Goal: Task Accomplishment & Management: Use online tool/utility

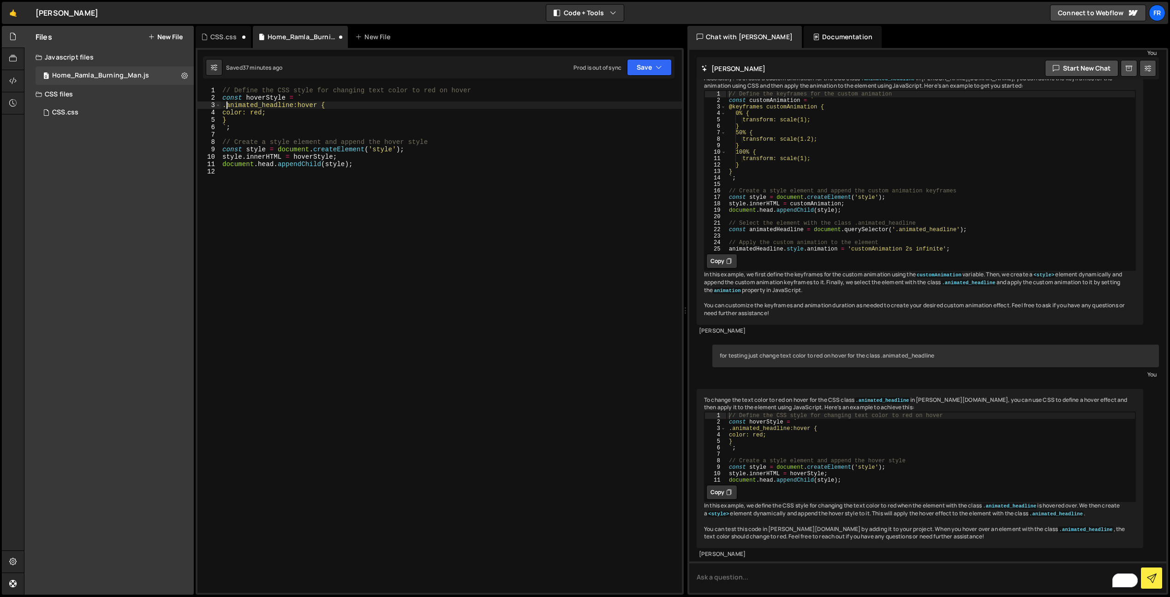
scroll to position [3004, 0]
click at [762, 573] on textarea "To enrich screen reader interactions, please activate Accessibility in Grammarl…" at bounding box center [927, 577] width 477 height 31
click at [377, 168] on div "// Define the CSS style for changing text color to red on hover const hoverStyl…" at bounding box center [452, 347] width 462 height 521
type textarea "document.head.appendChild(style);"
click at [756, 576] on textarea "To enrich screen reader interactions, please activate Accessibility in Grammarl…" at bounding box center [927, 577] width 477 height 31
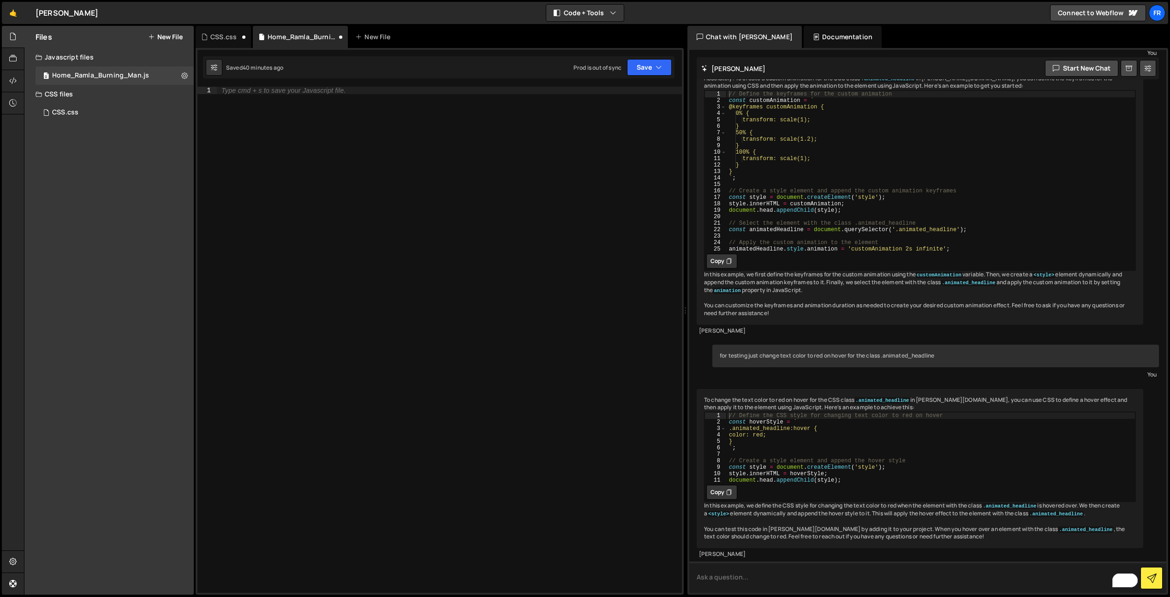
paste textarea "'Create a JavaScript animation that makes an element fade in and out.'"
drag, startPoint x: 699, startPoint y: 578, endPoint x: 789, endPoint y: 590, distance: 90.9
click at [701, 578] on textarea "'Create a JavaScript animation that makes an element fade in and out." at bounding box center [927, 577] width 477 height 31
click at [948, 585] on textarea "Create a JavaScript animation that makes an element fade in and out." at bounding box center [927, 577] width 477 height 31
drag, startPoint x: 953, startPoint y: 260, endPoint x: 1007, endPoint y: 260, distance: 54.9
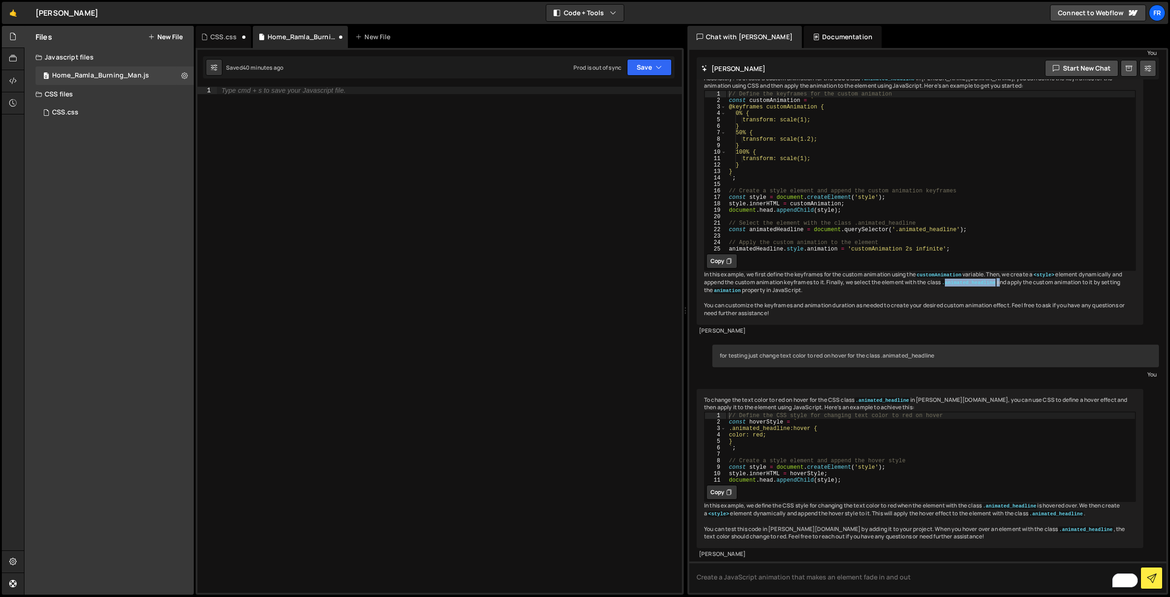
click at [1007, 260] on div "Absolutely! To create a custom animation for the CSS class .animated_headline i…" at bounding box center [920, 196] width 447 height 258
click at [949, 267] on div "Absolutely! To create a custom animation for the CSS class .animated_headline i…" at bounding box center [920, 196] width 447 height 258
drag, startPoint x: 1005, startPoint y: 260, endPoint x: 950, endPoint y: 262, distance: 55.0
click at [950, 262] on div "Absolutely! To create a custom animation for the CSS class .animated_headline i…" at bounding box center [920, 196] width 447 height 258
click at [948, 574] on textarea "Create a JavaScript animation that makes an element fade in and out" at bounding box center [927, 577] width 477 height 31
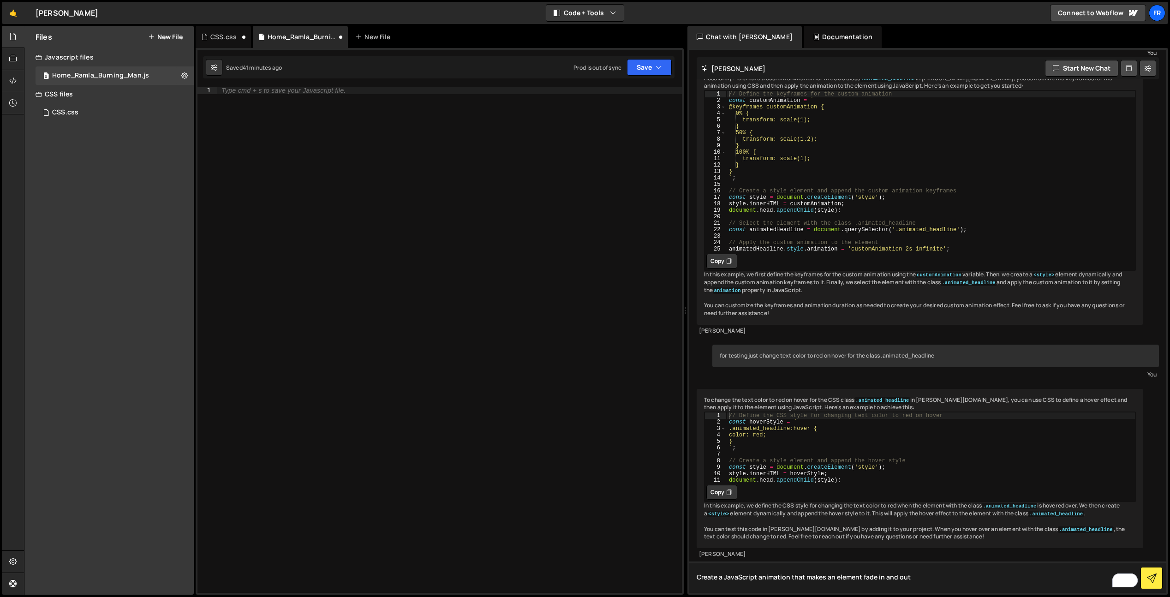
paste textarea "'Create a JavaScript animation that makes an element fade in and out.'"
click at [912, 578] on textarea "Create a JavaScript animation that makes an element fade in and out 'Create a J…" at bounding box center [927, 577] width 477 height 31
drag, startPoint x: 907, startPoint y: 578, endPoint x: 1164, endPoint y: 583, distance: 257.1
click at [1159, 79] on div "Create a JavaScript animation that makes an element fade in and out 'Create a J…" at bounding box center [928, 79] width 462 height 0
click at [860, 579] on textarea "Create a JavaScript animation that makes an element fade in and out" at bounding box center [927, 577] width 477 height 31
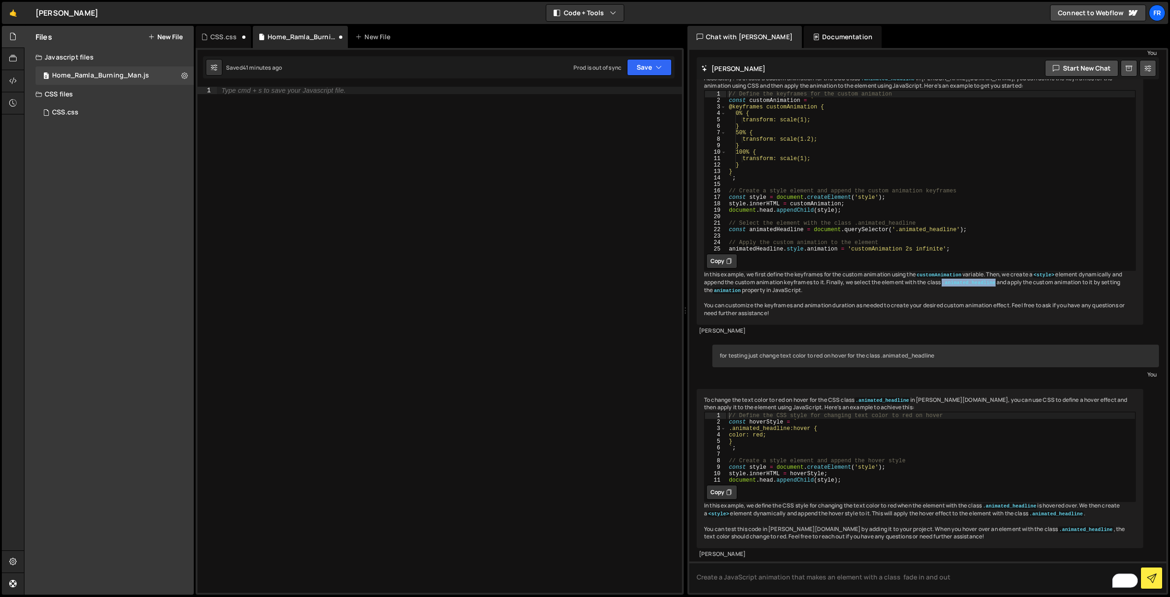
drag, startPoint x: 1003, startPoint y: 259, endPoint x: 951, endPoint y: 261, distance: 51.7
click at [951, 280] on code ".animated_headline" at bounding box center [968, 283] width 55 height 6
copy code ".animated_headline"
click at [895, 578] on textarea "Create a JavaScript animation that makes an element with a class fade in and out" at bounding box center [927, 577] width 477 height 31
paste textarea ".animated_headline"
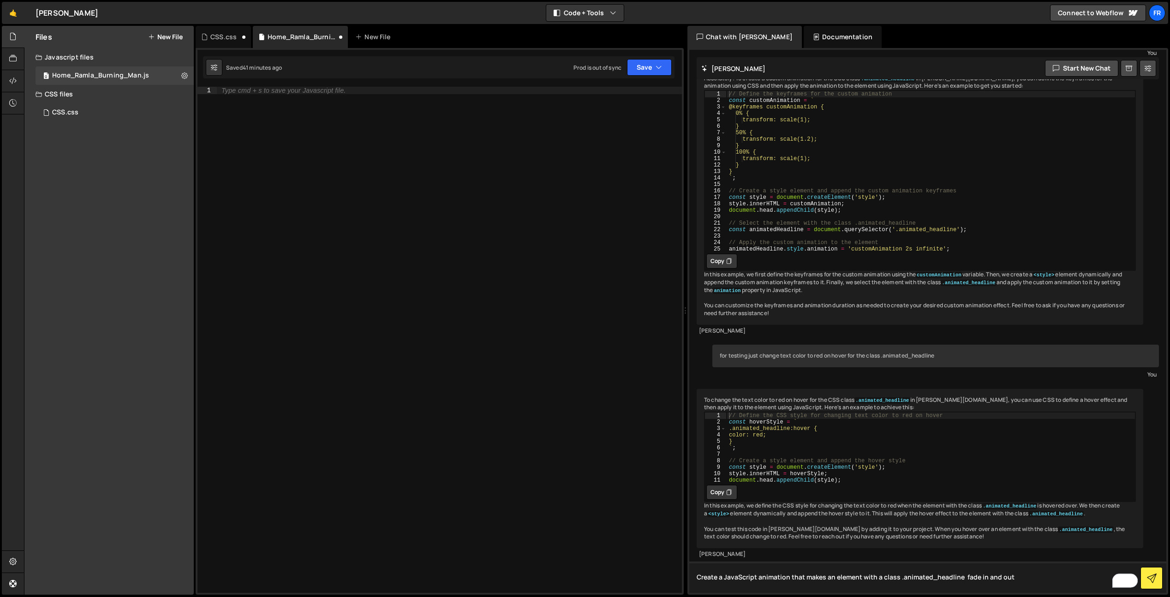
click at [886, 572] on textarea "Create a JavaScript animation that makes an element with a class .animated_head…" at bounding box center [927, 577] width 477 height 31
click at [1026, 582] on textarea "Create a JavaScript animation that makes an element with a class .animated_head…" at bounding box center [927, 577] width 477 height 31
type textarea "Create a JavaScript animation that makes an element with a class .animated_head…"
click at [1152, 582] on icon at bounding box center [1152, 579] width 10 height 10
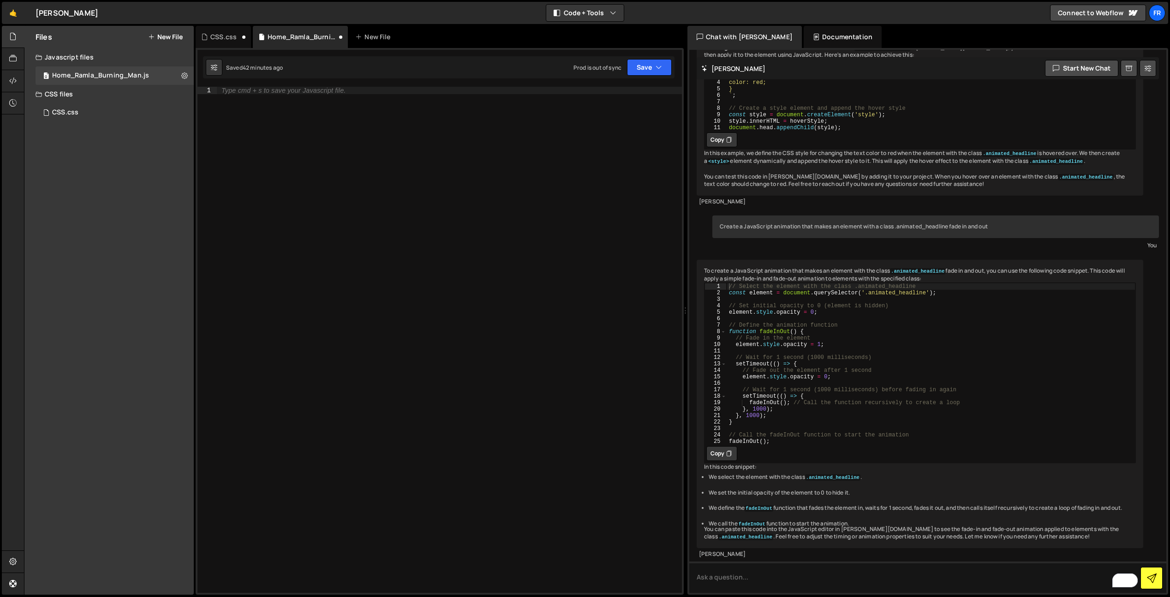
scroll to position [3363, 0]
click at [770, 438] on div "// Select the element with the class .animated_headline const element = documen…" at bounding box center [931, 370] width 409 height 174
click at [776, 443] on div "// Select the element with the class .animated_headline const element = documen…" at bounding box center [931, 370] width 409 height 174
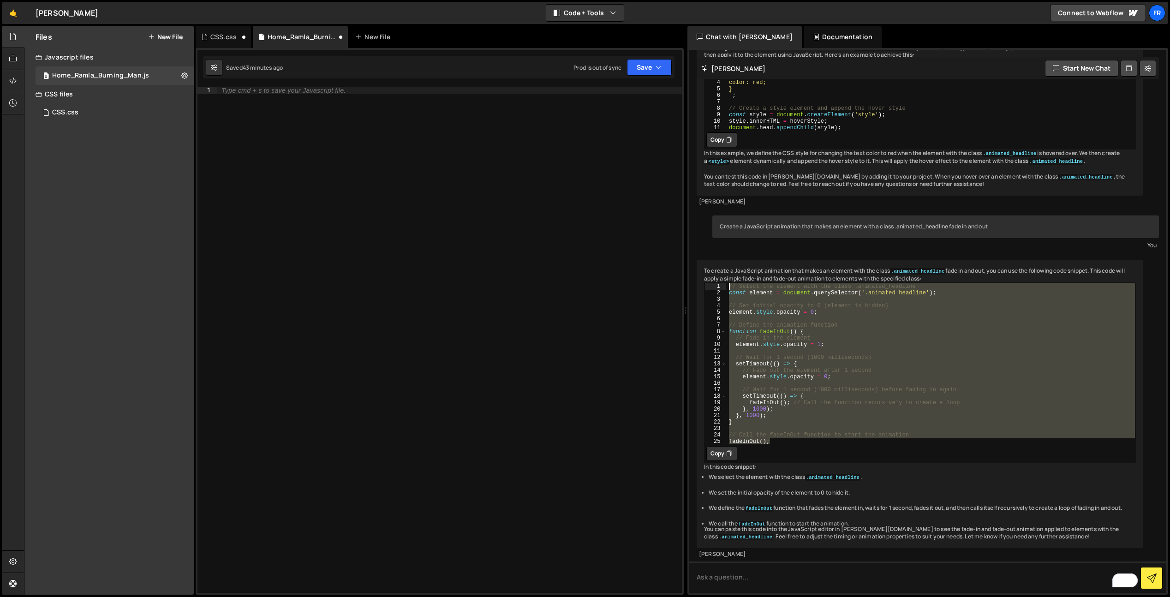
drag, startPoint x: 776, startPoint y: 443, endPoint x: 670, endPoint y: 272, distance: 200.9
click at [670, 272] on div "Files New File Javascript files 0 Home_Ramla_Burning_Man.js 0 CSS files 0 CSS.c…" at bounding box center [597, 311] width 1146 height 570
type textarea "// Select the element with the class .animated_headline const element = documen…"
click at [410, 135] on div "Type cmd + s to save your Javascript file." at bounding box center [449, 347] width 465 height 521
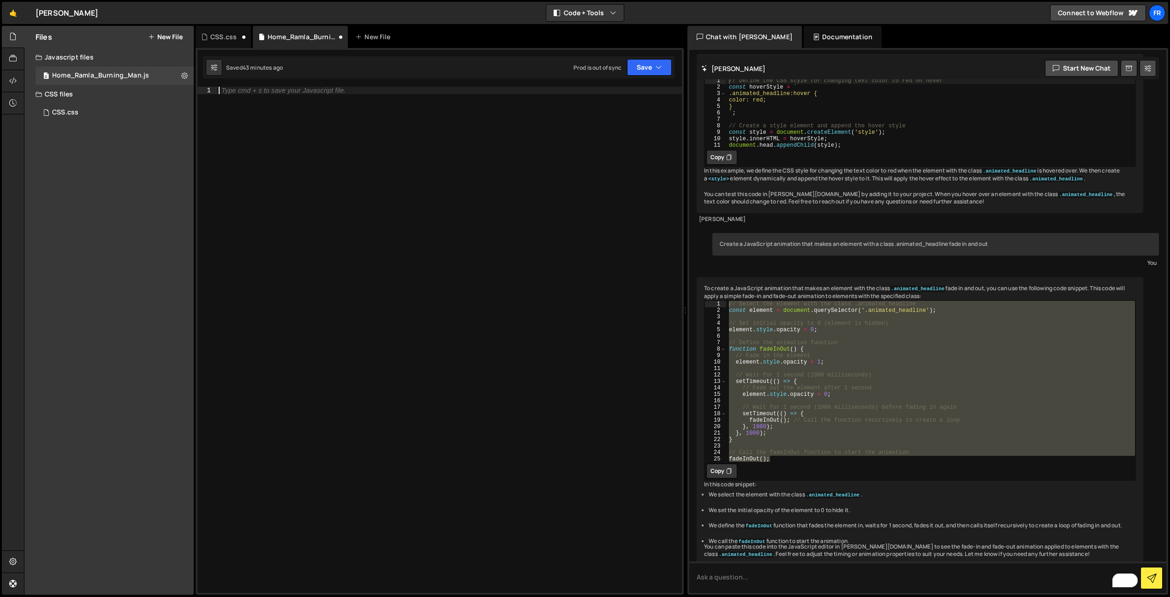
scroll to position [3262, 0]
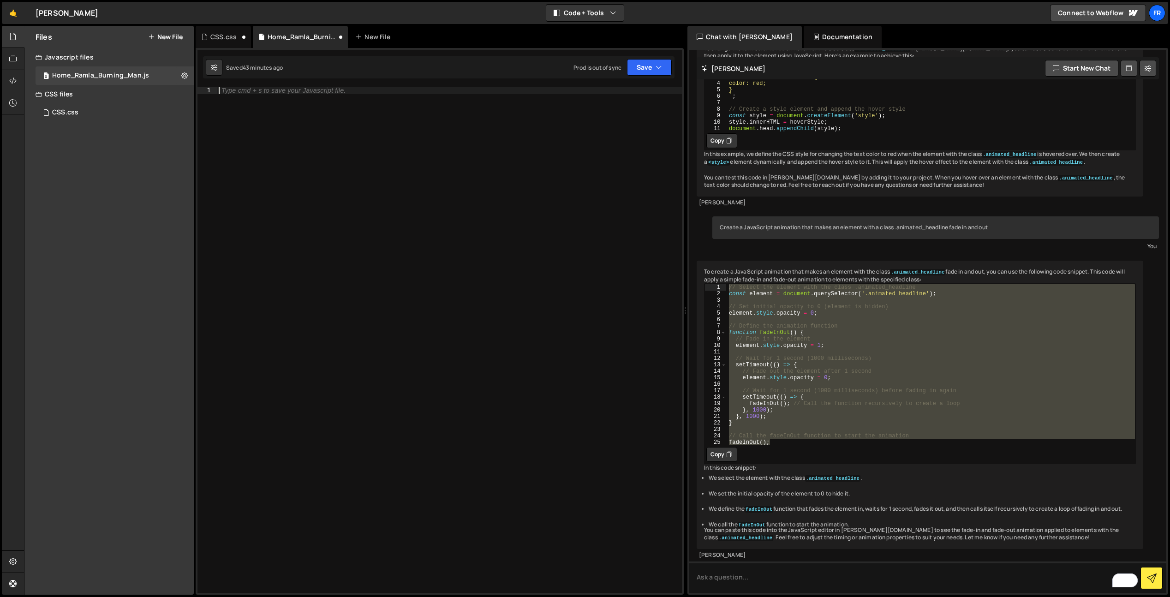
paste textarea "fadeInOut();"
type textarea "fadeInOut();"
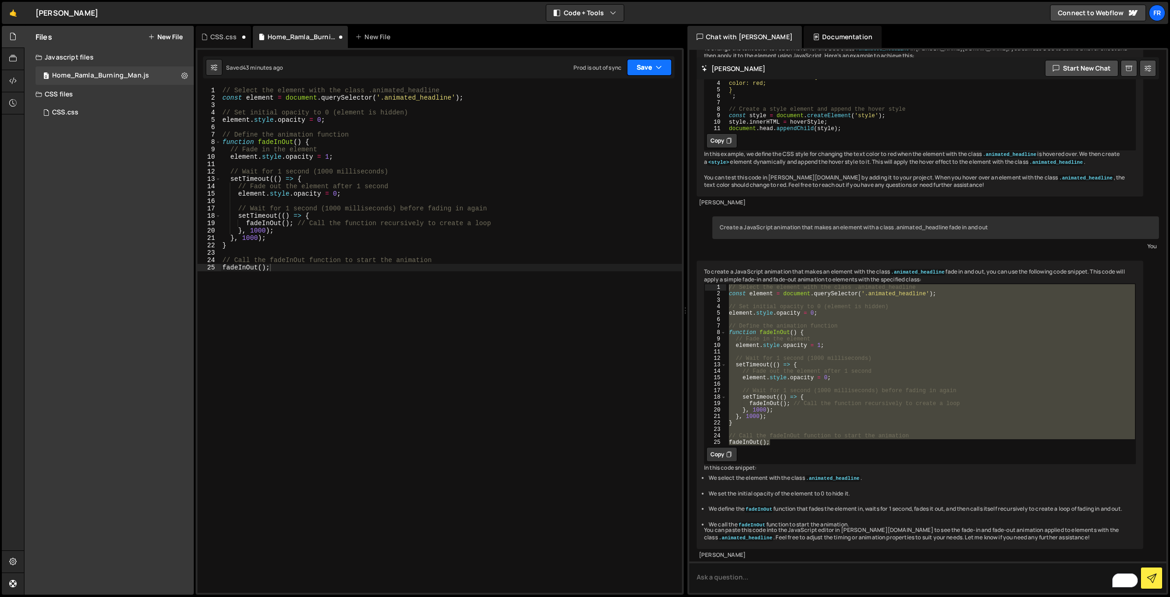
click at [652, 72] on button "Save" at bounding box center [649, 67] width 45 height 17
click at [599, 120] on div "Save to Production S" at bounding box center [618, 119] width 96 height 9
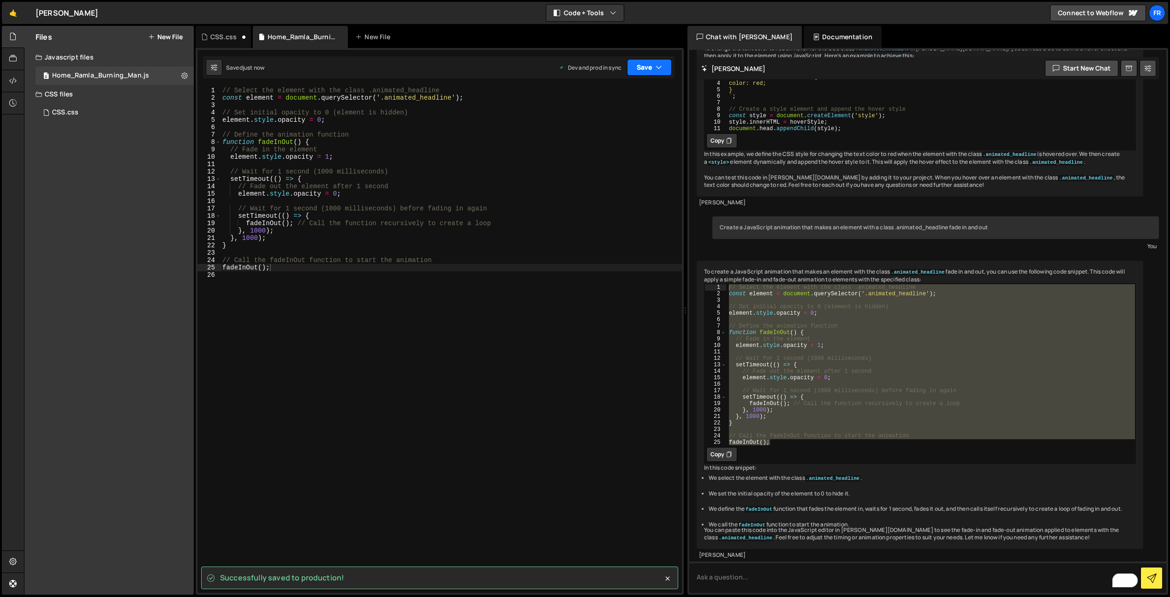
click at [647, 70] on button "Save" at bounding box center [649, 67] width 45 height 17
click at [626, 89] on div "Save to Staging S" at bounding box center [618, 89] width 96 height 9
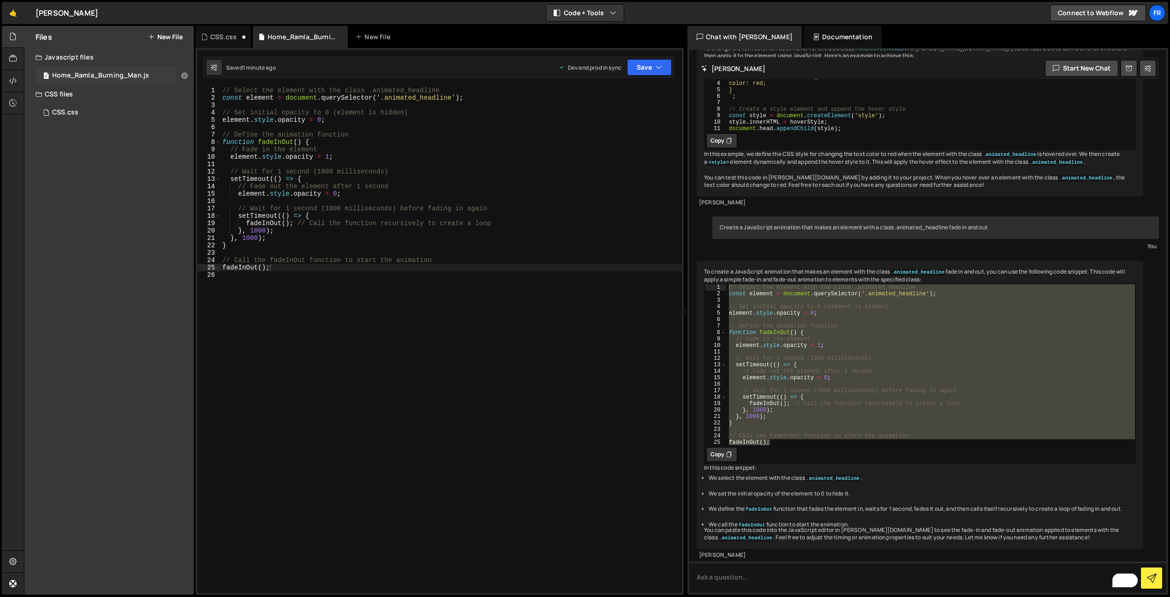
click at [182, 76] on icon at bounding box center [184, 75] width 6 height 9
click at [256, 95] on button "Edit File Settings" at bounding box center [241, 95] width 90 height 18
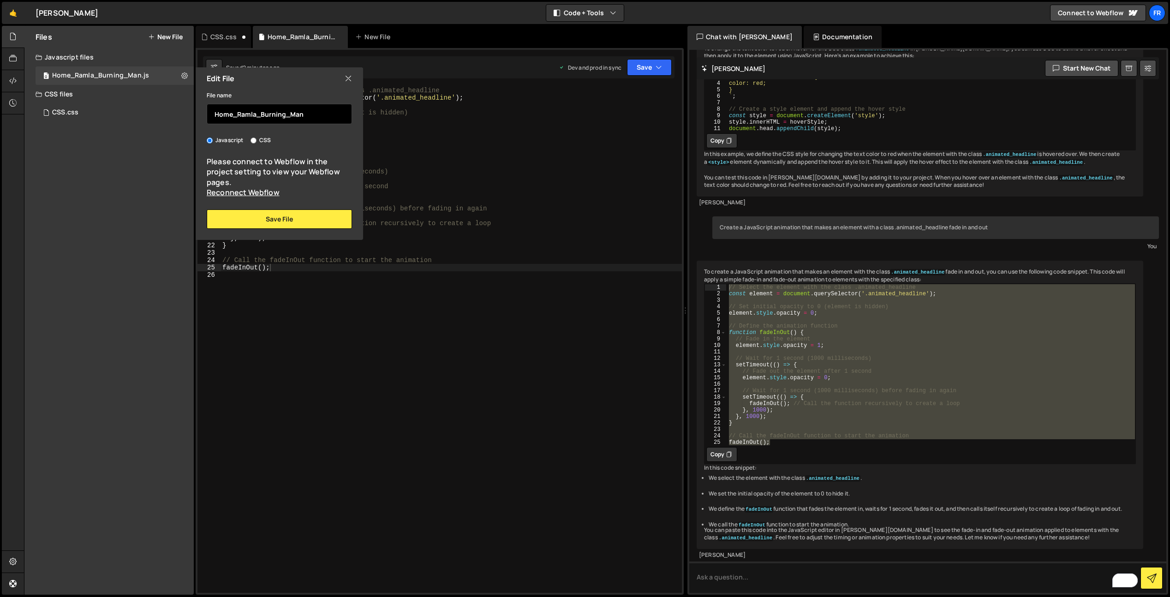
click at [302, 113] on input "Home_Ramla_Burning_Man" at bounding box center [279, 114] width 145 height 20
click at [350, 78] on icon at bounding box center [348, 78] width 7 height 10
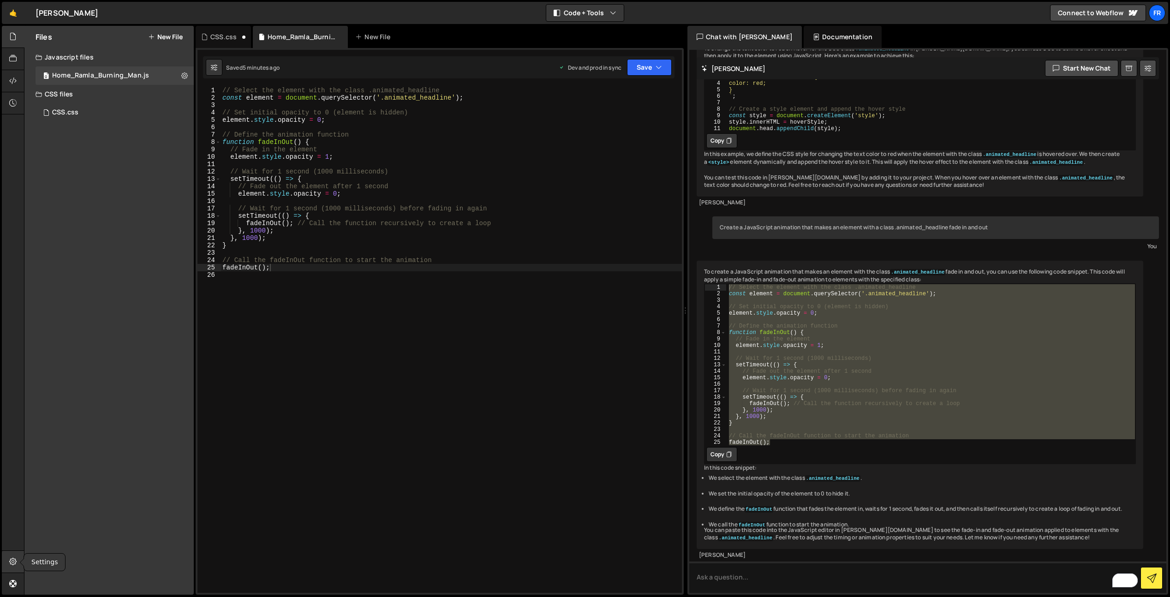
click at [8, 560] on div at bounding box center [13, 562] width 23 height 22
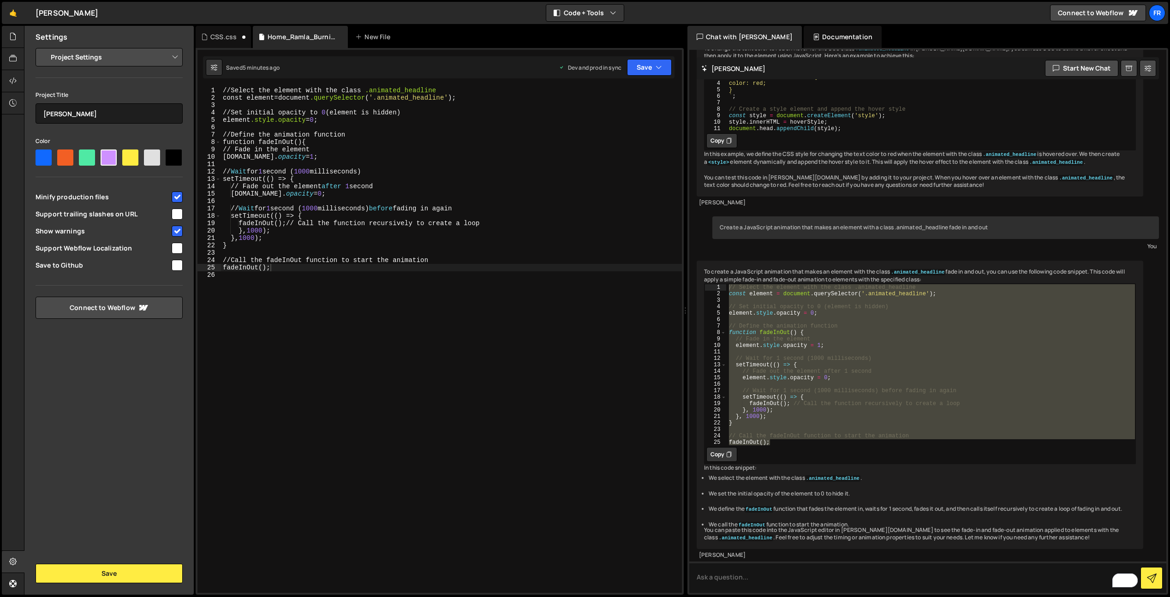
click at [152, 52] on select "Project Settings Code Editor Settings Chat Settings" at bounding box center [110, 57] width 135 height 20
click at [43, 47] on select "Project Settings Code Editor Settings Chat Settings" at bounding box center [110, 57] width 135 height 20
click at [108, 303] on link "Connect to Webflow" at bounding box center [109, 308] width 147 height 22
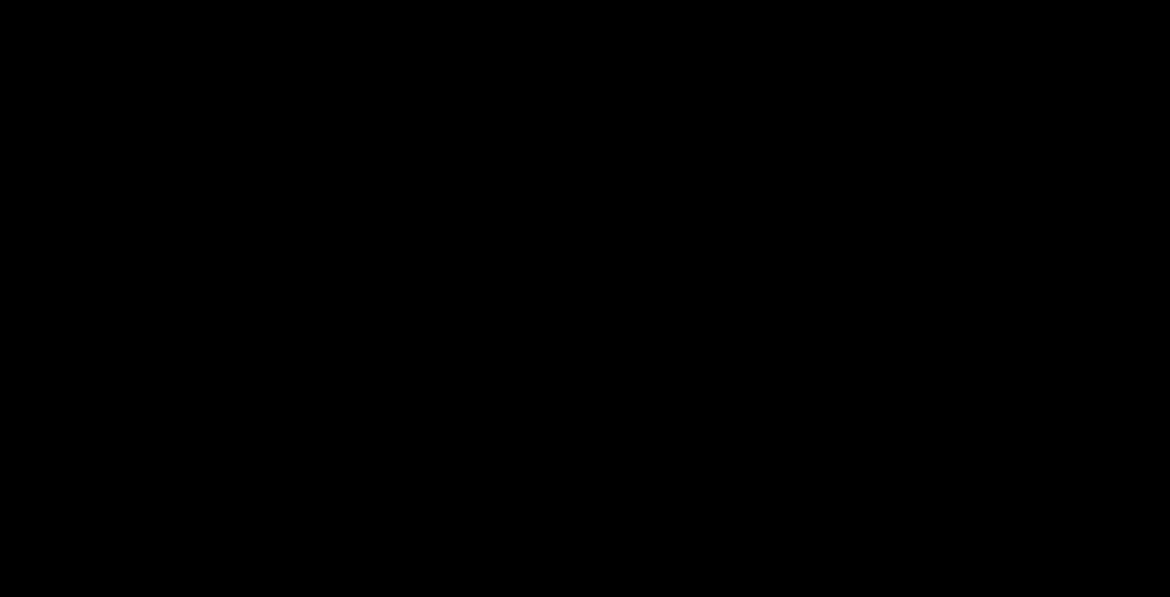
select select "688ab5bba4c8a2a5870e0f7b"
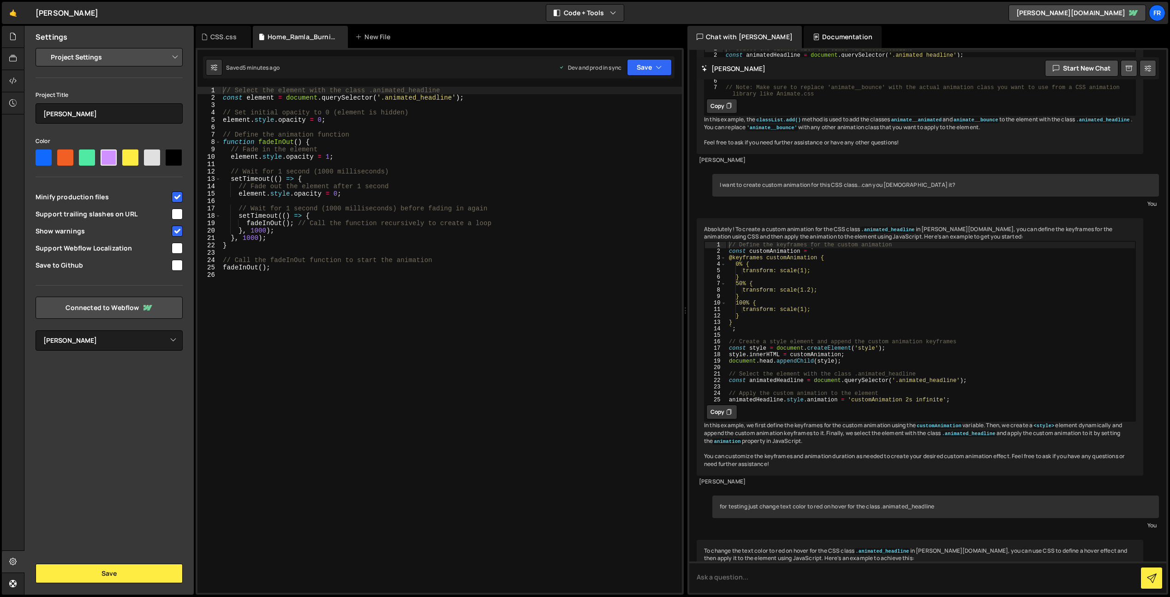
scroll to position [2760, 0]
click at [114, 568] on button "Save" at bounding box center [109, 573] width 147 height 19
click at [86, 581] on button "Save" at bounding box center [109, 573] width 147 height 19
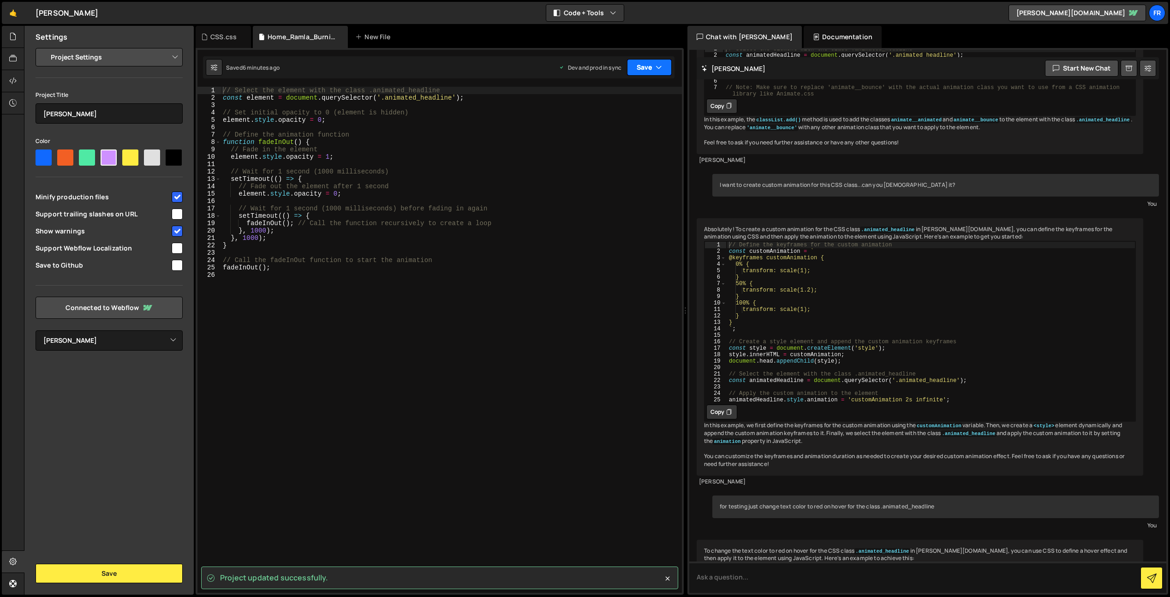
click at [653, 66] on button "Save" at bounding box center [649, 67] width 45 height 17
click at [623, 90] on div "Save to Staging S" at bounding box center [618, 89] width 96 height 9
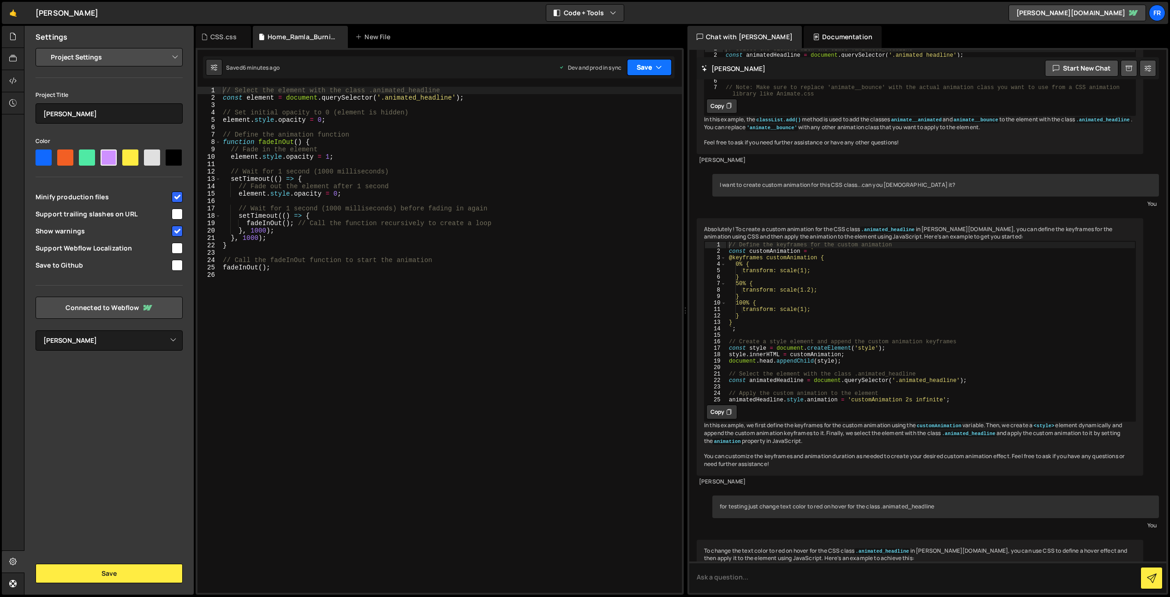
click at [655, 66] on button "Save" at bounding box center [649, 67] width 45 height 17
click at [602, 125] on div "Saved 6 minutes ago" at bounding box center [618, 130] width 96 height 11
click at [740, 581] on textarea at bounding box center [927, 577] width 477 height 31
paste textarea "Create a JavaScript animation that triggers a text color change to blue and a s…"
type textarea "Create a JavaScript animation that triggers a text color change to blue and a s…"
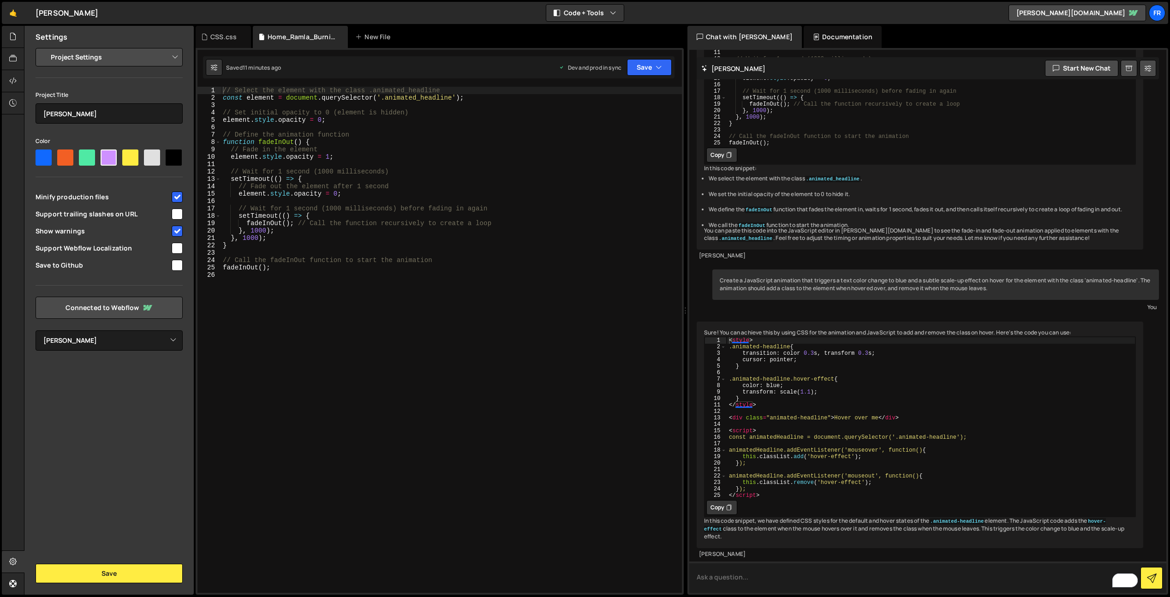
scroll to position [3724, 0]
click at [856, 396] on div "< style > .animated-headline { transition : color 0.3 s , transform 0.3 s ; cur…" at bounding box center [931, 424] width 409 height 174
drag, startPoint x: 757, startPoint y: 389, endPoint x: 726, endPoint y: 364, distance: 39.7
click at [727, 366] on div "< style > .animated-headline { transition : color 0.3 s , transform 0.3 s ; cur…" at bounding box center [931, 424] width 409 height 174
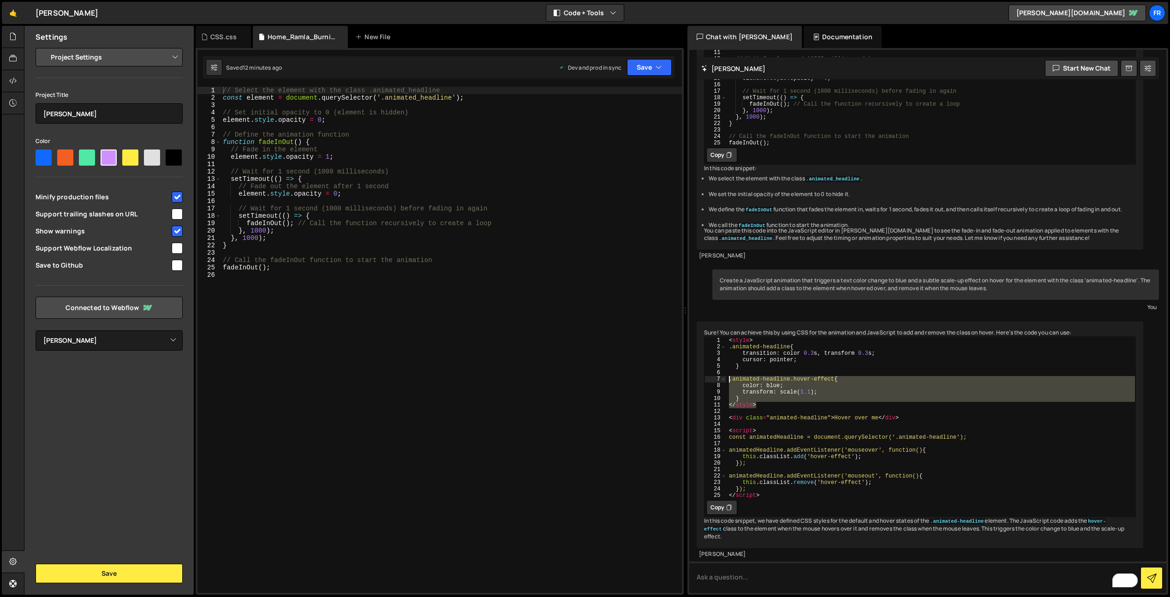
drag, startPoint x: 726, startPoint y: 364, endPoint x: 725, endPoint y: 317, distance: 46.6
click at [722, 322] on div "Sure! You can achieve this by using CSS for the animation and JavaScript to add…" at bounding box center [920, 435] width 447 height 227
click at [745, 337] on div "< style > .animated-headline { transition : color 0.3 s , transform 0.3 s ; cur…" at bounding box center [931, 424] width 409 height 174
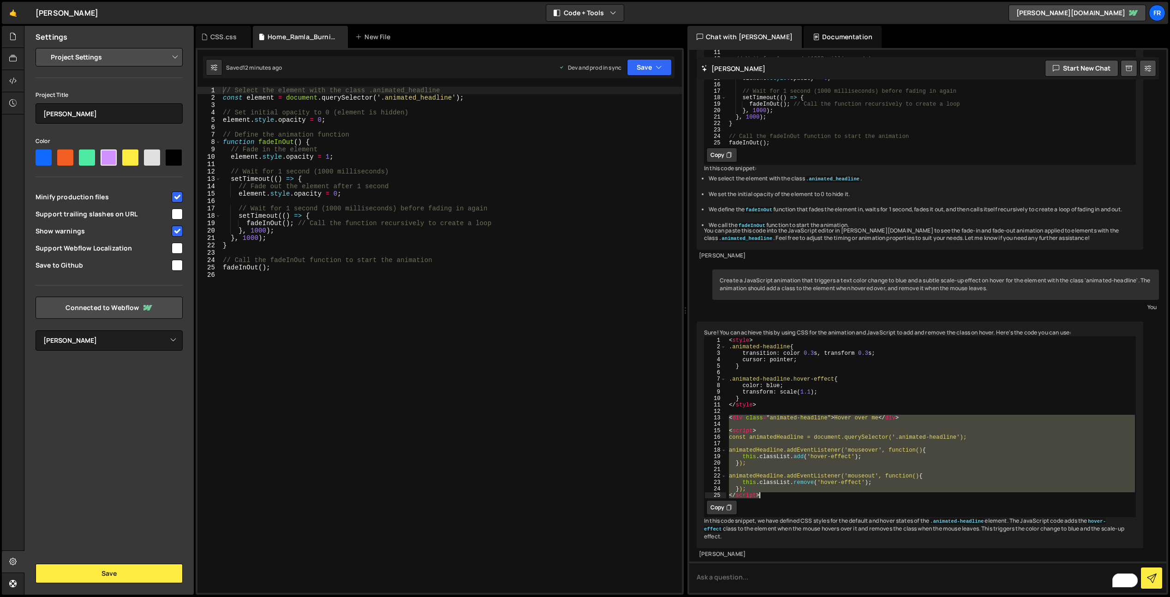
drag, startPoint x: 727, startPoint y: 402, endPoint x: 817, endPoint y: 433, distance: 94.7
click at [778, 489] on div ".animated-headline { 1 2 3 4 5 6 7 8 9 10 11 12 13 14 15 16 17 18 19 20 21 22 2…" at bounding box center [920, 426] width 432 height 181
type textarea "}); </script>"
click at [748, 412] on div "< style > .animated-headline { transition : color 0.3 s , transform 0.3 s ; cur…" at bounding box center [931, 418] width 409 height 162
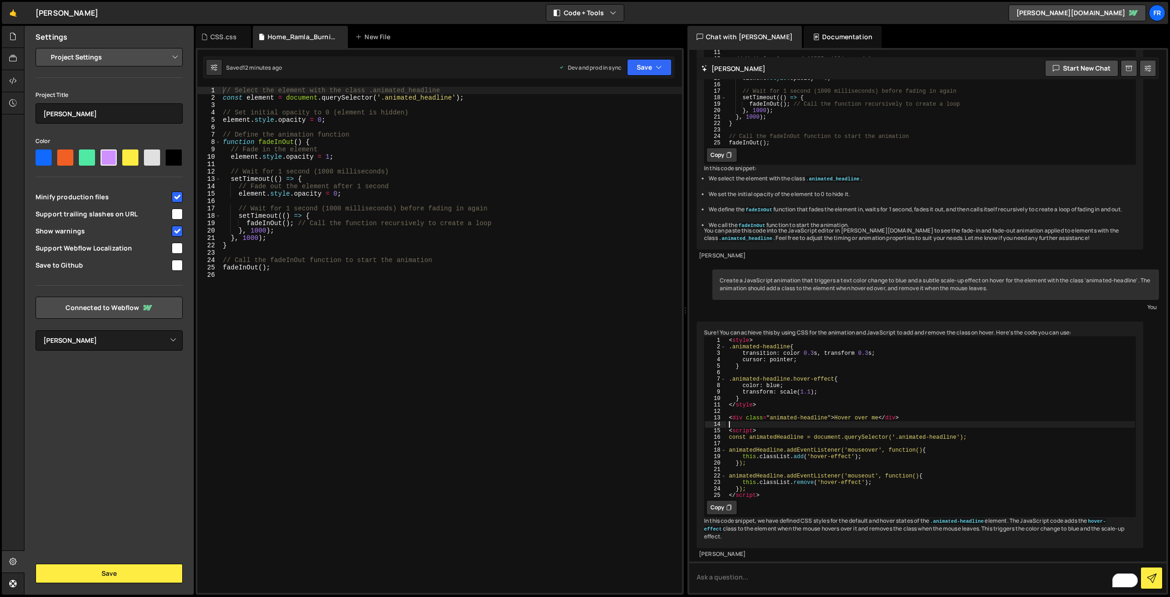
click at [736, 415] on div "< style > .animated-headline { transition : color 0.3 s , transform 0.3 s ; cur…" at bounding box center [931, 424] width 409 height 174
click at [735, 419] on div "< style > .animated-headline { transition : color 0.3 s , transform 0.3 s ; cur…" at bounding box center [931, 424] width 409 height 174
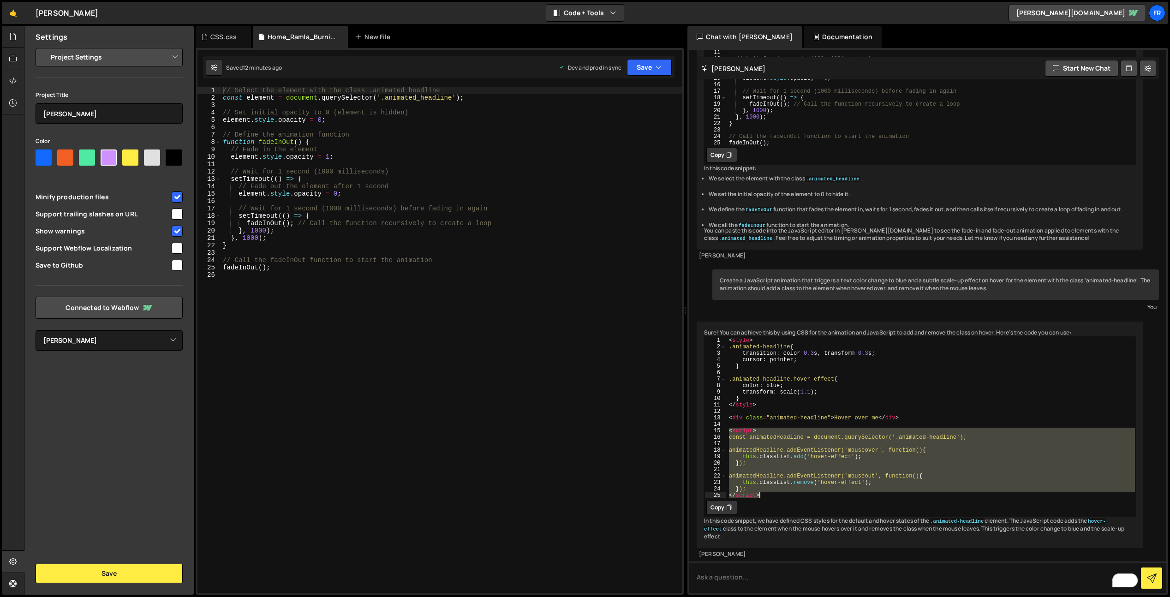
drag, startPoint x: 729, startPoint y: 416, endPoint x: 802, endPoint y: 481, distance: 97.4
click at [802, 481] on div "< style > .animated-headline { transition : color 0.3 s , transform 0.3 s ; cur…" at bounding box center [931, 424] width 409 height 174
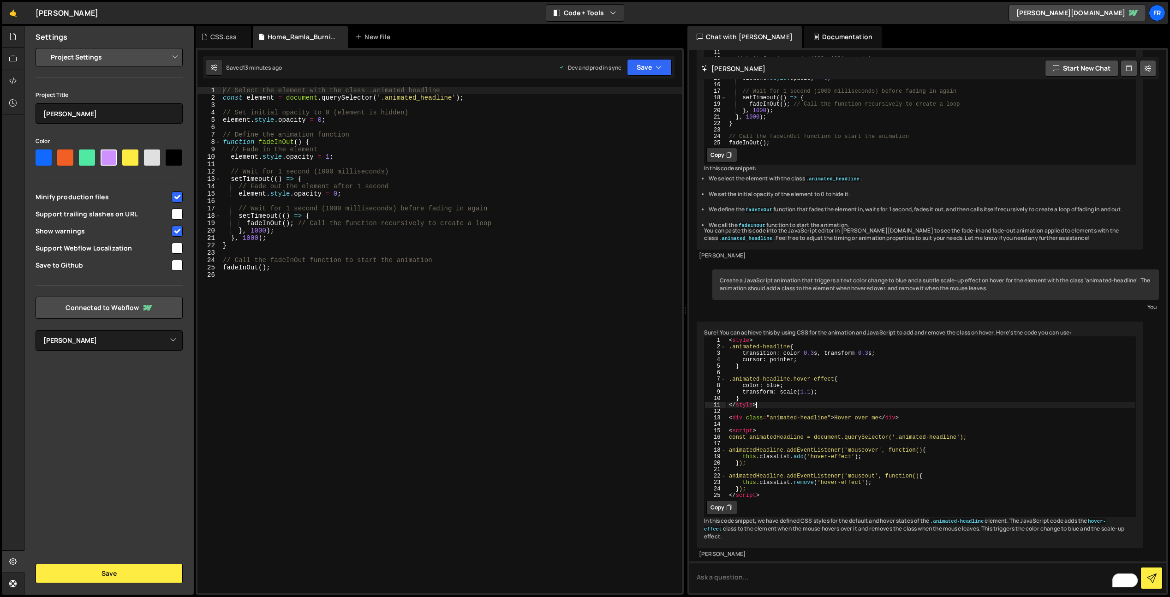
click at [788, 392] on div "< style > .animated-headline { transition : color 0.3 s , transform 0.3 s ; cur…" at bounding box center [931, 424] width 409 height 174
type textarea "</style>"
click at [804, 396] on div "< style > .animated-headline { transition : color 0.3 s , transform 0.3 s ; cur…" at bounding box center [931, 424] width 409 height 174
click at [797, 387] on div "< style > .animated-headline { transition : color 0.3 s , transform 0.3 s ; cur…" at bounding box center [931, 424] width 409 height 174
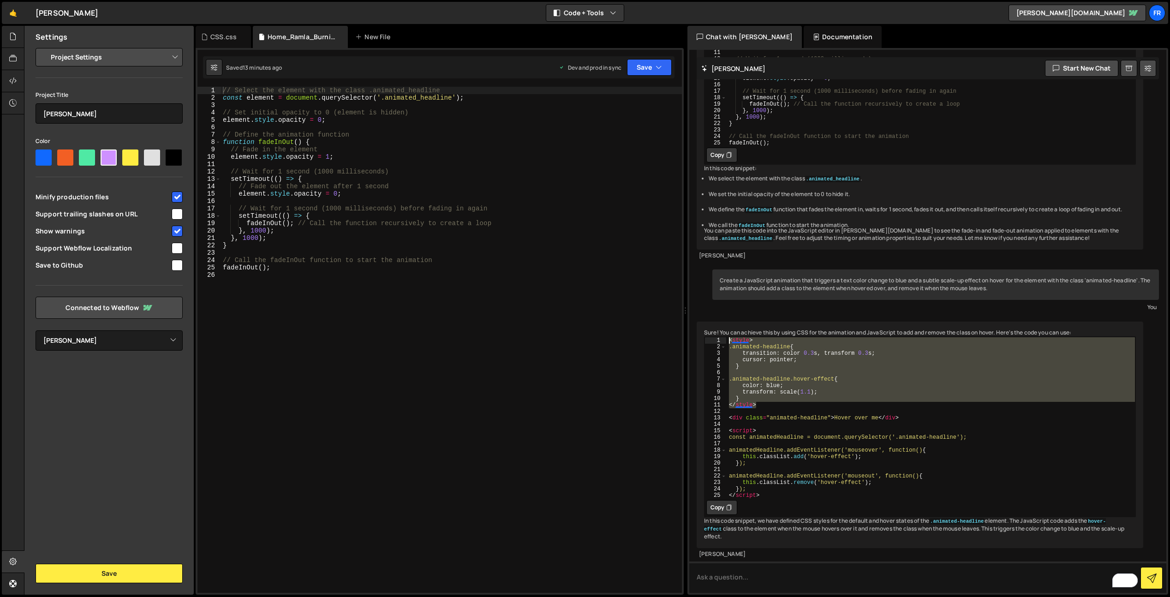
drag, startPoint x: 790, startPoint y: 391, endPoint x: 697, endPoint y: 325, distance: 114.1
click at [697, 325] on div "Sure! You can achieve this by using CSS for the animation and JavaScript to add…" at bounding box center [920, 435] width 447 height 227
click at [821, 474] on div "< style > .animated-headline { transition : color 0.3 s , transform 0.3 s ; cur…" at bounding box center [931, 424] width 409 height 174
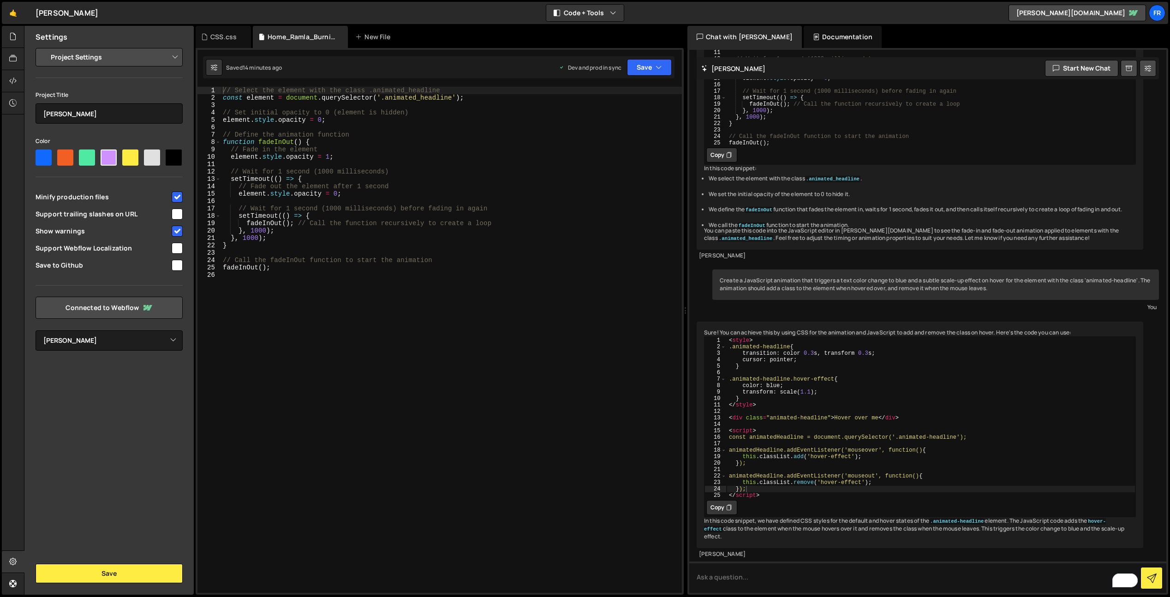
drag, startPoint x: 806, startPoint y: 484, endPoint x: 730, endPoint y: 430, distance: 93.7
click at [730, 431] on div "}); 1 2 3 4 5 6 7 8 9 10 11 12 13 14 15 16 17 18 19 20 21 22 23 24 25 < style >…" at bounding box center [920, 426] width 432 height 181
click at [734, 422] on div "< style > .animated-headline { transition : color 0.3 s , transform 0.3 s ; cur…" at bounding box center [931, 424] width 409 height 174
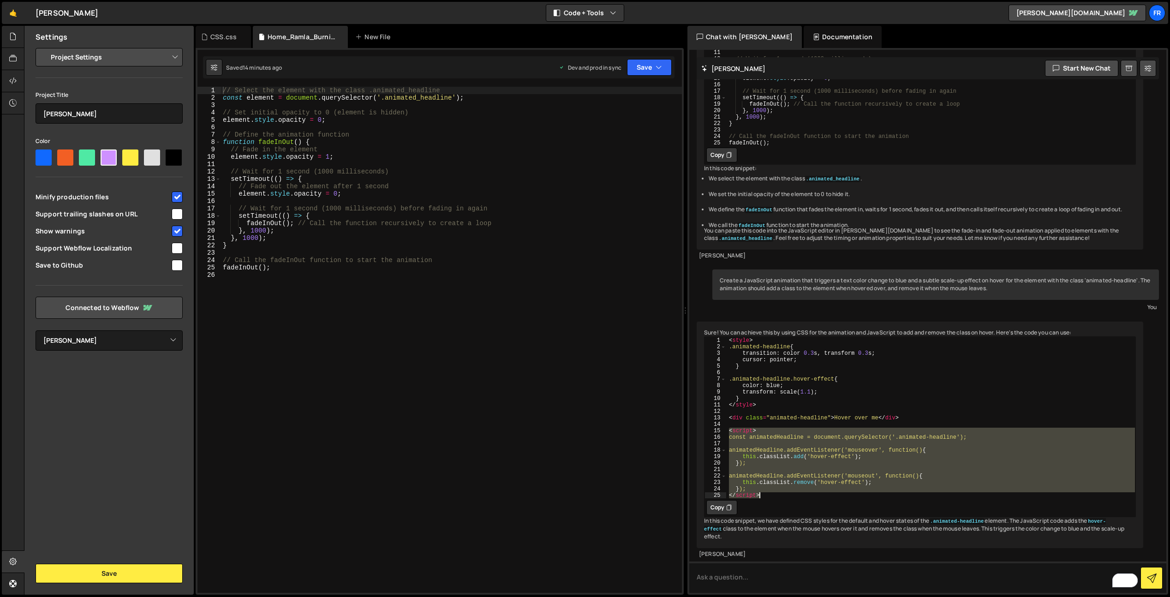
drag, startPoint x: 729, startPoint y: 414, endPoint x: 779, endPoint y: 485, distance: 86.8
click at [779, 485] on div "const animatedHeadline = document.querySelector('.animated-headline'); 1 2 3 4 …" at bounding box center [920, 426] width 432 height 181
type textarea "}); </script>"
click at [412, 252] on div "// Select the element with the class .animated_headline const element = documen…" at bounding box center [451, 347] width 461 height 521
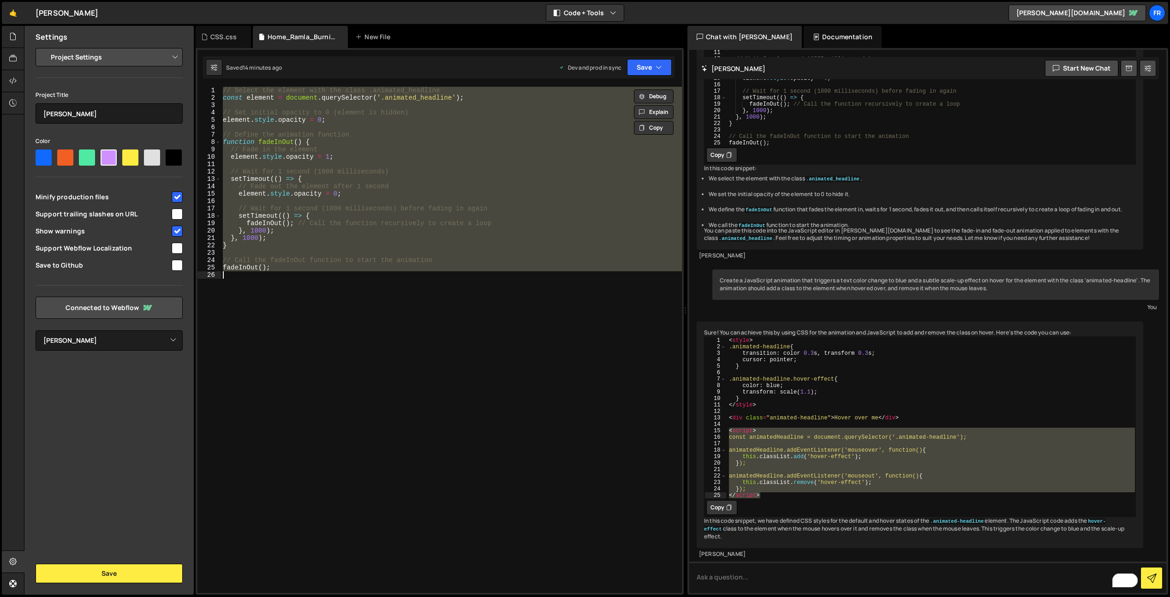
paste textarea "</script>"
type textarea "</script>"
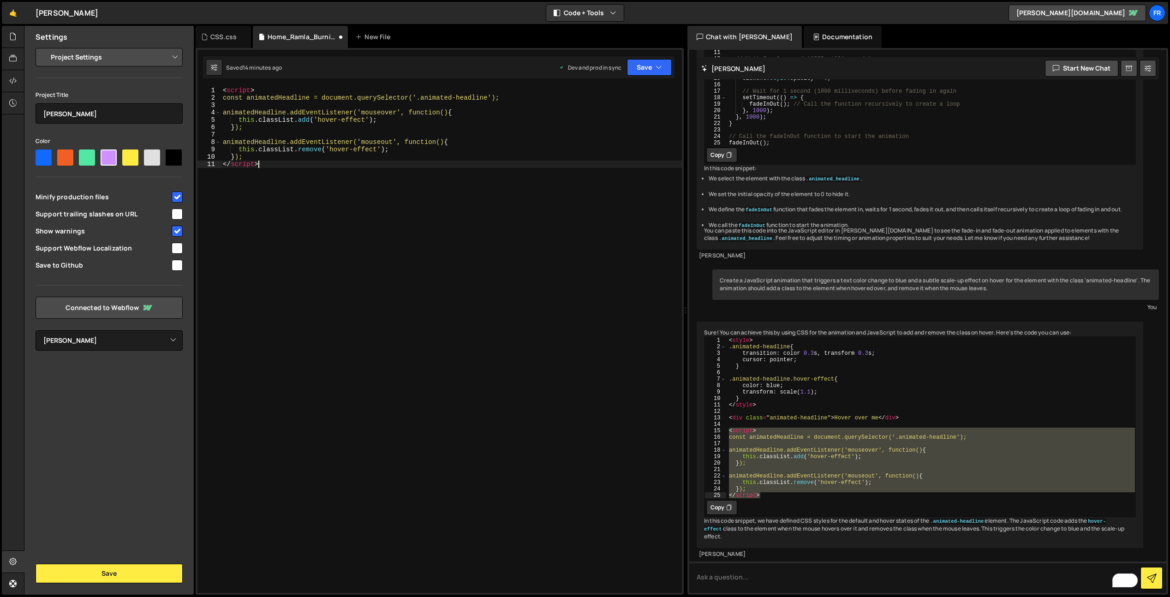
click at [424, 229] on div "< script > const animatedHeadline = document.querySelector('.animated-headline'…" at bounding box center [451, 347] width 461 height 521
click at [777, 383] on div "< style > .animated-headline { transition : color 0.3 s , transform 0.3 s ; cur…" at bounding box center [931, 424] width 409 height 174
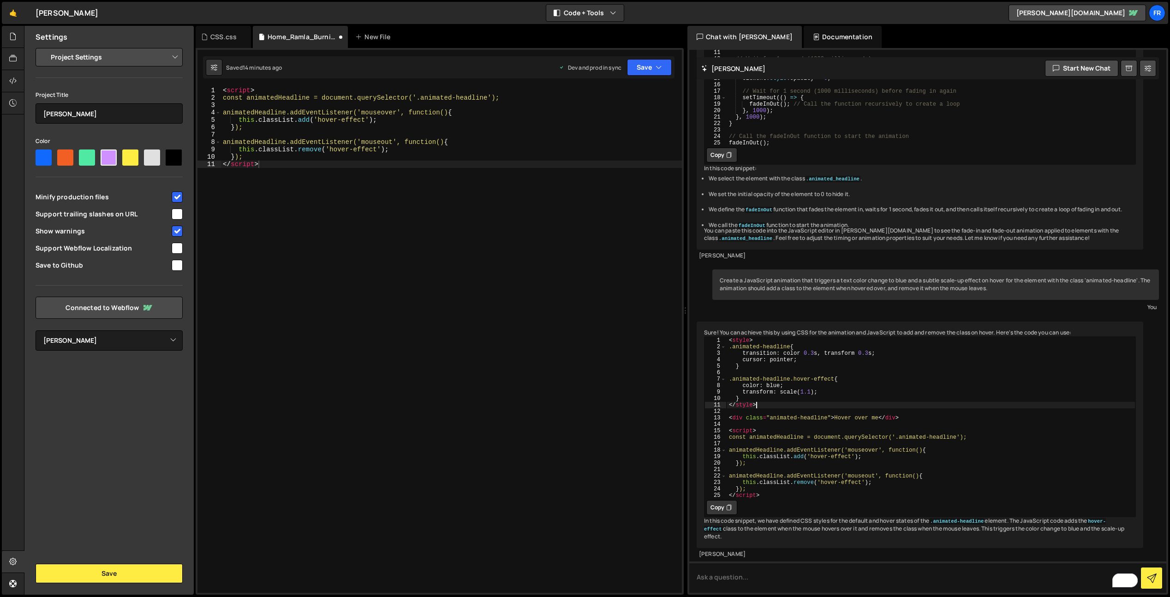
click at [766, 392] on div "< style > .animated-headline { transition : color 0.3 s , transform 0.3 s ; cur…" at bounding box center [931, 424] width 409 height 174
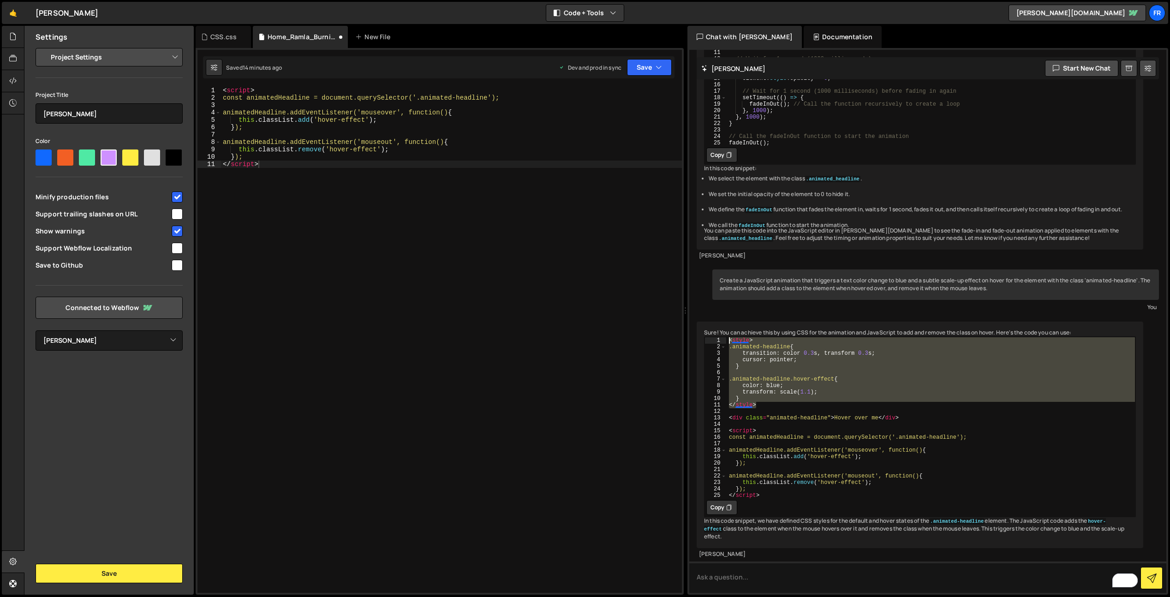
drag, startPoint x: 766, startPoint y: 392, endPoint x: 711, endPoint y: 321, distance: 89.2
click at [711, 337] on div "</style> 1 2 3 4 5 6 7 8 9 10 11 12 13 14 15 16 17 18 19 20 21 22 23 24 25 < st…" at bounding box center [920, 418] width 431 height 162
type textarea "<style> .animated-headline {"
click at [221, 42] on div "CSS.css" at bounding box center [223, 37] width 55 height 22
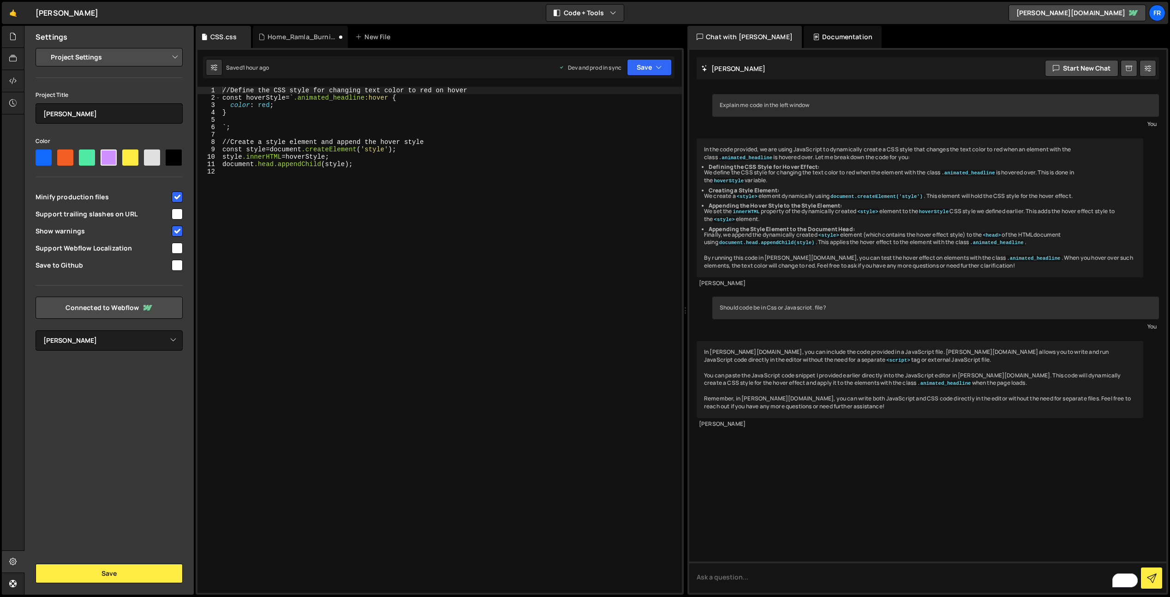
click at [399, 172] on div "// Define the CSS style for changing text color to red on hover const hoverStyl…" at bounding box center [452, 347] width 462 height 521
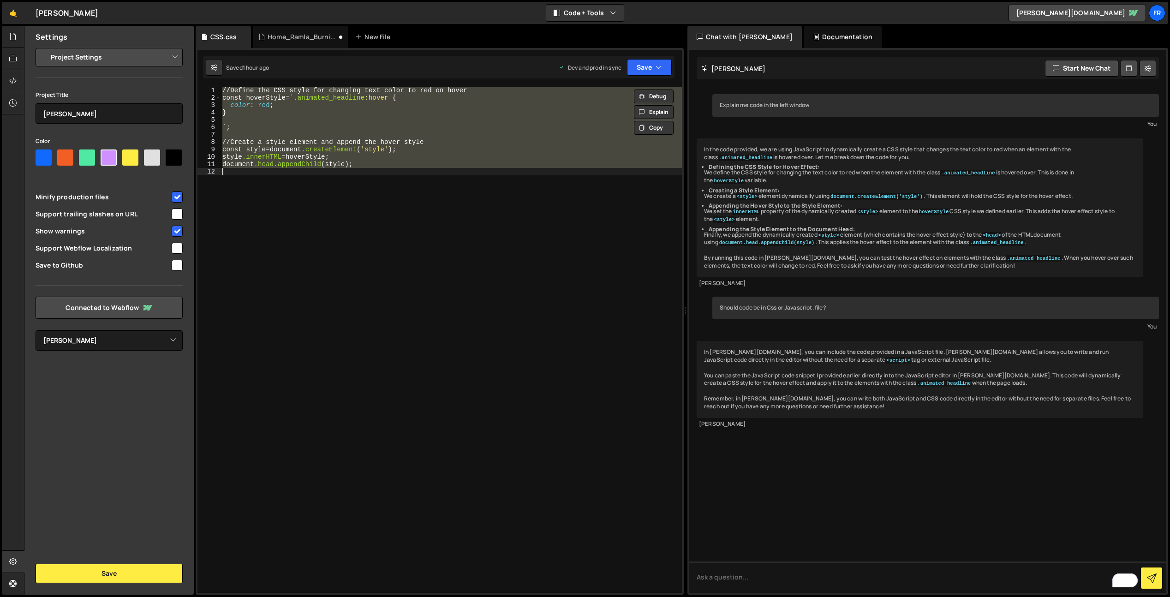
paste textarea "</style>"
type textarea "</style>"
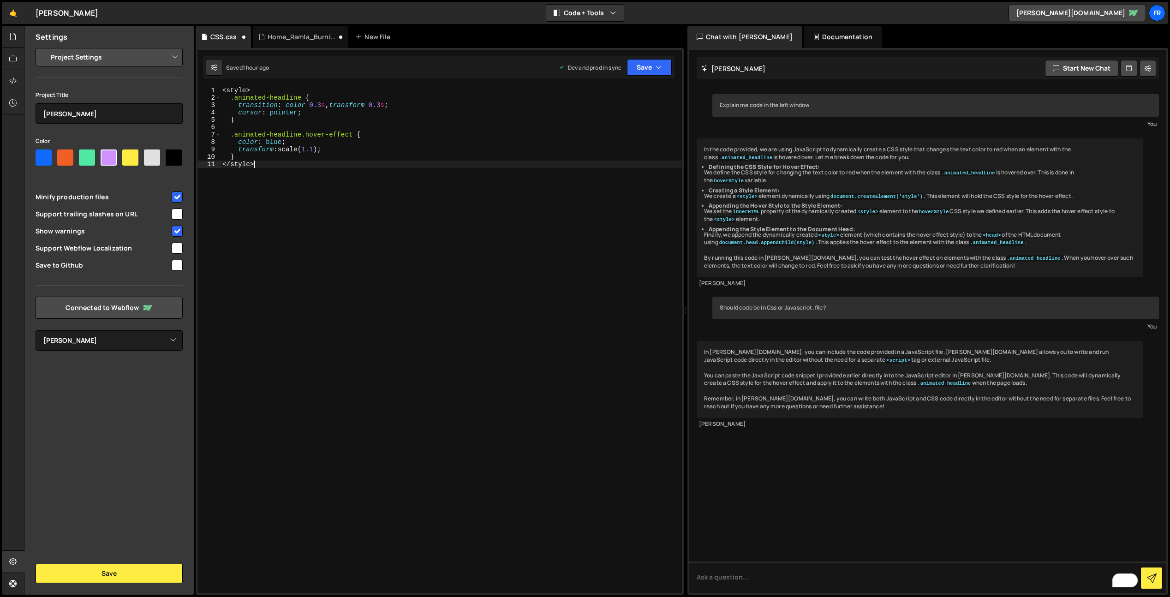
click at [390, 219] on div "< style > .animated-headline { transition : color 0.3 s , transform 0.3 s ; cur…" at bounding box center [452, 347] width 462 height 521
click at [270, 42] on div "Home_Ramla_Burning_Man.js" at bounding box center [300, 37] width 95 height 22
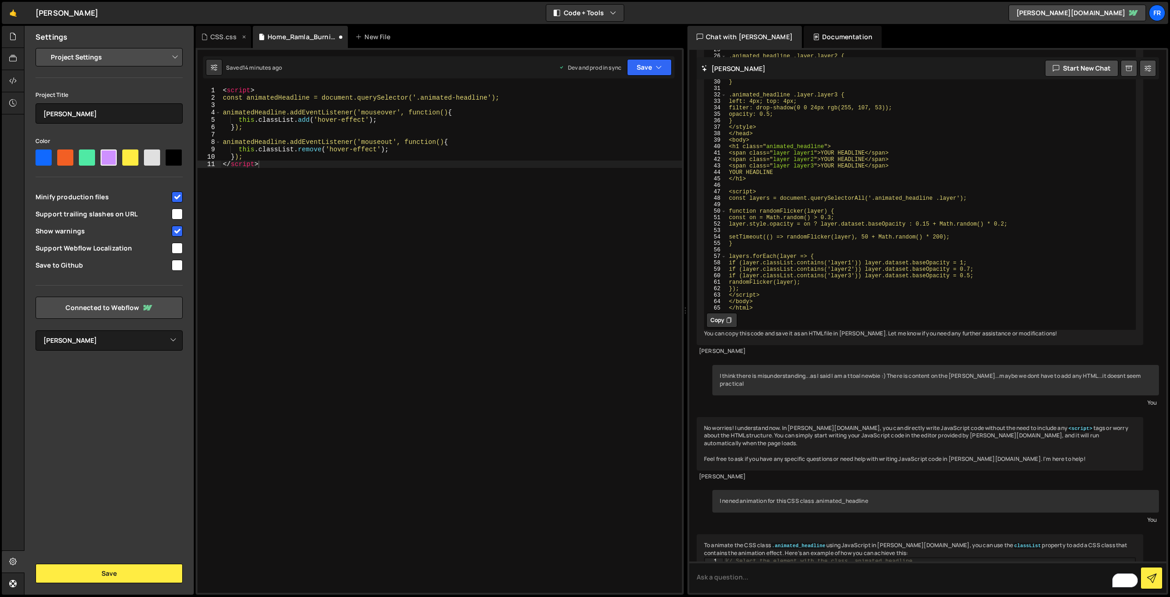
scroll to position [2937, 0]
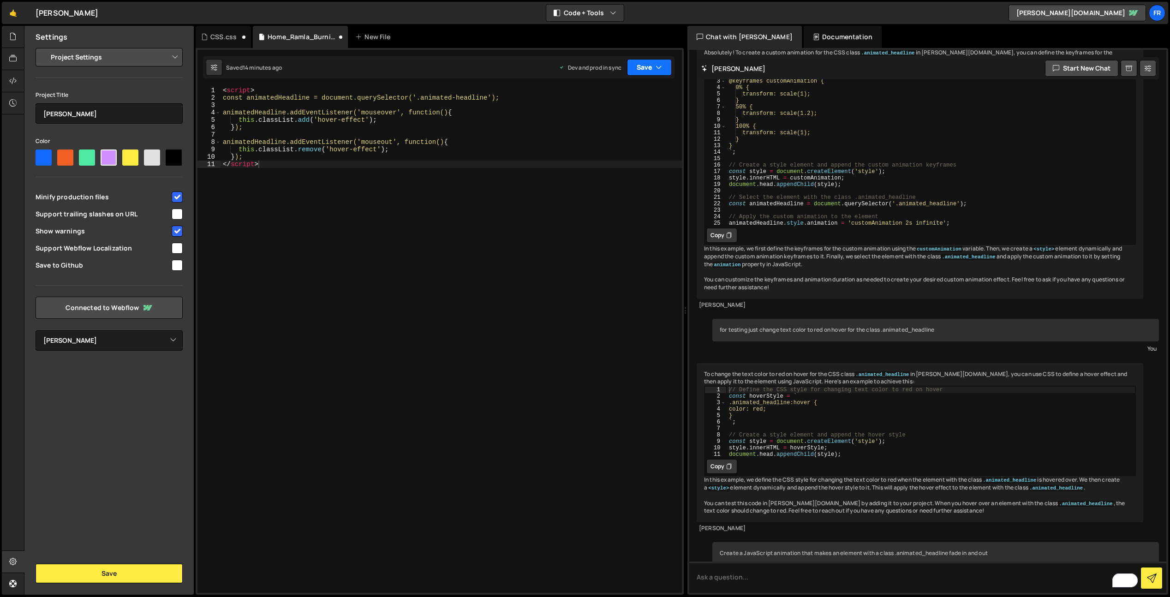
click at [656, 65] on icon "button" at bounding box center [659, 67] width 6 height 9
click at [623, 111] on button "Save to Production S Saved 8 minutes ago" at bounding box center [618, 126] width 111 height 30
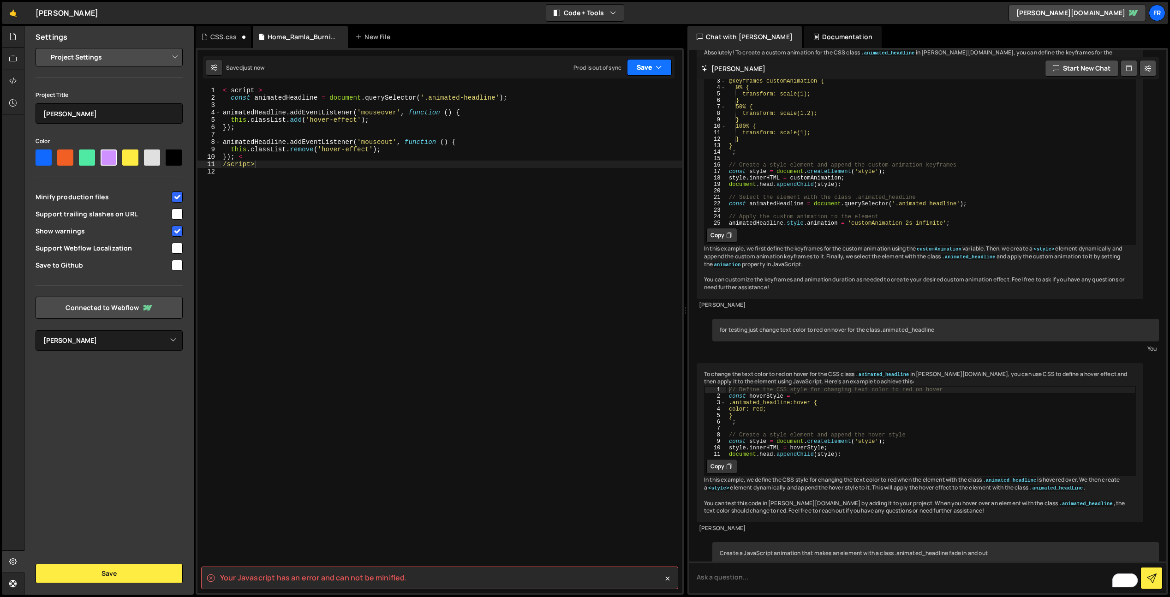
click at [651, 66] on button "Save" at bounding box center [649, 67] width 45 height 17
click at [630, 120] on div "Save to Production S" at bounding box center [618, 119] width 96 height 9
click at [645, 69] on button "Save" at bounding box center [649, 67] width 45 height 17
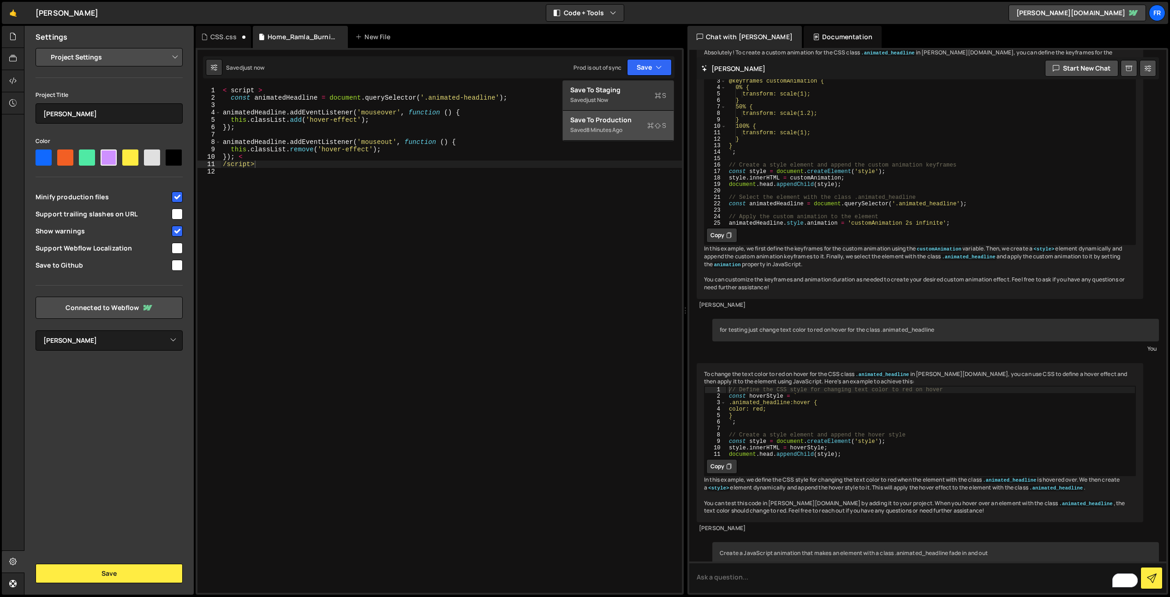
click at [623, 127] on div "8 minutes ago" at bounding box center [605, 130] width 36 height 8
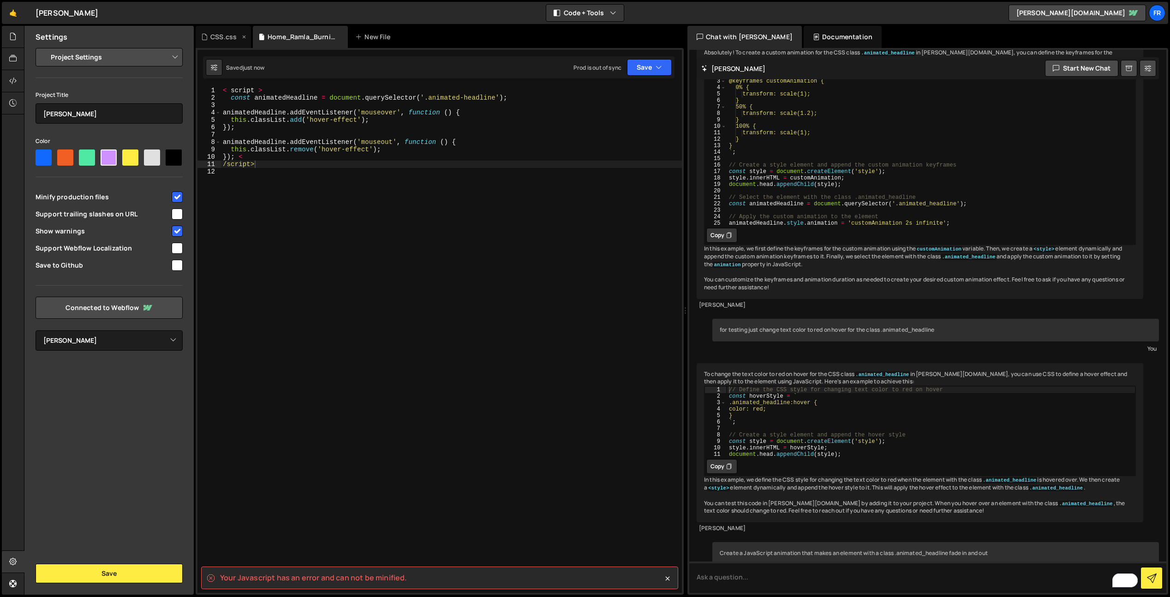
click at [204, 33] on icon at bounding box center [204, 36] width 6 height 9
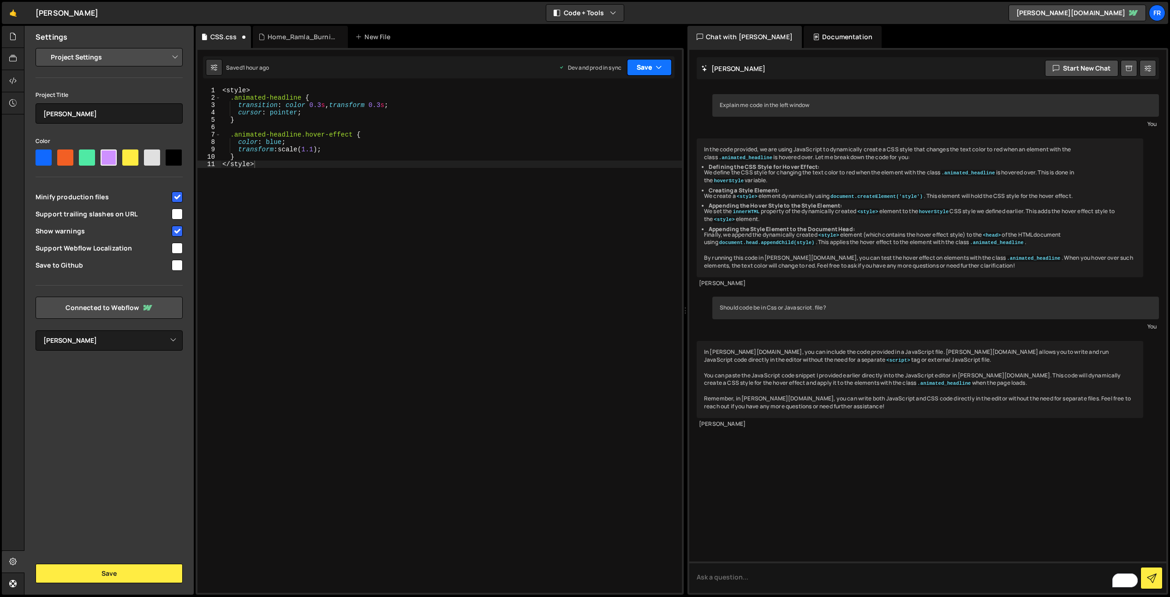
click at [649, 61] on button "Save" at bounding box center [649, 67] width 45 height 17
click at [611, 90] on div "Save to Staging S" at bounding box center [618, 89] width 96 height 9
click at [670, 61] on button "Save" at bounding box center [649, 67] width 45 height 17
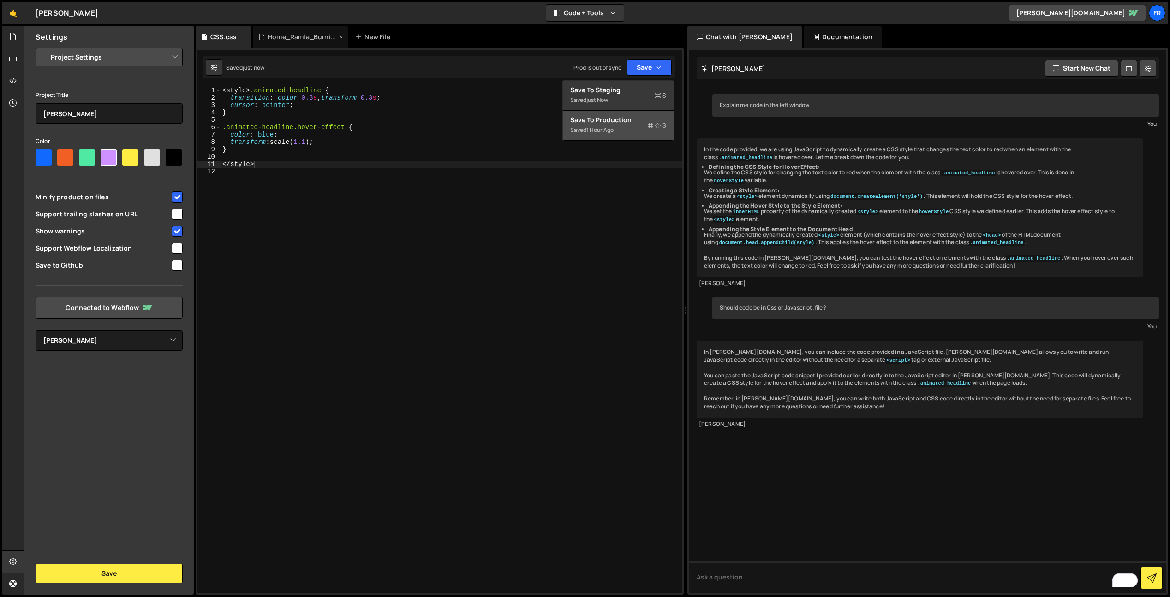
click at [293, 35] on div "Home_Ramla_Burning_Man.js" at bounding box center [302, 36] width 69 height 9
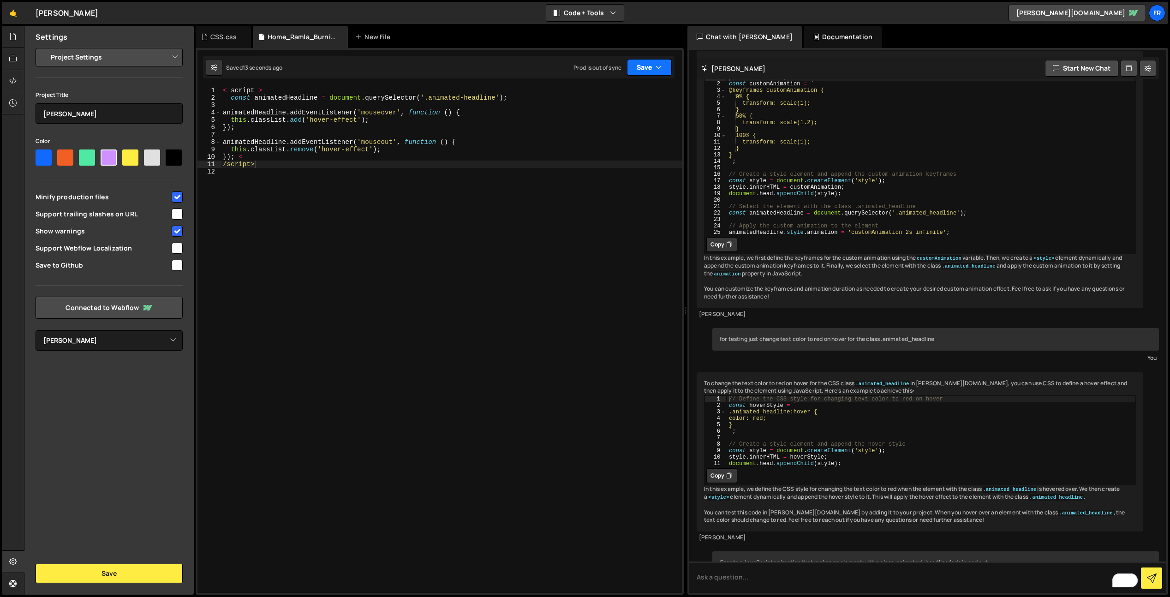
scroll to position [2937, 0]
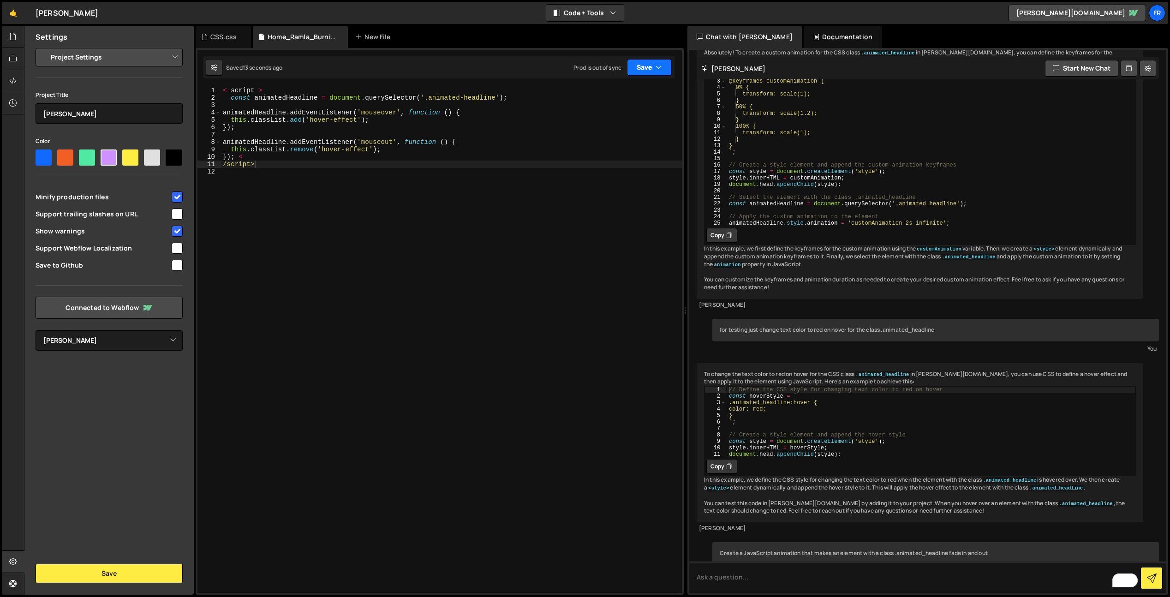
click at [632, 64] on button "Save" at bounding box center [649, 67] width 45 height 17
click at [613, 126] on div "9 minutes ago" at bounding box center [605, 130] width 36 height 8
click at [647, 76] on div "Saved 16 seconds ago Prod is out of sync Upgrade to Edit Save Save to Staging S…" at bounding box center [439, 67] width 472 height 22
click at [647, 74] on button "Save" at bounding box center [649, 67] width 45 height 17
click at [611, 121] on div "Save to Production S" at bounding box center [618, 119] width 96 height 9
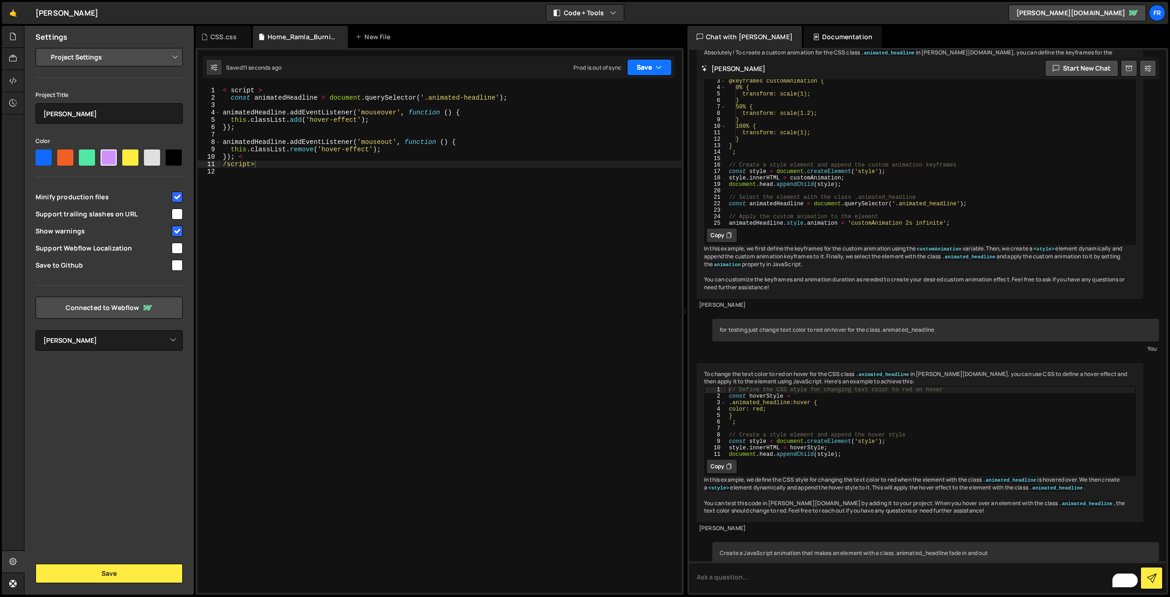
click at [644, 72] on button "Save" at bounding box center [649, 67] width 45 height 17
click at [605, 130] on div "9 minutes ago" at bounding box center [605, 130] width 36 height 8
click at [238, 181] on div "< script > const animatedHeadline = document . querySelector ( '.animated-headl…" at bounding box center [451, 347] width 461 height 521
click at [661, 71] on icon "button" at bounding box center [659, 67] width 6 height 9
click at [613, 126] on div "9 minutes ago" at bounding box center [605, 130] width 36 height 8
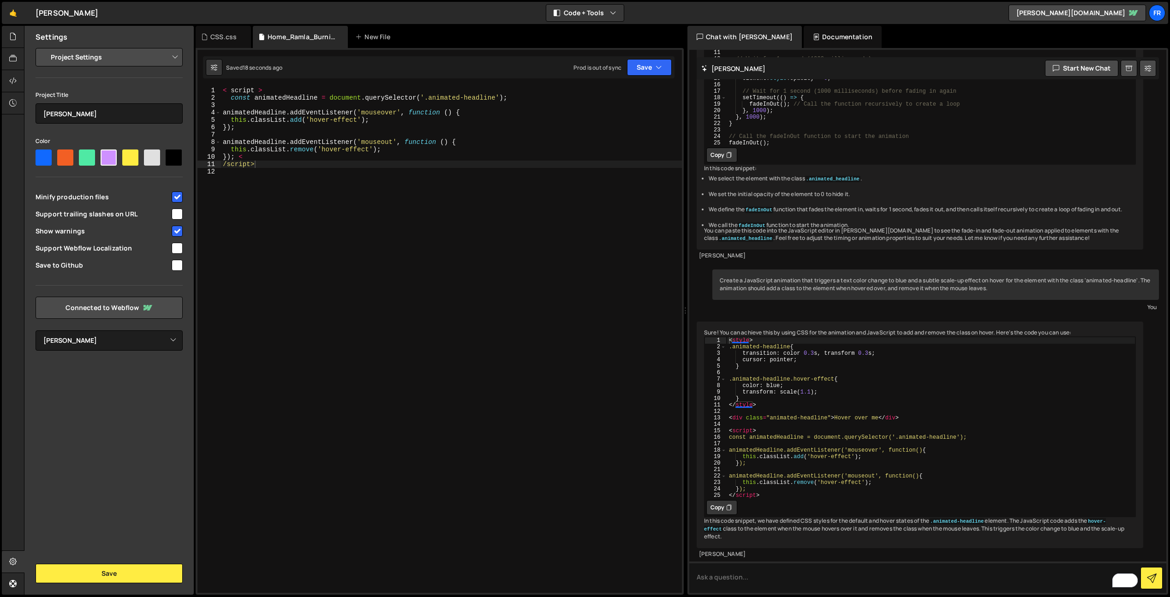
scroll to position [3724, 0]
click at [456, 130] on div "< script > const animatedHeadline = document . querySelector ( '.animated-headl…" at bounding box center [451, 347] width 461 height 521
click at [259, 168] on div "< script > const animatedHeadline = document . querySelector ( '.animated-headl…" at bounding box center [451, 347] width 461 height 521
type textarea "/script>"
type textarea "</script>"
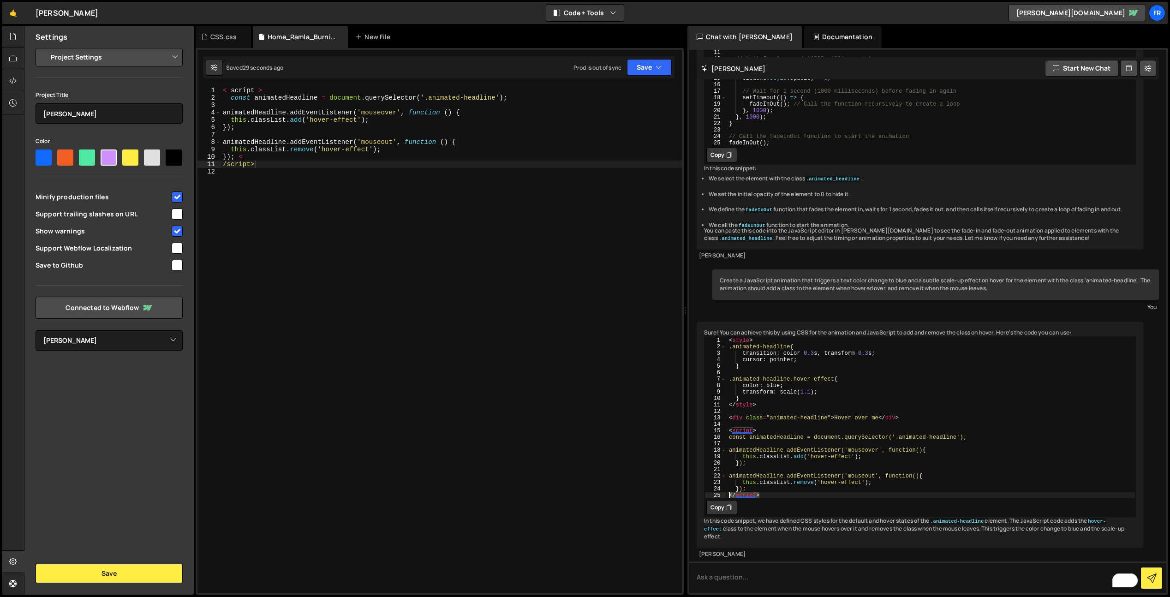
drag, startPoint x: 759, startPoint y: 481, endPoint x: 651, endPoint y: 444, distance: 114.0
click at [725, 479] on div "</script> 1 2 3 4 5 6 7 8 9 10 11 12 13 14 15 16 17 18 19 20 21 22 23 24 25 < s…" at bounding box center [920, 418] width 431 height 162
type textarea "< script >"
drag, startPoint x: 228, startPoint y: 91, endPoint x: 224, endPoint y: 90, distance: 4.8
click at [224, 90] on div "< script > const animatedHeadline = document . querySelector ( '.animated-headl…" at bounding box center [451, 347] width 461 height 521
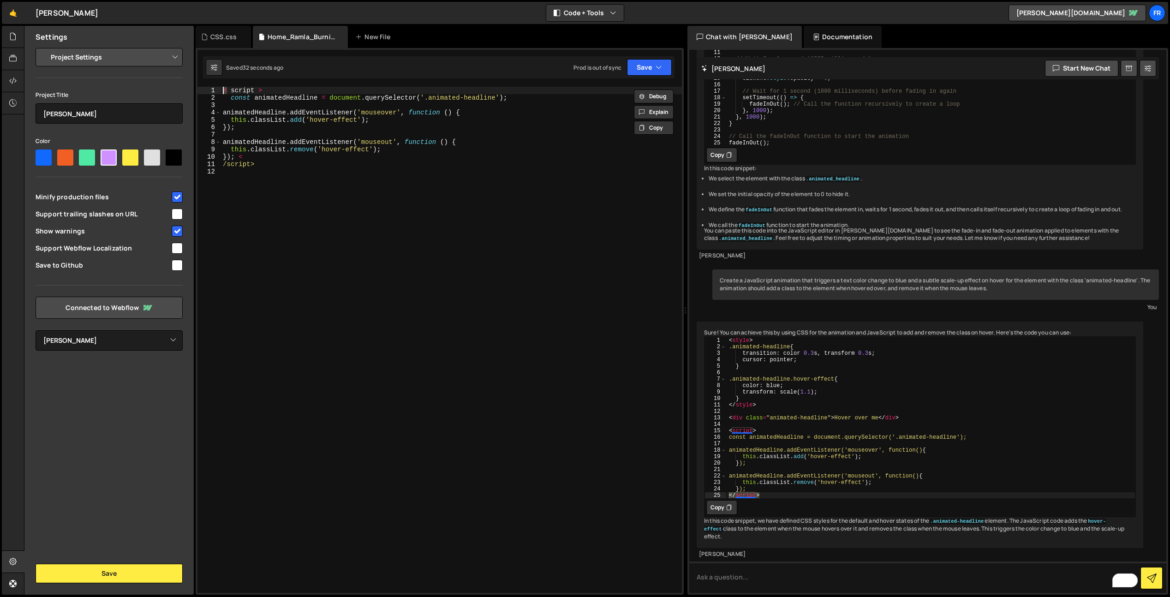
click at [785, 473] on div "< style > .animated-headline { transition : color 0.3 s , transform 0.3 s ; cur…" at bounding box center [931, 424] width 409 height 174
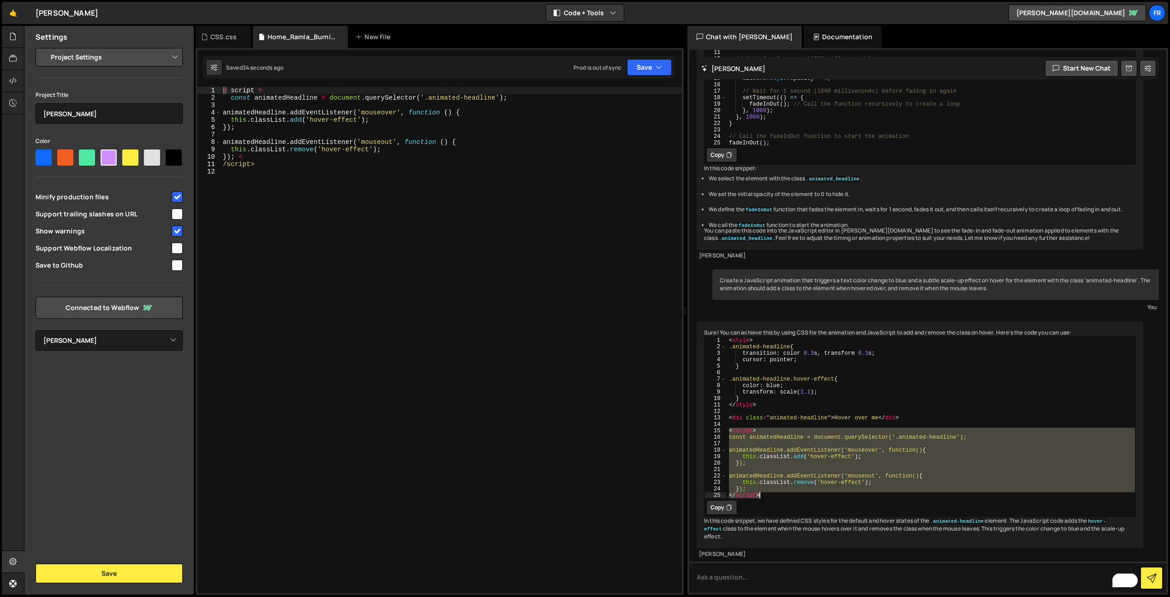
drag, startPoint x: 748, startPoint y: 432, endPoint x: 783, endPoint y: 480, distance: 59.4
click at [783, 480] on div "< style > .animated-headline { transition : color 0.3 s , transform 0.3 s ; cur…" at bounding box center [931, 424] width 409 height 174
type textarea "}); </script>"
click at [322, 183] on div "< script > const animatedHeadline = document . querySelector ( '.animated-headl…" at bounding box center [451, 347] width 461 height 521
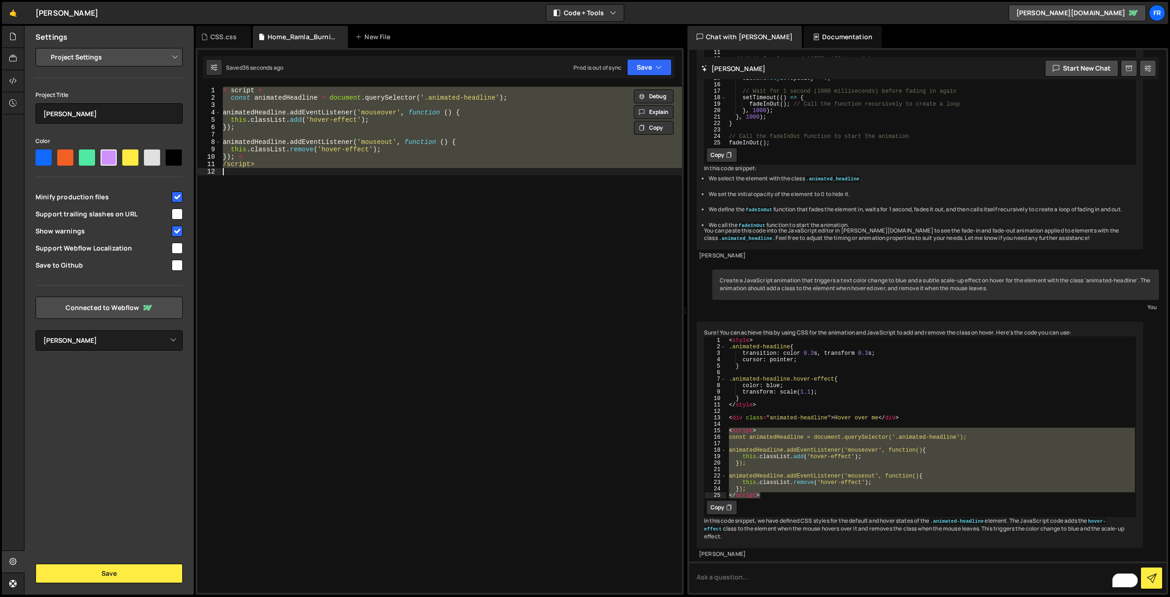
paste textarea "</script>"
type textarea "</script>"
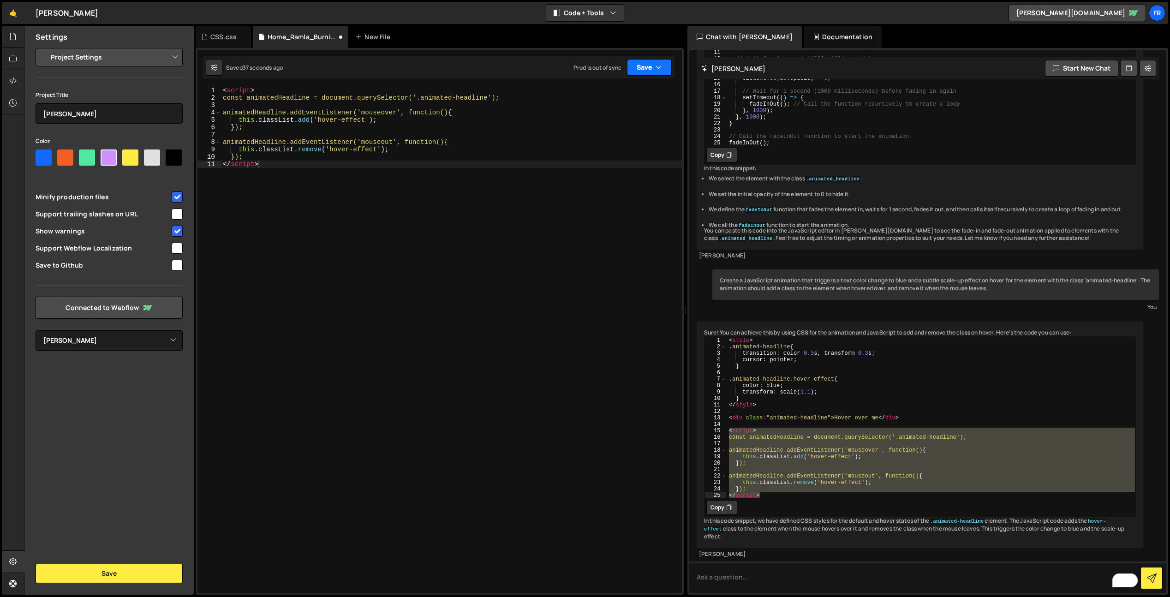
click at [658, 65] on icon "button" at bounding box center [659, 67] width 6 height 9
click at [622, 86] on div "Save to Staging S" at bounding box center [618, 89] width 96 height 9
click at [639, 70] on button "Save" at bounding box center [649, 67] width 45 height 17
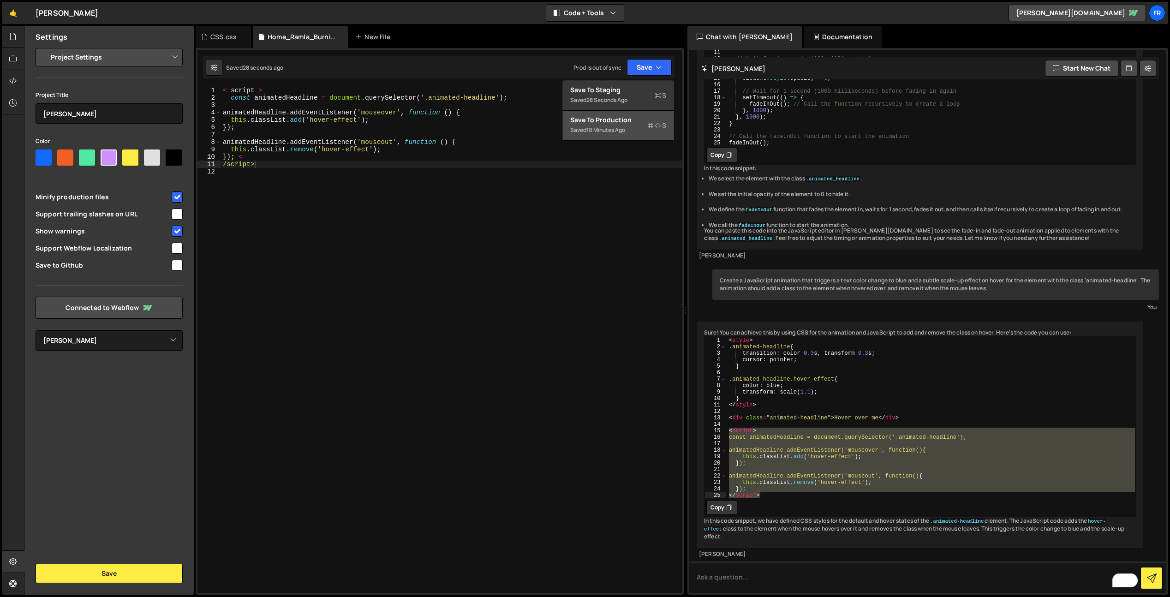
click at [613, 128] on div "10 minutes ago" at bounding box center [606, 130] width 39 height 8
click at [790, 477] on div "< style > .animated-headline { transition : color 0.3 s , transform 0.3 s ; cur…" at bounding box center [931, 418] width 409 height 162
drag, startPoint x: 783, startPoint y: 480, endPoint x: 697, endPoint y: 414, distance: 108.3
click at [697, 414] on div "Sure! You can achieve this by using CSS for the animation and JavaScript to add…" at bounding box center [920, 435] width 447 height 227
type textarea "<script> const animatedHeadline = document.querySelector('.animated-headline');"
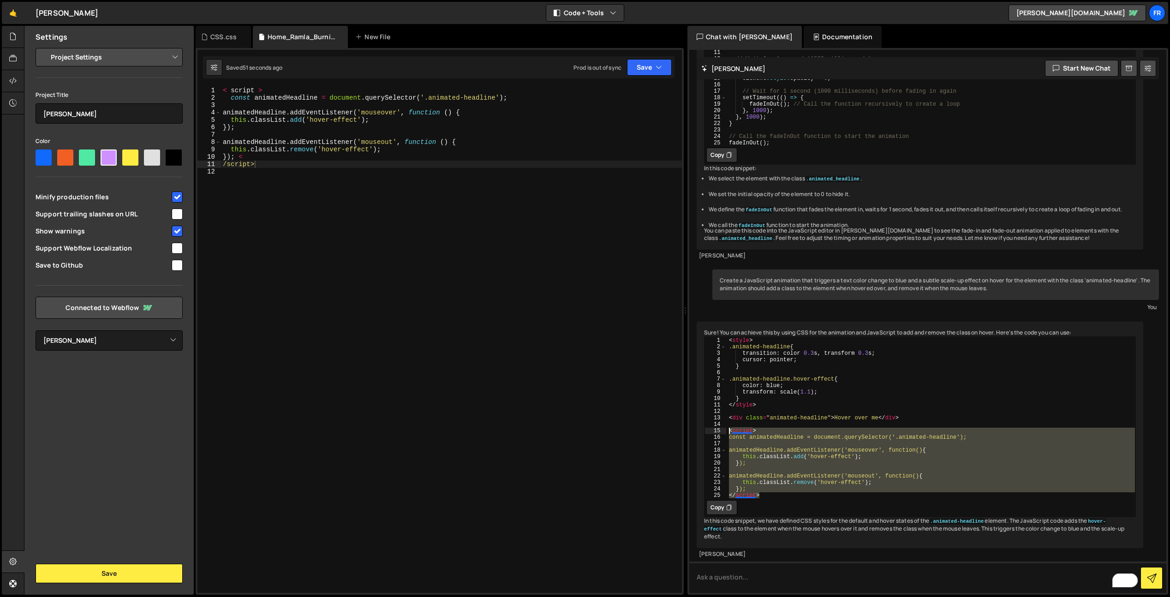
click at [410, 162] on div "< script > const animatedHeadline = document . querySelector ( '.animated-headl…" at bounding box center [451, 347] width 461 height 521
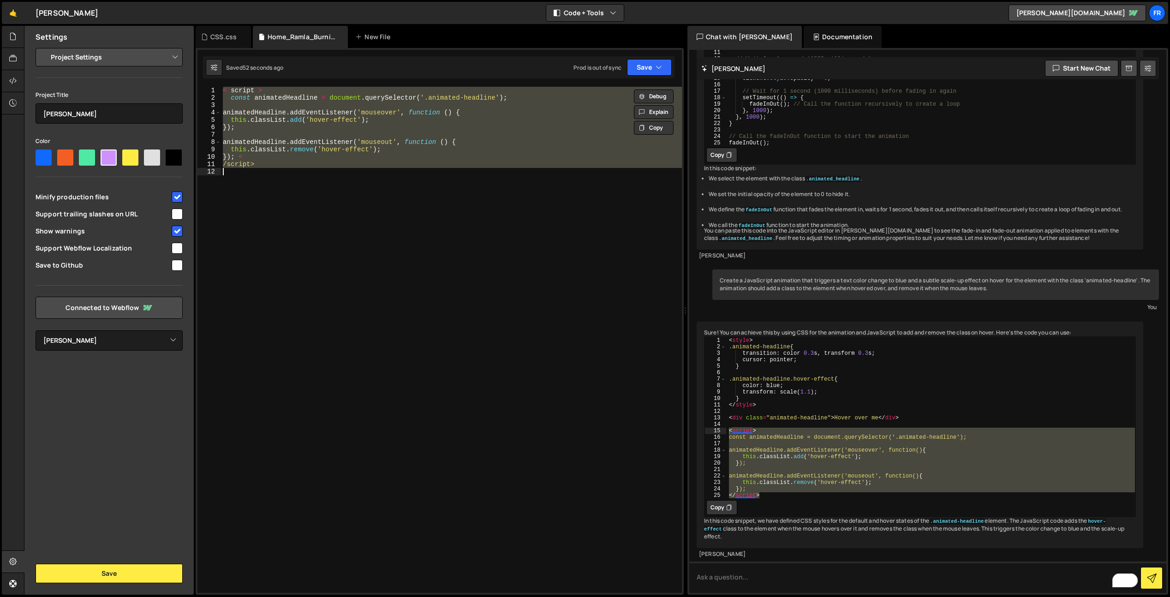
paste textarea "</script>"
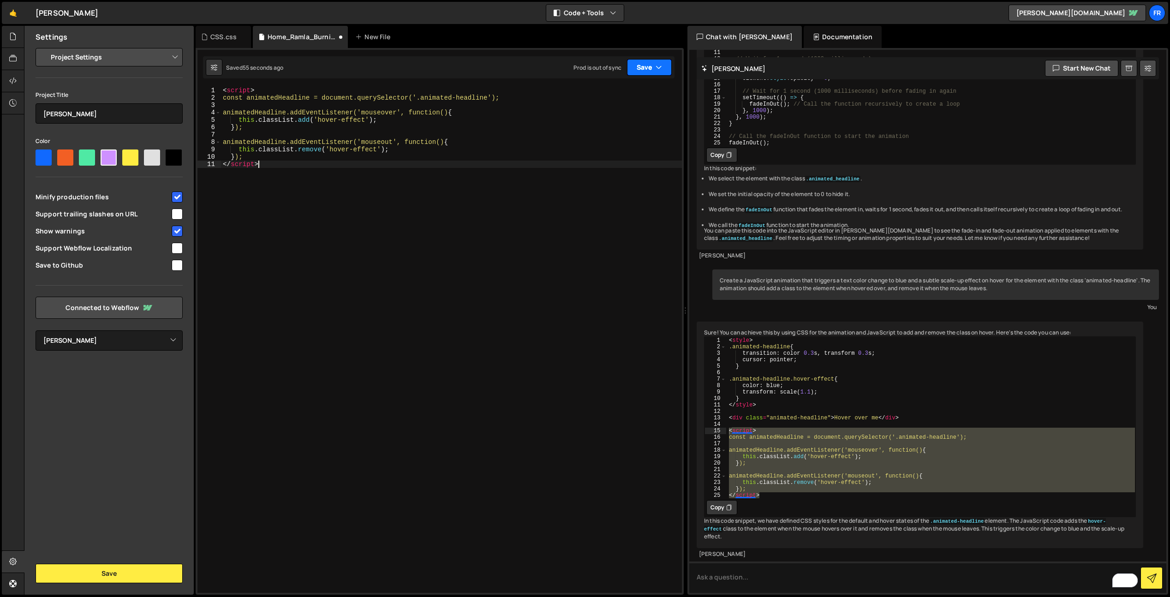
click at [658, 66] on icon "button" at bounding box center [659, 67] width 6 height 9
click at [637, 85] on div "Save to Staging S" at bounding box center [618, 89] width 96 height 9
click at [655, 64] on button "Save" at bounding box center [649, 67] width 45 height 17
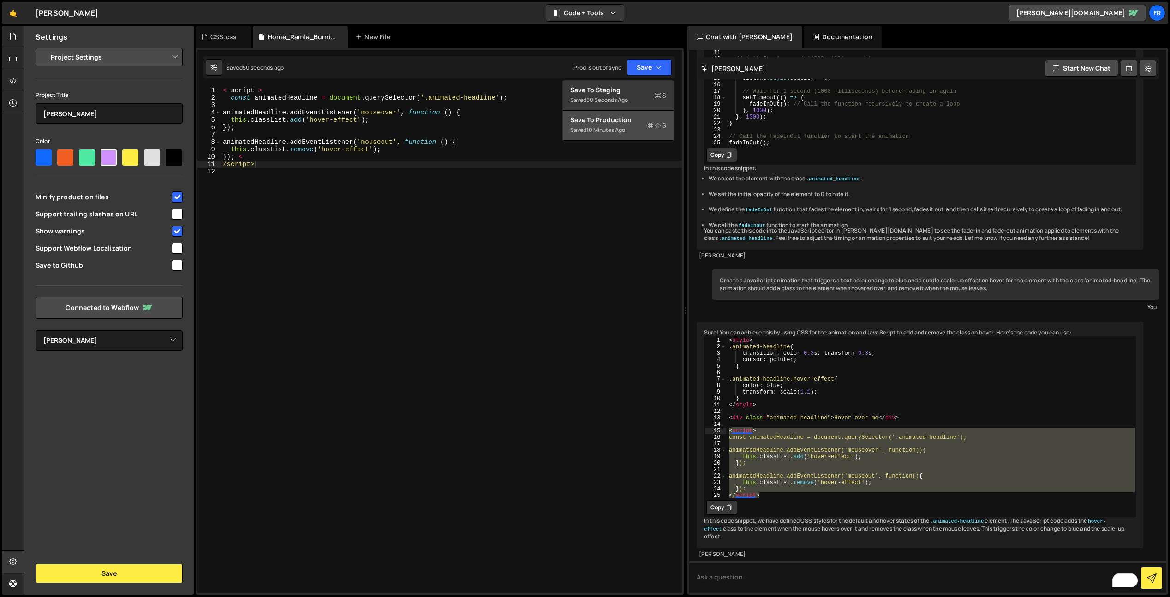
click at [312, 160] on div "< script > const animatedHeadline = document . querySelector ( '.animated-headl…" at bounding box center [451, 347] width 461 height 521
click at [311, 165] on div "< script > const animatedHeadline = document . querySelector ( '.animated-headl…" at bounding box center [451, 347] width 461 height 521
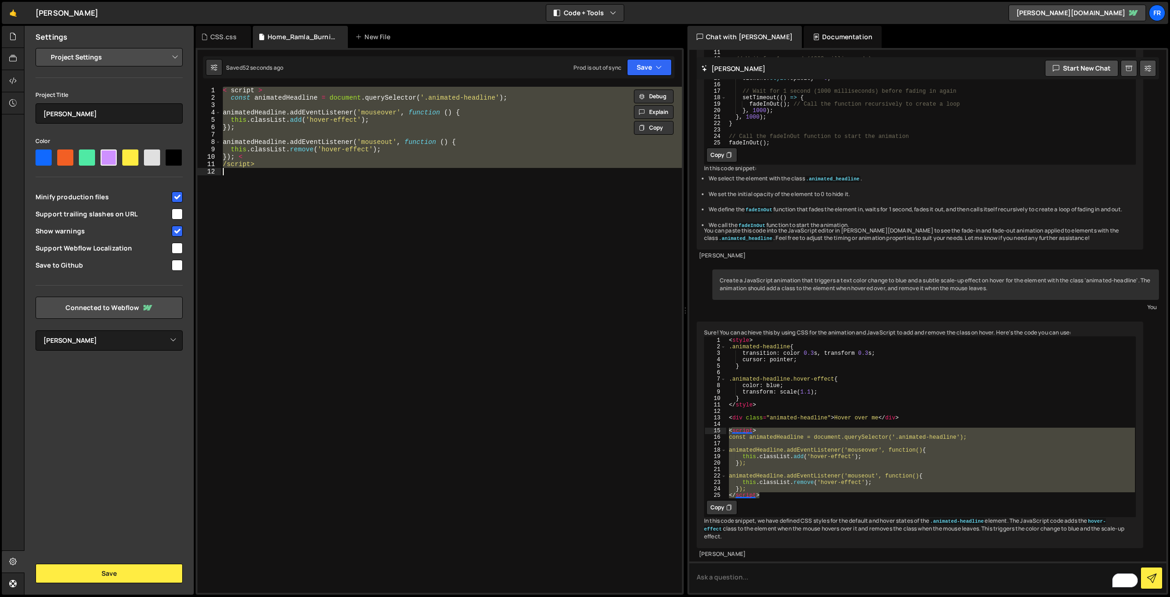
paste textarea "</script>"
type textarea "</script>"
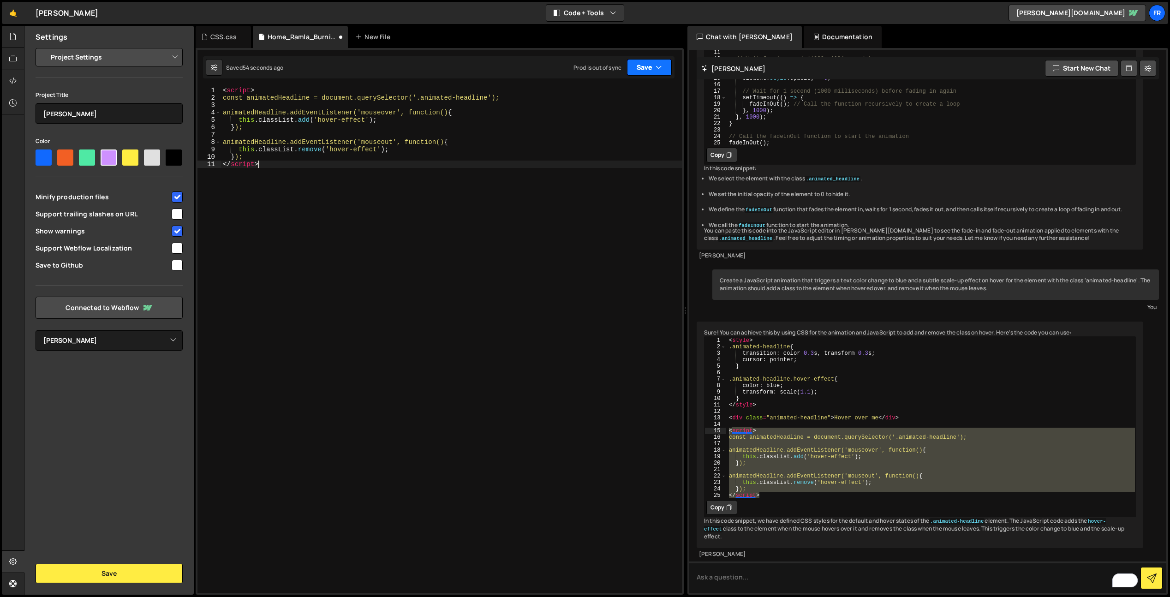
click at [665, 70] on button "Save" at bounding box center [649, 67] width 45 height 17
click at [629, 121] on div "Save to Production S" at bounding box center [618, 119] width 96 height 9
drag, startPoint x: 635, startPoint y: 70, endPoint x: 447, endPoint y: 402, distance: 382.3
click at [635, 71] on button "Save" at bounding box center [649, 67] width 45 height 17
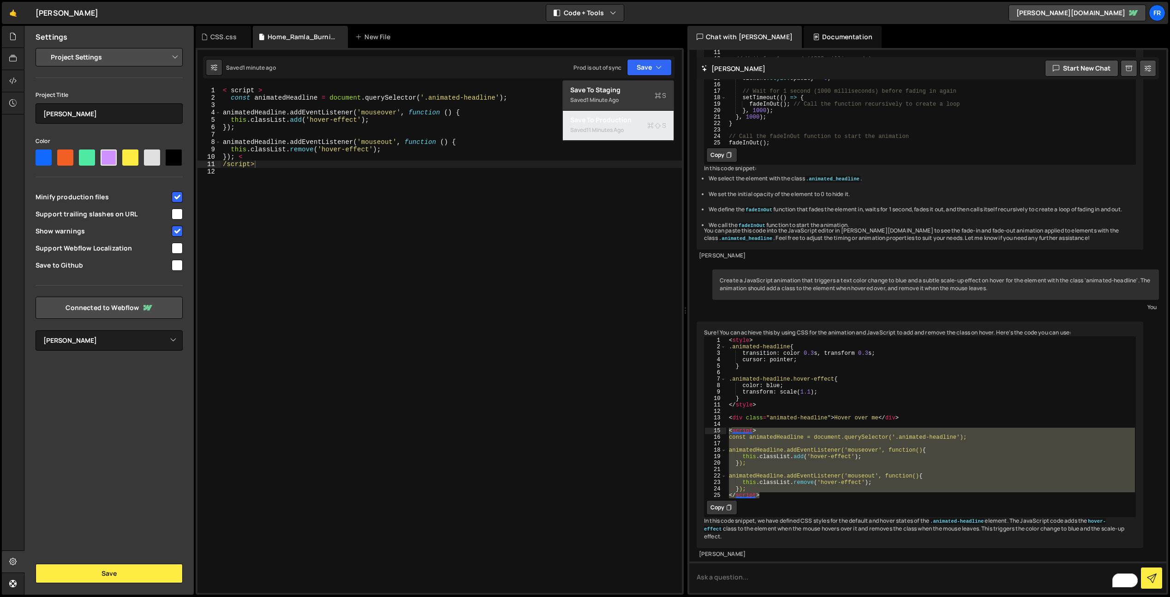
click at [594, 135] on div "Saved 11 minutes ago" at bounding box center [618, 130] width 96 height 11
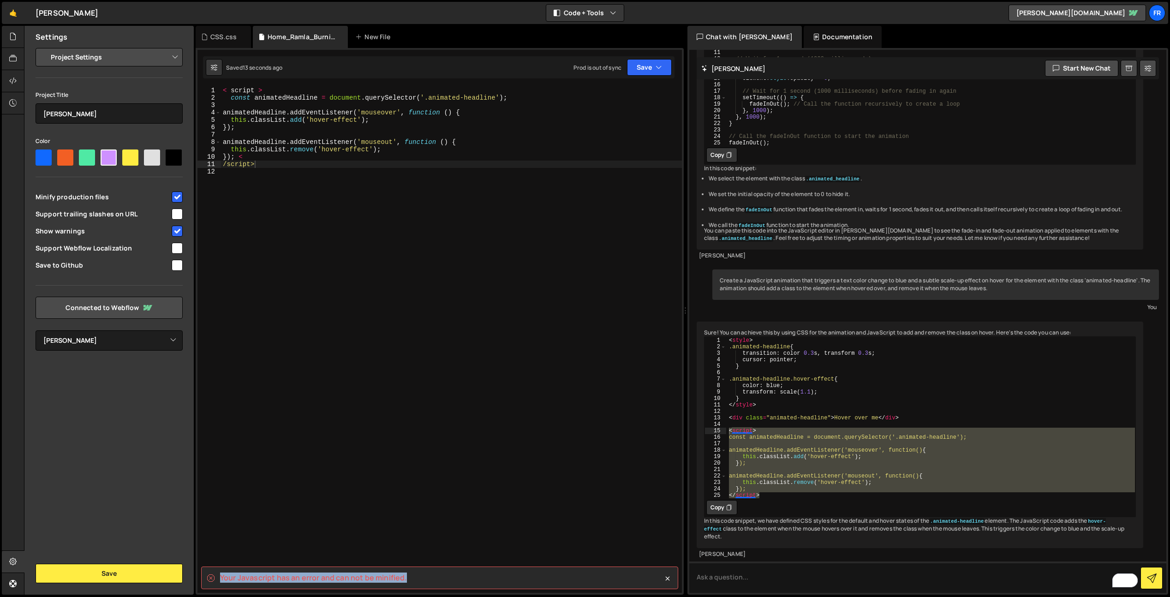
drag, startPoint x: 216, startPoint y: 576, endPoint x: 452, endPoint y: 582, distance: 235.4
click at [451, 582] on div "Your Javascript has an error and can not be minified." at bounding box center [439, 578] width 477 height 23
copy spa "Your Javascript has an error and can not be minified."
click at [847, 584] on textarea "To enrich screen reader interactions, please activate Accessibility in Grammarl…" at bounding box center [927, 577] width 477 height 31
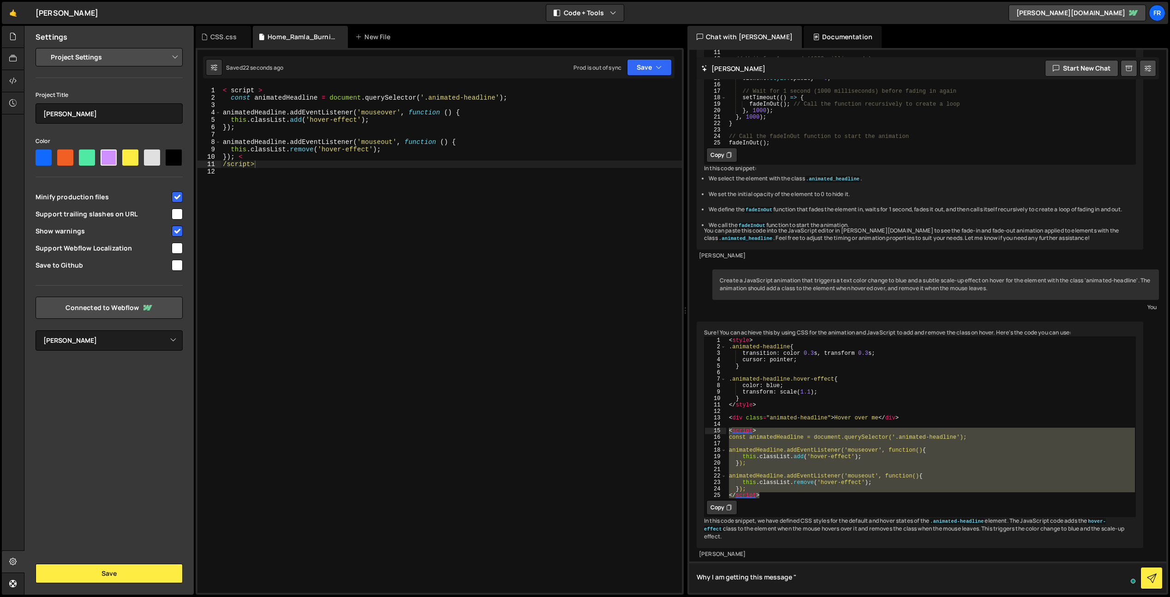
paste textarea "Your Javascript has an error and can not be minified."
click at [656, 71] on icon "button" at bounding box center [659, 67] width 6 height 9
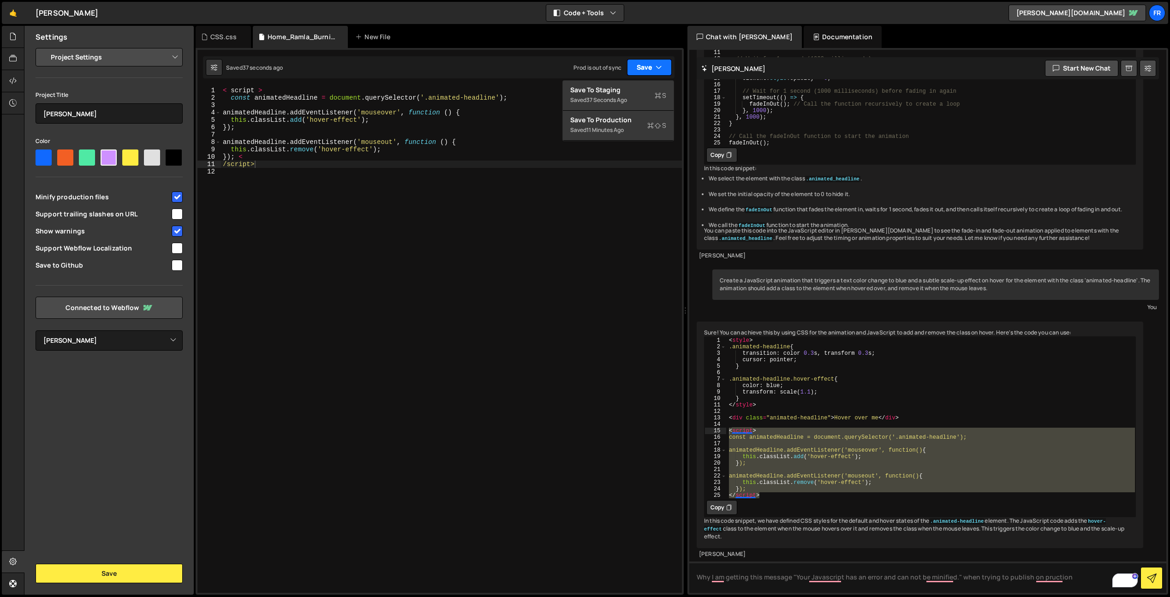
click at [656, 71] on icon "button" at bounding box center [659, 67] width 6 height 9
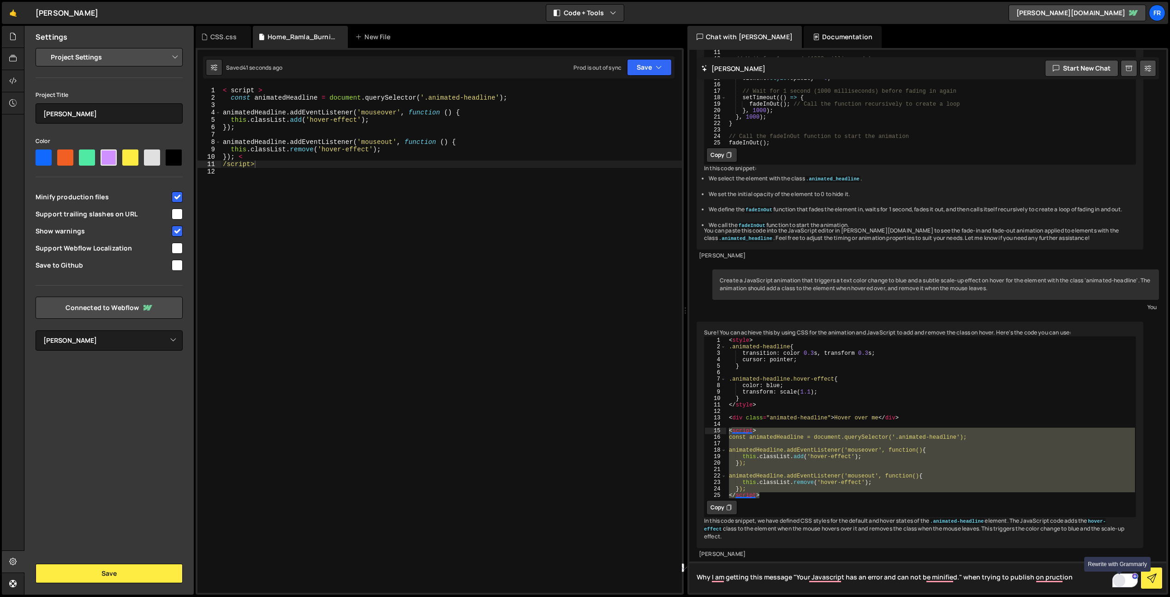
drag, startPoint x: 1003, startPoint y: 579, endPoint x: 1119, endPoint y: 576, distance: 115.9
click at [1119, 79] on div "Why I am getting this message "Your Javascript has an error and can not be mini…" at bounding box center [928, 79] width 462 height 0
type textarea "Why I am getting this message "Your Javascript has an error and can not be mini…"
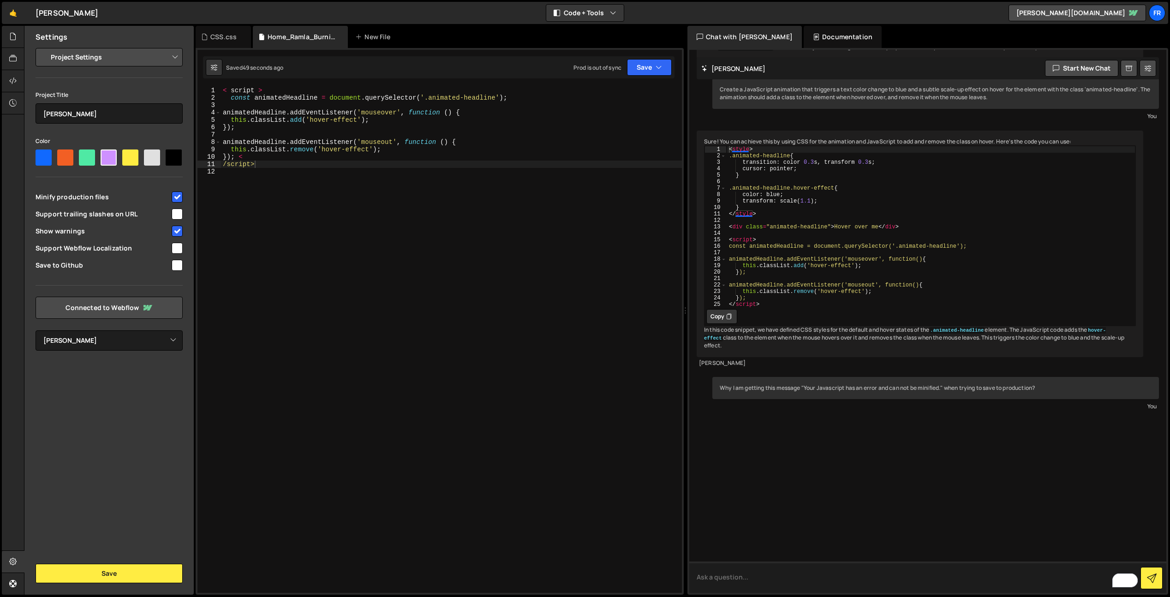
scroll to position [3989, 0]
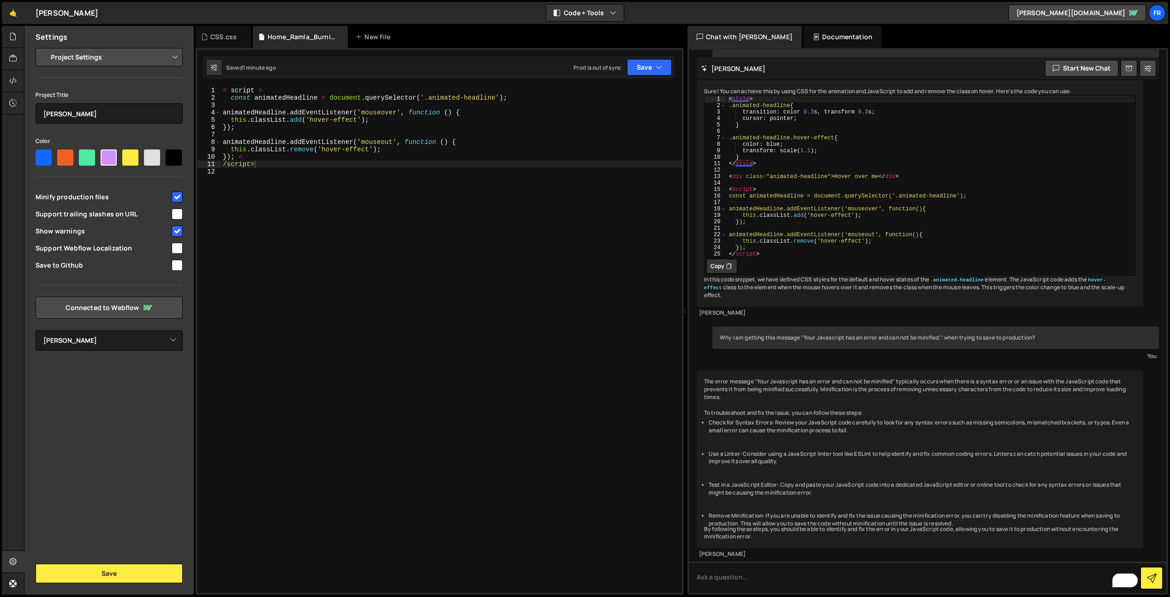
type textarea "animatedHeadline.addEventListener('mouseover', function() {"
click at [755, 173] on div "< style > .animated-headline { transition : color 0.3 s , transform 0.3 s ; cur…" at bounding box center [931, 183] width 409 height 174
type textarea "/script>"
click at [503, 164] on div "< script > const animatedHeadline = document . querySelector ( '.animated-headl…" at bounding box center [451, 347] width 461 height 521
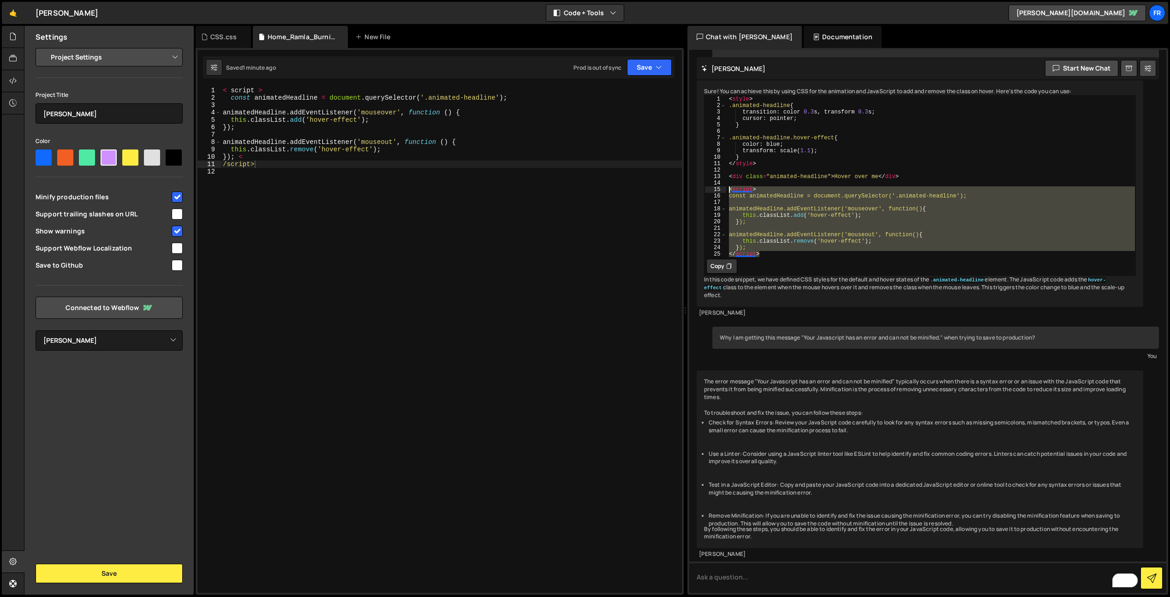
drag, startPoint x: 766, startPoint y: 215, endPoint x: 723, endPoint y: 152, distance: 76.0
click at [723, 152] on div "</script> 1 2 3 4 5 6 7 8 9 10 11 12 13 14 15 16 17 18 19 20 21 22 23 24 25 < s…" at bounding box center [920, 177] width 431 height 162
type textarea "<script> const animatedHeadline = document.querySelector('.animated-headline');"
click at [756, 581] on textarea "To enrich screen reader interactions, please activate Accessibility in Grammarl…" at bounding box center [927, 577] width 477 height 31
paste textarea "<script> const animatedHeadline = document.querySelector('.animated-headline');…"
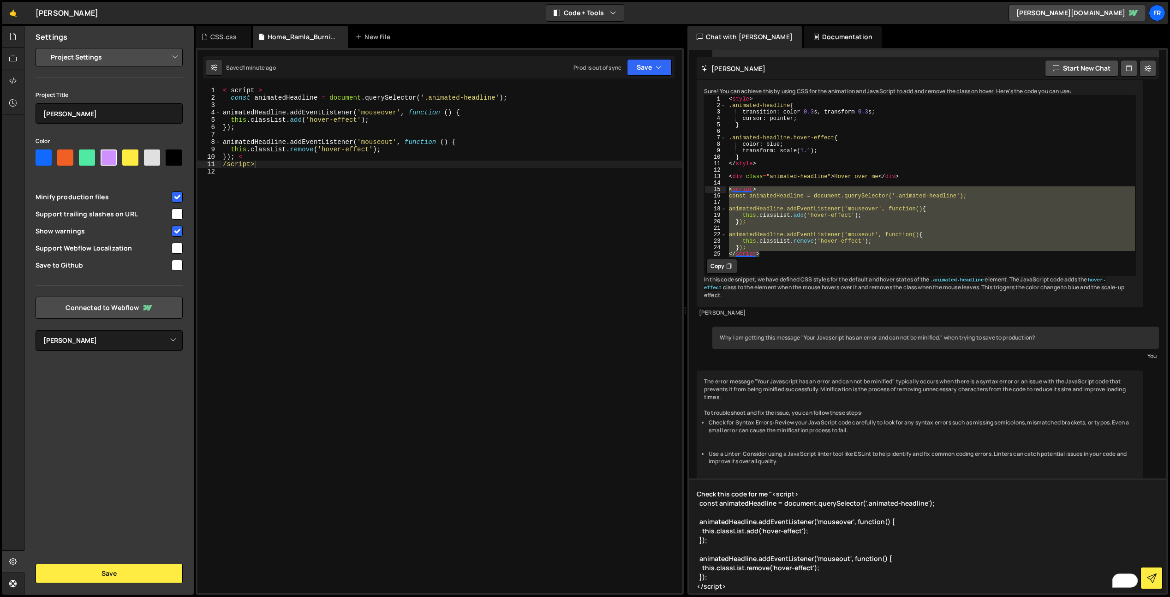
drag, startPoint x: 771, startPoint y: 559, endPoint x: 767, endPoint y: 556, distance: 5.2
click at [771, 559] on textarea "Check this code for me "<script> const animatedHeadline = document.querySelecto…" at bounding box center [927, 536] width 477 height 114
drag, startPoint x: 770, startPoint y: 543, endPoint x: 767, endPoint y: 516, distance: 26.9
click at [732, 471] on div "Slater AI Start new chat I am completely new...if I want to animate certain ele…" at bounding box center [927, 321] width 477 height 543
click at [772, 494] on textarea "Check this code for me "<script> const animatedHeadline = document.querySelecto…" at bounding box center [927, 536] width 477 height 114
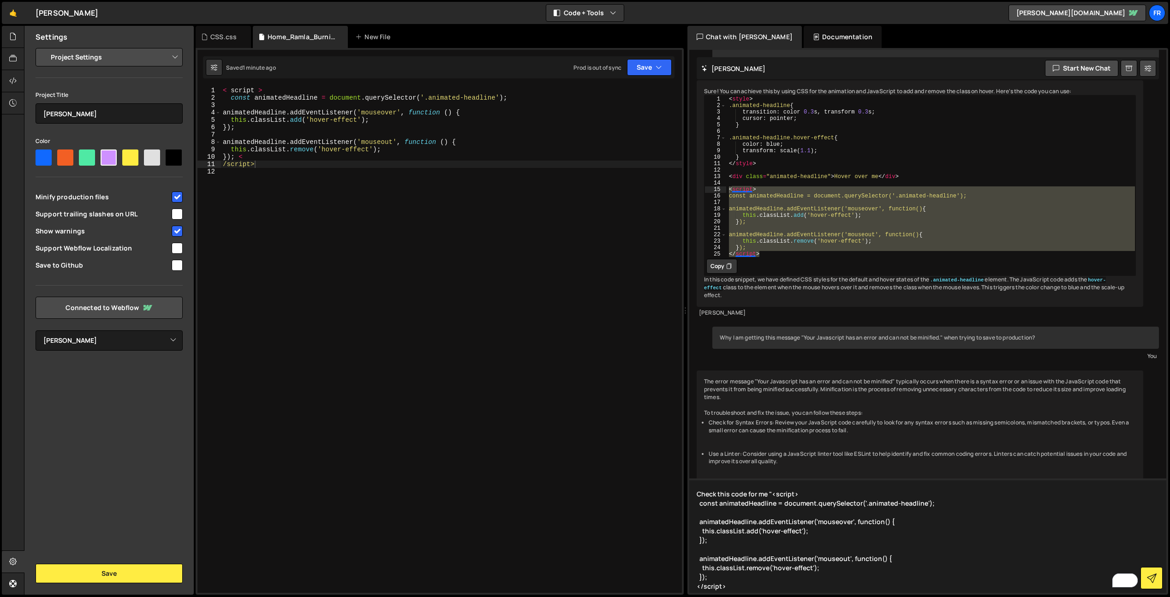
type textarea "Check this code for me <script> const animatedHeadline = document.querySelector…"
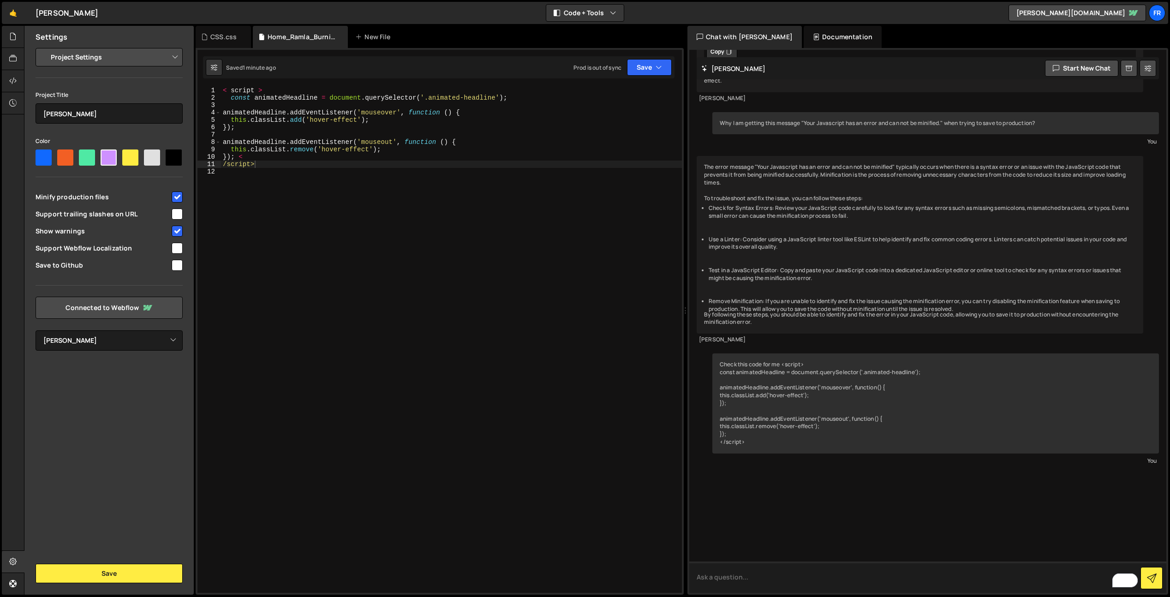
scroll to position [4269, 0]
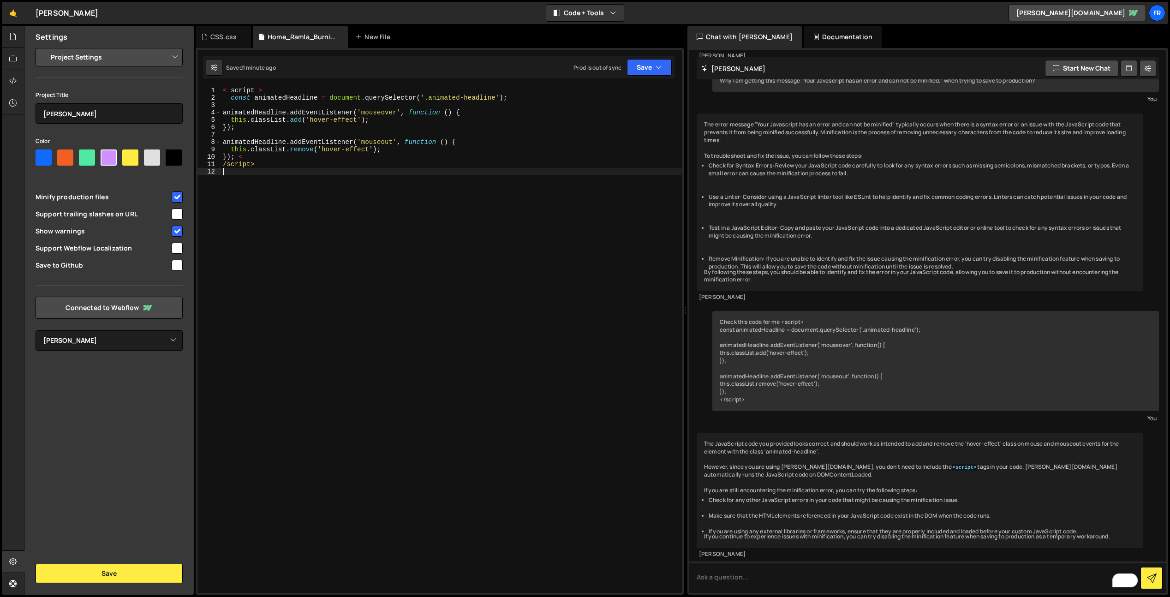
click at [527, 332] on div "< script > const animatedHeadline = document . querySelector ( '.animated-headl…" at bounding box center [451, 347] width 461 height 521
drag, startPoint x: 279, startPoint y: 93, endPoint x: 192, endPoint y: 82, distance: 87.9
click at [192, 82] on div "Files New File Javascript files 0 Home_Ramla_Burning_Man.js 0 CSS files CSS.css…" at bounding box center [597, 311] width 1146 height 570
type textarea "< script >"
click at [282, 159] on div "const animatedHeadline = document . querySelector ( '.animated-headline' ) ; an…" at bounding box center [451, 347] width 461 height 521
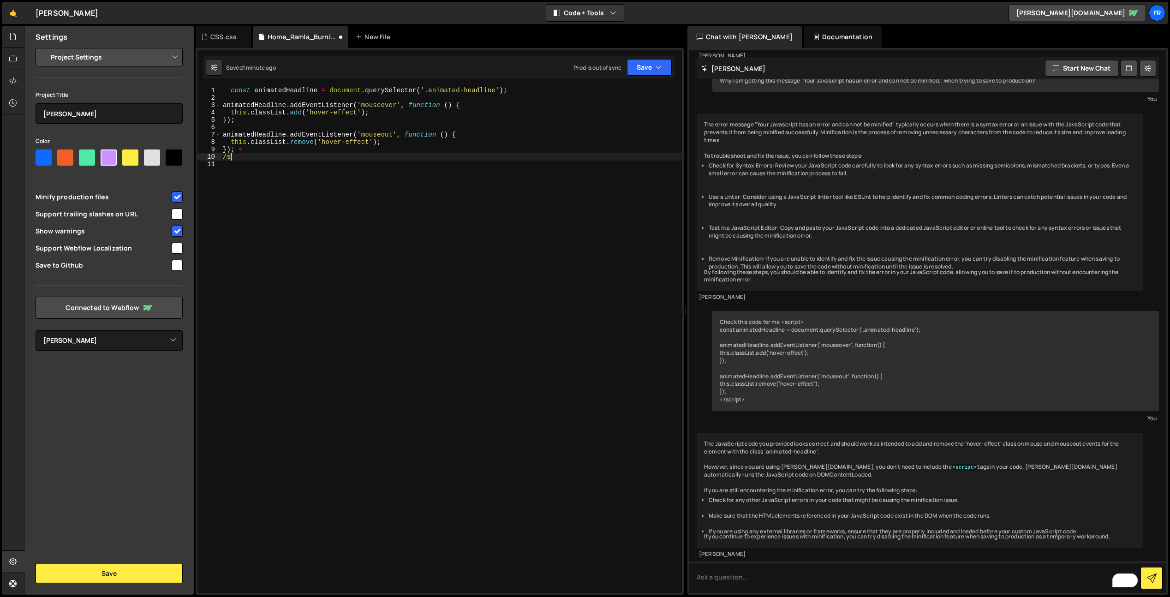
type textarea "/"
type textarea "});"
click at [653, 69] on button "Save" at bounding box center [649, 67] width 45 height 17
click at [635, 84] on button "Save to Staging S Saved 1 minute ago" at bounding box center [618, 96] width 111 height 30
click at [636, 73] on button "Save" at bounding box center [649, 67] width 45 height 17
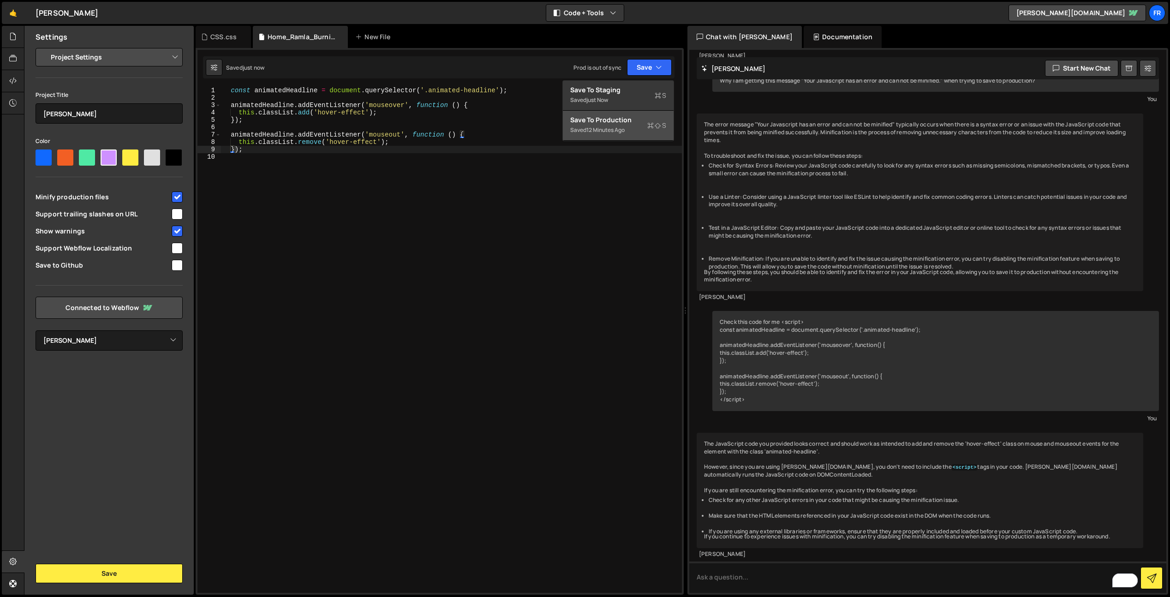
click at [612, 126] on div "12 minutes ago" at bounding box center [606, 130] width 38 height 8
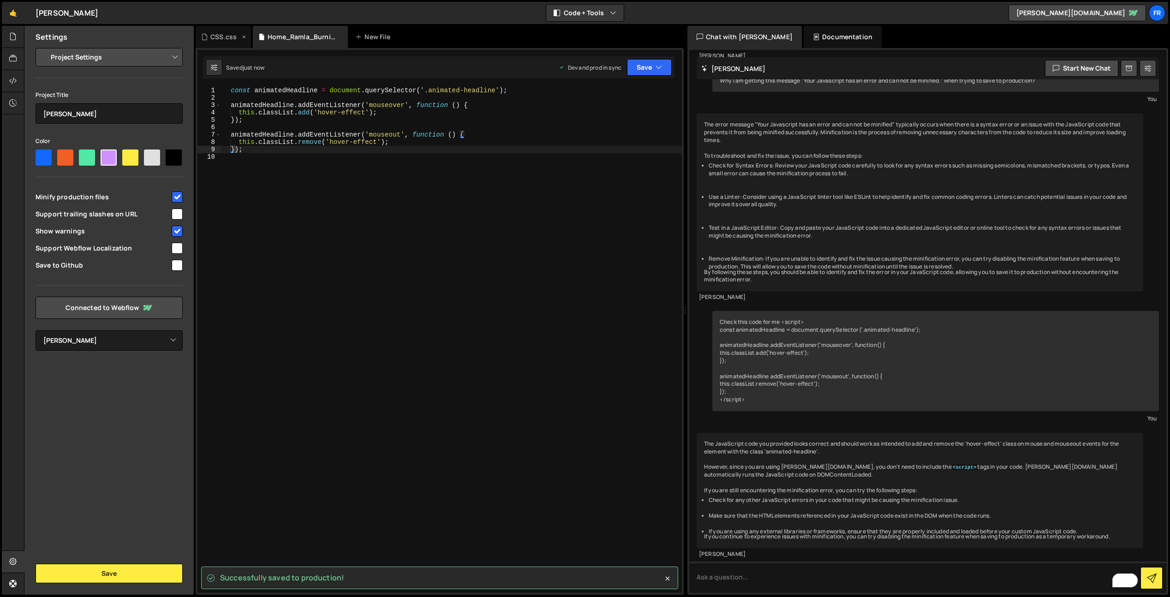
click at [206, 36] on icon at bounding box center [204, 36] width 6 height 9
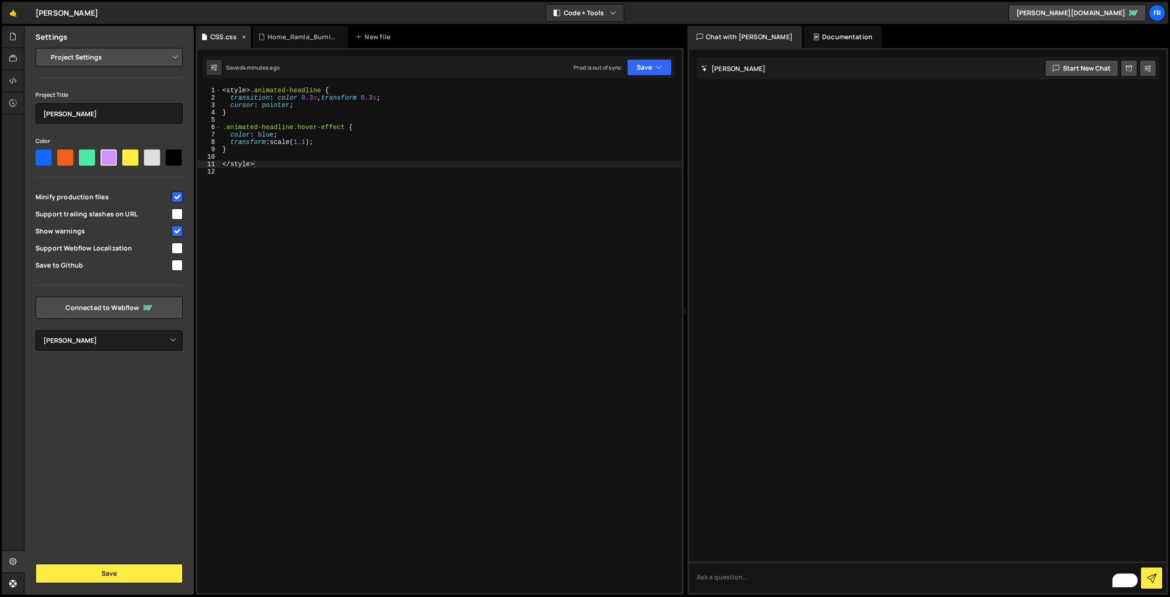
scroll to position [0, 0]
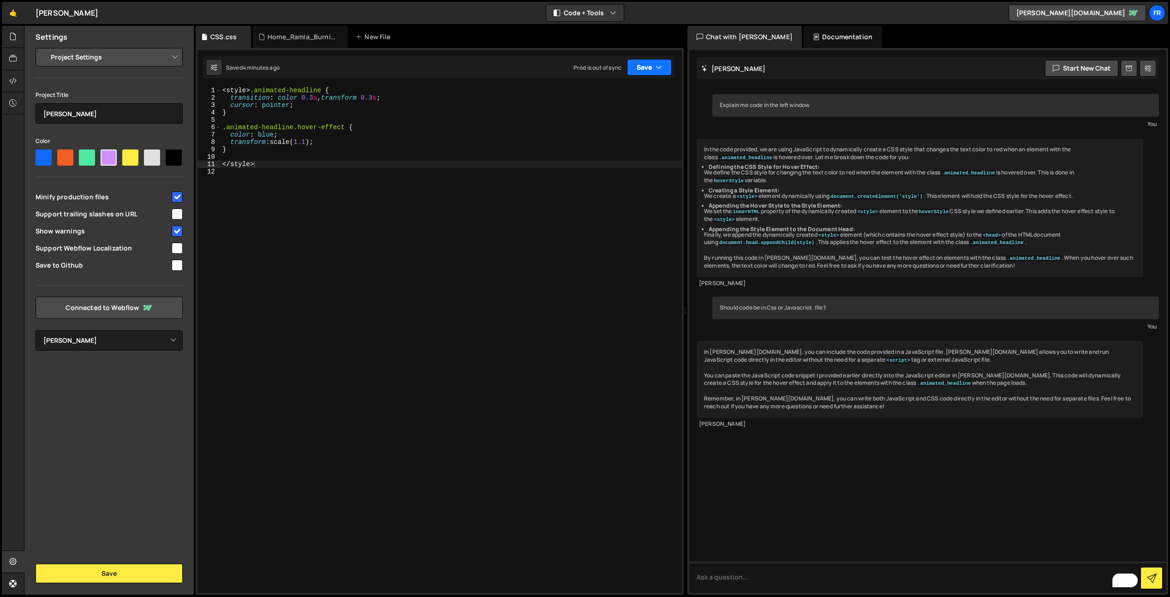
click at [637, 68] on button "Save" at bounding box center [649, 67] width 45 height 17
click at [617, 83] on button "Save to Staging S Saved 4 minutes ago" at bounding box center [618, 96] width 111 height 30
click at [637, 67] on button "Save" at bounding box center [649, 67] width 45 height 17
click at [621, 119] on div "Save to Production S" at bounding box center [618, 119] width 96 height 9
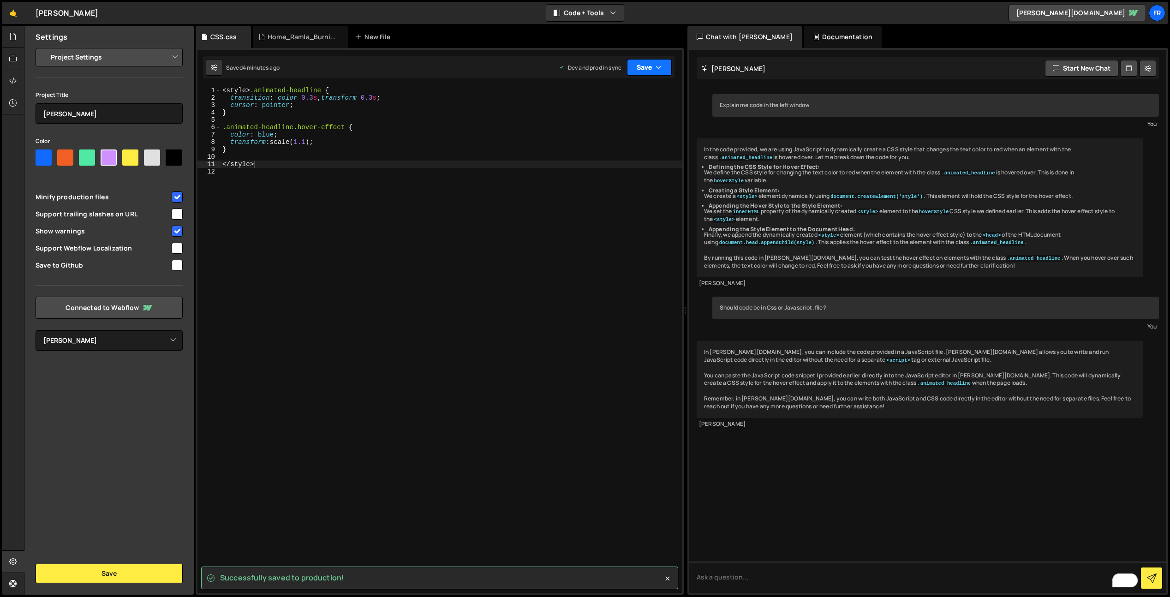
click at [653, 68] on button "Save" at bounding box center [649, 67] width 45 height 17
drag, startPoint x: 307, startPoint y: 347, endPoint x: 225, endPoint y: 459, distance: 139.0
click at [307, 347] on div "< style > .animated-headline { transition : color 0.3 s , transform 0.3 s ; cur…" at bounding box center [452, 347] width 462 height 521
click at [102, 572] on button "Save" at bounding box center [109, 573] width 147 height 19
click at [86, 570] on button "Save" at bounding box center [109, 573] width 147 height 19
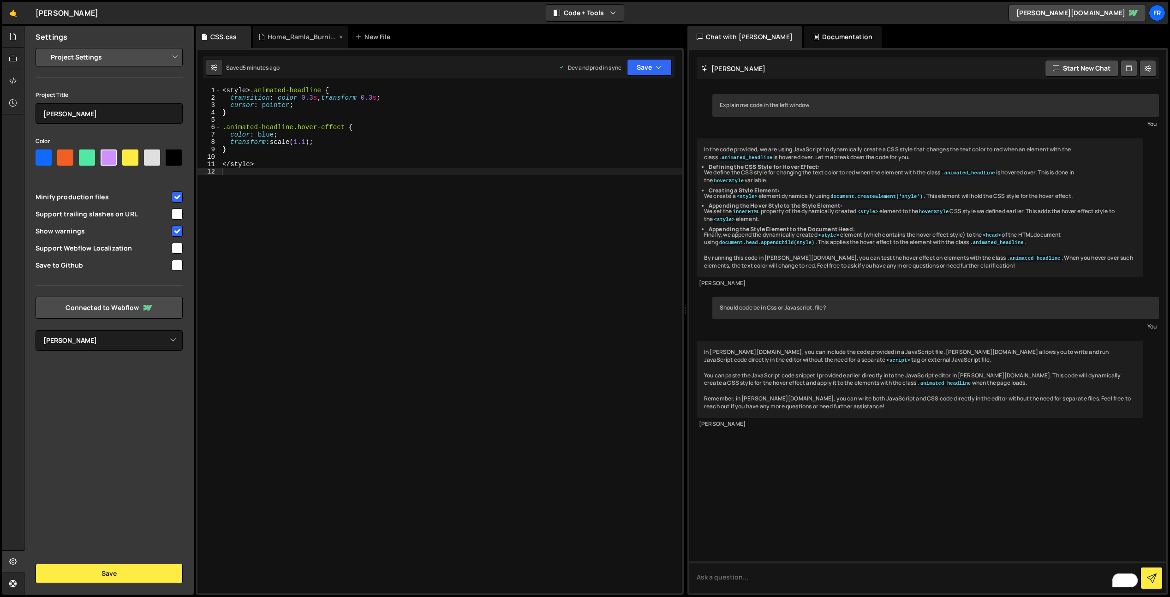
click at [294, 39] on div "Home_Ramla_Burning_Man.js" at bounding box center [302, 36] width 69 height 9
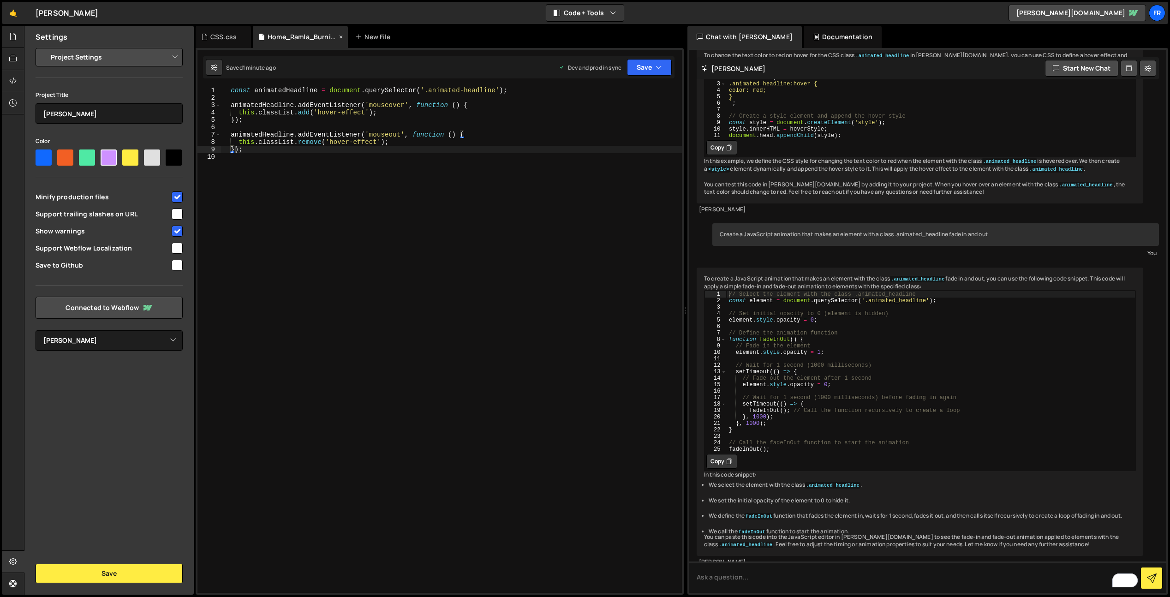
scroll to position [3482, 0]
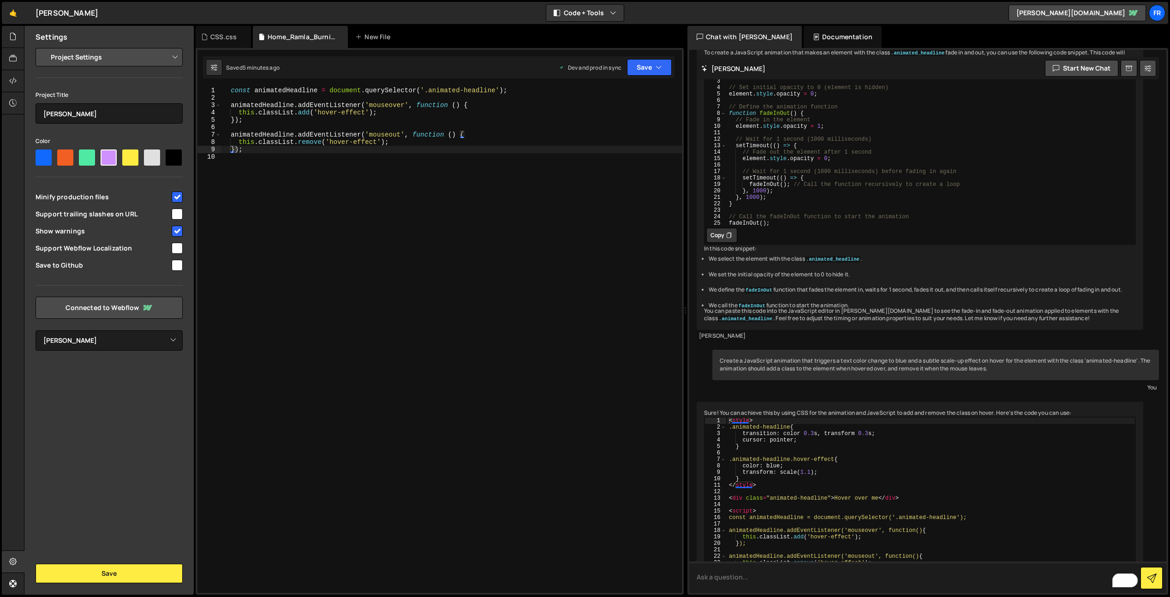
click at [782, 582] on textarea "To enrich screen reader interactions, please activate Accessibility in Grammarl…" at bounding box center [927, 577] width 477 height 31
drag, startPoint x: 916, startPoint y: 368, endPoint x: 823, endPoint y: 374, distance: 92.5
click at [823, 330] on div "To create a JavaScript animation that makes an element with the class .animated…" at bounding box center [920, 186] width 447 height 289
click at [862, 330] on div "To create a JavaScript animation that makes an element with the class .animated…" at bounding box center [920, 186] width 447 height 289
drag, startPoint x: 869, startPoint y: 374, endPoint x: 810, endPoint y: 378, distance: 59.6
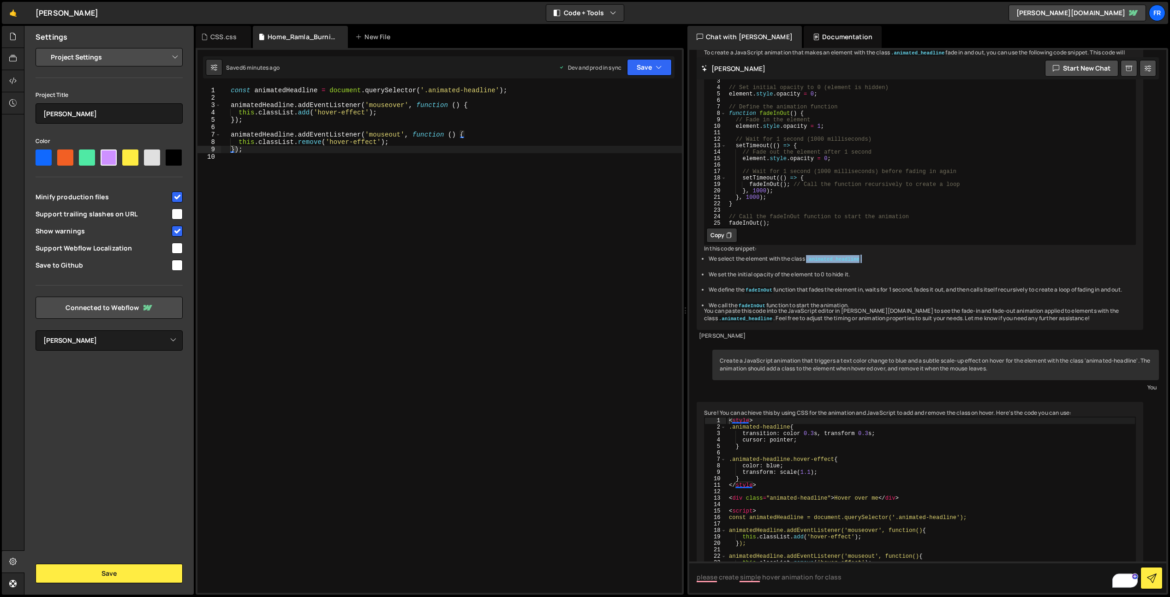
click at [810, 263] on li "We select the element with the class .animated_headline ." at bounding box center [922, 259] width 427 height 8
copy li ".animated_headline ."
click at [872, 575] on textarea "please create simple hover animation for class" at bounding box center [927, 577] width 477 height 31
paste textarea ".animated_headline."
type textarea "please create simple hover animation for class .animated_headline. that change …"
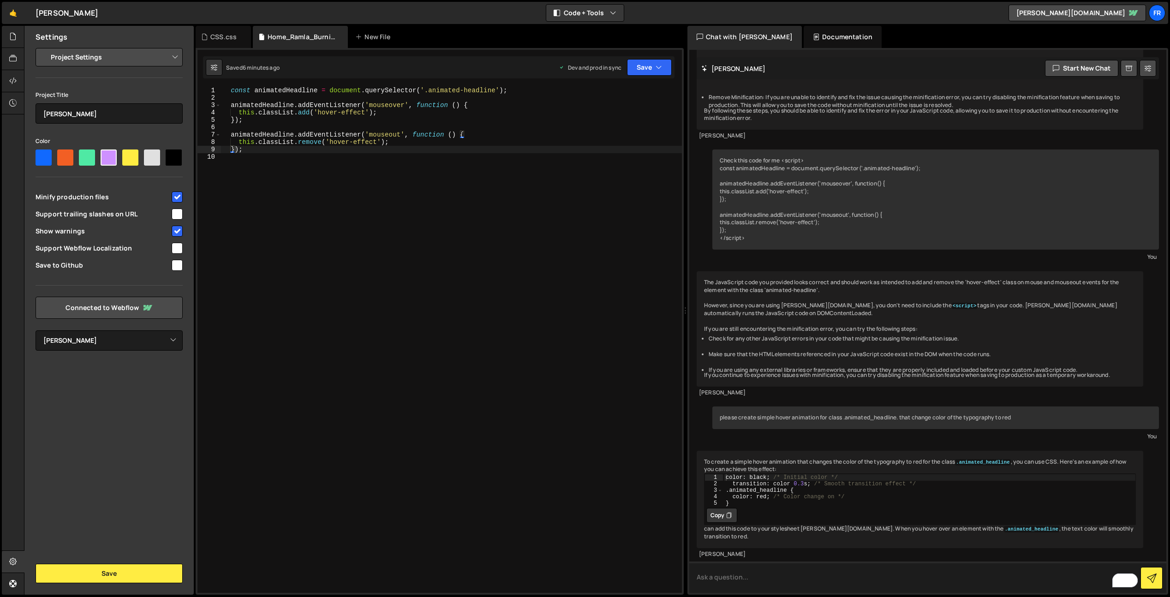
scroll to position [4447, 0]
type textarea "C"
type textarea "Where i sht einformation in hte code above that it happens on hover?"
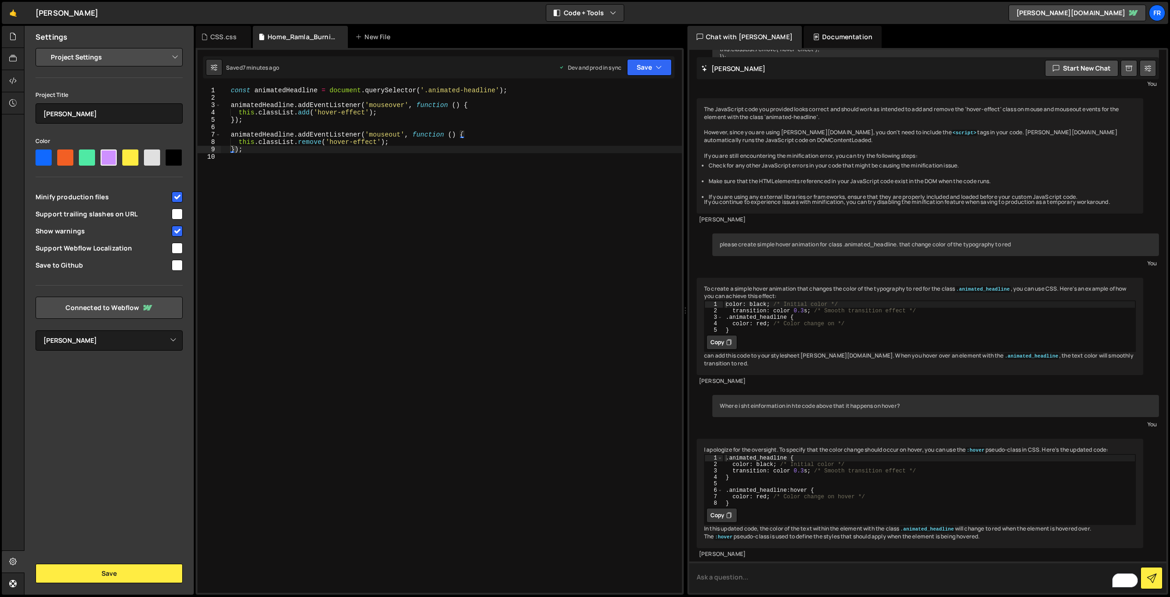
scroll to position [4643, 0]
click at [820, 471] on div ". animated_headline { color : black ; /* Initial color */ transition : color 0.…" at bounding box center [930, 487] width 412 height 65
click at [719, 508] on button "Copy" at bounding box center [722, 515] width 31 height 15
click at [288, 148] on div "const animatedHeadline = document . querySelector ( '.animated-headline' ) ; an…" at bounding box center [451, 347] width 461 height 521
type textarea "});"
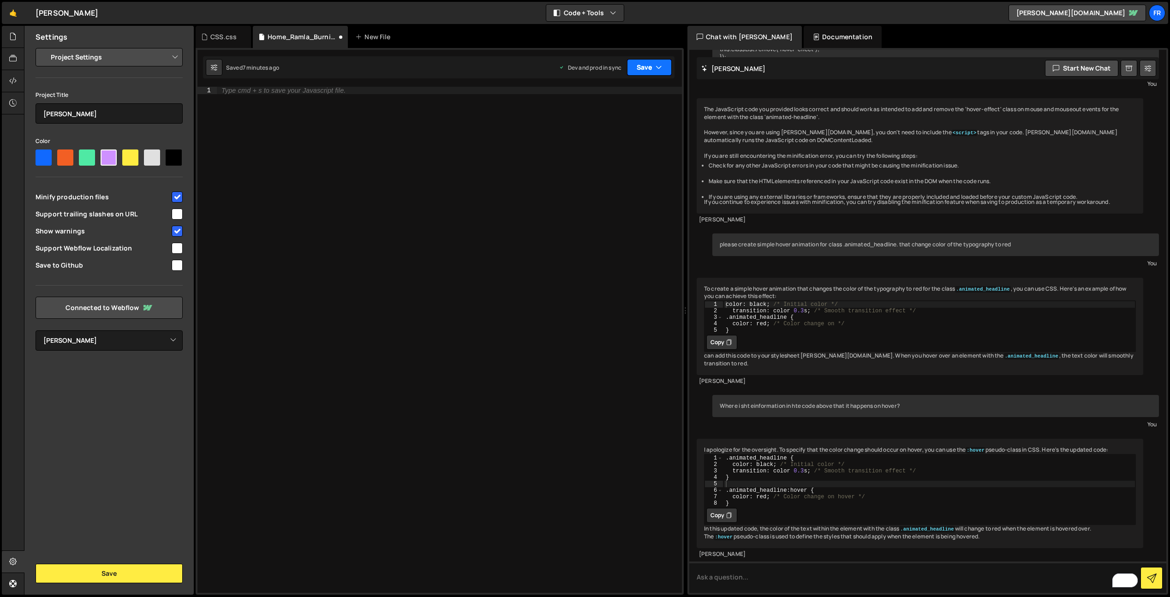
click at [659, 72] on button "Save" at bounding box center [649, 67] width 45 height 17
click at [615, 128] on div "7 minutes ago" at bounding box center [605, 130] width 36 height 8
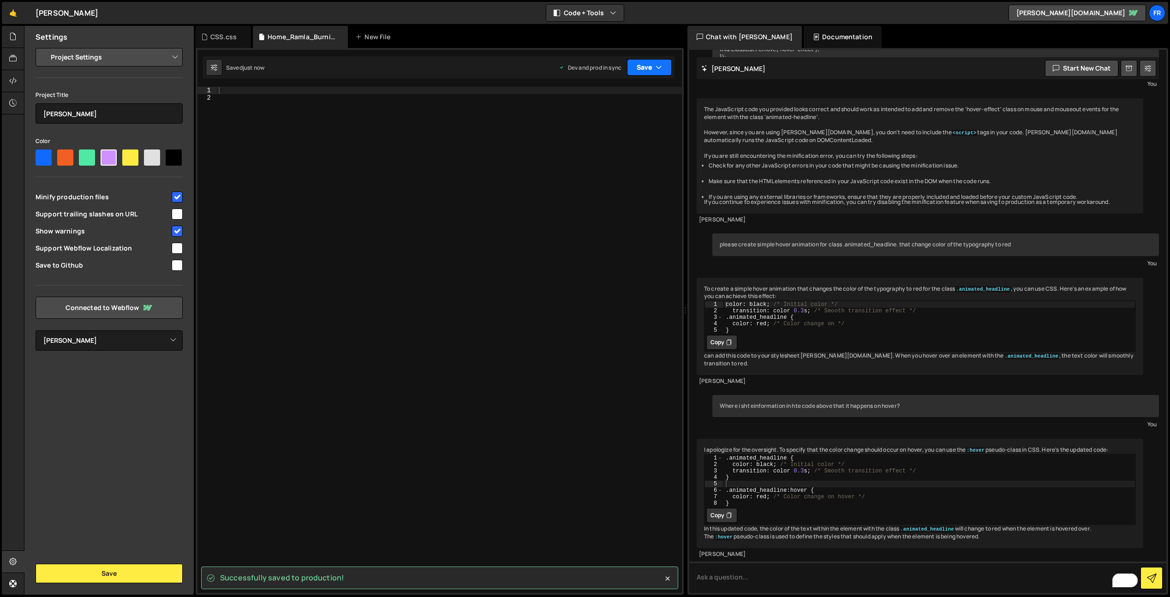
click at [645, 70] on button "Save" at bounding box center [649, 67] width 45 height 17
click at [233, 42] on div "CSS.css" at bounding box center [223, 37] width 55 height 22
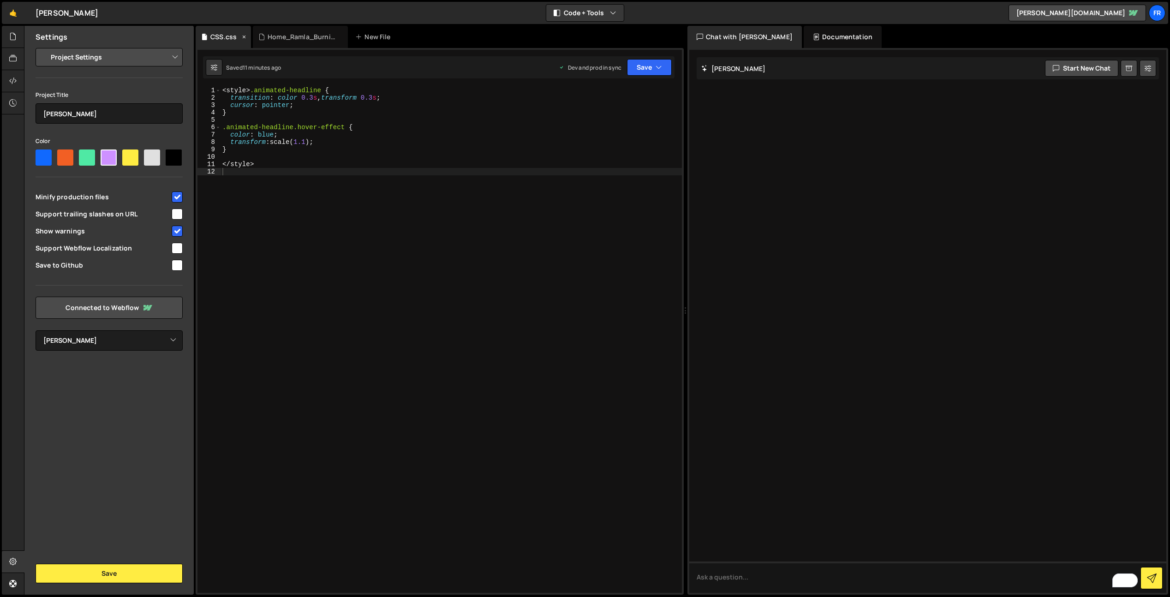
scroll to position [0, 0]
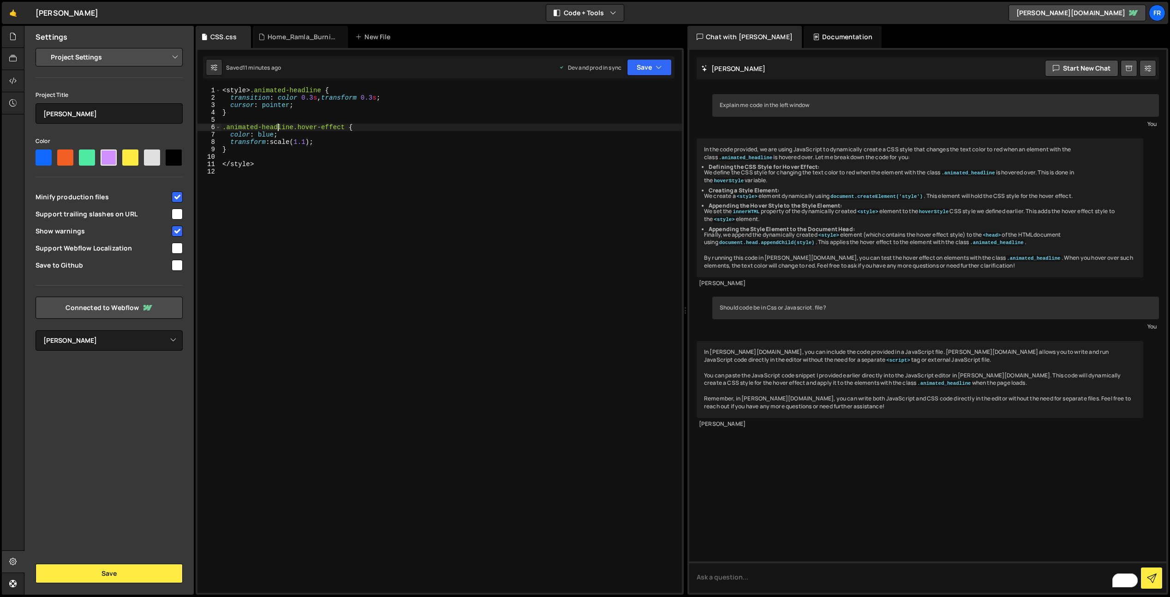
click at [278, 131] on div "< style > .animated-headline { transition : color 0.3 s , transform 0.3 s ; cur…" at bounding box center [452, 347] width 462 height 521
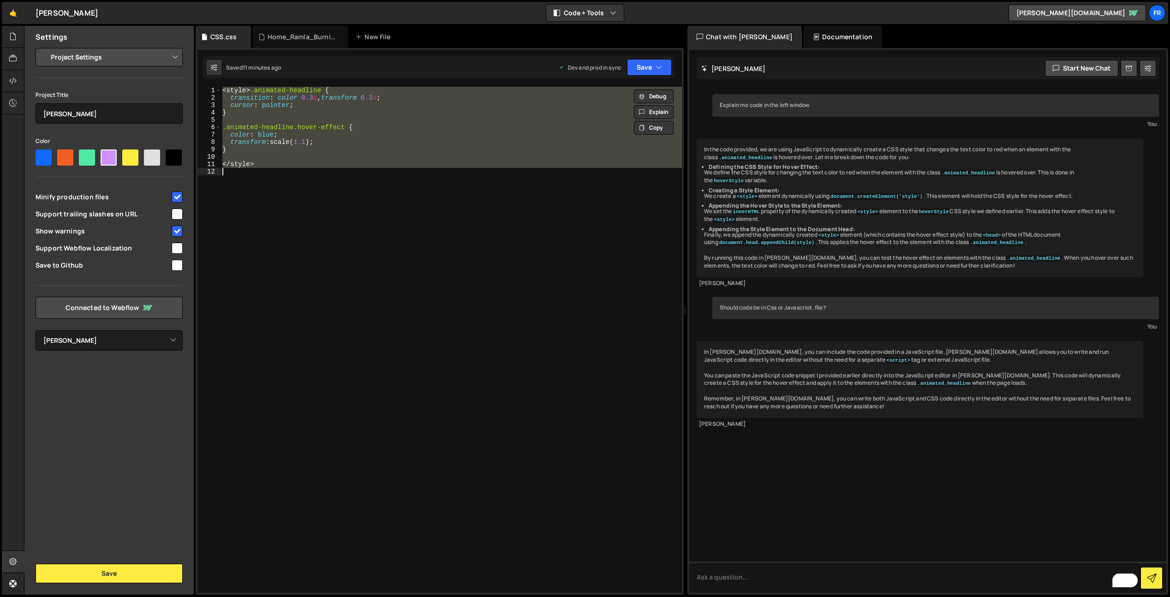
paste textarea "}"
type textarea "}"
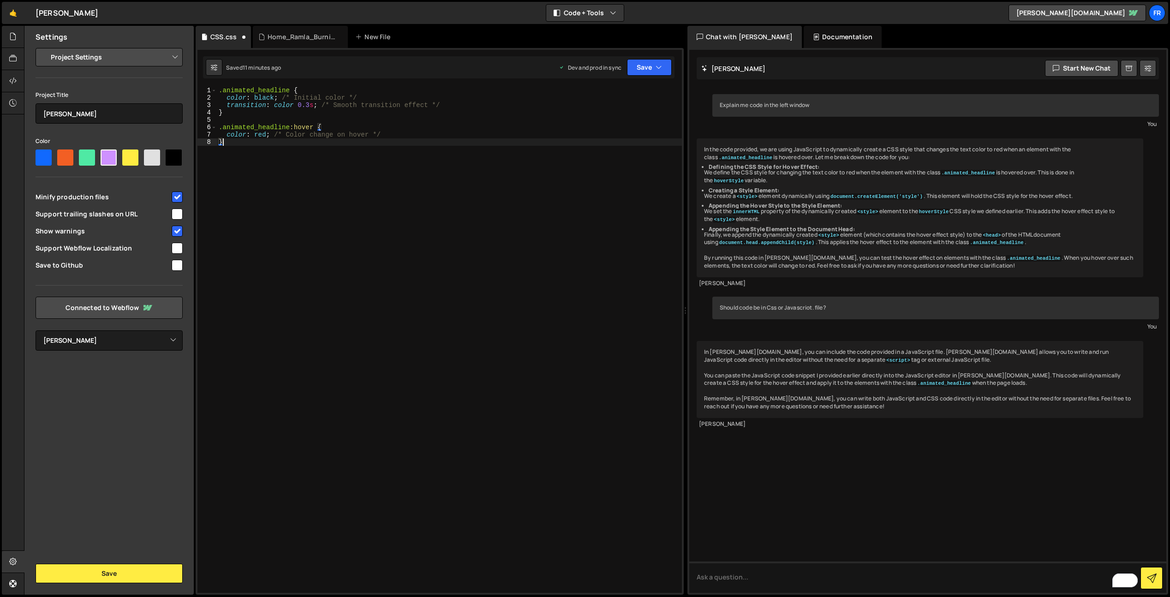
click at [760, 277] on div "In the code provided, we are using JavaScript to dynamically create a CSS style…" at bounding box center [920, 207] width 447 height 139
click at [819, 36] on div "Documentation" at bounding box center [843, 37] width 78 height 22
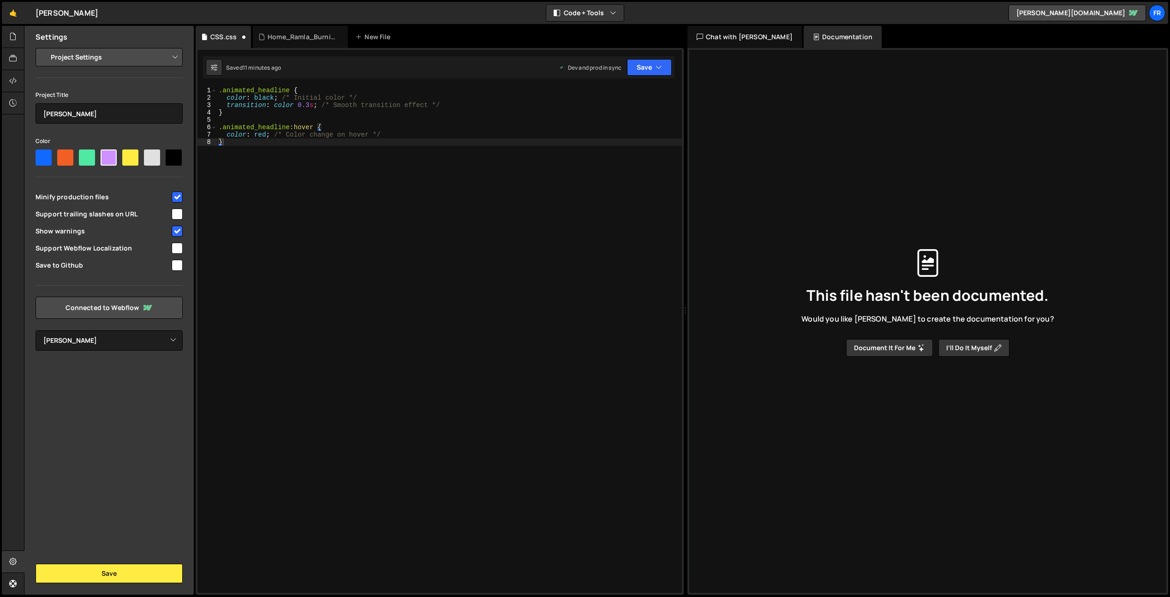
click at [749, 40] on div "Chat with [PERSON_NAME]" at bounding box center [745, 37] width 114 height 22
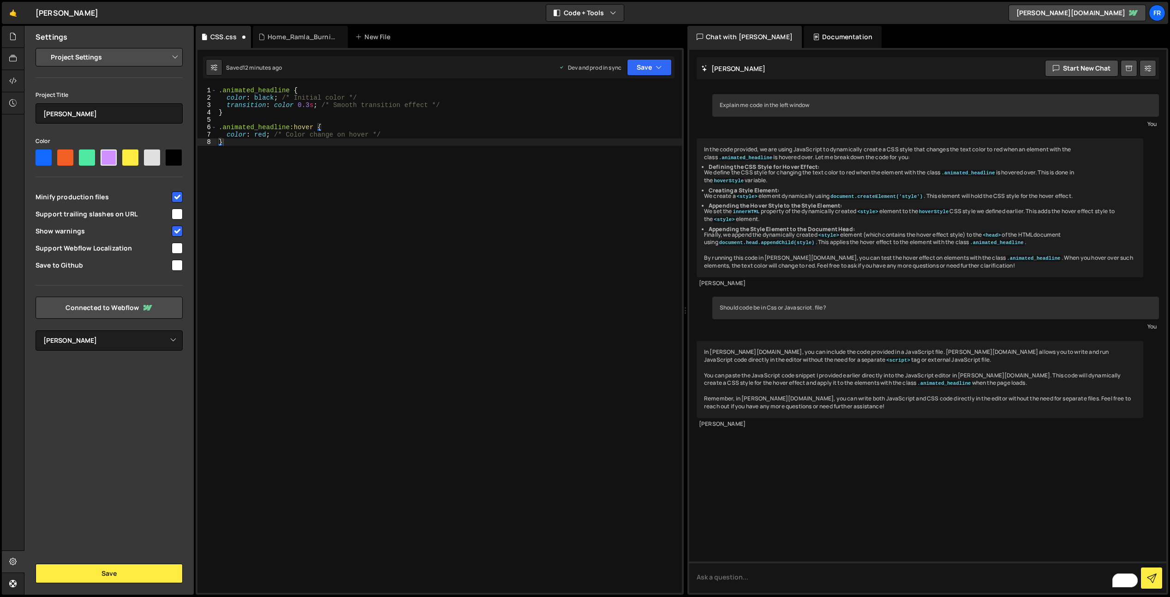
click at [806, 201] on ul "Defining the CSS Style for Hover Effect: We define the CSS style for changing t…" at bounding box center [920, 198] width 432 height 70
click at [822, 527] on div "Explain me code in the left window You In the code provided, we are using JavaS…" at bounding box center [927, 321] width 477 height 543
click at [323, 41] on div "Home_Ramla_Burning_Man.js" at bounding box center [302, 36] width 69 height 9
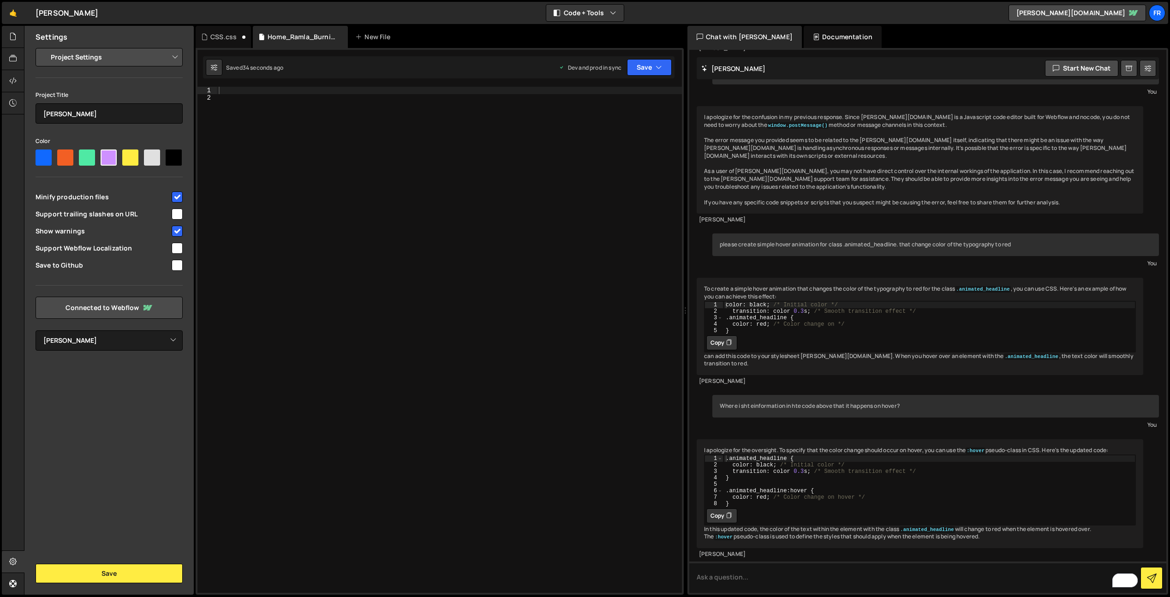
scroll to position [5018, 0]
click at [771, 568] on textarea "To enrich screen reader interactions, please activate Accessibility in Grammarl…" at bounding box center [927, 577] width 477 height 31
type textarea "I dont see hover clss in your code?"
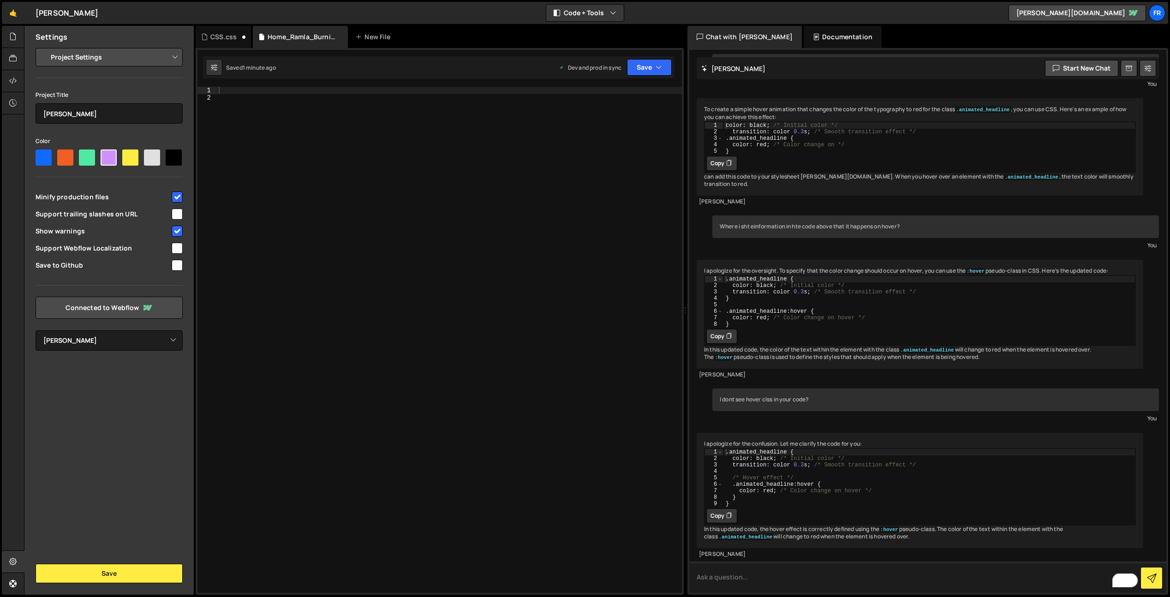
scroll to position [5220, 0]
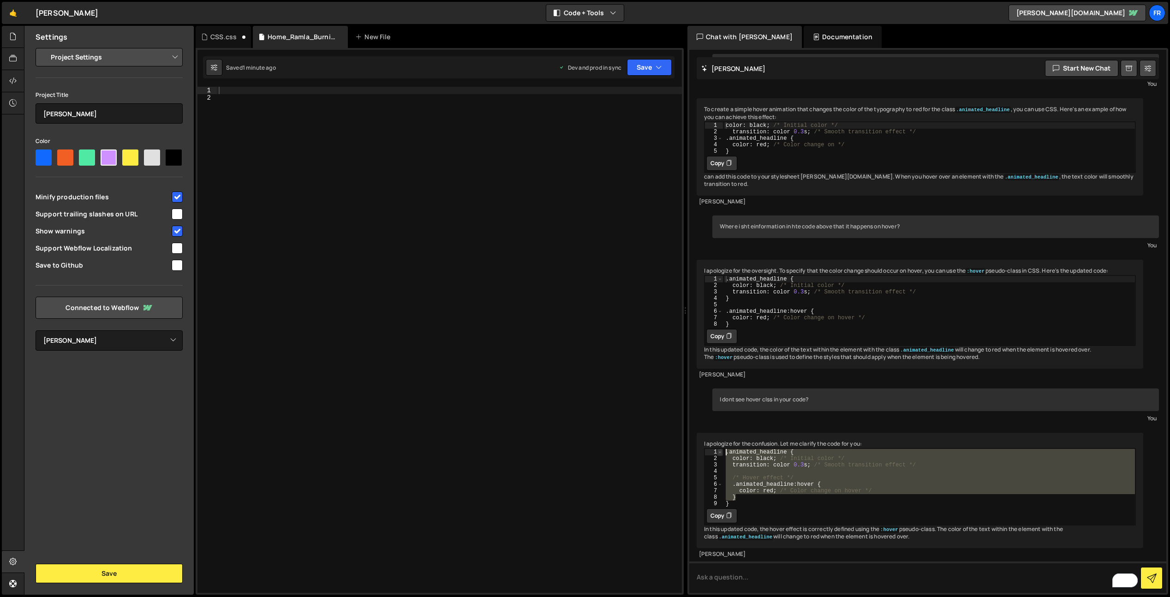
drag, startPoint x: 749, startPoint y: 485, endPoint x: 721, endPoint y: 438, distance: 54.8
click at [721, 449] on div "} 1 2 3 4 5 6 7 8 9 . animated_headline { color : black ; /* Initial color */ t…" at bounding box center [920, 478] width 431 height 58
type textarea ".animated_headline { color: black; /* Initial color */"
click at [711, 509] on button "Copy" at bounding box center [722, 516] width 31 height 15
click at [325, 159] on div at bounding box center [449, 347] width 465 height 521
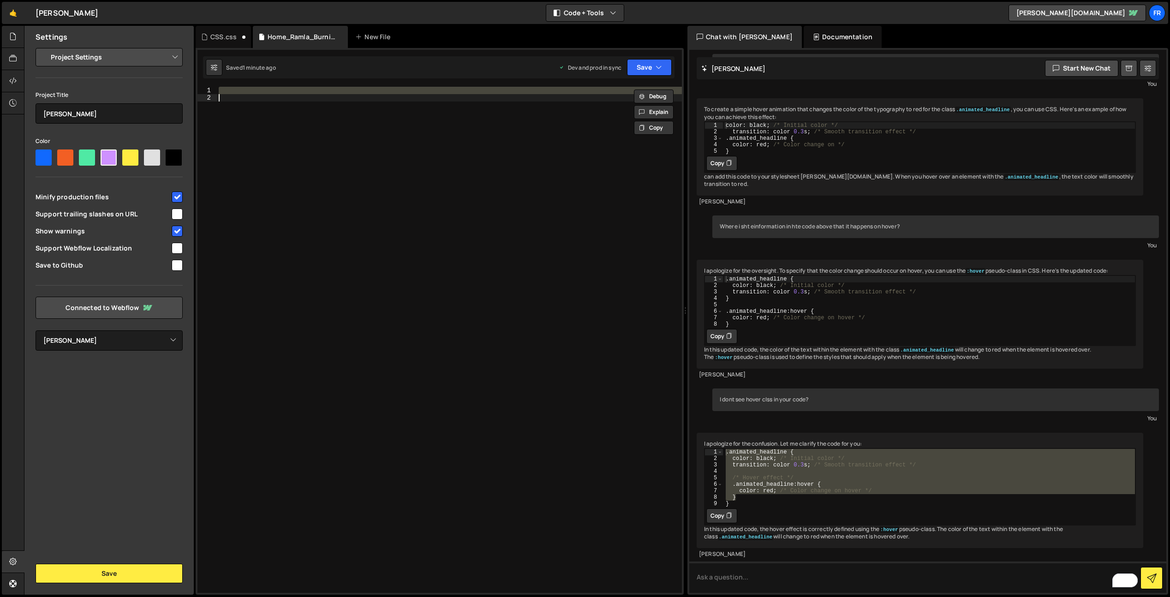
paste textarea "}"
type textarea "}"
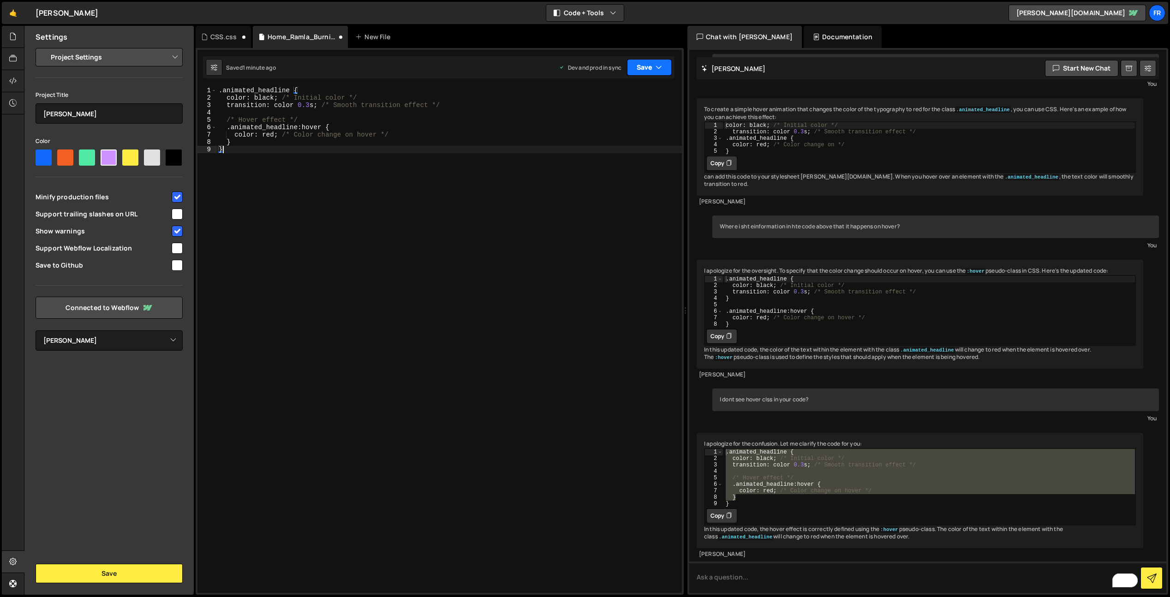
click at [632, 64] on button "Save" at bounding box center [649, 67] width 45 height 17
click at [617, 87] on div "Save to Staging S" at bounding box center [618, 89] width 96 height 9
click at [637, 66] on button "Save" at bounding box center [649, 67] width 45 height 17
click at [611, 122] on div "Save to Production S" at bounding box center [618, 119] width 96 height 9
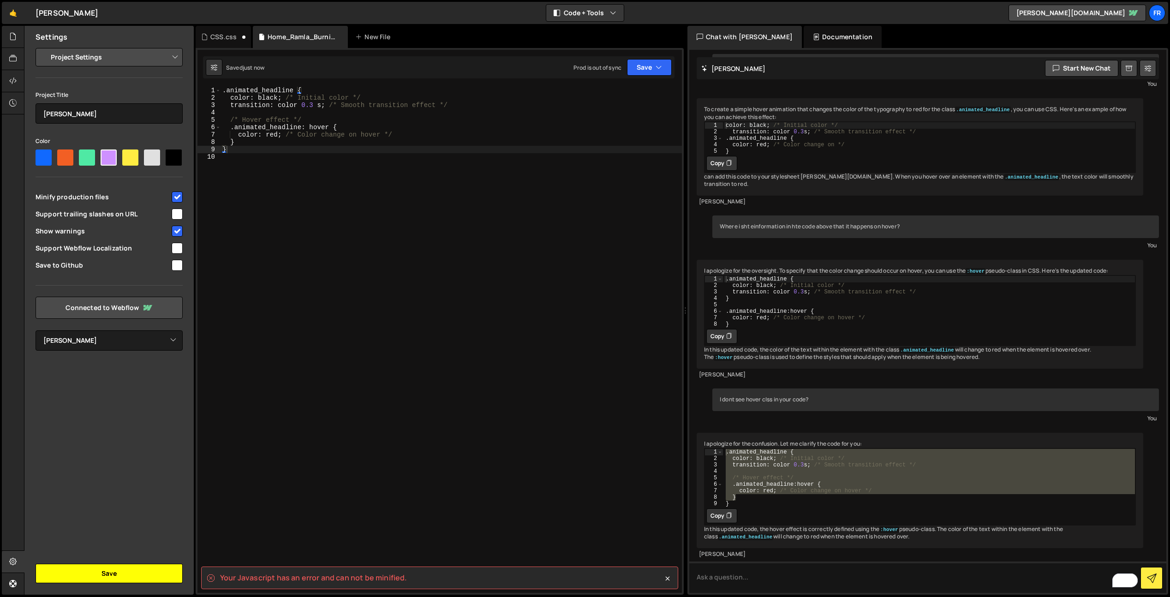
click at [137, 576] on button "Save" at bounding box center [109, 573] width 147 height 19
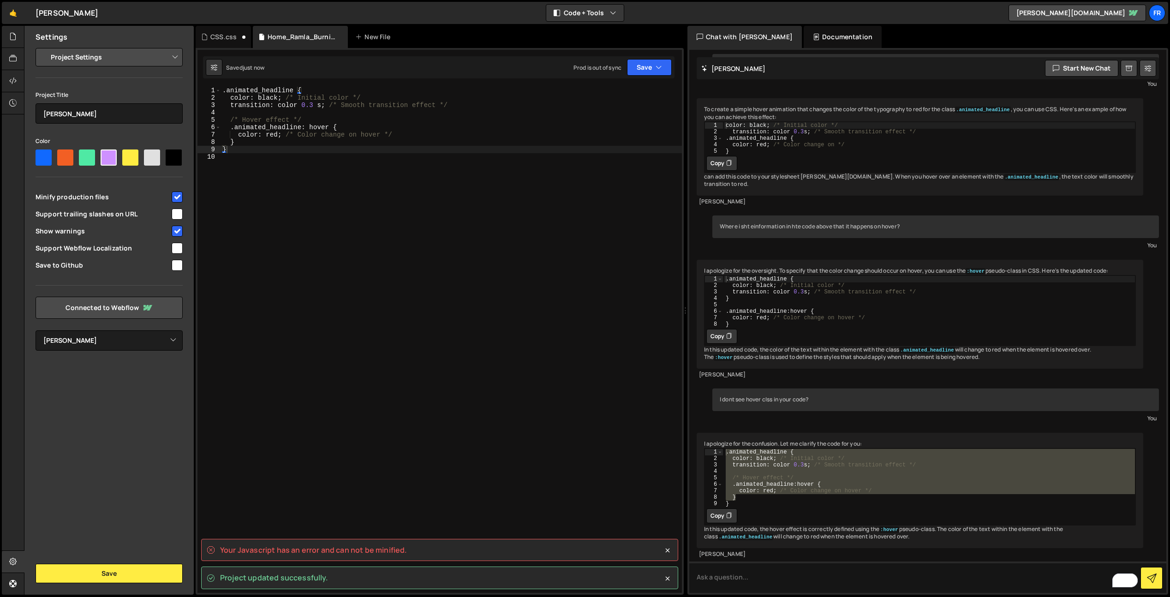
click at [563, 180] on div ". animated_headline { color : black ; /* Initial color */ transition : color 0.…" at bounding box center [452, 347] width 462 height 521
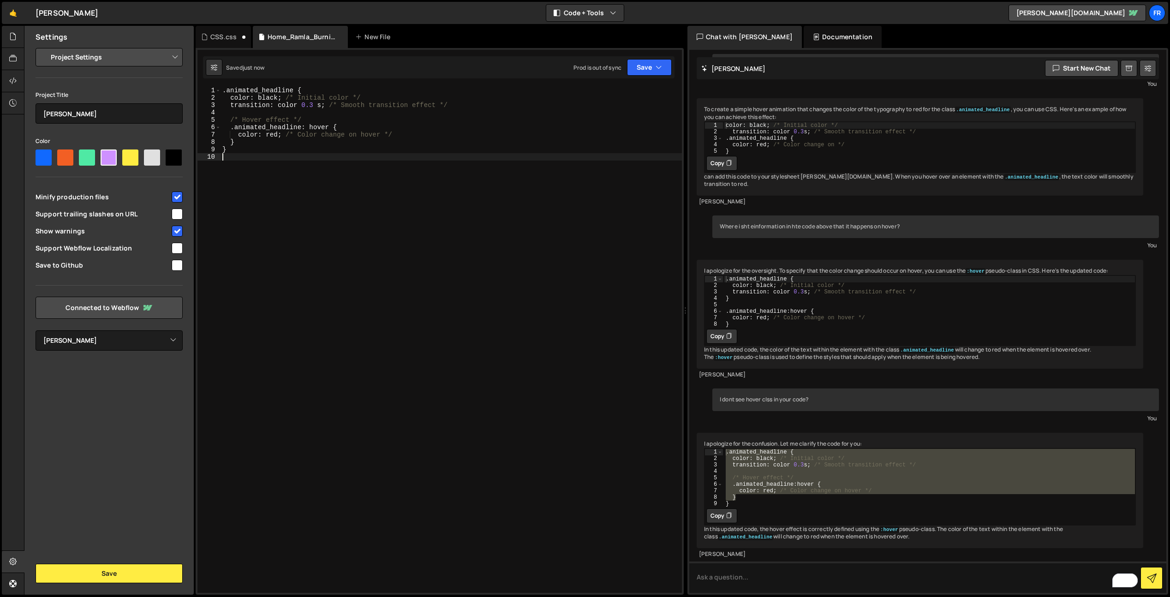
type textarea "}"
click at [660, 63] on icon "button" at bounding box center [659, 67] width 6 height 9
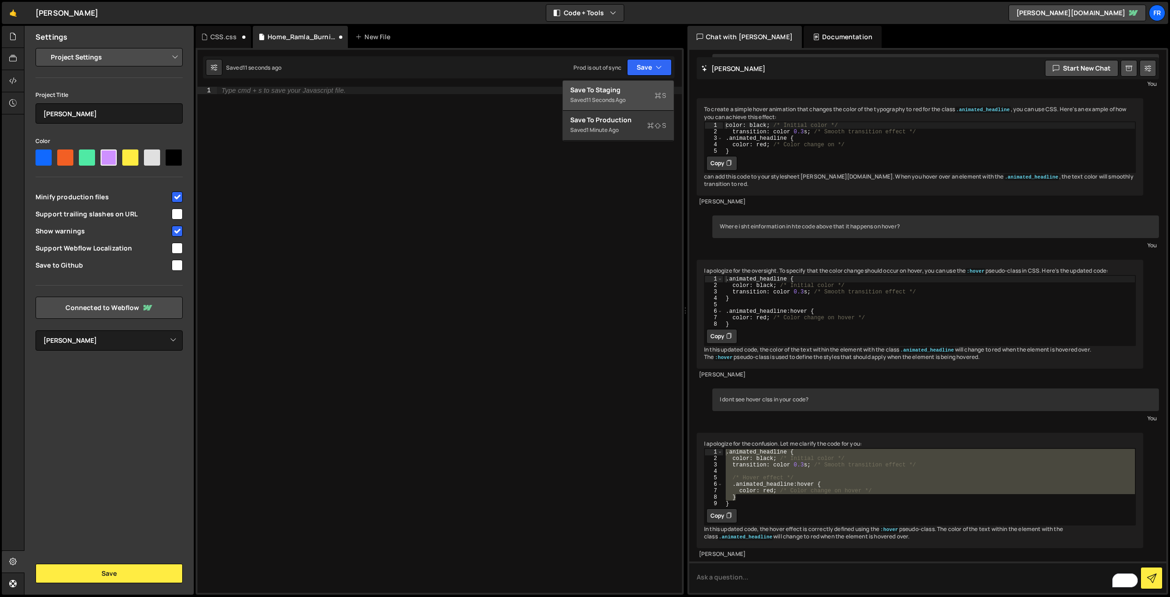
click at [609, 96] on div "11 seconds ago" at bounding box center [606, 100] width 39 height 8
click at [648, 72] on button "Save" at bounding box center [649, 67] width 45 height 17
click at [612, 116] on div "Save to Production S" at bounding box center [618, 119] width 96 height 9
click at [211, 37] on div "CSS.css" at bounding box center [223, 36] width 26 height 9
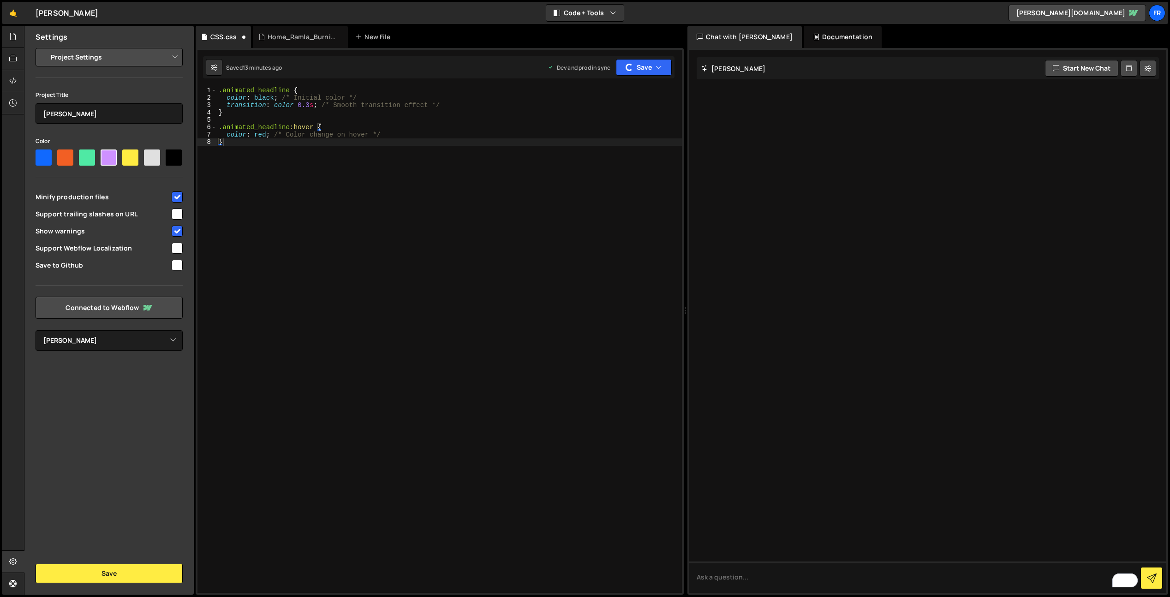
scroll to position [0, 0]
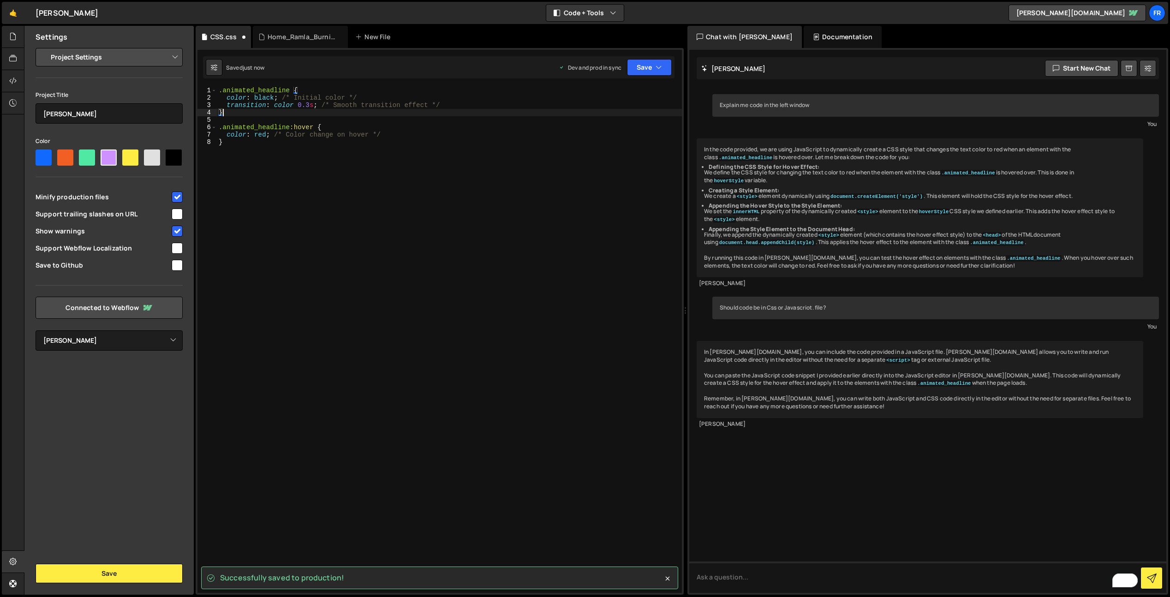
click at [260, 109] on div ".animated_headline { color : black ; /* Initial color */ transition : color 0.3…" at bounding box center [449, 347] width 465 height 521
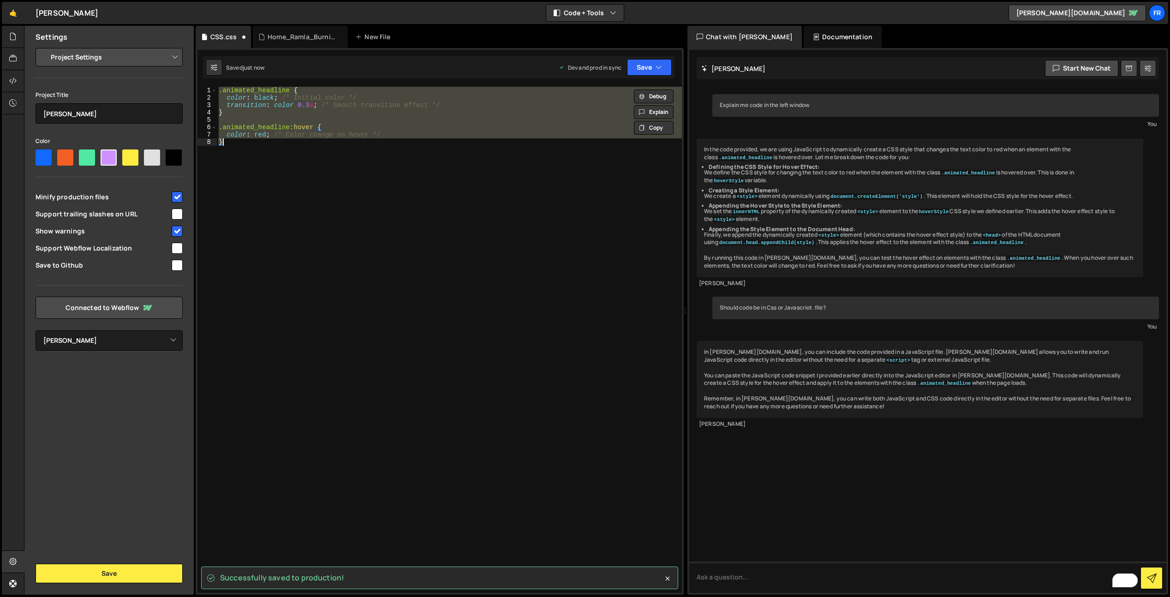
paste textarea
type textarea "}"
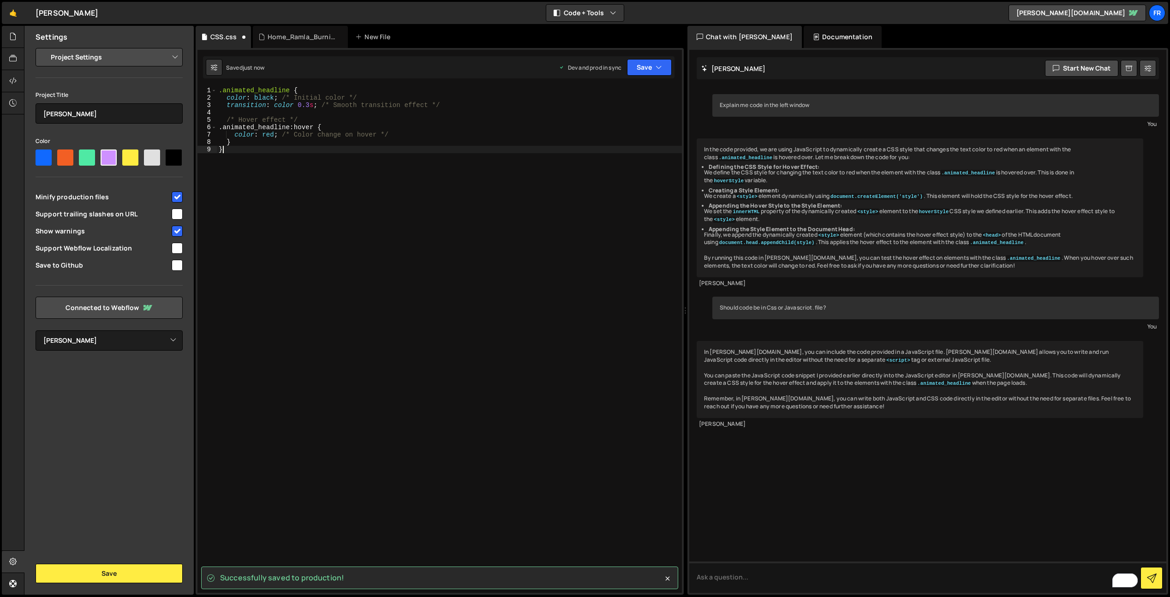
click at [332, 209] on div ".animated_headline { color : black ; /* Initial color */ transition : color 0.3…" at bounding box center [449, 347] width 465 height 521
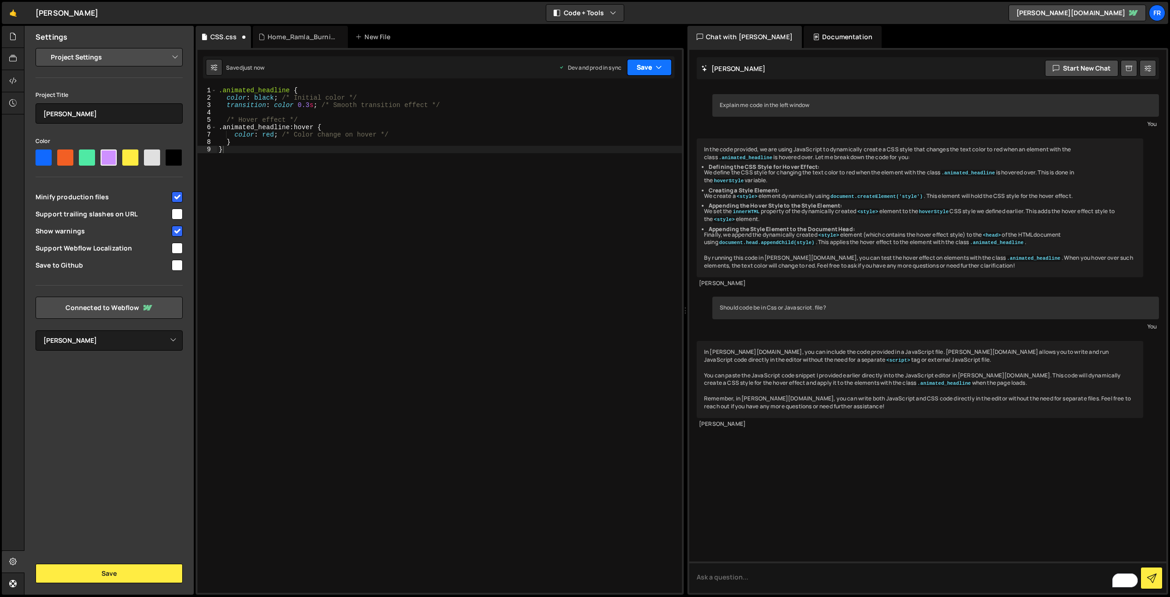
click at [641, 68] on button "Save" at bounding box center [649, 67] width 45 height 17
click at [629, 102] on div "Saved just now" at bounding box center [618, 100] width 96 height 11
click at [658, 69] on icon "button" at bounding box center [659, 67] width 6 height 9
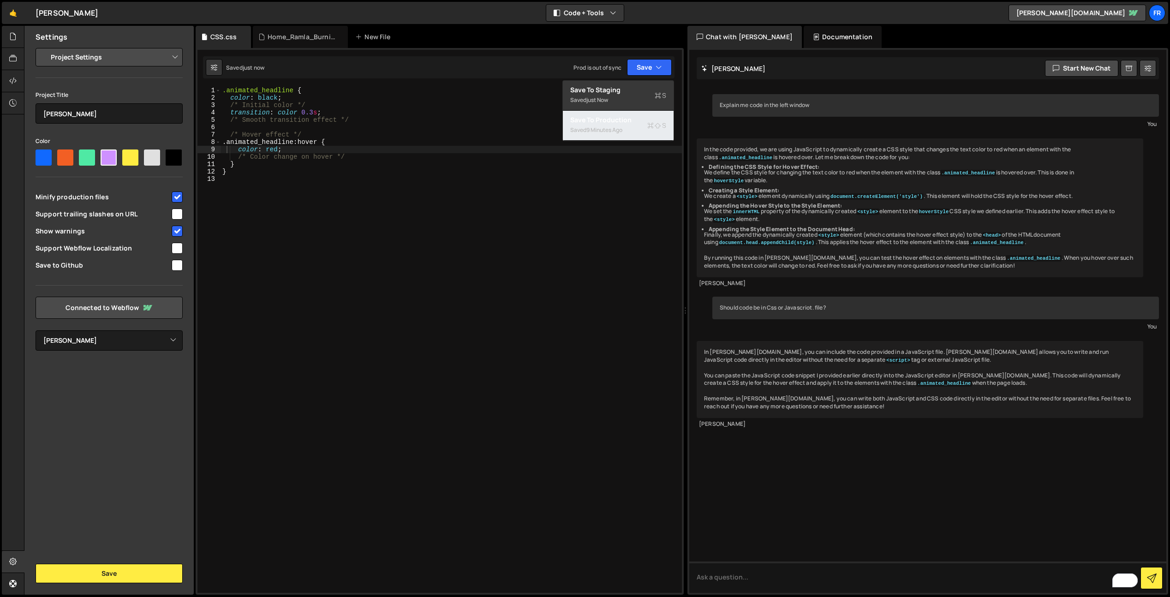
click at [589, 133] on div "9 minutes ago" at bounding box center [605, 130] width 36 height 8
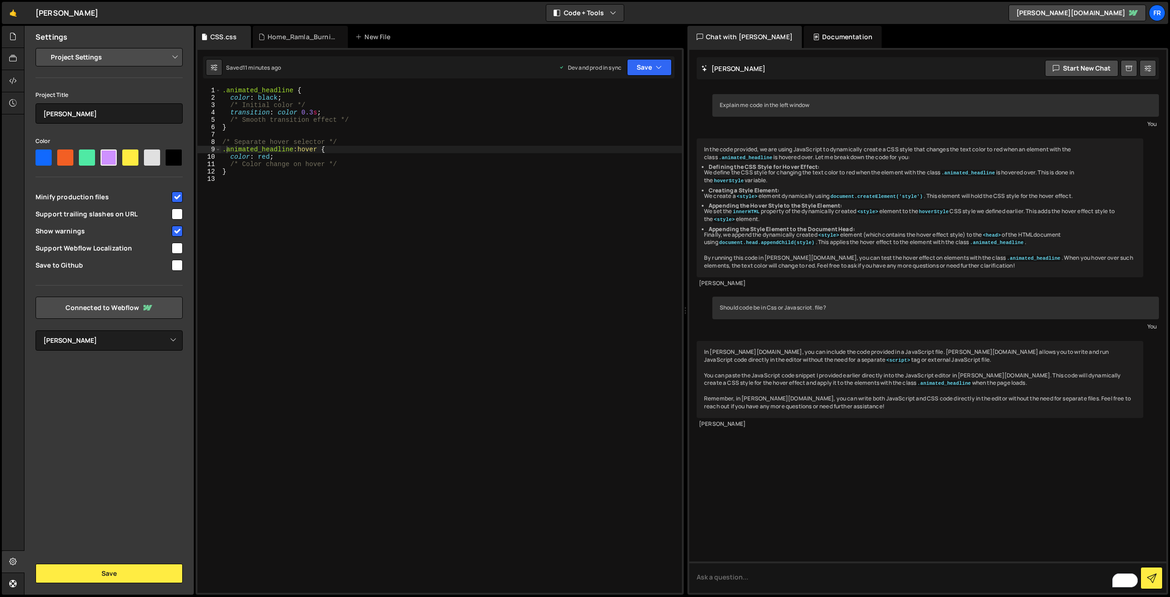
click at [805, 277] on div "In the code provided, we are using JavaScript to dynamically create a CSS style…" at bounding box center [920, 207] width 447 height 139
click at [275, 190] on div ".animated_headline { color : black ; /* Initial color */ transition : color 0.3…" at bounding box center [452, 347] width 462 height 521
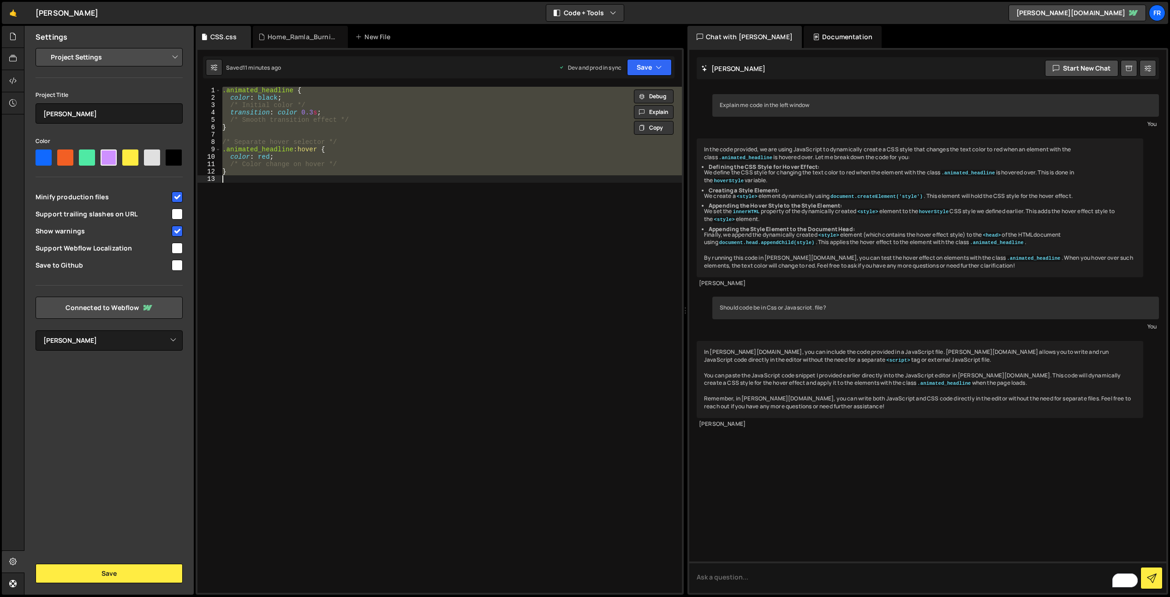
paste textarea
type textarea "}"
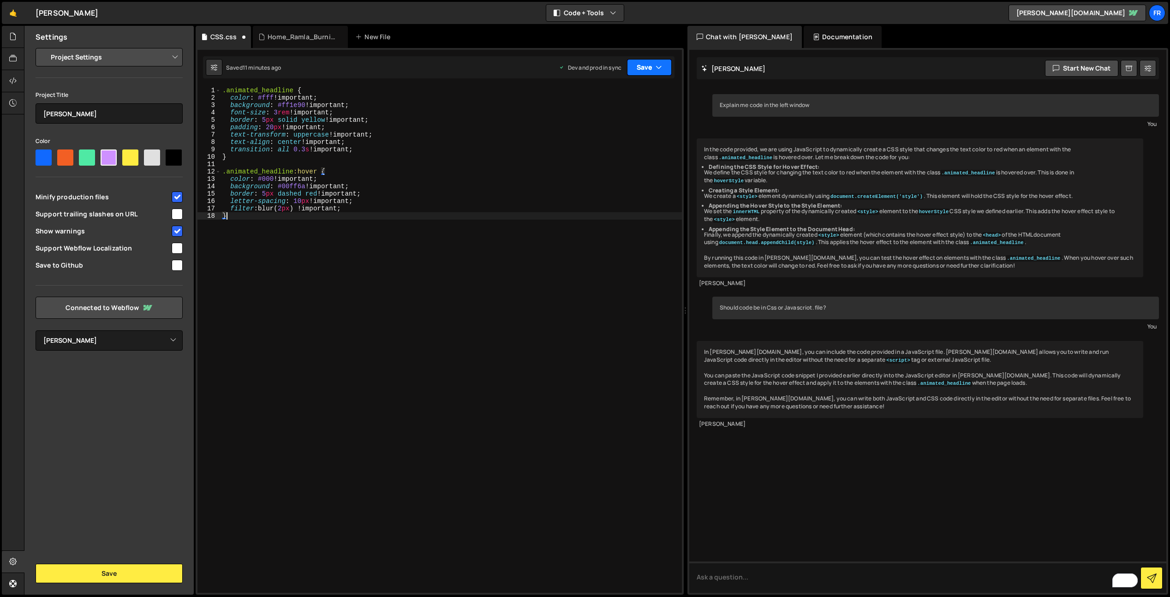
click at [640, 69] on button "Save" at bounding box center [649, 67] width 45 height 17
click at [618, 89] on div "Save to Staging S" at bounding box center [618, 89] width 96 height 9
click at [643, 69] on button "Save" at bounding box center [649, 67] width 45 height 17
click at [605, 127] on div "11 minutes ago" at bounding box center [605, 130] width 37 height 8
click at [98, 336] on select "Select Project Ramla Jay Pavol's Supercool Site Ramla Jay Relume" at bounding box center [109, 340] width 147 height 20
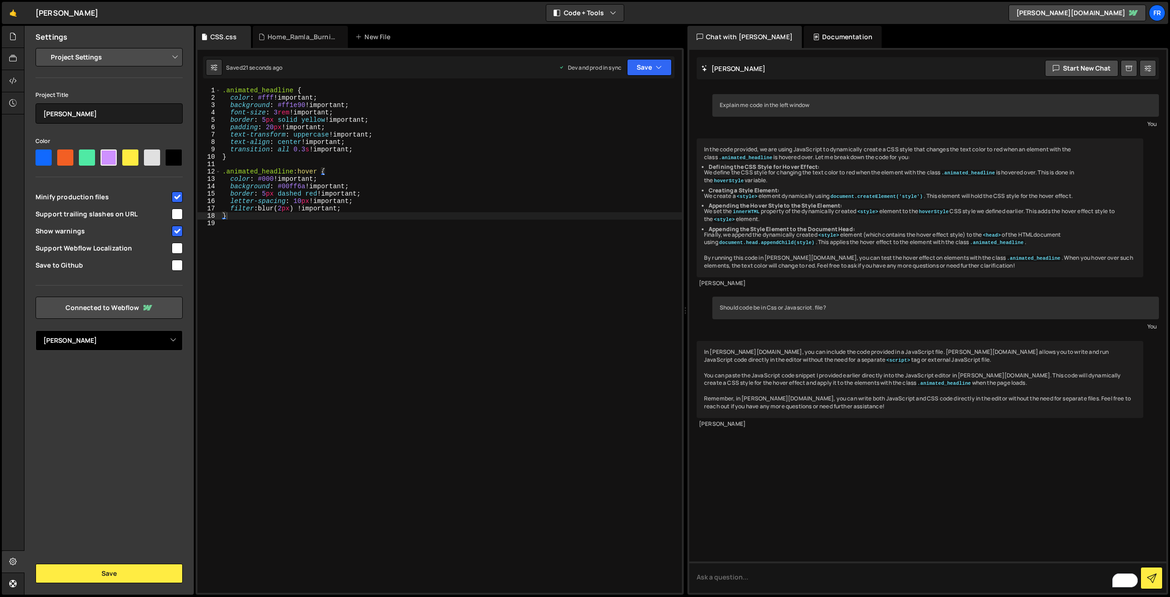
click at [36, 330] on select "Select Project Ramla Jay Pavol's Supercool Site Ramla Jay Relume" at bounding box center [109, 340] width 147 height 20
click at [128, 577] on button "Save" at bounding box center [109, 573] width 147 height 19
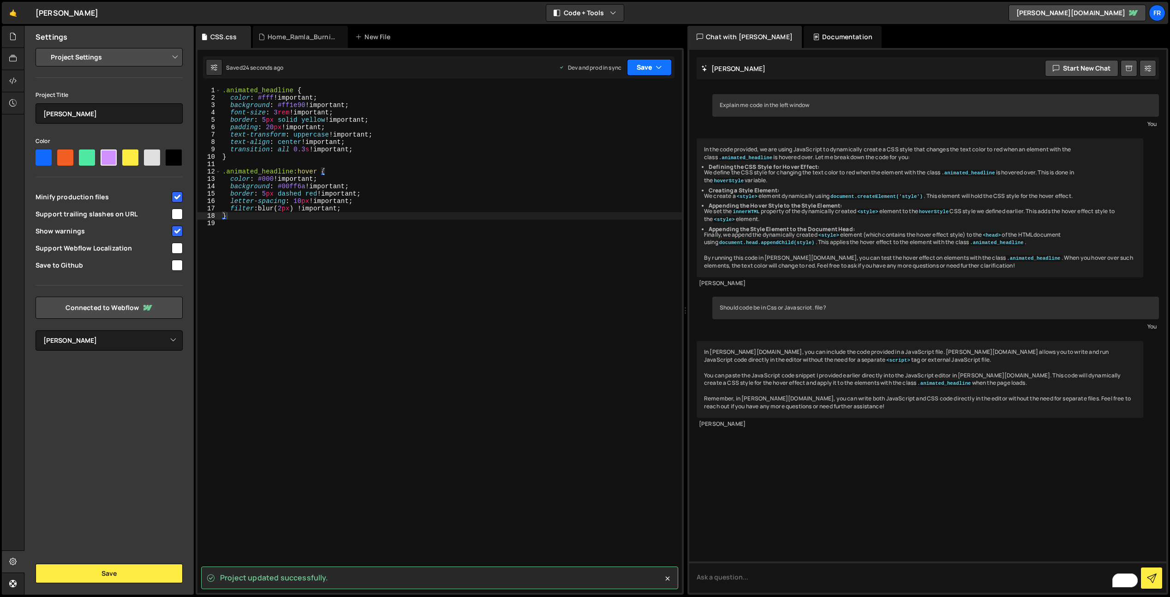
click at [643, 69] on button "Save" at bounding box center [649, 67] width 45 height 17
click at [634, 88] on div "Save to Staging S" at bounding box center [618, 89] width 96 height 9
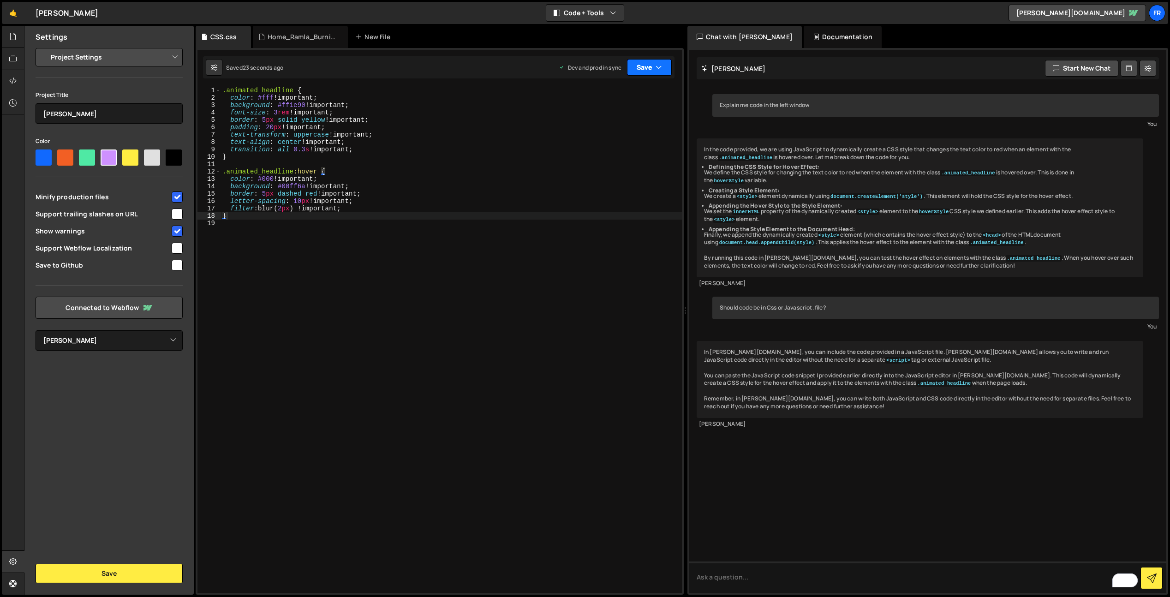
click at [654, 66] on button "Save" at bounding box center [649, 67] width 45 height 17
click at [611, 126] on div "23 seconds ago" at bounding box center [607, 130] width 41 height 8
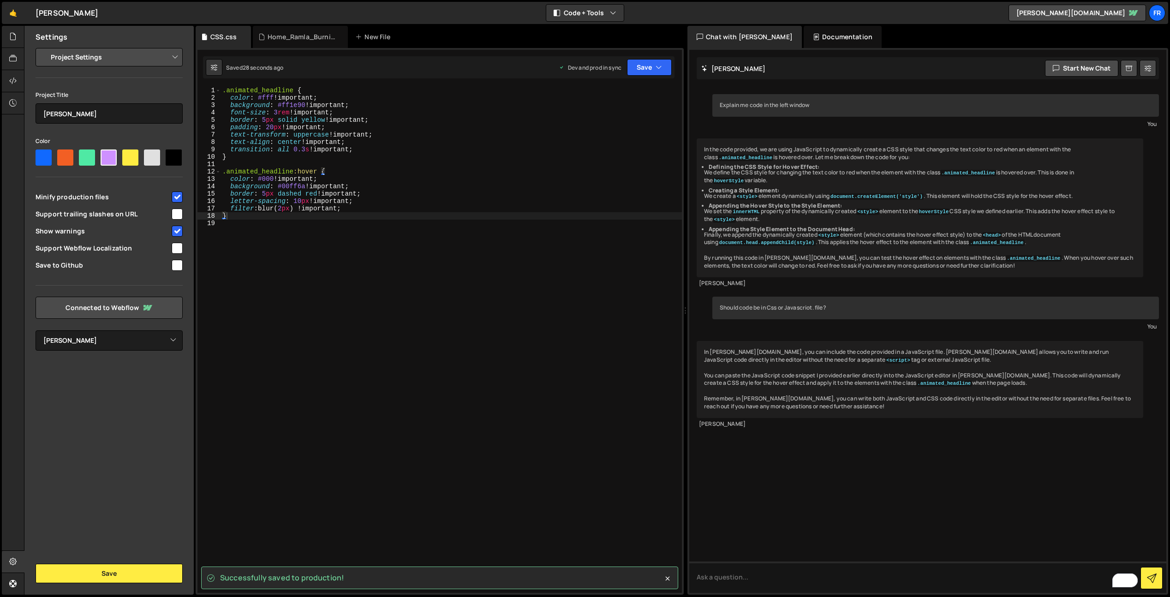
click at [177, 193] on input "checkbox" at bounding box center [177, 197] width 11 height 11
checkbox input "false"
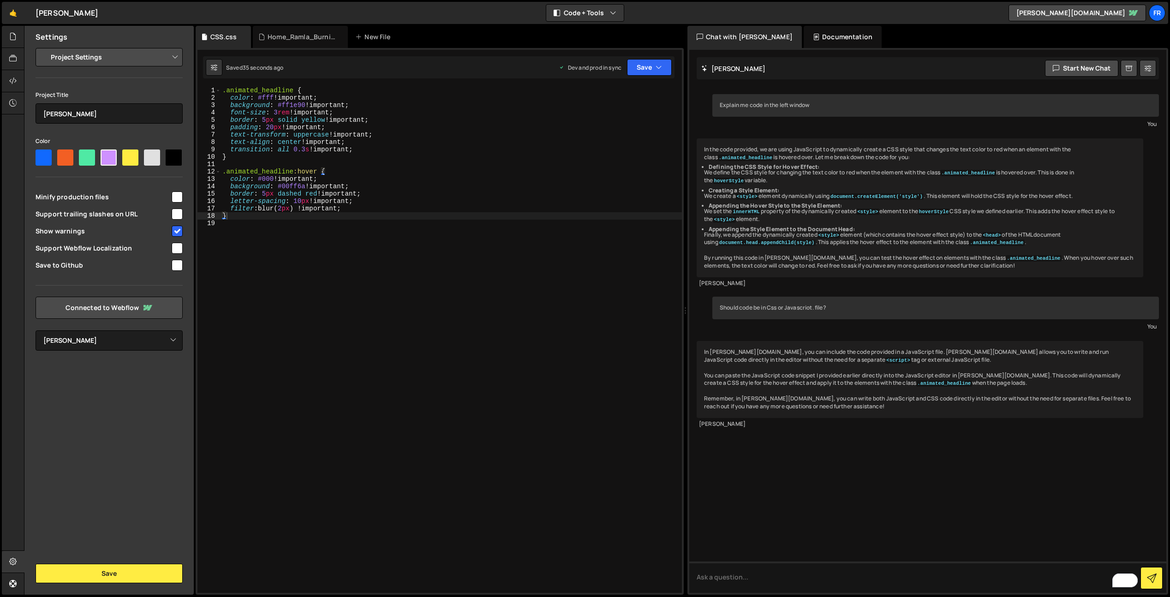
click at [169, 217] on span "Support trailing slashes on URL" at bounding box center [103, 214] width 135 height 9
checkbox input "true"
click at [643, 58] on div "Saved 37 seconds ago Dev and prod in sync Upgrade to Edit Save Save to Staging …" at bounding box center [439, 67] width 472 height 22
click at [639, 66] on button "Save" at bounding box center [649, 67] width 45 height 17
click at [623, 84] on button "Save to Staging S Saved 38 seconds ago" at bounding box center [618, 96] width 111 height 30
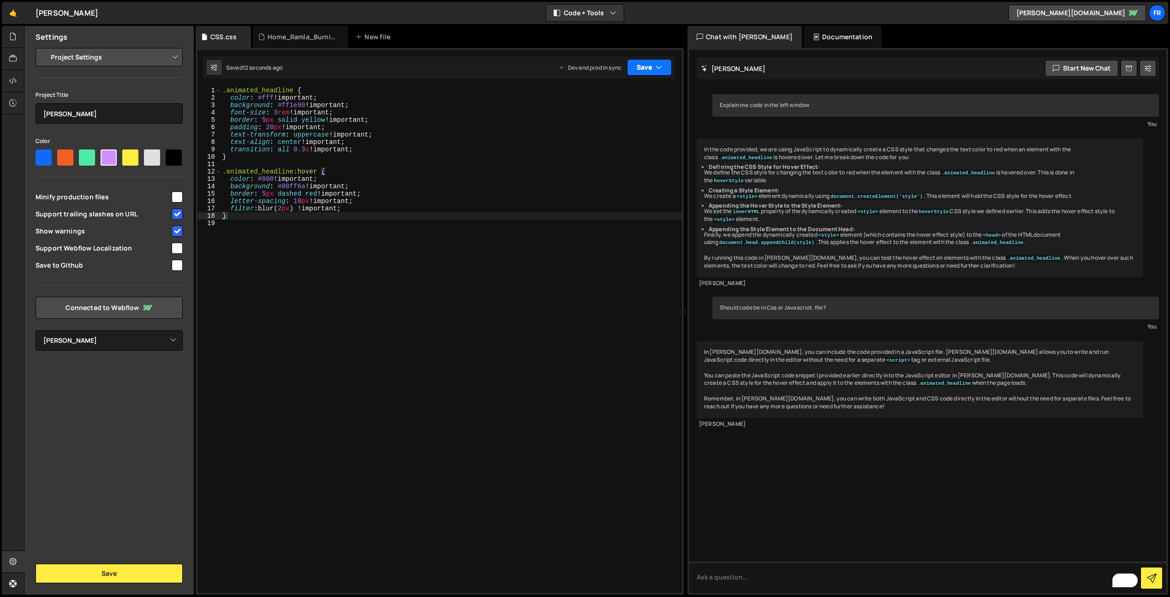
click at [641, 69] on button "Save" at bounding box center [649, 67] width 45 height 17
click at [612, 122] on div "Save to Production S" at bounding box center [618, 119] width 96 height 9
click at [287, 36] on div "Home_Ramla_Burning_Man.js" at bounding box center [302, 36] width 69 height 9
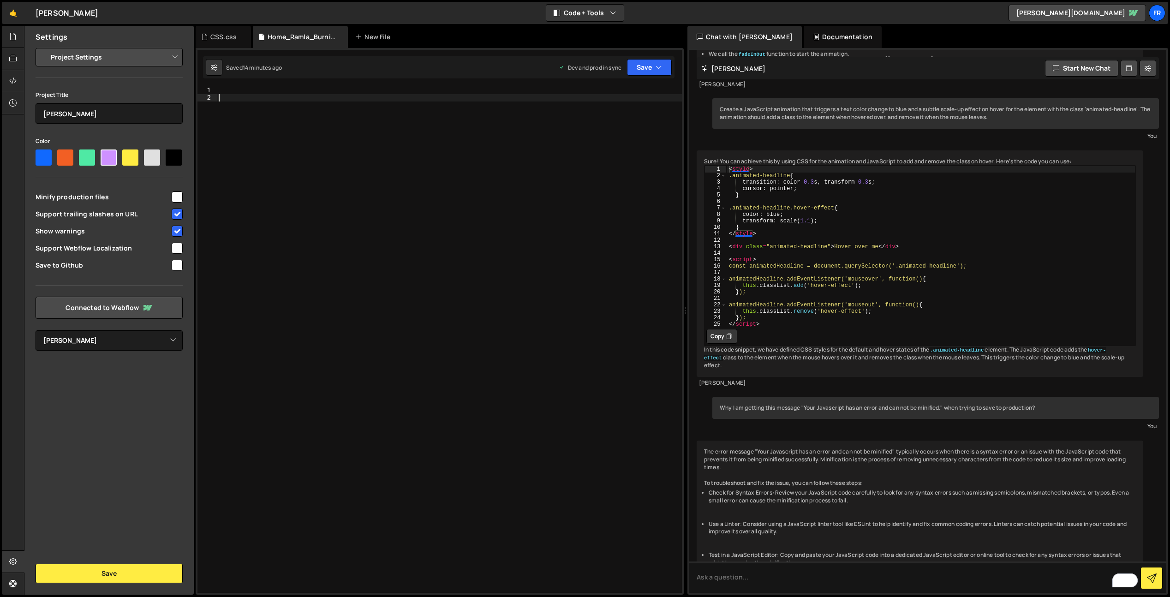
scroll to position [4340, 0]
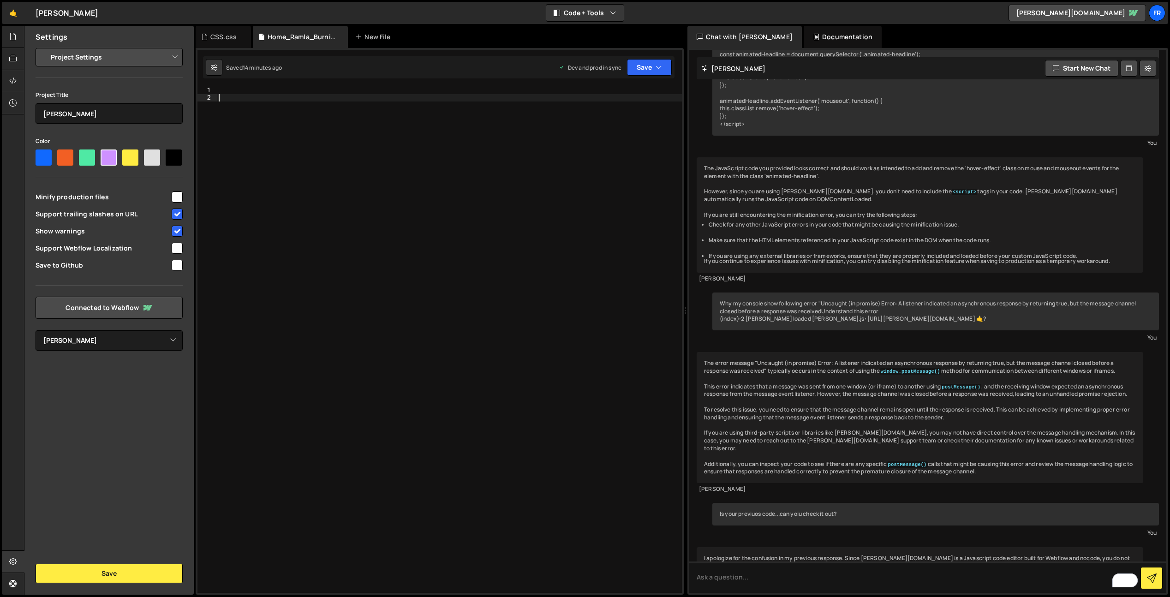
click at [313, 105] on div at bounding box center [449, 347] width 465 height 521
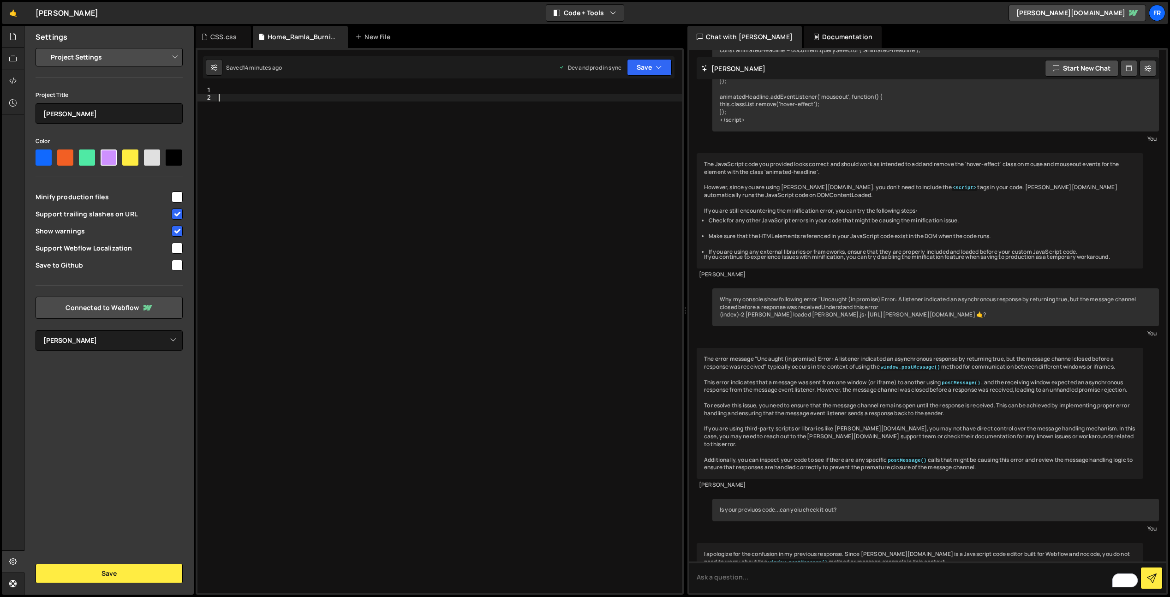
click at [310, 97] on div at bounding box center [449, 347] width 465 height 521
click at [309, 91] on div at bounding box center [449, 347] width 465 height 521
paste textarea "});"
type textarea "});"
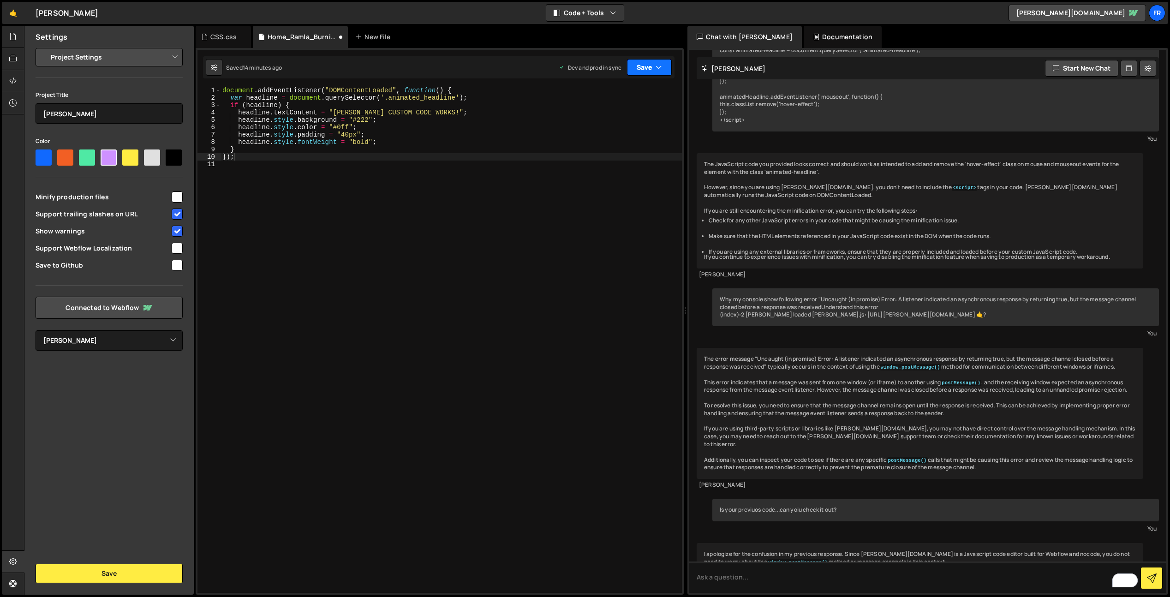
click at [654, 71] on button "Save" at bounding box center [649, 67] width 45 height 17
click at [614, 116] on div "Save to Production S" at bounding box center [618, 119] width 96 height 9
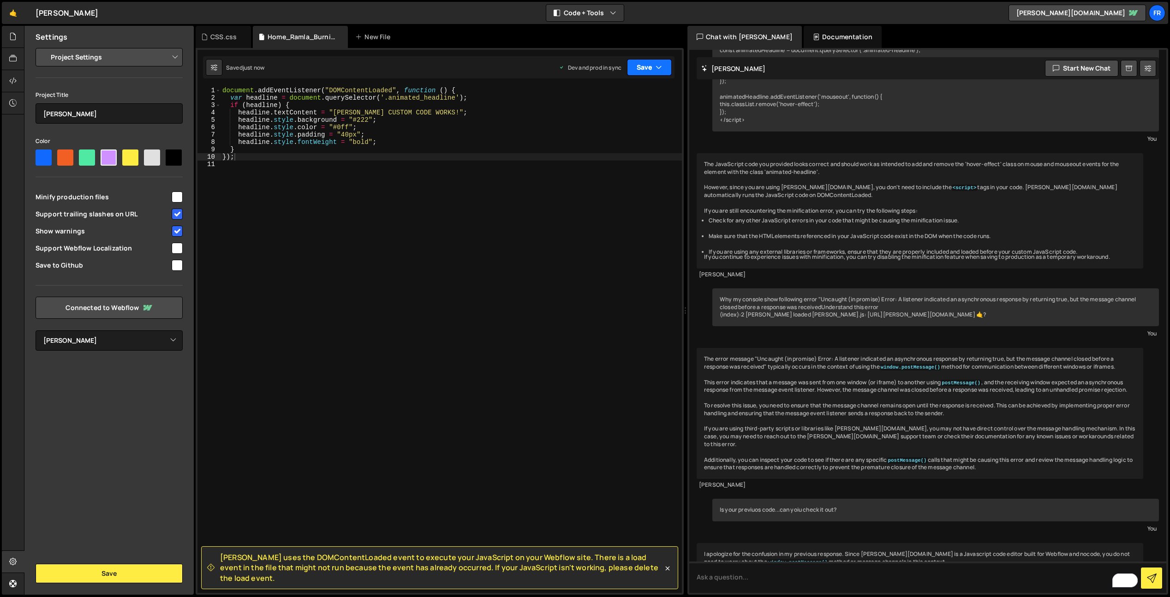
click at [637, 68] on button "Save" at bounding box center [649, 67] width 45 height 17
click at [608, 105] on div "Saved 11 seconds ago" at bounding box center [618, 100] width 96 height 11
click at [15, 564] on icon at bounding box center [12, 562] width 7 height 10
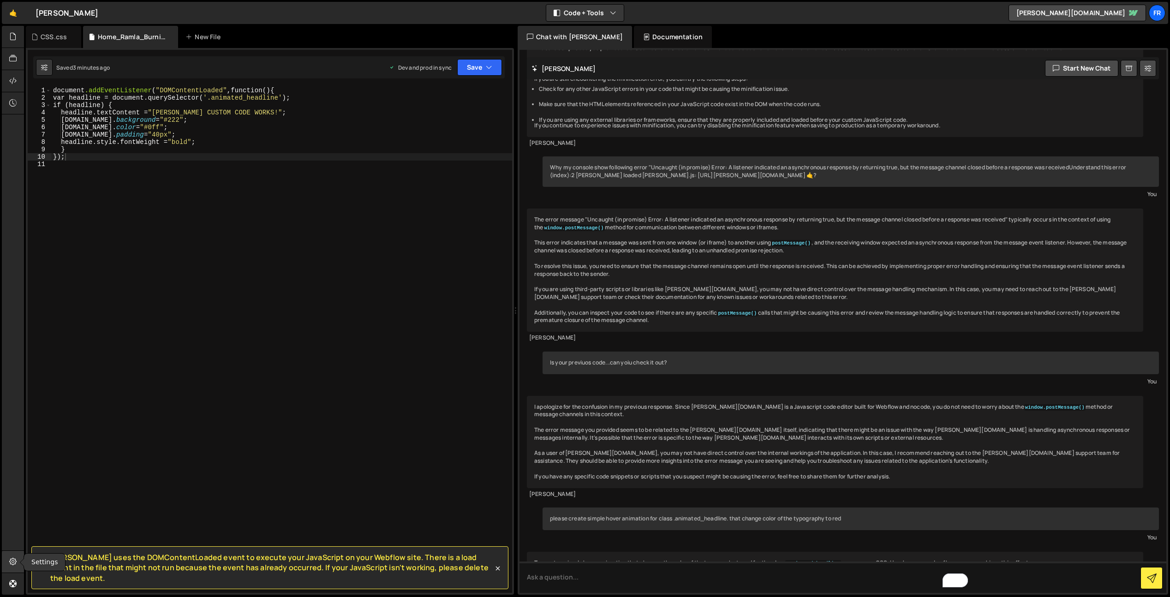
scroll to position [4255, 0]
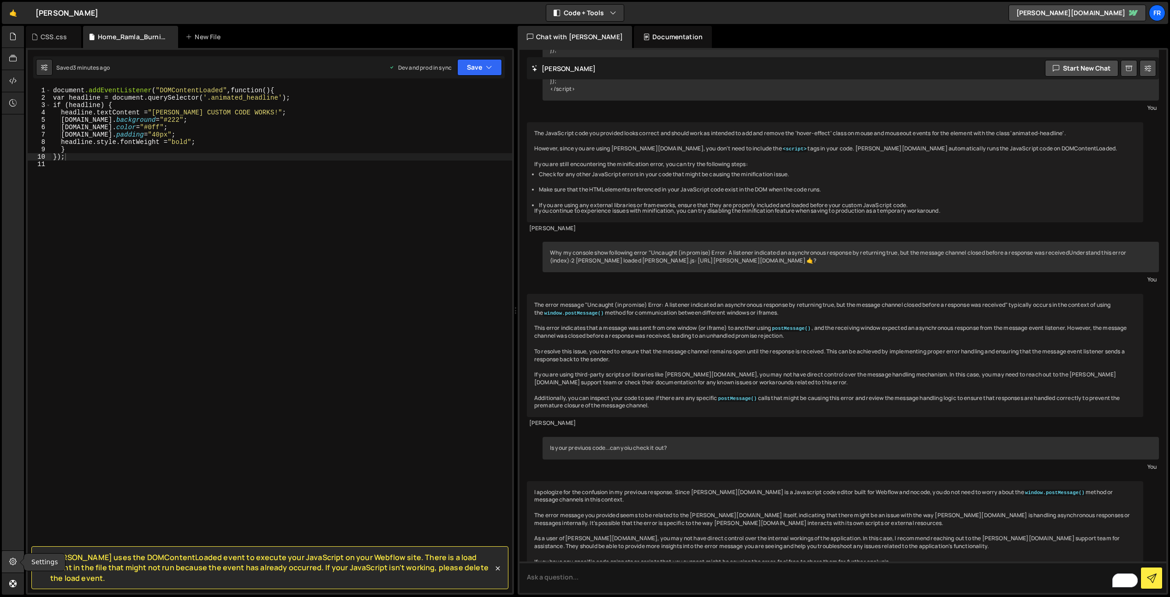
click at [15, 564] on icon at bounding box center [12, 562] width 7 height 10
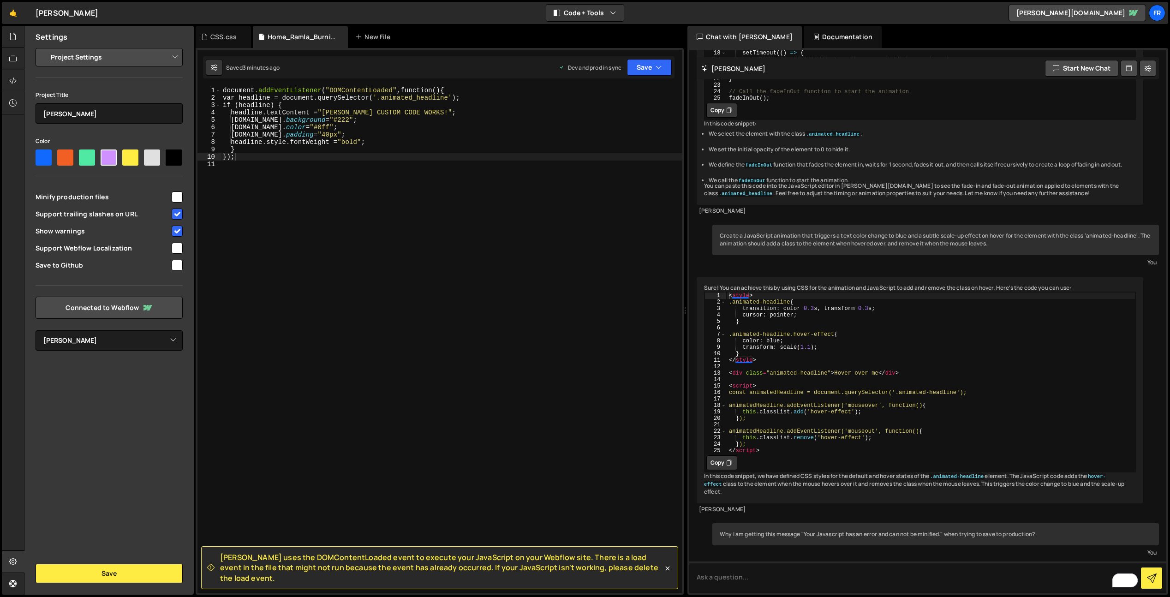
scroll to position [3606, 0]
click at [224, 36] on div "CSS.css" at bounding box center [223, 36] width 26 height 9
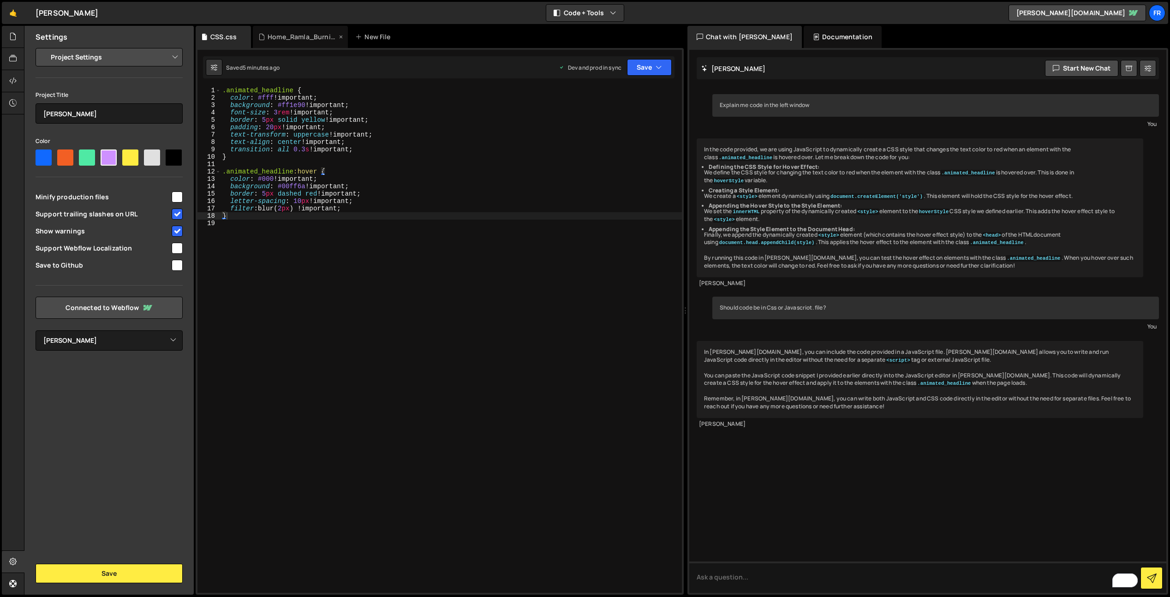
click at [288, 34] on div "Home_Ramla_Burning_Man.js" at bounding box center [302, 36] width 69 height 9
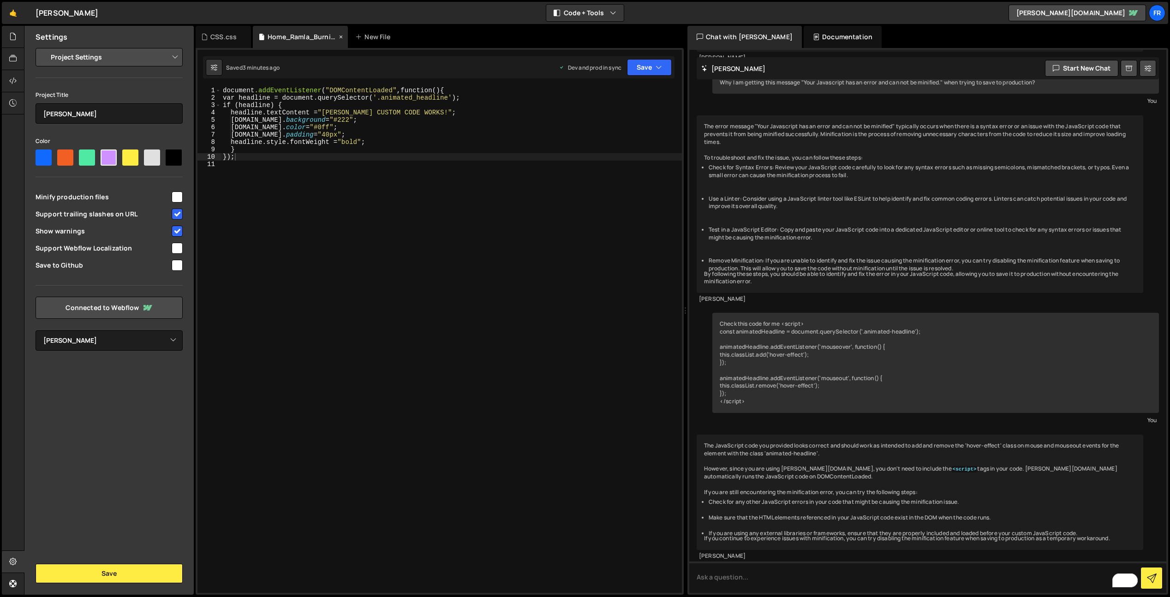
scroll to position [4340, 0]
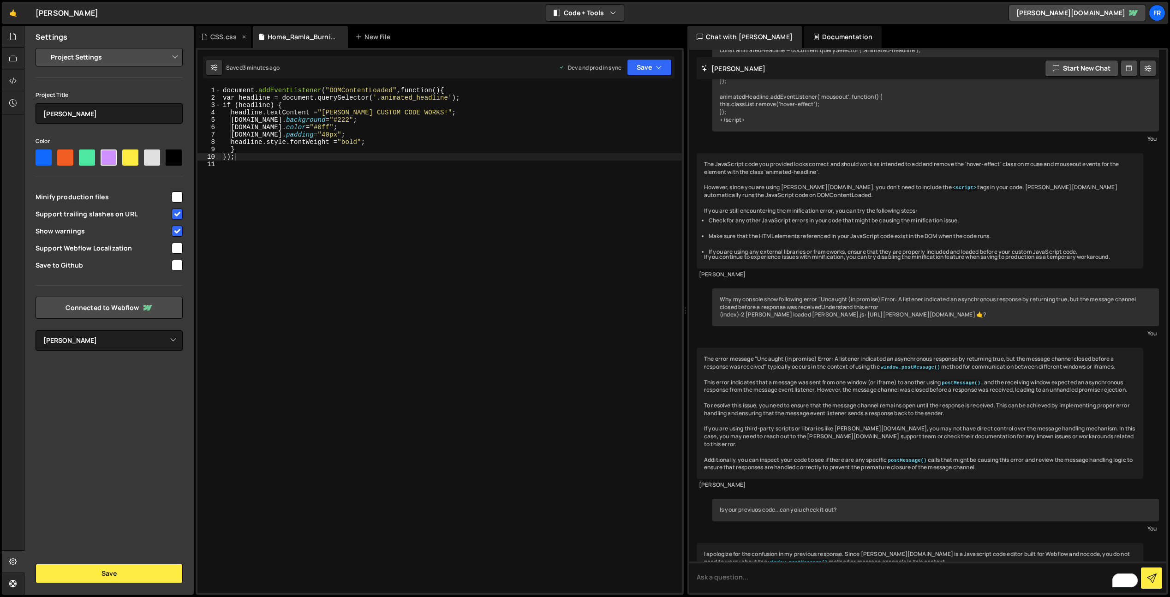
click at [233, 37] on div "CSS.css" at bounding box center [223, 36] width 26 height 9
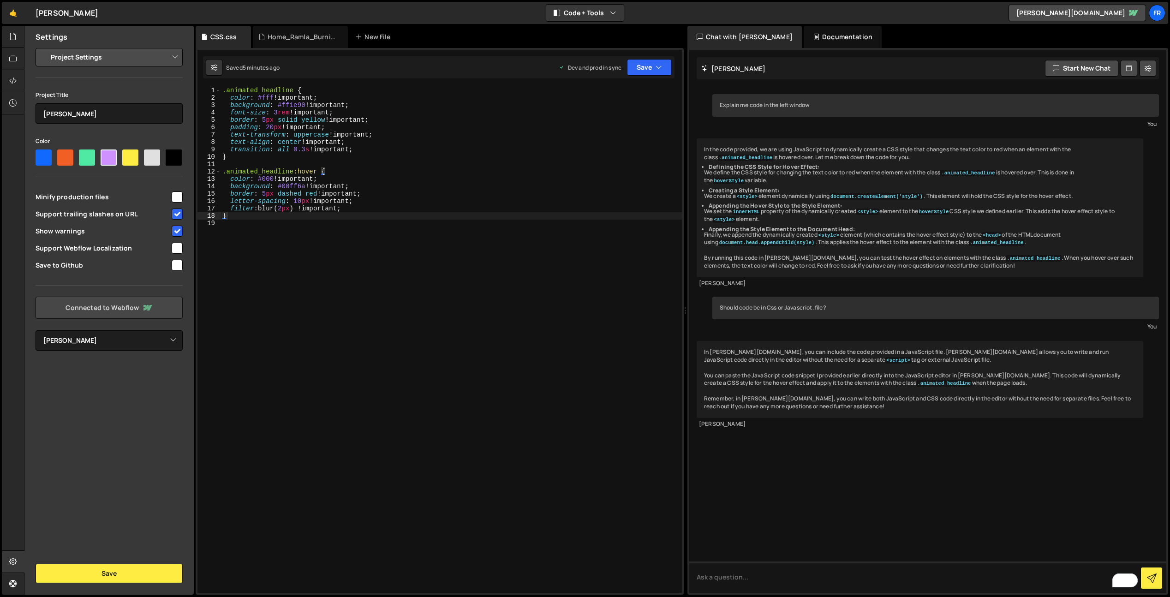
click at [113, 311] on link "Connected to Webflow" at bounding box center [109, 308] width 147 height 22
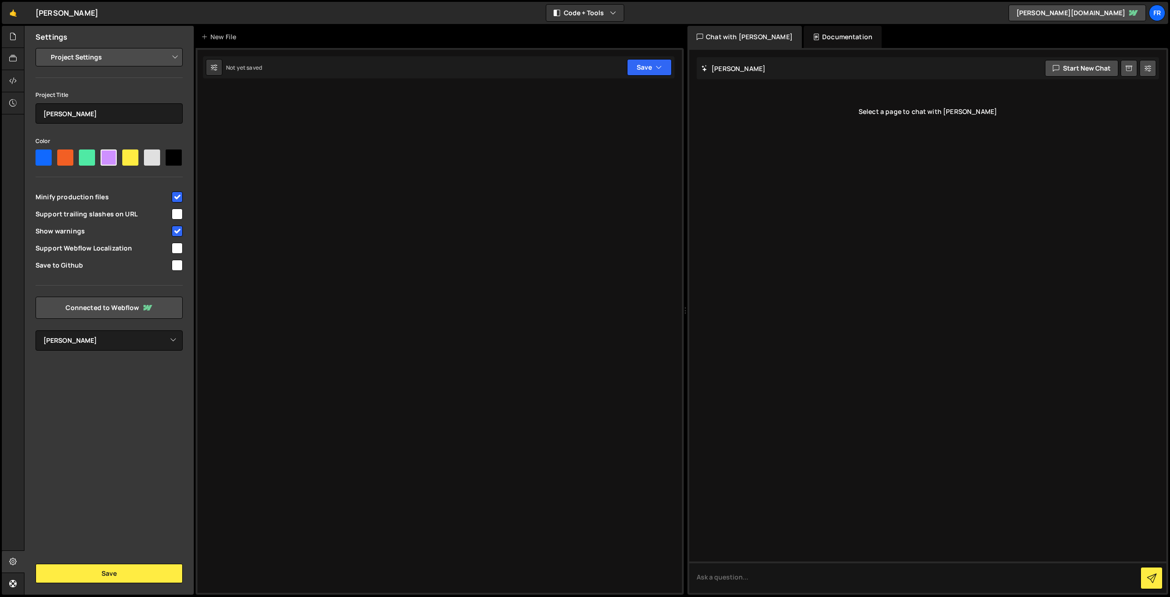
select select "688ab5bba4c8a2a5870e0f7b"
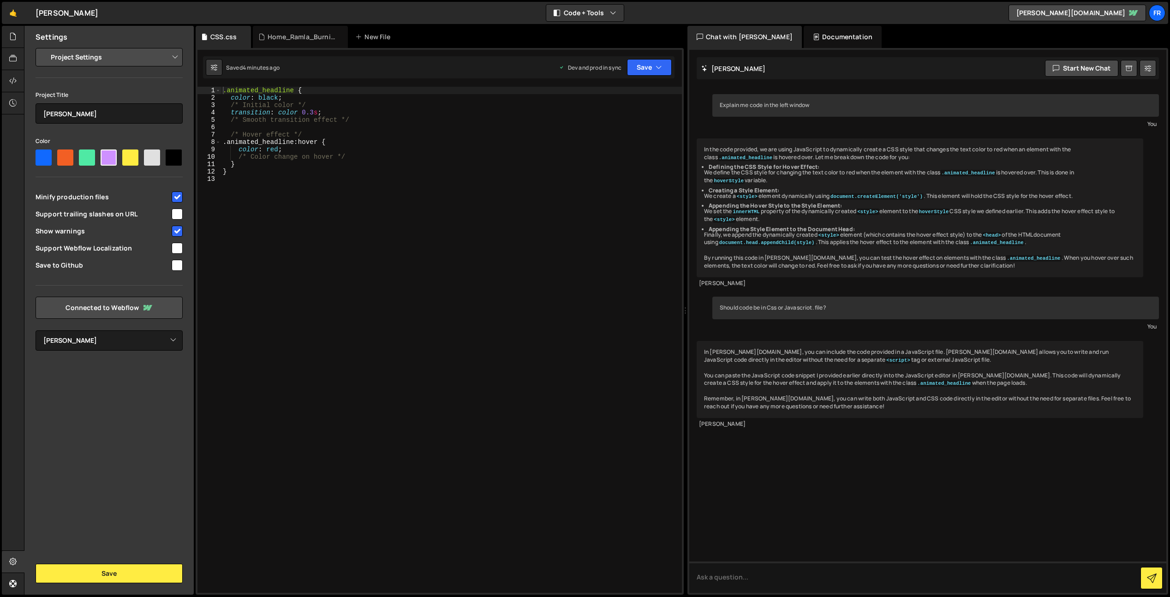
click at [233, 216] on div ".animated_headline { color : black ; /* Initial color */ transition : color 0.3…" at bounding box center [451, 347] width 461 height 521
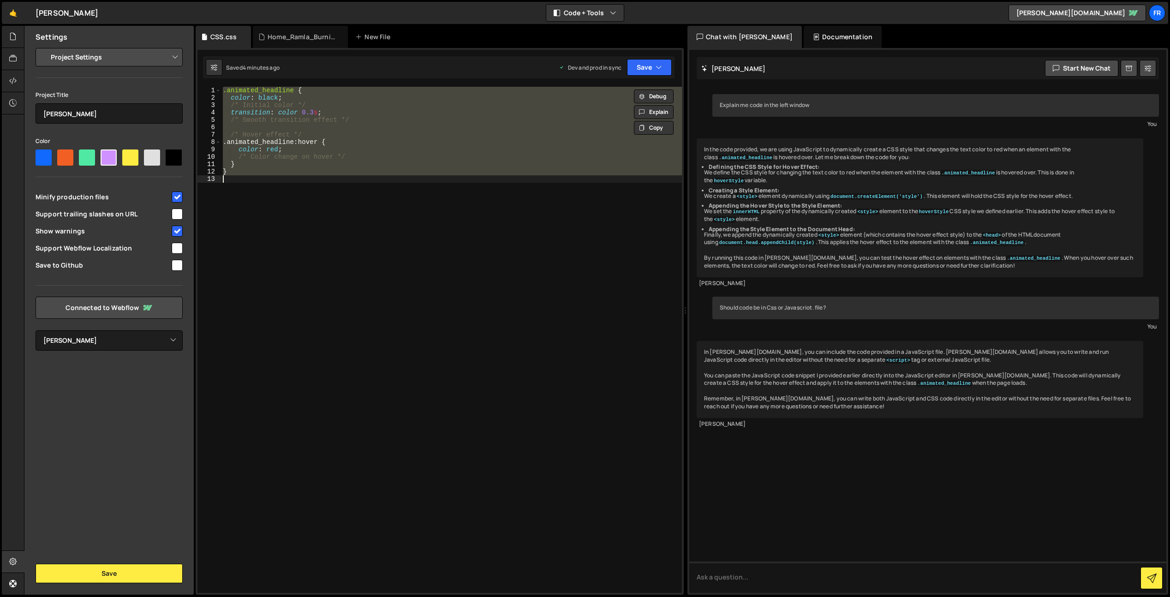
paste textarea
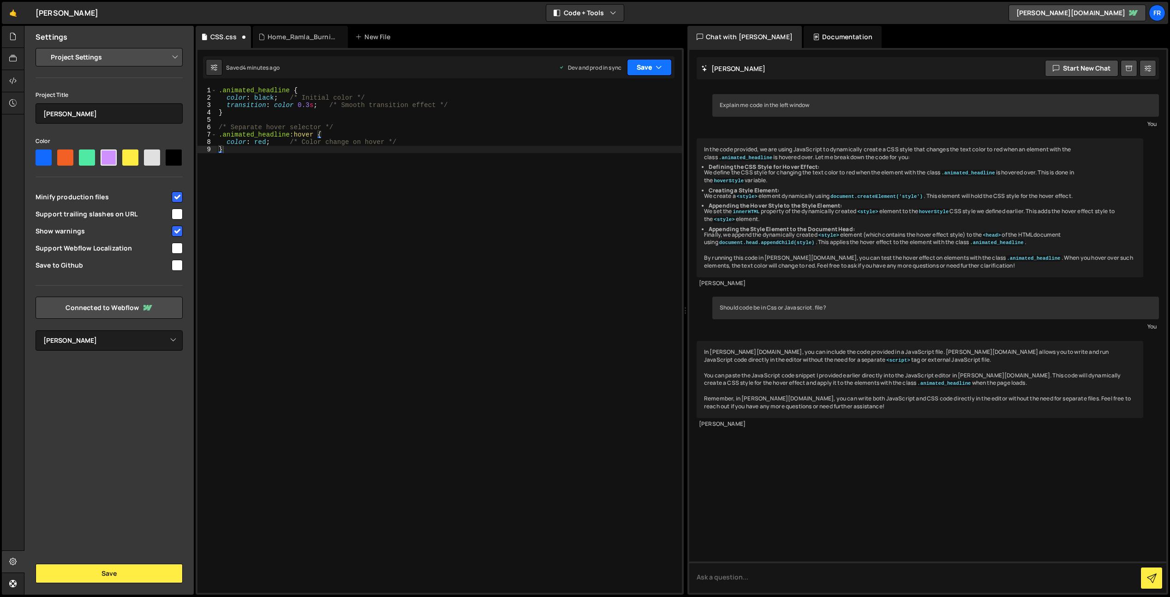
click at [647, 68] on button "Save" at bounding box center [649, 67] width 45 height 17
click at [619, 90] on div "Save to Staging S" at bounding box center [618, 89] width 96 height 9
click at [652, 63] on button "Save" at bounding box center [649, 67] width 45 height 17
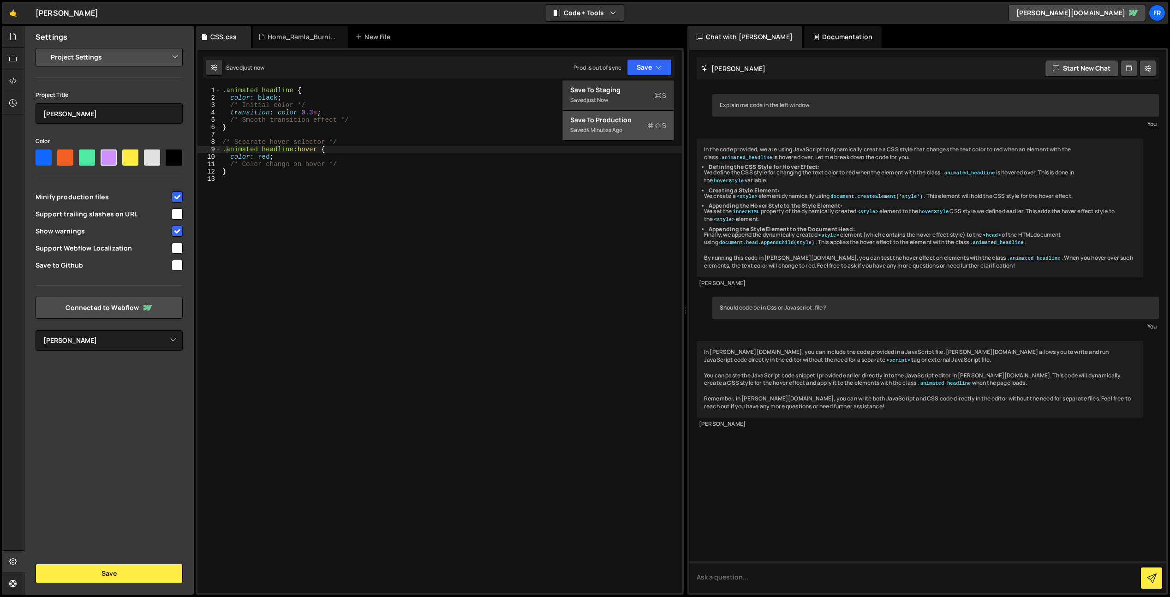
click at [611, 121] on div "Save to Production S" at bounding box center [618, 119] width 96 height 9
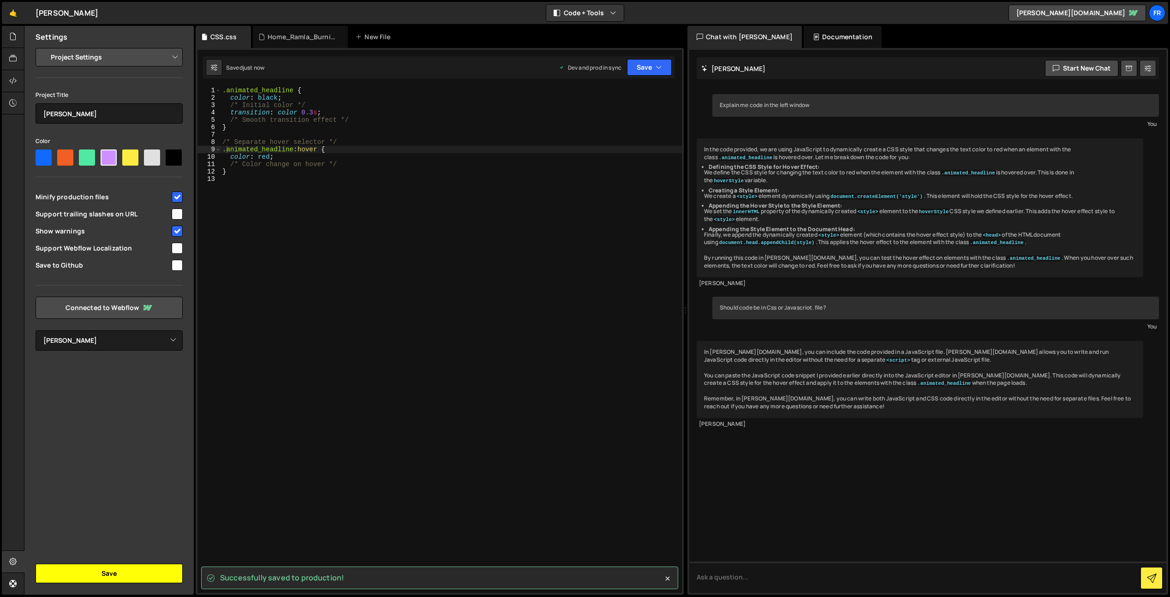
click at [107, 574] on button "Save" at bounding box center [109, 573] width 147 height 19
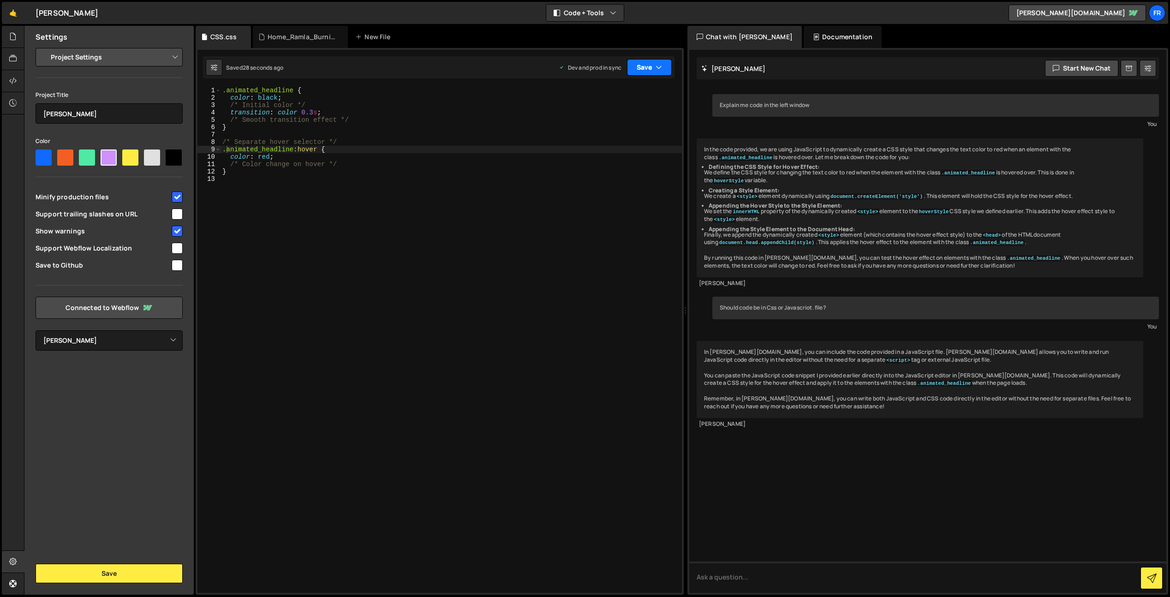
click at [647, 66] on button "Save" at bounding box center [649, 67] width 45 height 17
click at [606, 125] on div "Saved 27 seconds ago" at bounding box center [618, 130] width 96 height 11
click at [641, 64] on button "Save" at bounding box center [644, 67] width 56 height 17
click at [618, 95] on div "Saved 28 seconds ago" at bounding box center [618, 100] width 96 height 11
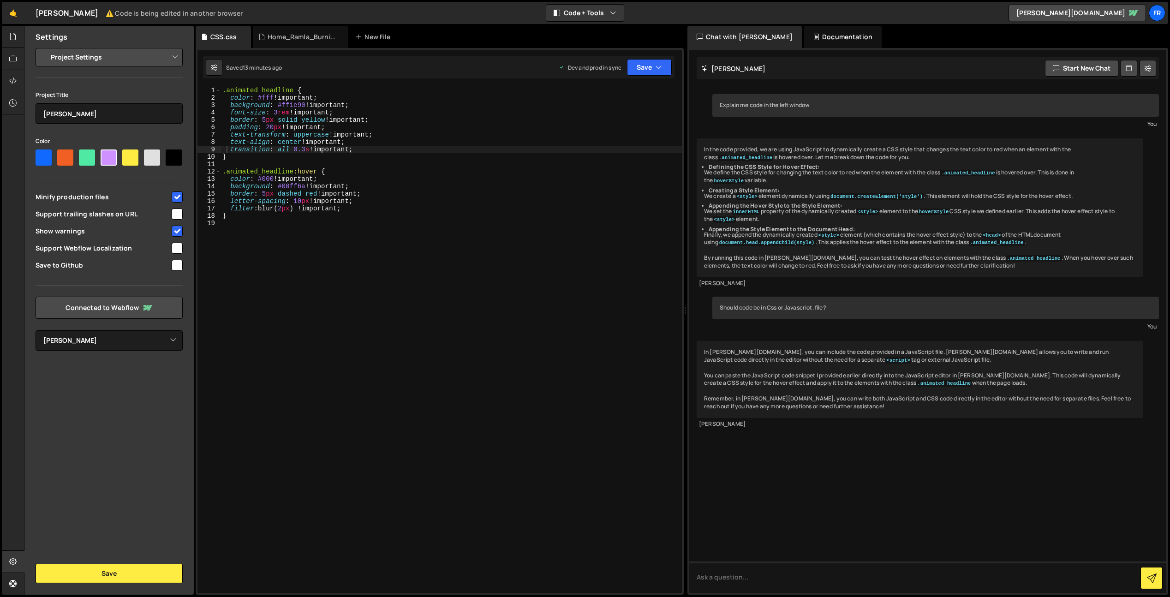
click at [306, 178] on div ".animated_headline { color : #fff !important ; background : #ff1e90 !important …" at bounding box center [452, 347] width 462 height 521
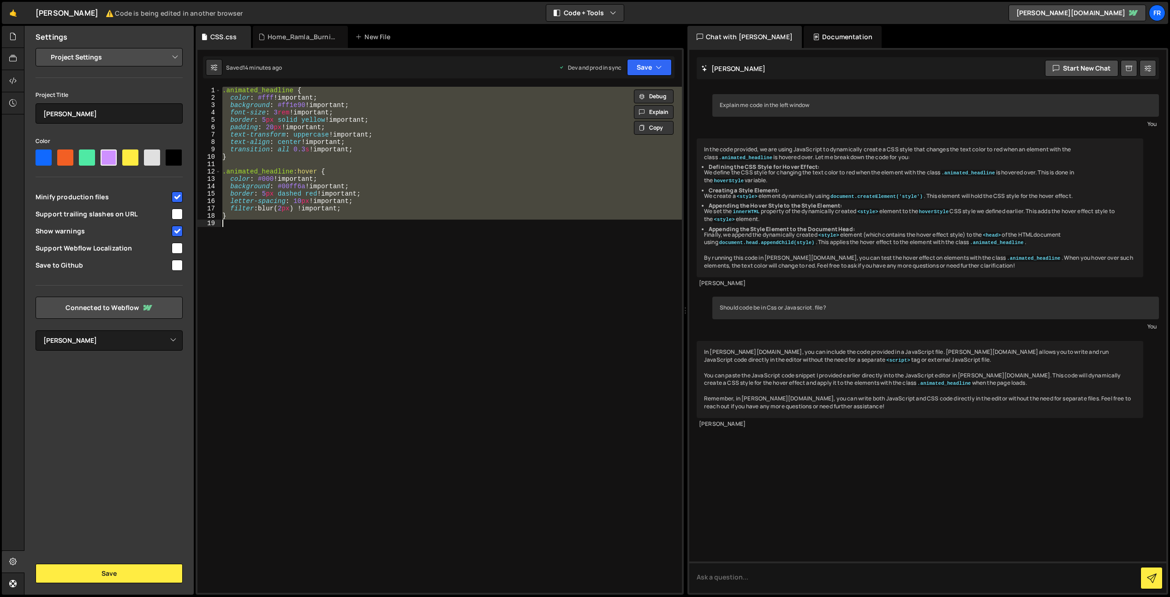
paste textarea
type textarea "}"
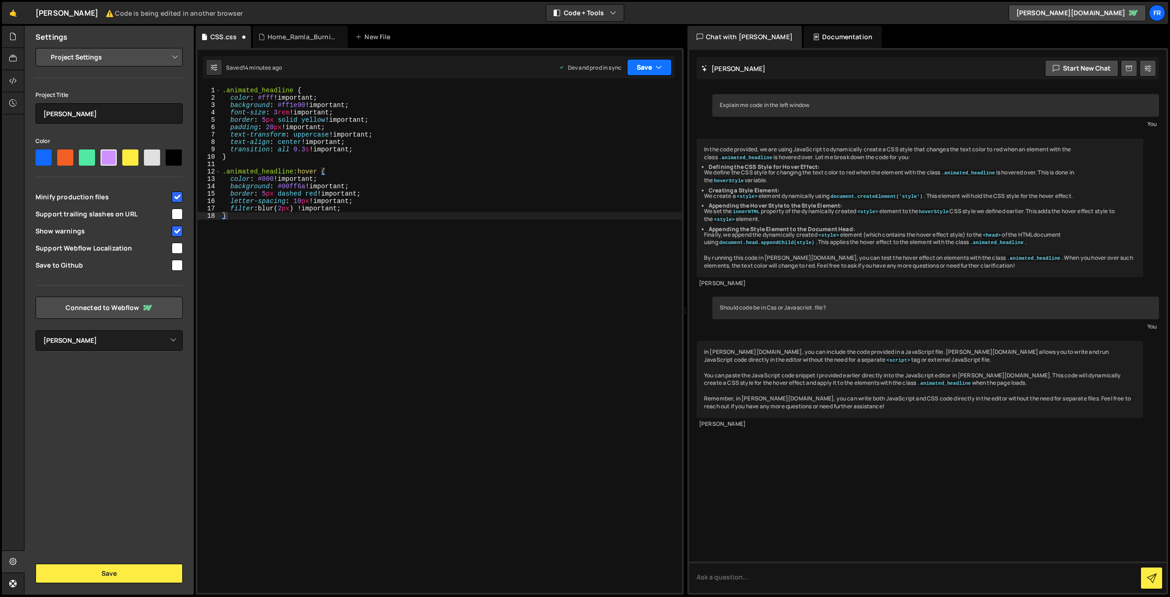
click at [637, 71] on button "Save" at bounding box center [649, 67] width 45 height 17
click at [588, 120] on div "Save to Production S" at bounding box center [618, 119] width 96 height 9
click at [648, 66] on button "Save" at bounding box center [644, 67] width 56 height 17
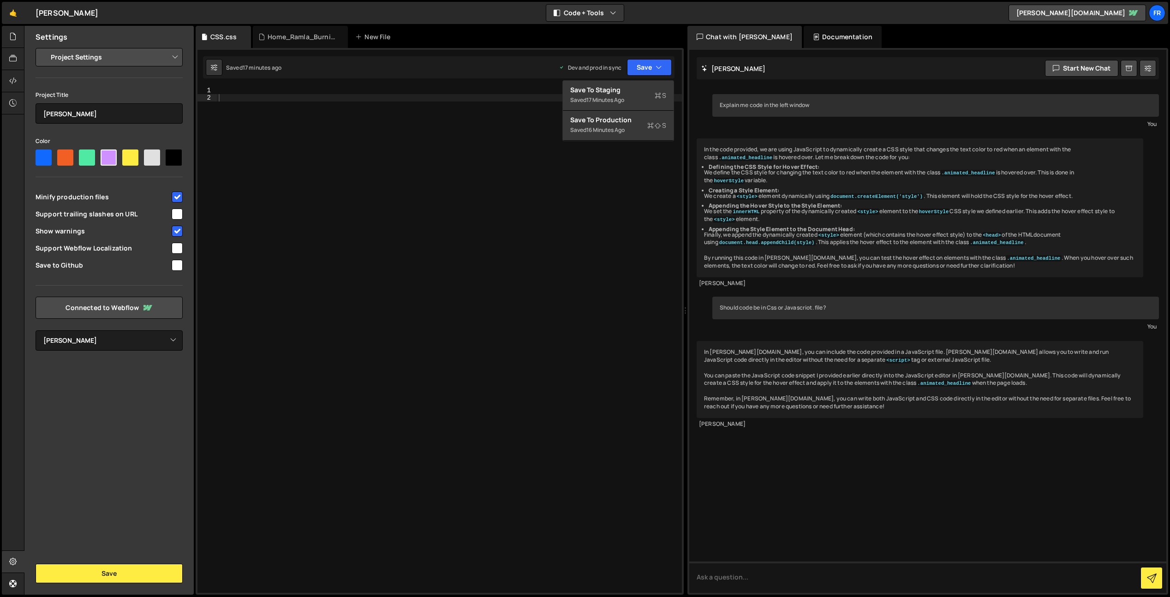
click at [405, 99] on div at bounding box center [449, 347] width 465 height 521
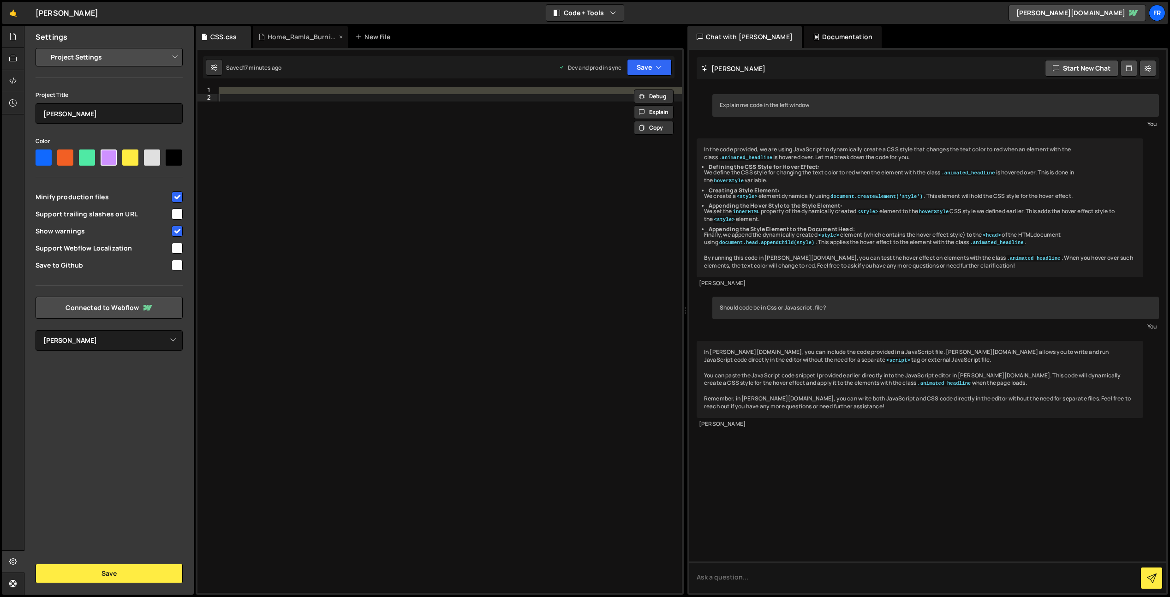
click at [280, 34] on div "Home_Ramla_Burning_Man.js" at bounding box center [302, 36] width 69 height 9
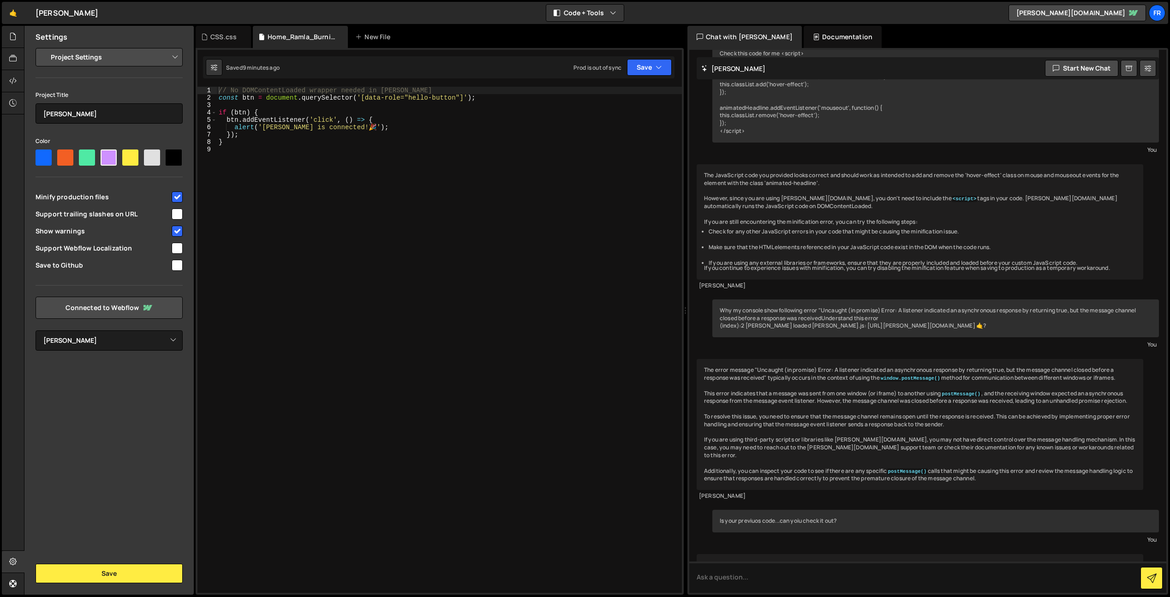
scroll to position [4340, 0]
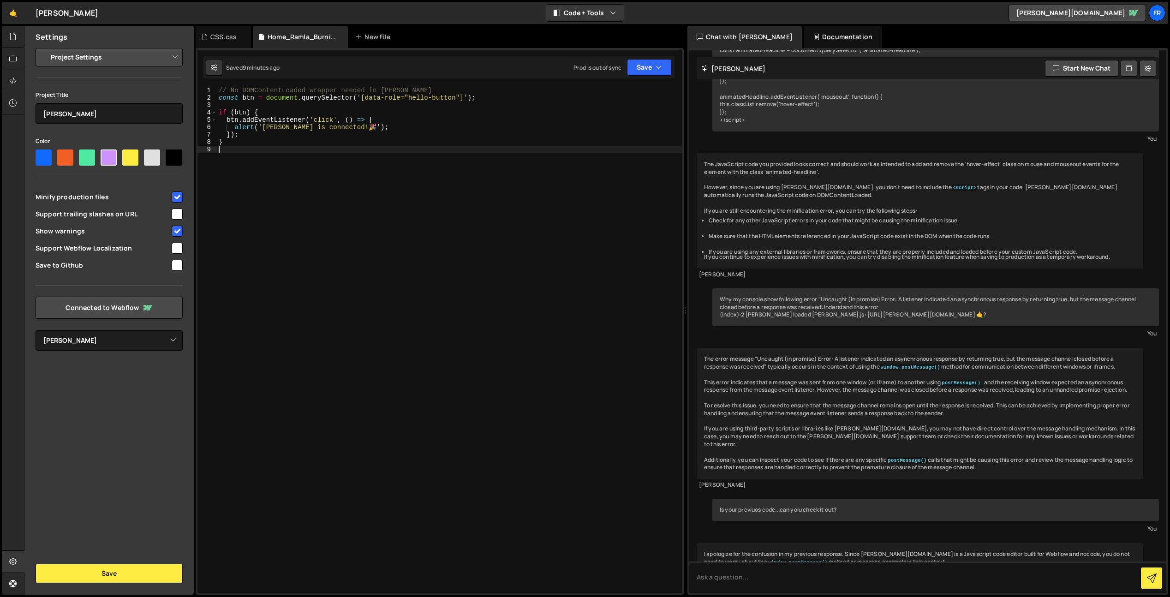
click at [259, 155] on div "// No DOMContentLoaded wrapper needed in [PERSON_NAME] const btn = document . q…" at bounding box center [449, 347] width 465 height 521
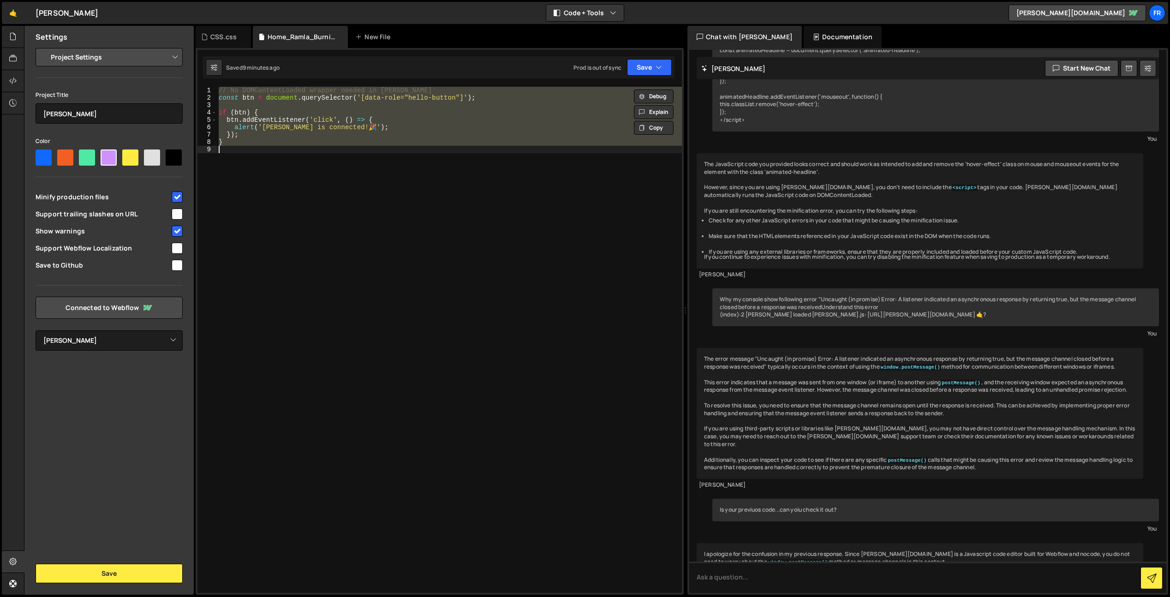
paste textarea "console.log('[[PERSON_NAME]] ready. Click any [data-role="hello-button"].');"
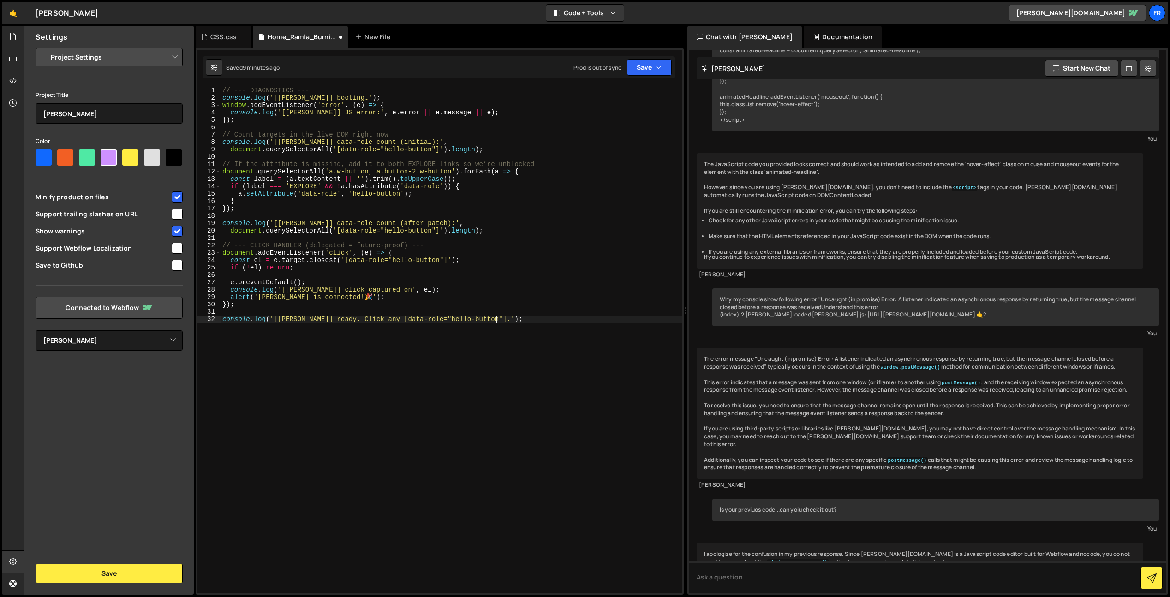
click at [502, 397] on div "// --- DIAGNOSTICS --- console . log ( '[[PERSON_NAME]] booting…' ) ; window . …" at bounding box center [452, 347] width 462 height 521
type textarea "}"
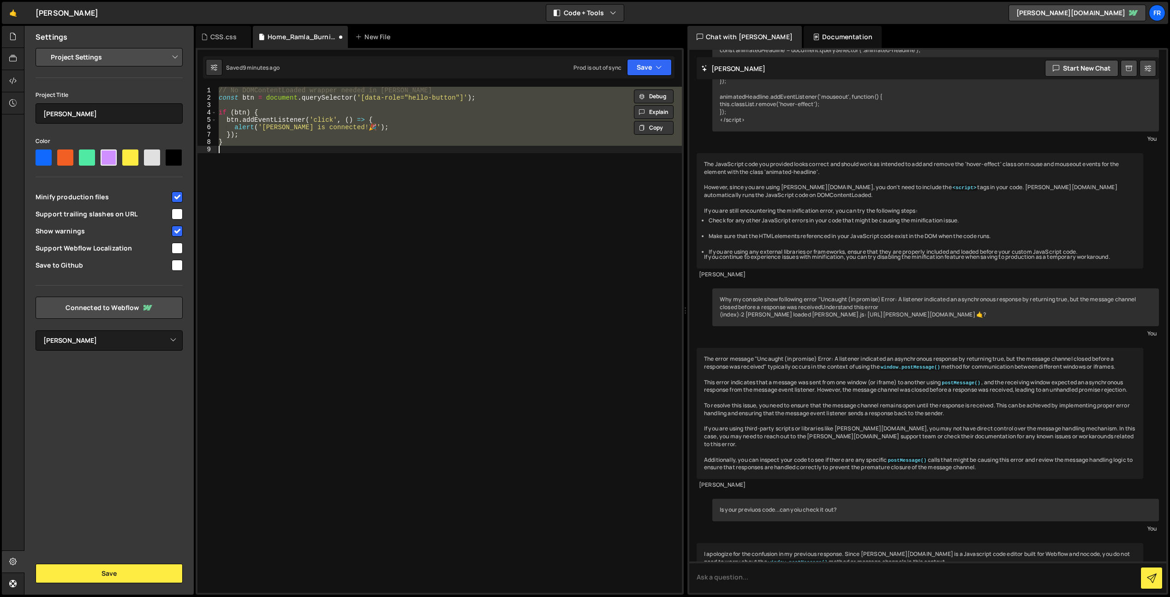
click at [315, 285] on div "// No DOMContentLoaded wrapper needed in [PERSON_NAME] const btn = document . q…" at bounding box center [449, 340] width 465 height 506
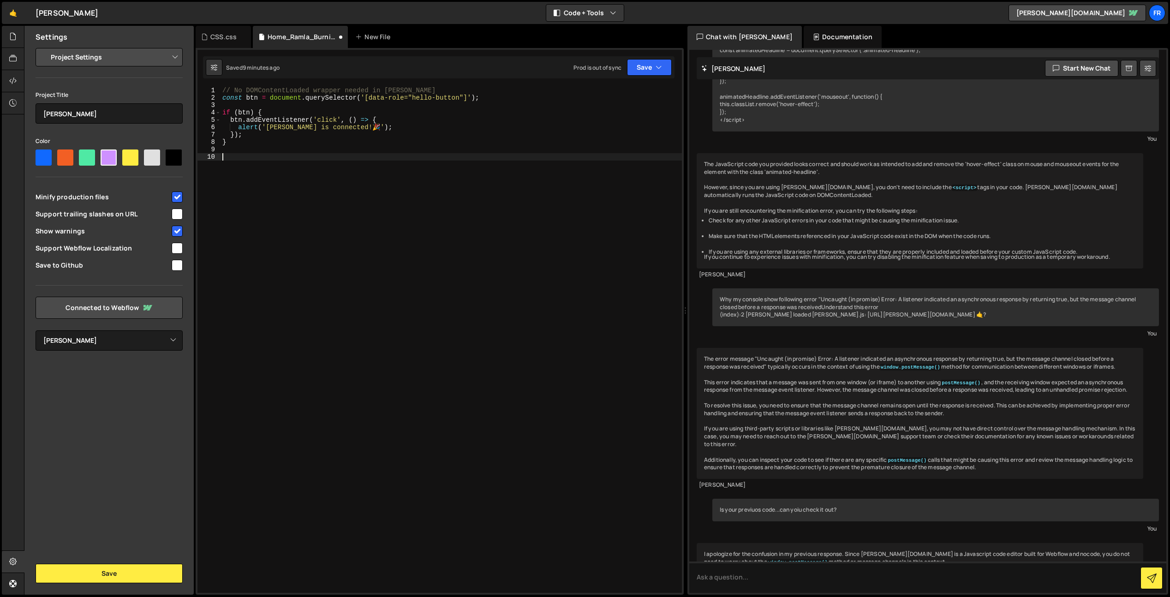
paste textarea "console.log('[[PERSON_NAME]] ready. Click any [data-role="hello-button"].');"
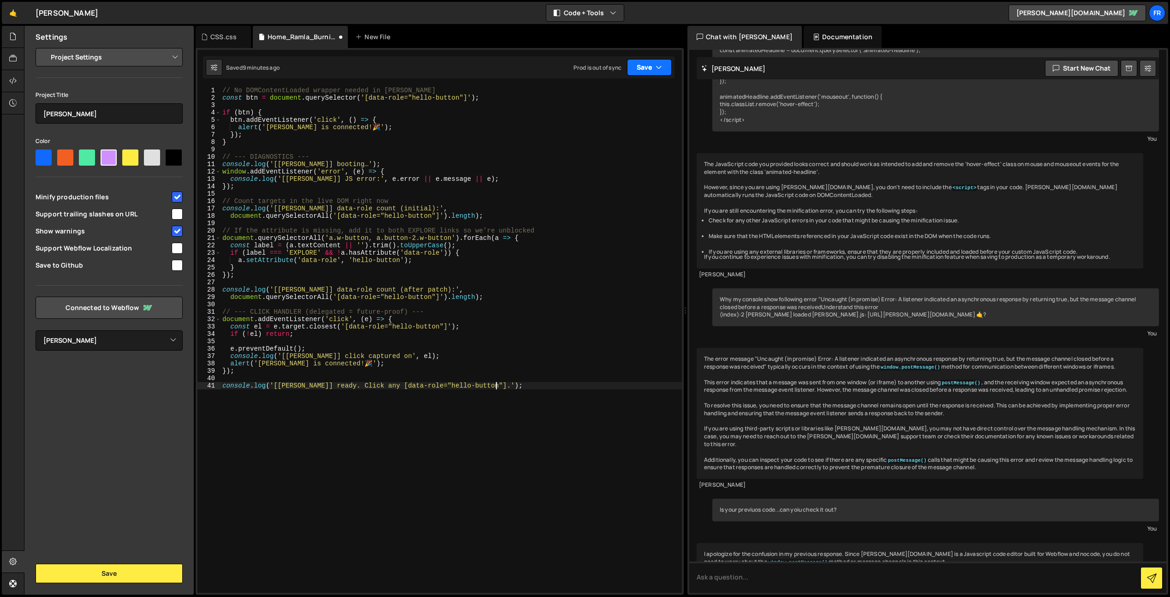
click at [646, 72] on button "Save" at bounding box center [649, 67] width 45 height 17
click at [623, 103] on div "9 minutes ago" at bounding box center [605, 100] width 36 height 8
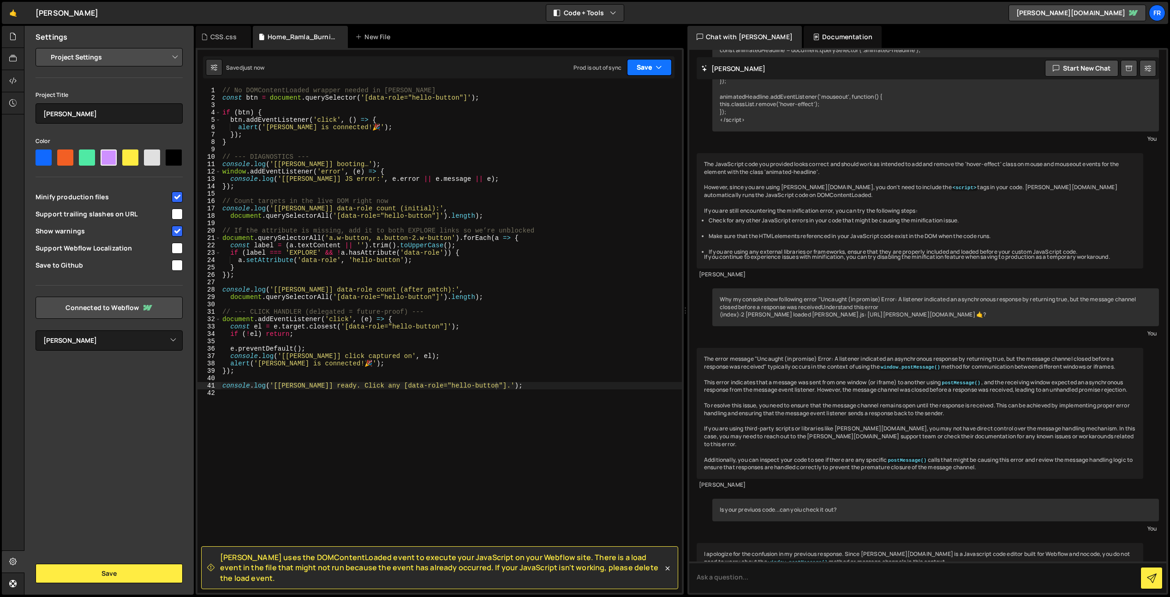
click at [649, 68] on button "Save" at bounding box center [649, 67] width 45 height 17
click at [633, 138] on button "Save to Production S Saved 36 minutes ago" at bounding box center [618, 126] width 111 height 30
click at [384, 182] on div "// No DOMContentLoaded wrapper needed in [PERSON_NAME] const btn = document . q…" at bounding box center [452, 347] width 462 height 521
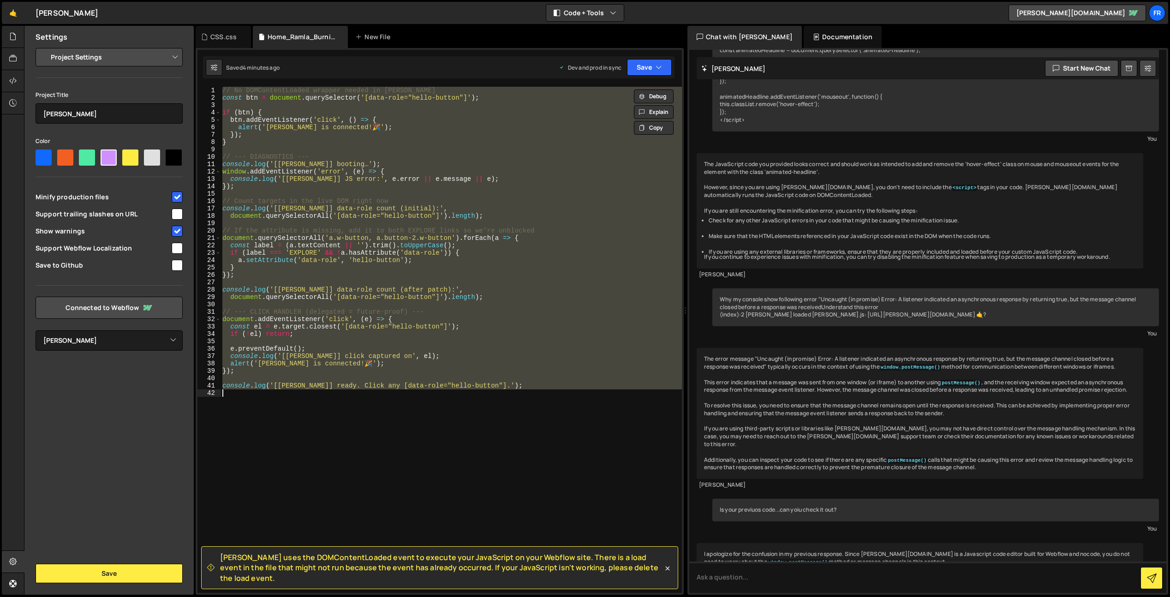
click at [384, 184] on div "// No DOMContentLoaded wrapper needed in [PERSON_NAME] const btn = document . q…" at bounding box center [452, 340] width 462 height 506
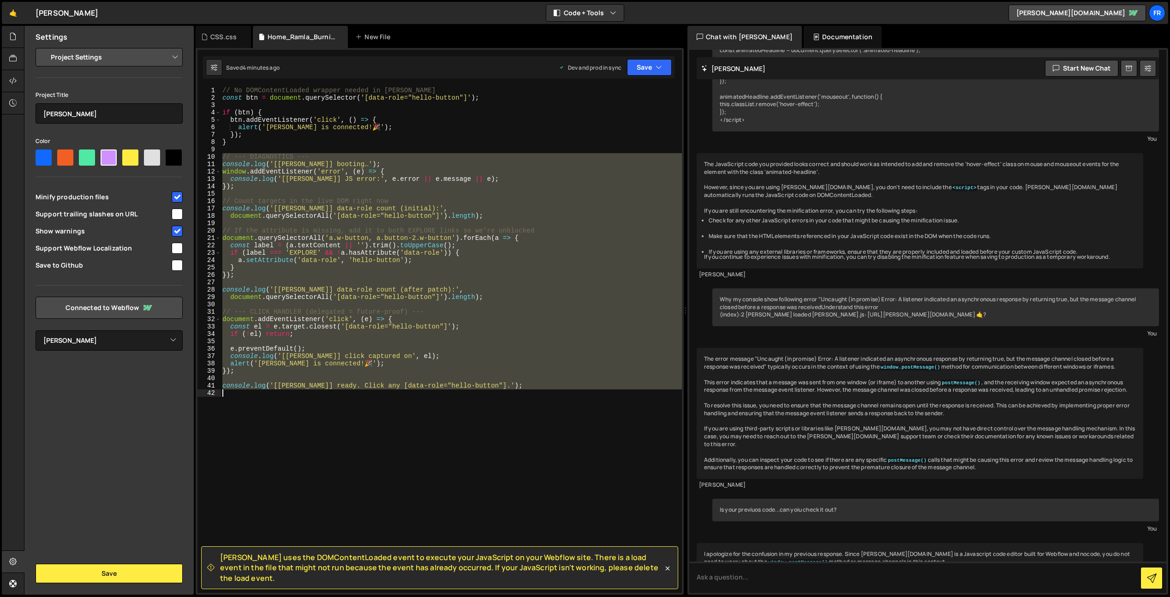
drag, startPoint x: 222, startPoint y: 154, endPoint x: 612, endPoint y: 400, distance: 460.4
click at [613, 401] on div "// No DOMContentLoaded wrapper needed in [PERSON_NAME] const btn = document . q…" at bounding box center [452, 347] width 462 height 521
type textarea "console.log('[[PERSON_NAME]] ready. Click any [data-role="hello-button"].');"
paste textarea
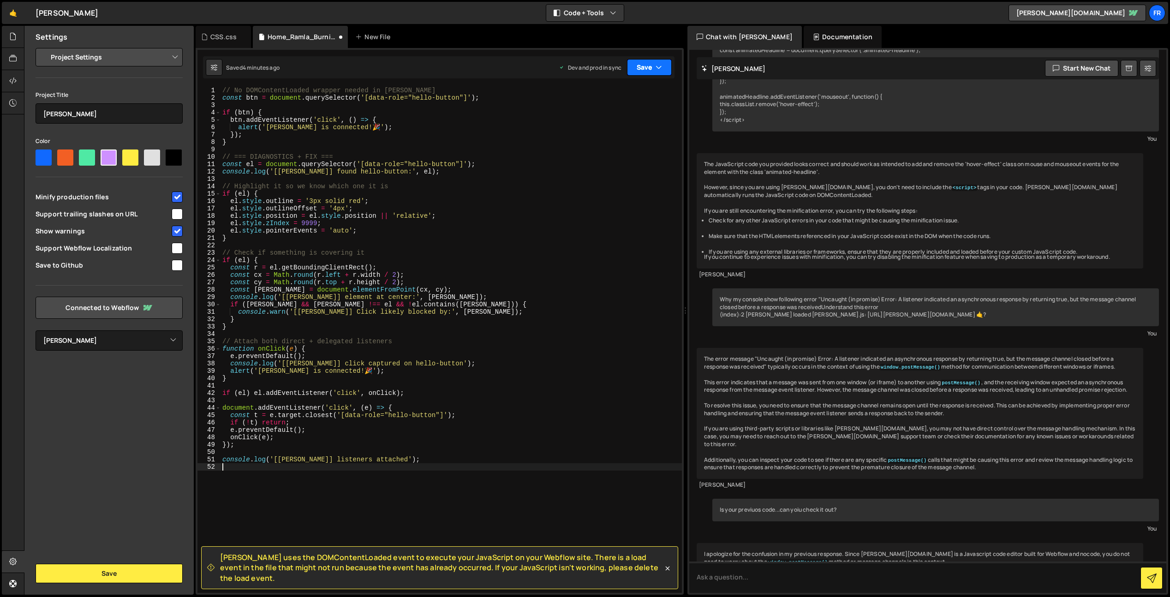
click at [639, 70] on button "Save" at bounding box center [649, 67] width 45 height 17
click at [654, 90] on div "Save to Staging S" at bounding box center [618, 89] width 96 height 9
click at [647, 69] on button "Save" at bounding box center [649, 67] width 45 height 17
click at [620, 121] on div "Save to Production S" at bounding box center [618, 119] width 96 height 9
click at [15, 77] on icon at bounding box center [12, 81] width 7 height 10
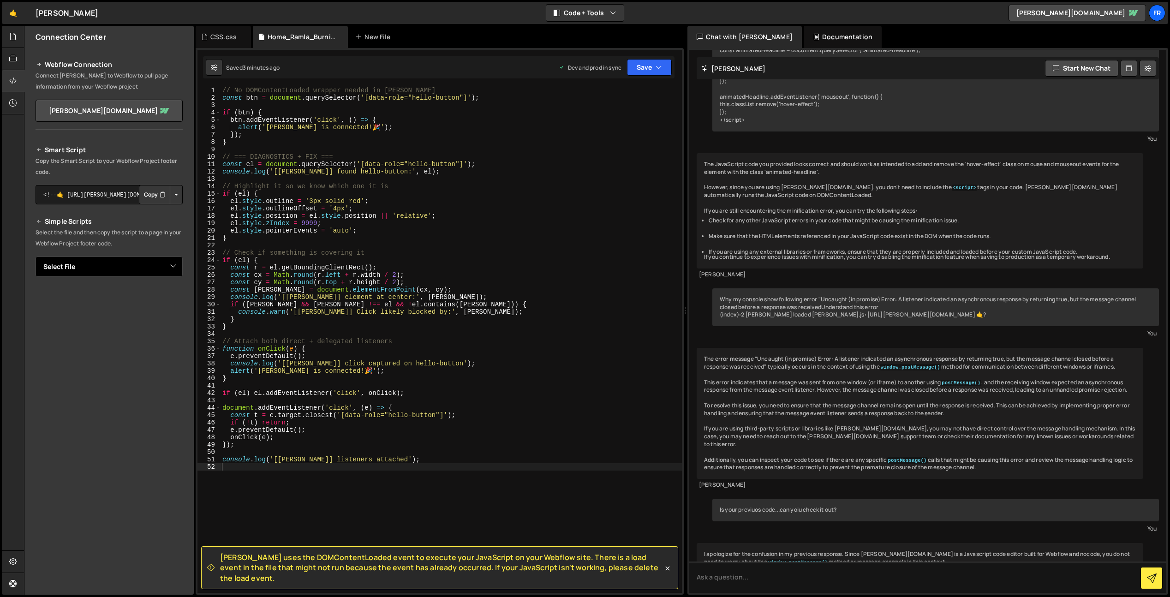
click at [116, 263] on select "Select File Home_Ramla_Burning_Man.js CSS.css" at bounding box center [109, 267] width 147 height 20
click at [212, 39] on div "CSS.css" at bounding box center [223, 36] width 26 height 9
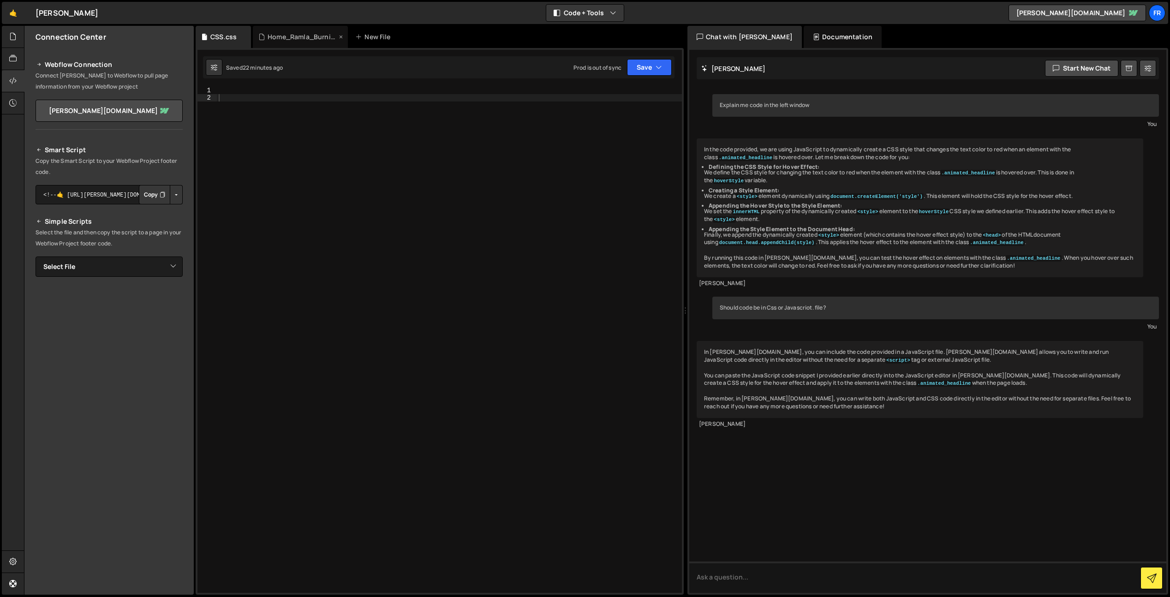
click at [294, 40] on div "Home_Ramla_Burning_Man.js" at bounding box center [302, 36] width 69 height 9
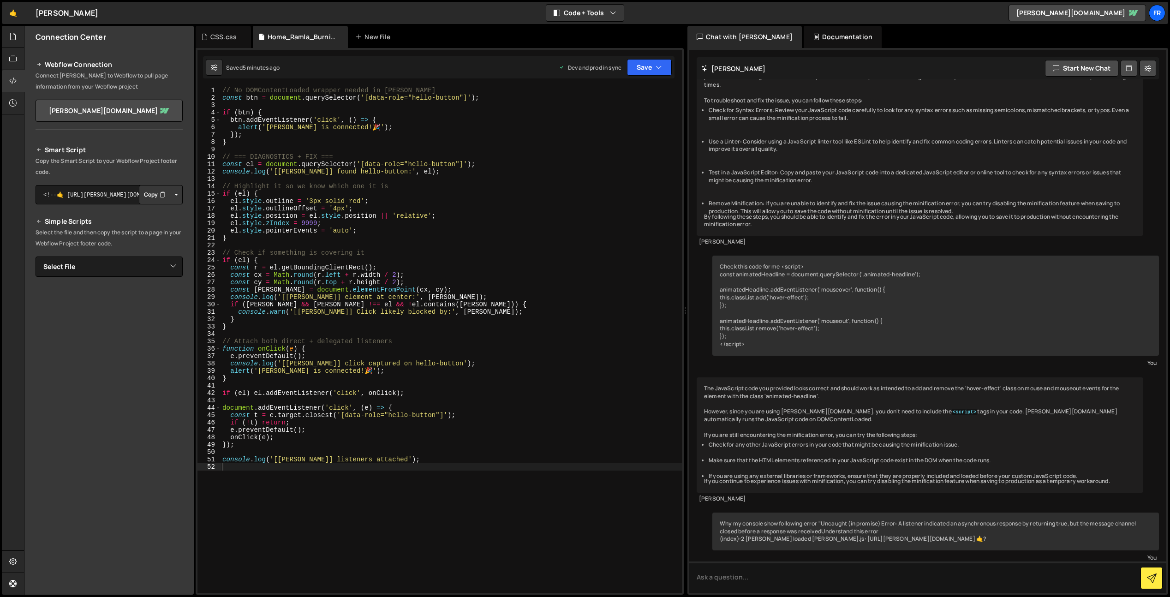
scroll to position [4340, 0]
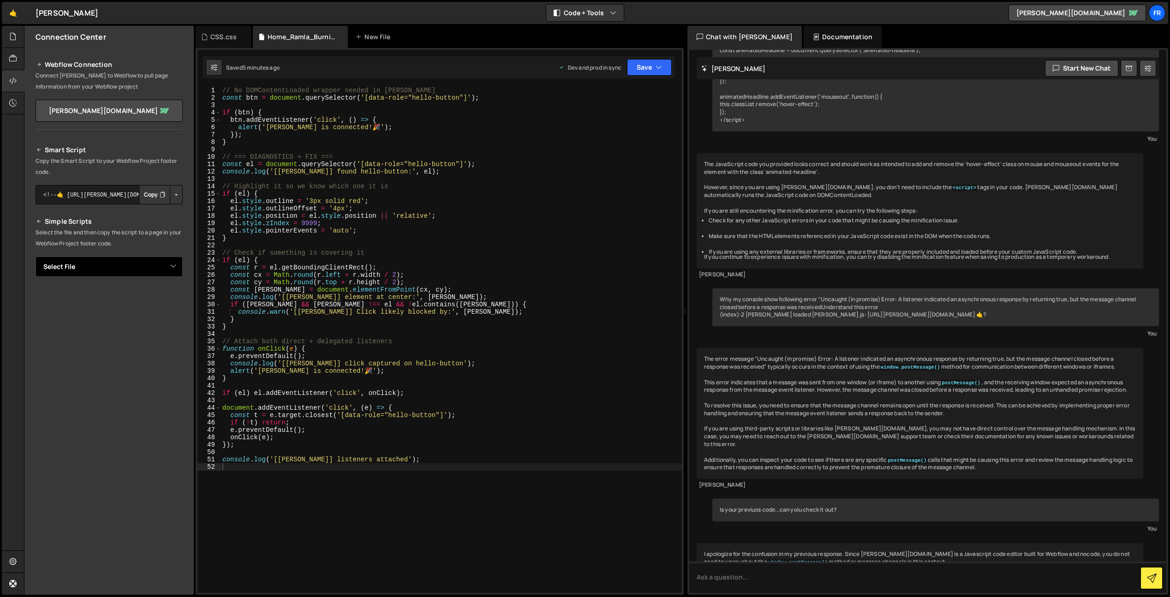
click at [92, 265] on select "Select File Home_Ramla_Burning_Man.js CSS.css" at bounding box center [109, 267] width 147 height 20
click at [36, 257] on select "Select File Home_Ramla_Burning_Man.js CSS.css" at bounding box center [109, 267] width 147 height 20
click at [220, 38] on div "CSS.css" at bounding box center [223, 36] width 26 height 9
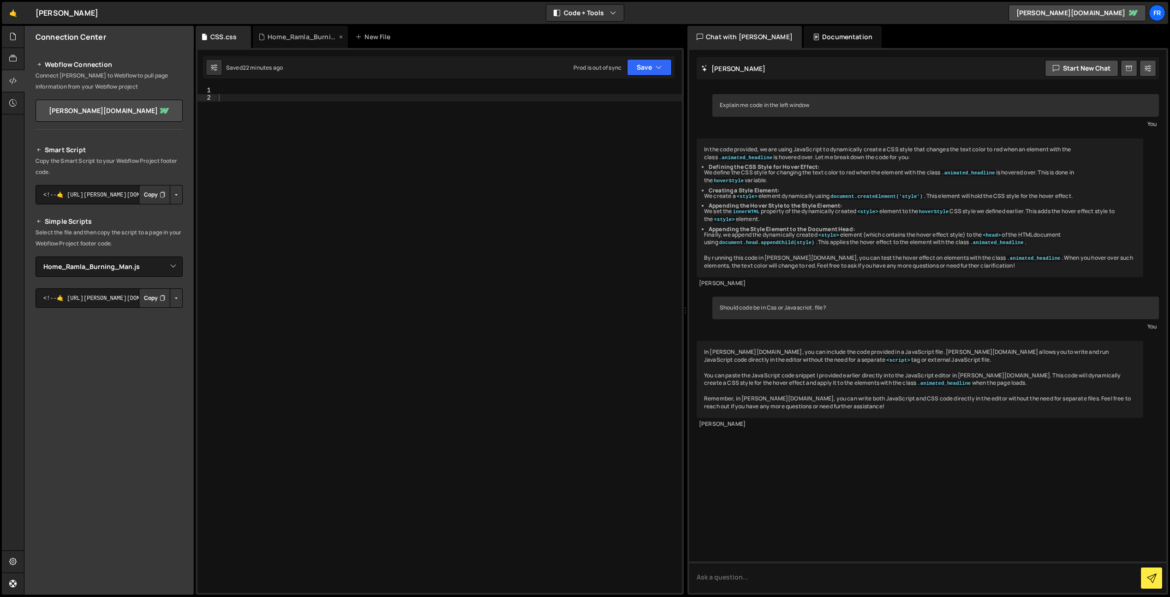
click at [290, 37] on div "Home_Ramla_Burning_Man.js" at bounding box center [302, 36] width 69 height 9
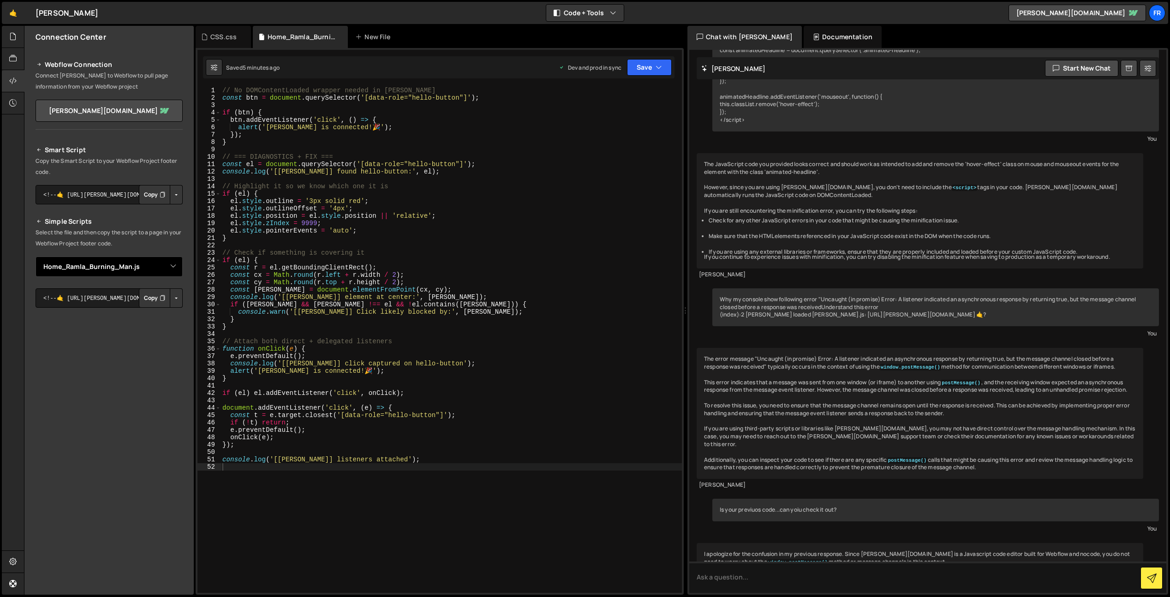
scroll to position [4340, 0]
click at [219, 36] on div "CSS.css" at bounding box center [223, 36] width 26 height 9
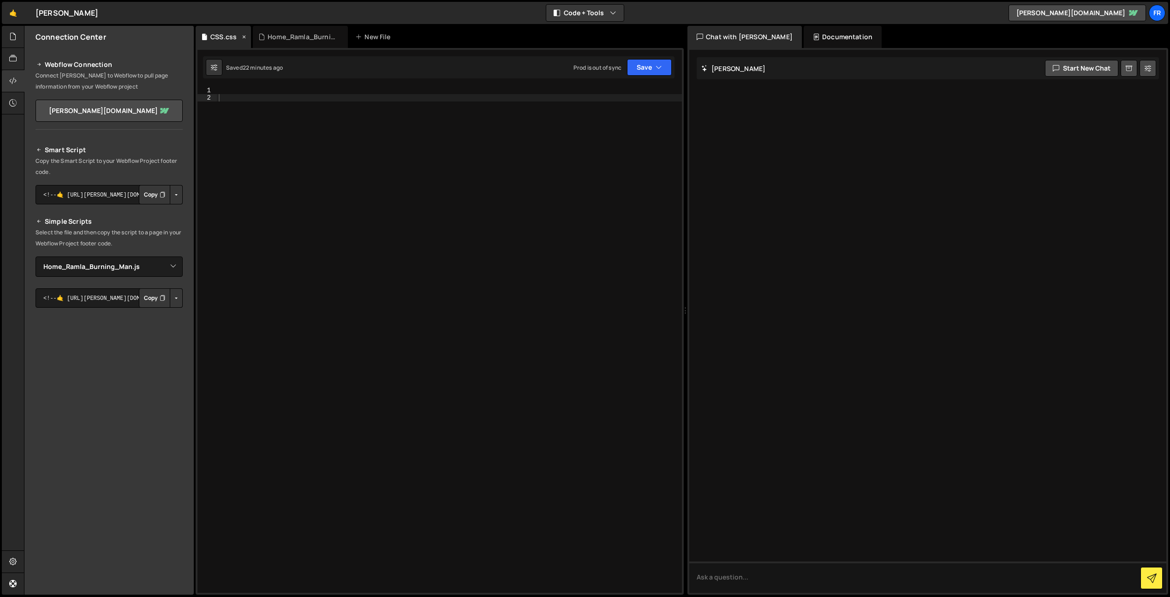
scroll to position [0, 0]
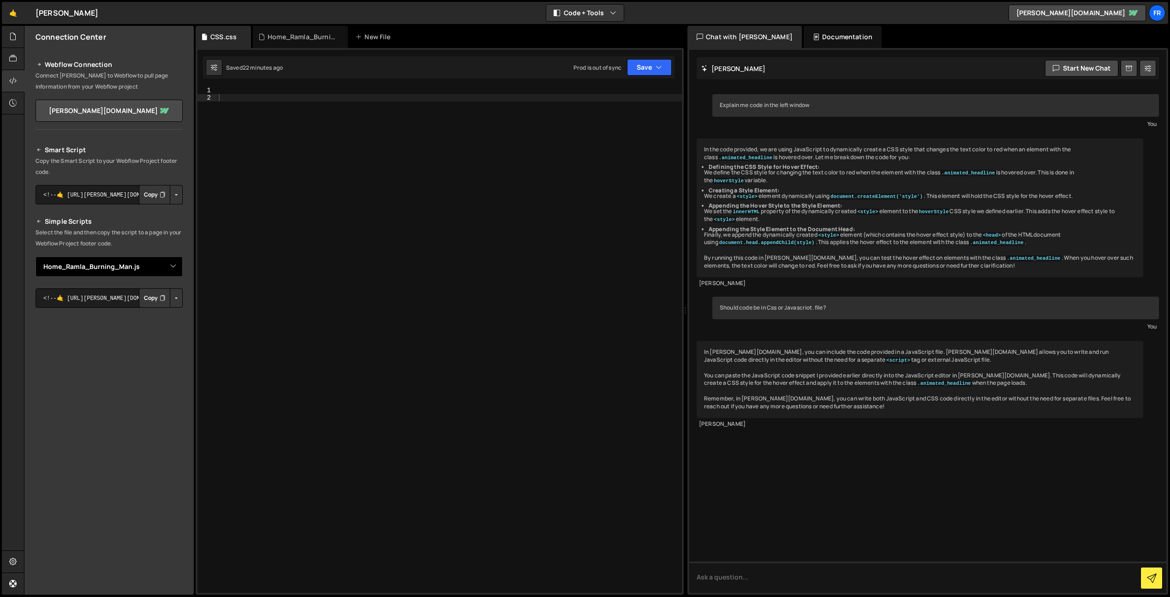
click at [106, 270] on select "Select File Home_Ramla_Burning_Man.js CSS.css" at bounding box center [109, 267] width 147 height 20
select select "45052"
click at [36, 257] on select "Select File Home_Ramla_Burning_Man.js CSS.css" at bounding box center [109, 267] width 147 height 20
click at [286, 38] on div "Home_Ramla_Burning_Man.js" at bounding box center [302, 36] width 69 height 9
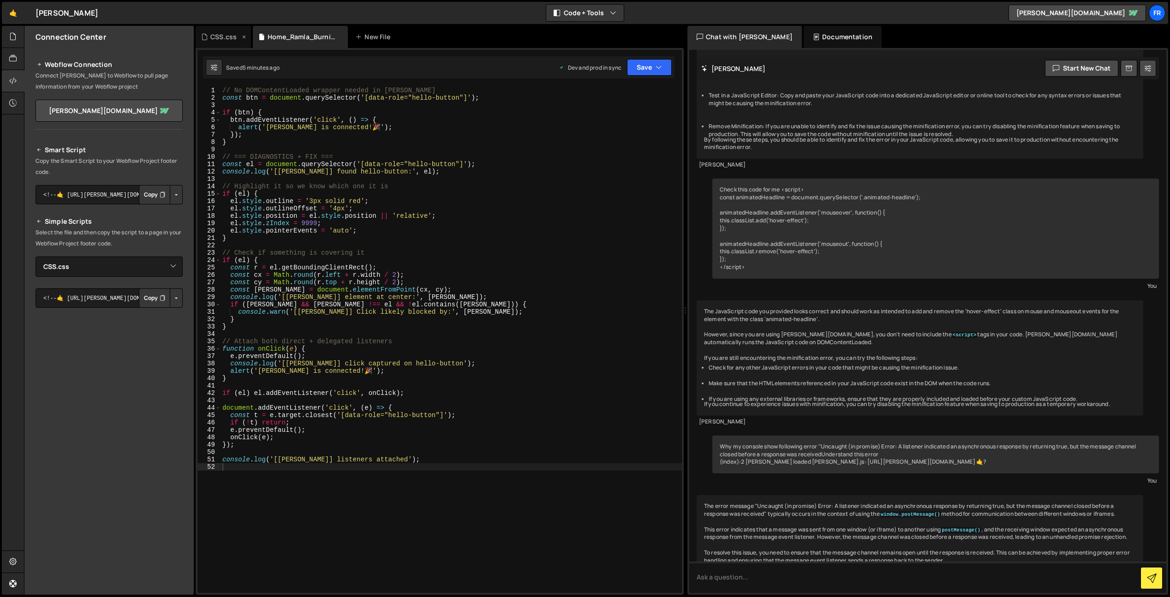
scroll to position [4340, 0]
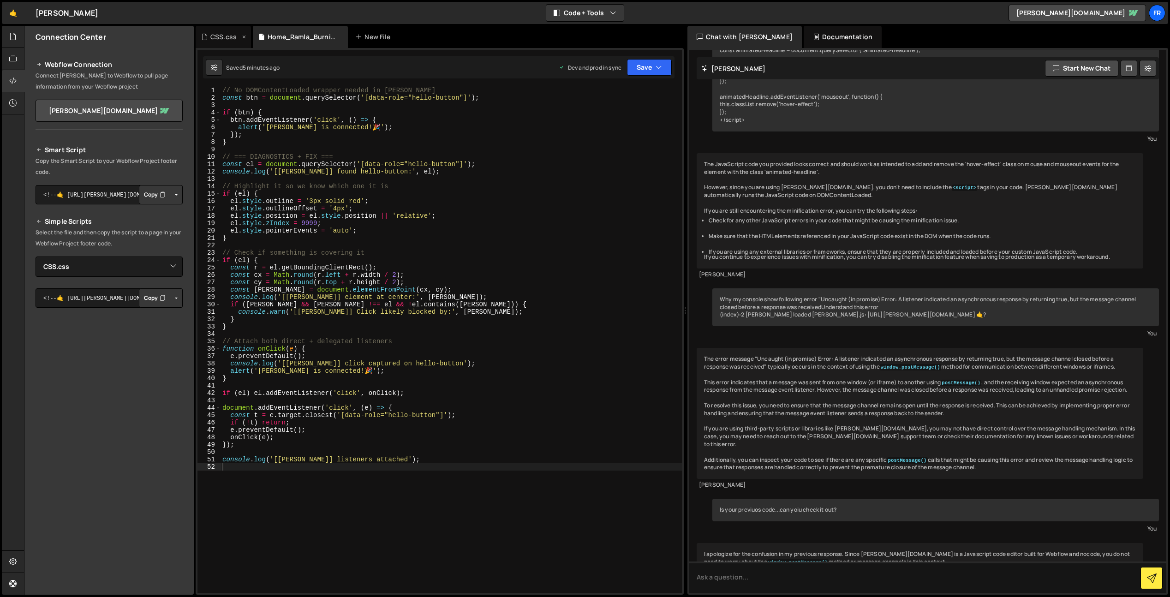
click at [215, 39] on div "CSS.css" at bounding box center [223, 36] width 26 height 9
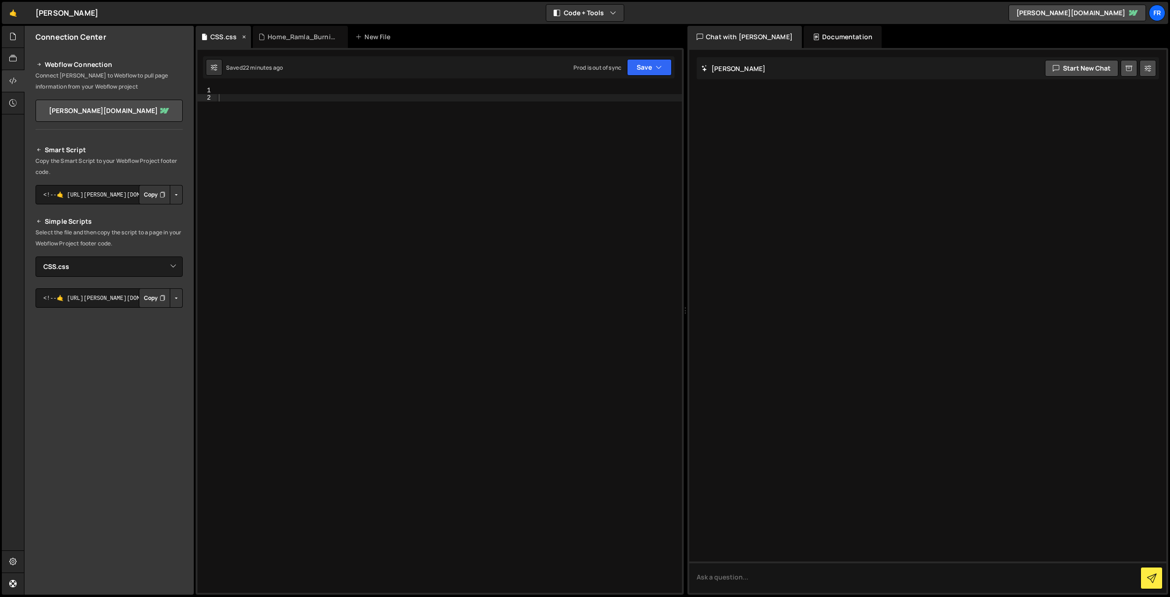
scroll to position [0, 0]
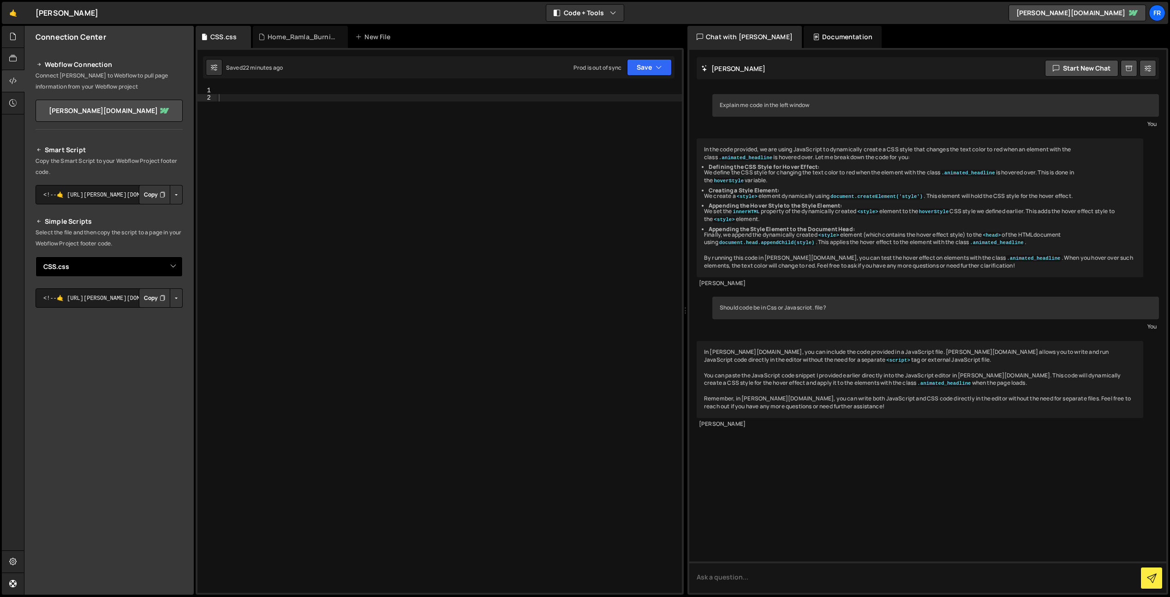
click at [154, 264] on select "Select File Home_Ramla_Burning_Man.js CSS.css" at bounding box center [109, 267] width 147 height 20
click at [36, 257] on select "Select File Home_Ramla_Burning_Man.js CSS.css" at bounding box center [109, 267] width 147 height 20
click at [286, 31] on div "Home_Ramla_Burning_Man.js" at bounding box center [300, 37] width 95 height 22
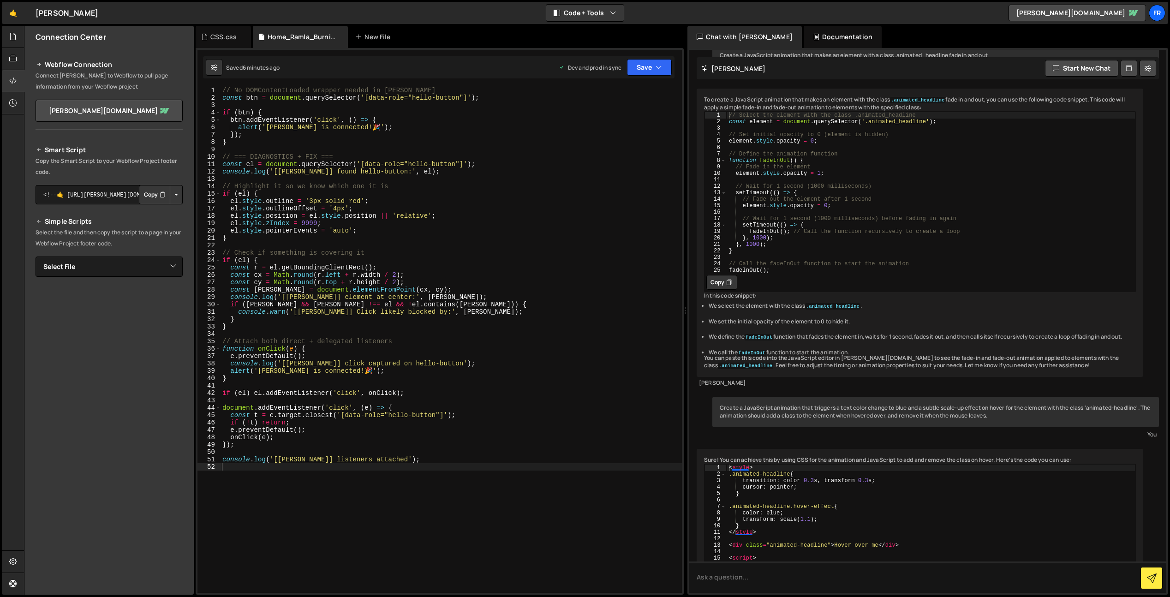
scroll to position [4340, 0]
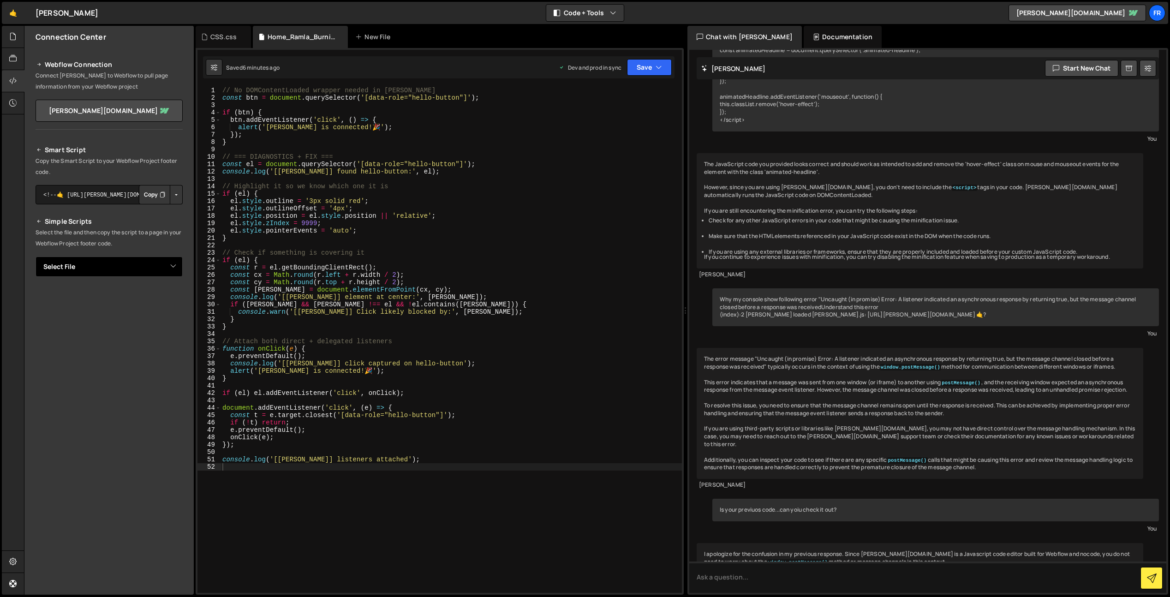
click at [105, 266] on select "Select File Home_Ramla_Burning_Man.js CSS.css" at bounding box center [109, 267] width 147 height 20
select select "45040"
click at [36, 257] on select "Select File Home_Ramla_Burning_Man.js CSS.css" at bounding box center [109, 267] width 147 height 20
click at [176, 299] on button "Button group with nested dropdown" at bounding box center [176, 297] width 13 height 19
click at [158, 326] on link "Copy Production Script" at bounding box center [137, 328] width 90 height 13
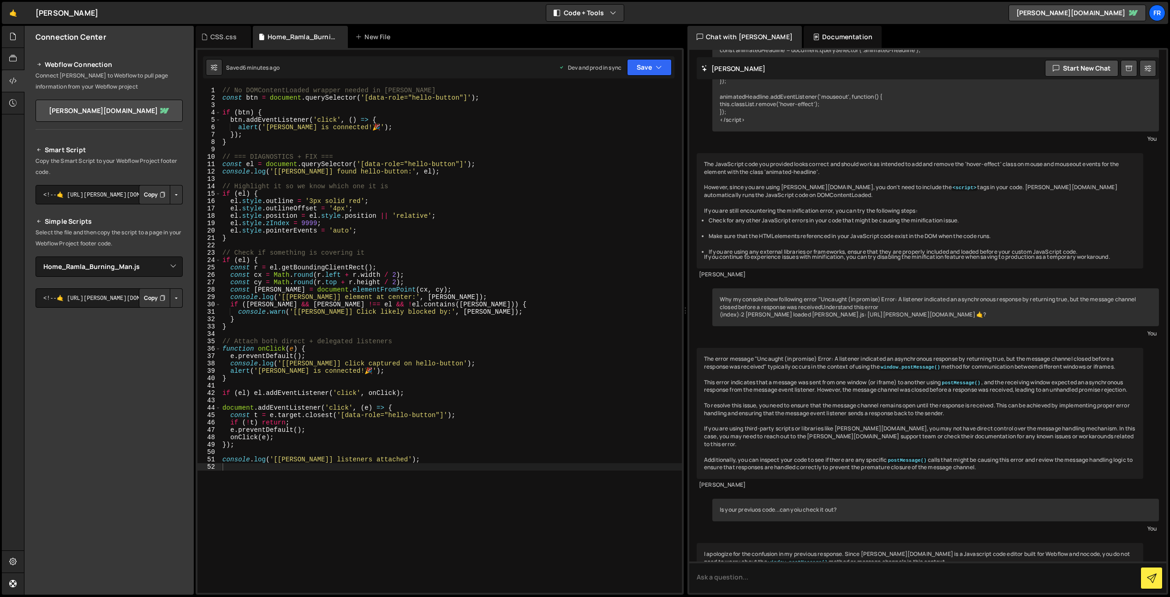
click at [174, 302] on button "Button group with nested dropdown" at bounding box center [176, 297] width 13 height 19
drag, startPoint x: 215, startPoint y: 343, endPoint x: 233, endPoint y: 349, distance: 18.4
click at [238, 354] on div "1 2 3 4 5 6 7 8 9 10 11 12 13 14 15 16 17 18 19 20 21 22 23 24 25 26 27 28 29 3…" at bounding box center [440, 340] width 485 height 506
click at [179, 296] on button "Button group with nested dropdown" at bounding box center [176, 297] width 13 height 19
click at [153, 297] on button "Copy" at bounding box center [154, 297] width 31 height 19
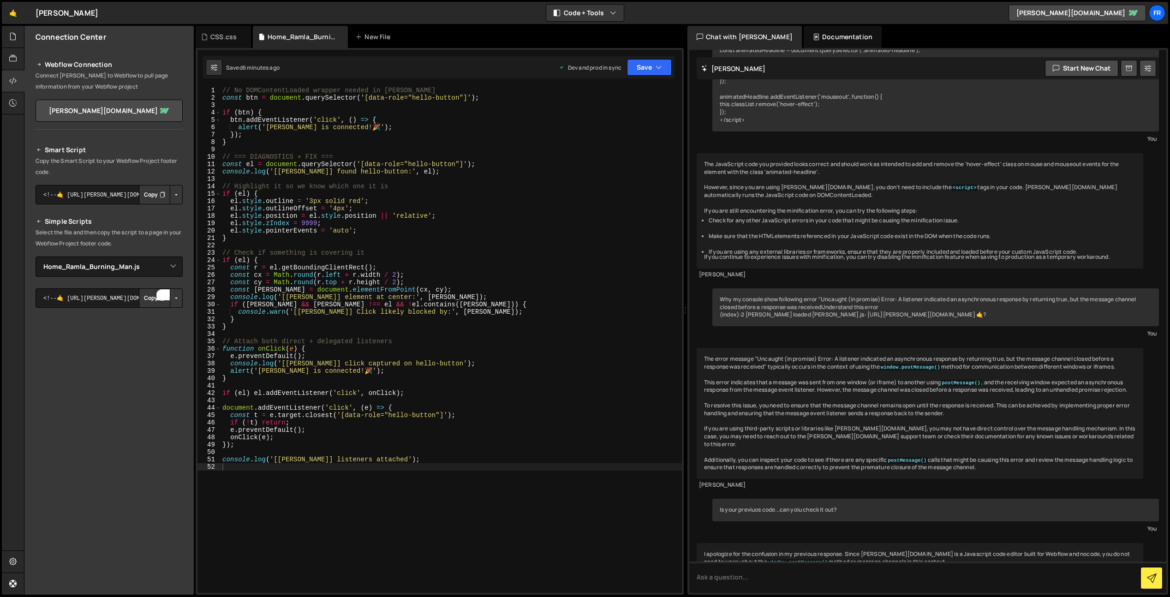
click at [181, 304] on button "Button group with nested dropdown" at bounding box center [176, 297] width 13 height 19
click at [146, 318] on link "Copy Staging Script" at bounding box center [137, 315] width 90 height 13
click at [175, 302] on button "Button group with nested dropdown" at bounding box center [176, 297] width 13 height 19
click at [158, 329] on link "Copy Production Script" at bounding box center [137, 328] width 90 height 13
click at [150, 299] on button "Copy" at bounding box center [154, 297] width 31 height 19
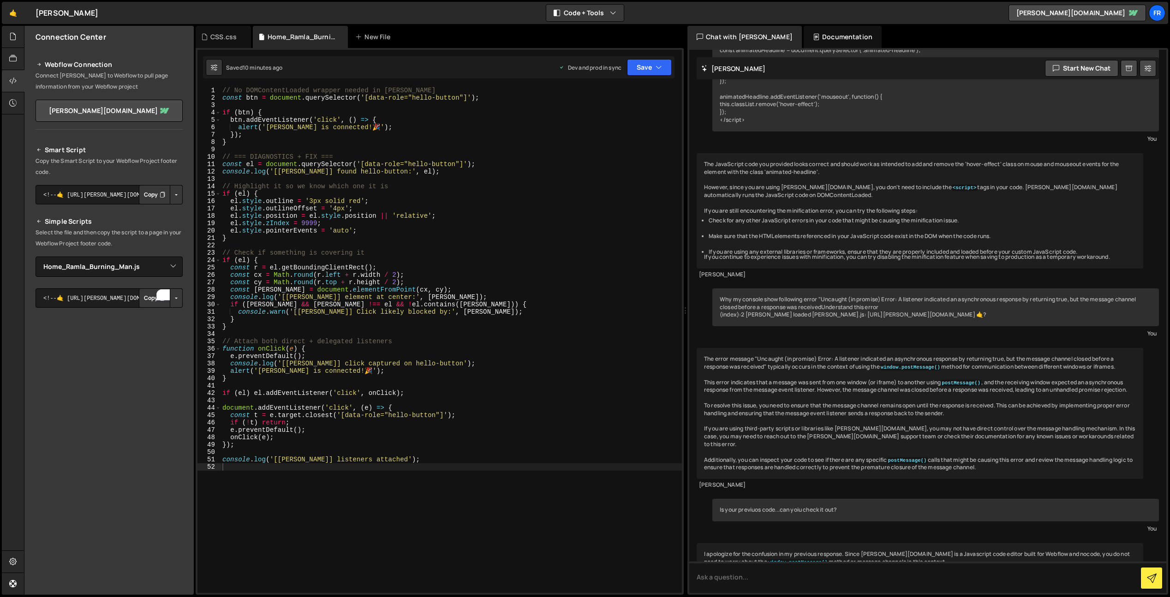
click at [175, 305] on button "Button group with nested dropdown" at bounding box center [176, 297] width 13 height 19
click at [140, 111] on link "[PERSON_NAME][DOMAIN_NAME]" at bounding box center [109, 111] width 147 height 22
click at [1143, 70] on button at bounding box center [1148, 68] width 17 height 17
select select "chat"
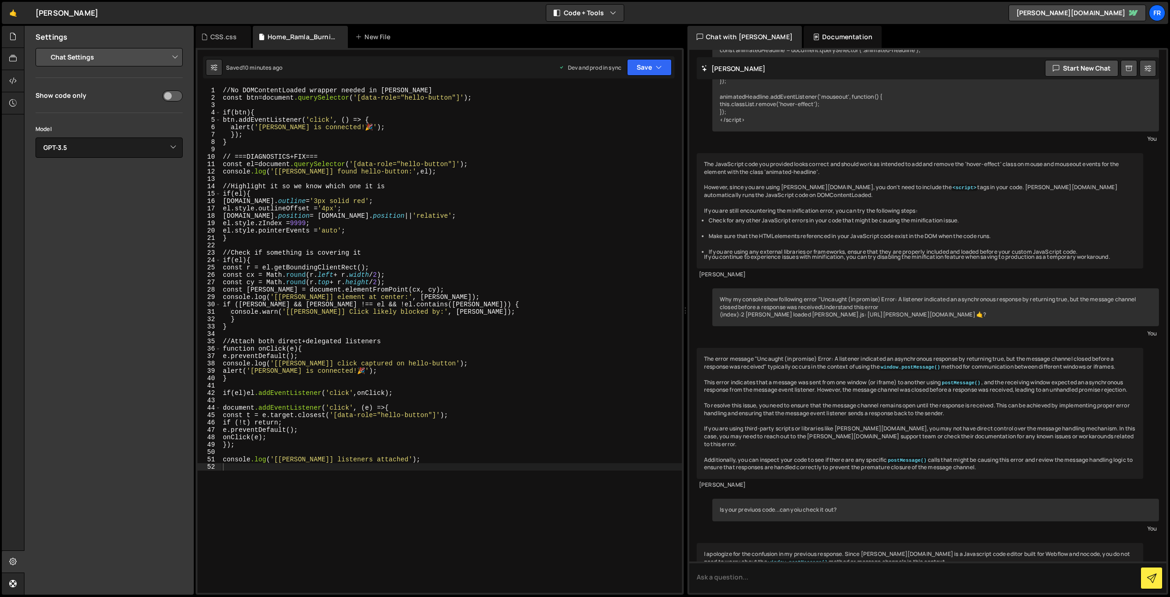
click at [120, 56] on select "Project Settings Code Editor Settings Chat Settings" at bounding box center [110, 57] width 135 height 20
click at [43, 47] on select "Project Settings Code Editor Settings Chat Settings" at bounding box center [110, 57] width 135 height 20
click at [291, 36] on div "Home_Ramla_Burning_Man.js" at bounding box center [302, 36] width 69 height 9
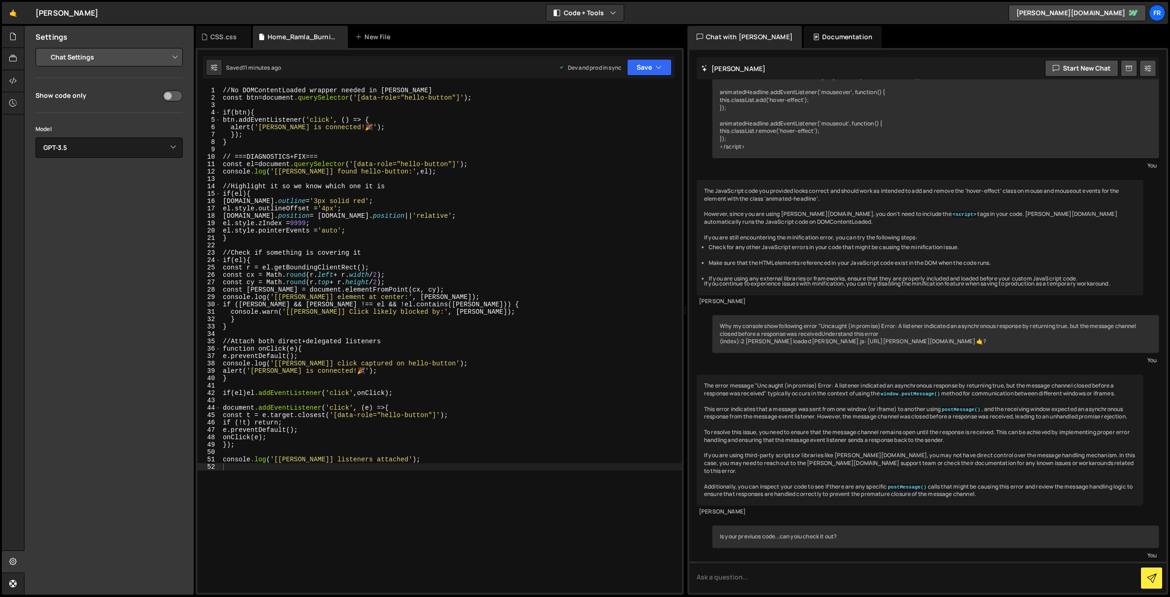
click at [189, 33] on div "Settings" at bounding box center [108, 37] width 169 height 22
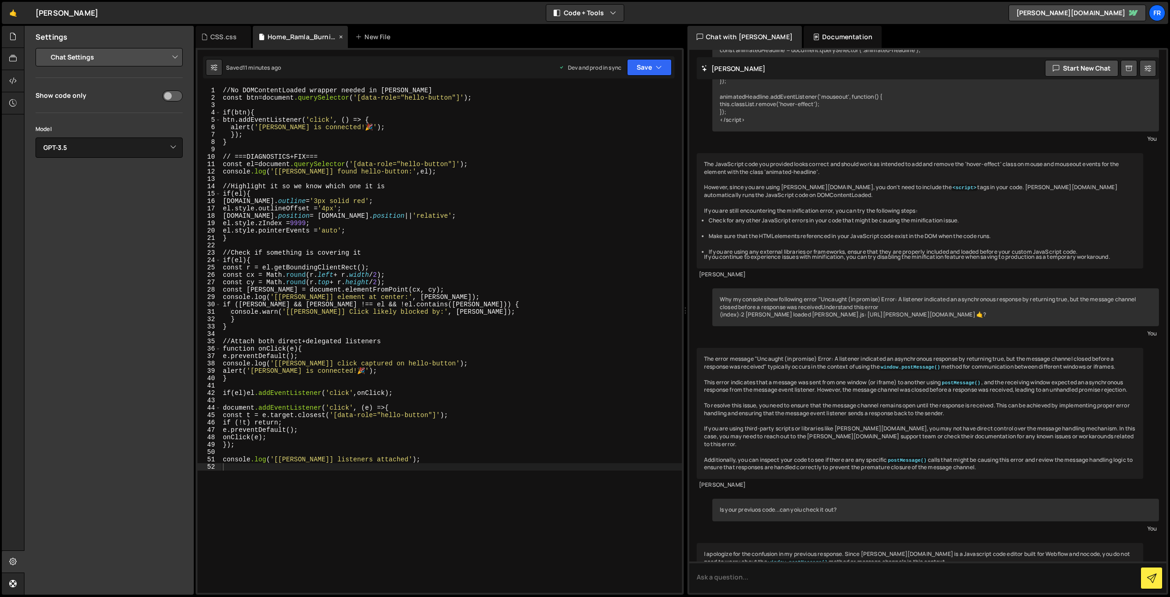
drag, startPoint x: 228, startPoint y: 35, endPoint x: 259, endPoint y: 36, distance: 30.9
click at [228, 35] on div "CSS.css" at bounding box center [223, 36] width 26 height 9
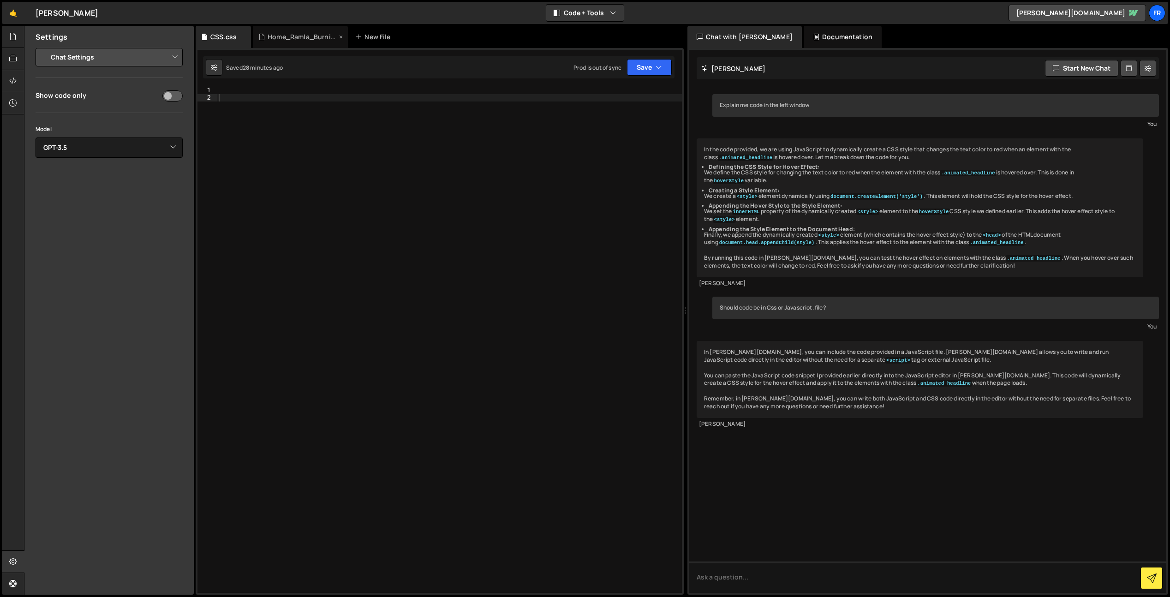
click at [306, 37] on div "Home_Ramla_Burning_Man.js" at bounding box center [302, 36] width 69 height 9
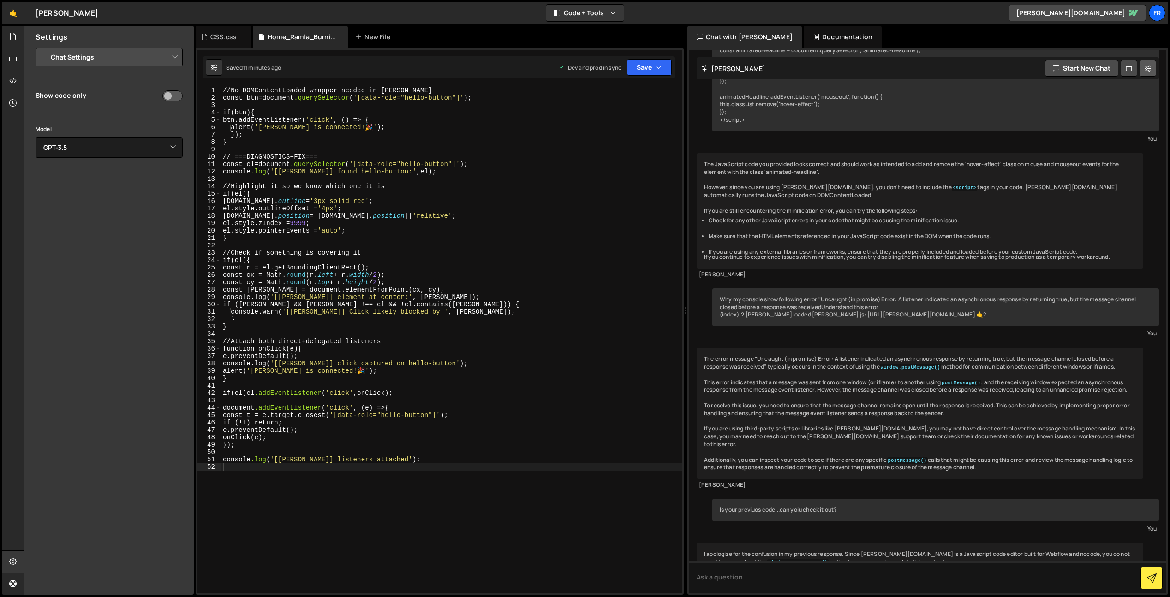
click at [1146, 70] on icon at bounding box center [1148, 68] width 6 height 9
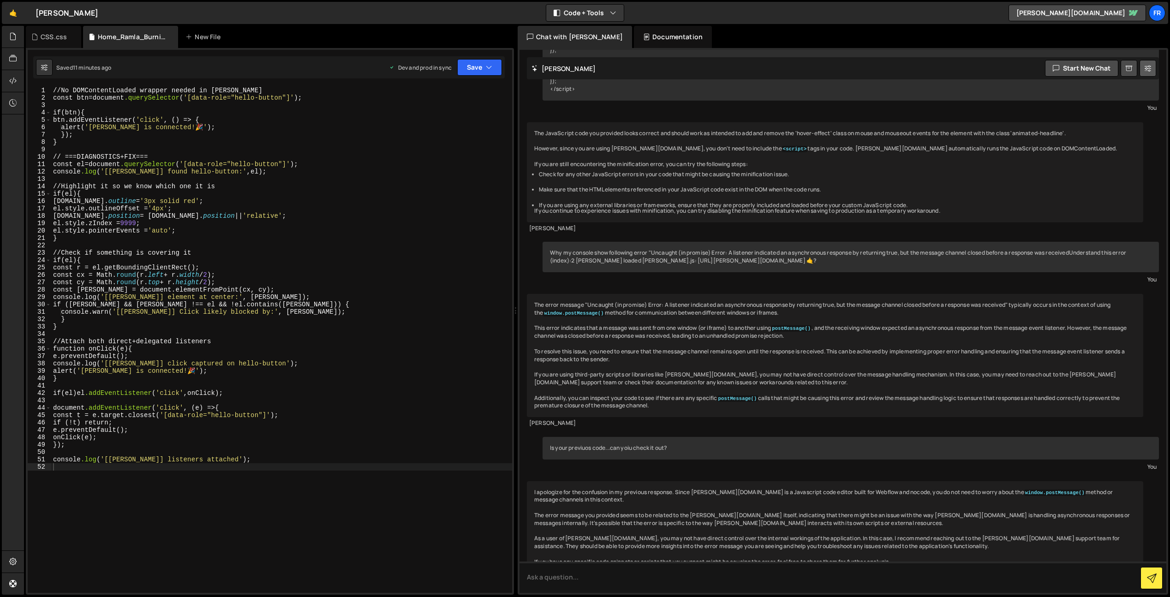
click at [1144, 70] on button at bounding box center [1148, 68] width 17 height 17
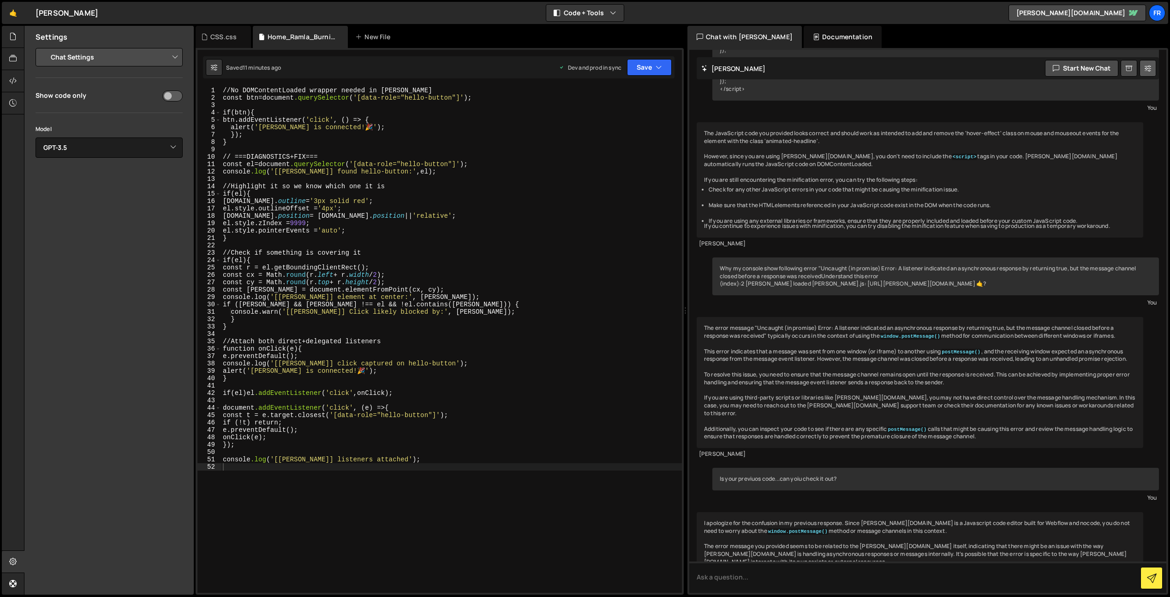
scroll to position [4340, 0]
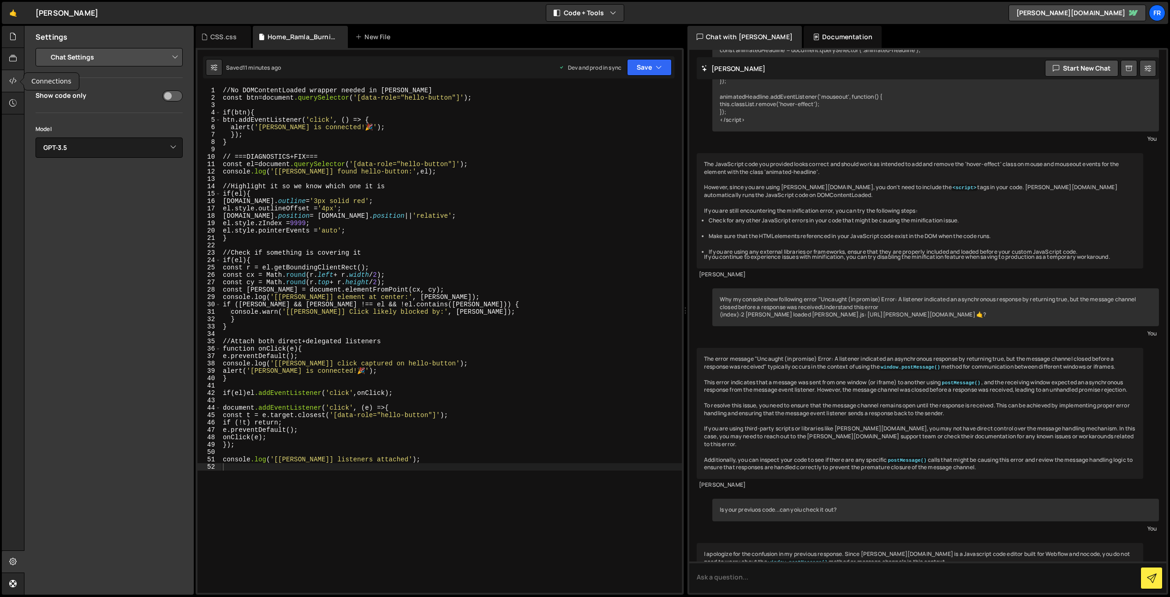
click at [10, 78] on icon at bounding box center [12, 81] width 7 height 10
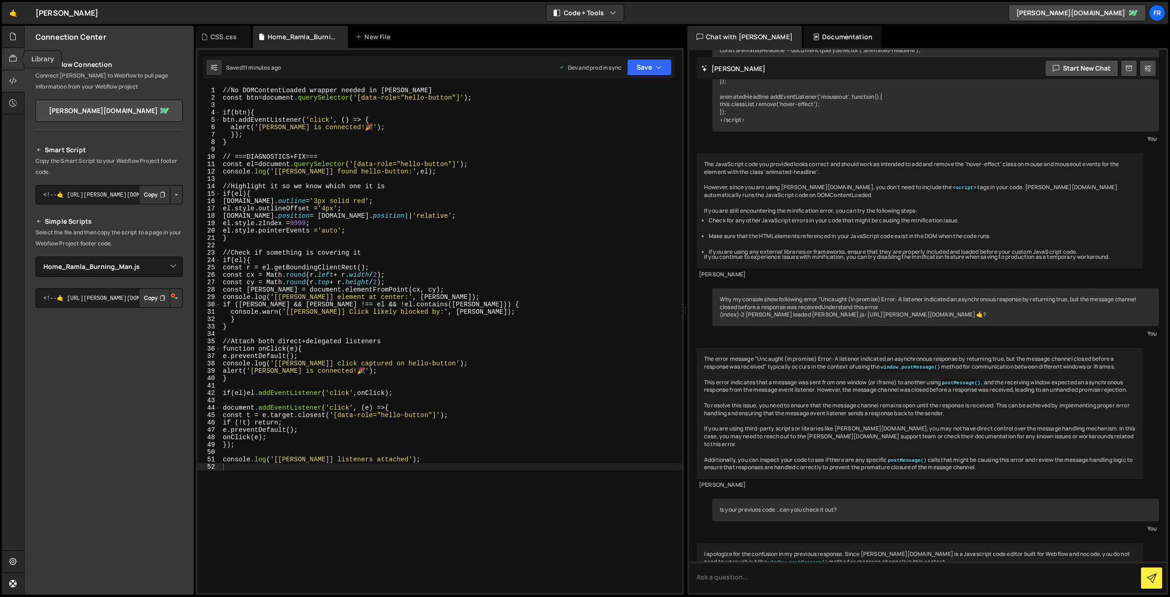
click at [12, 58] on icon at bounding box center [12, 59] width 7 height 10
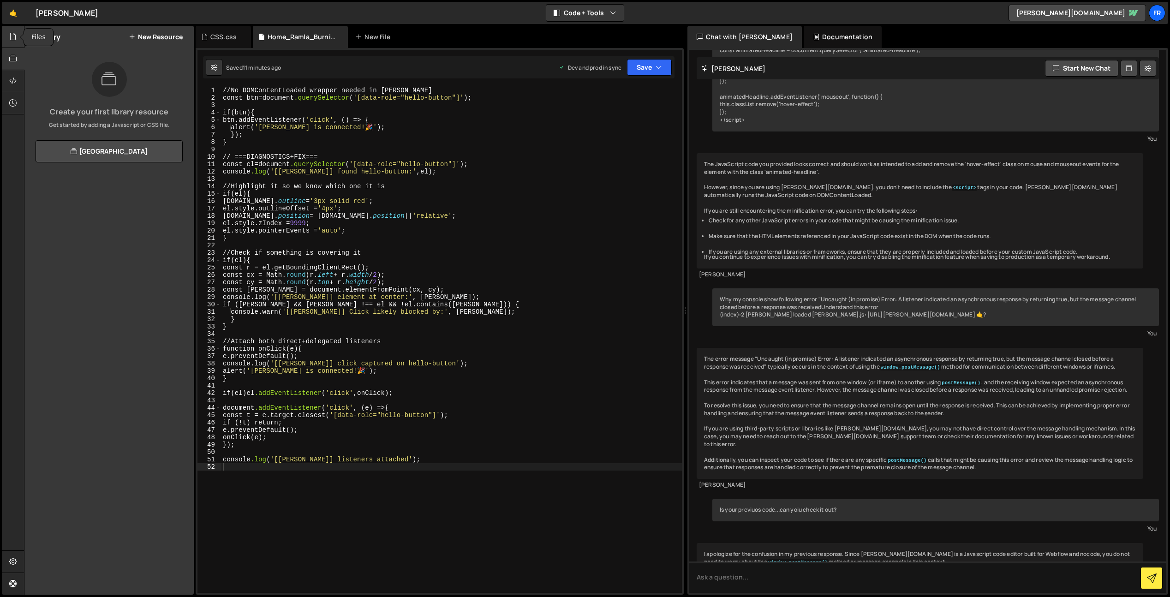
click at [13, 42] on div at bounding box center [13, 37] width 23 height 22
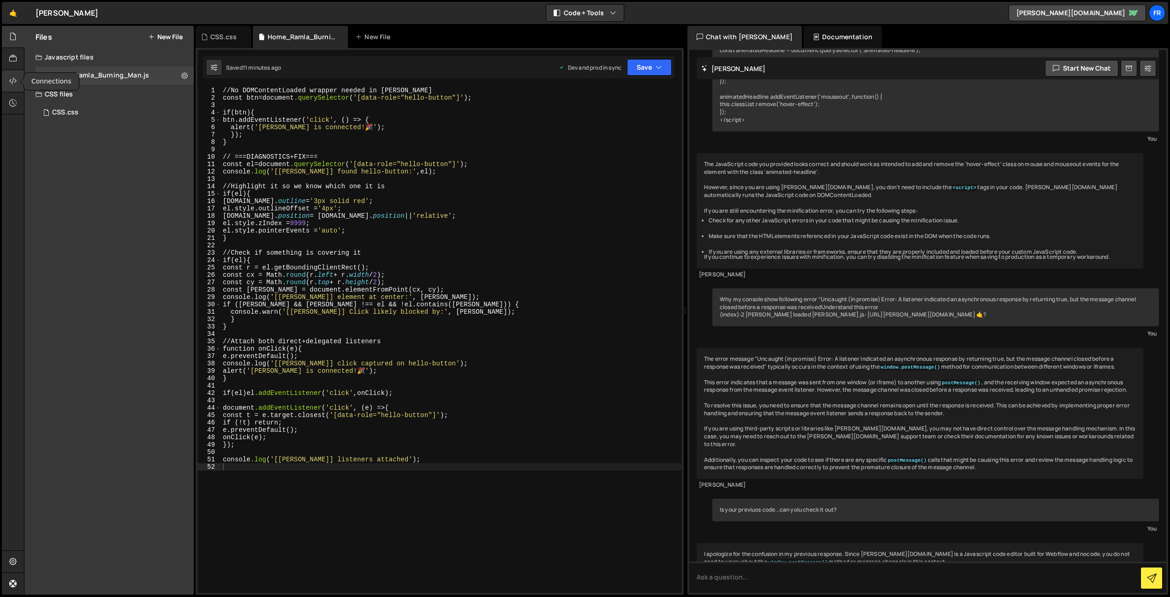
click at [10, 80] on icon at bounding box center [12, 81] width 7 height 10
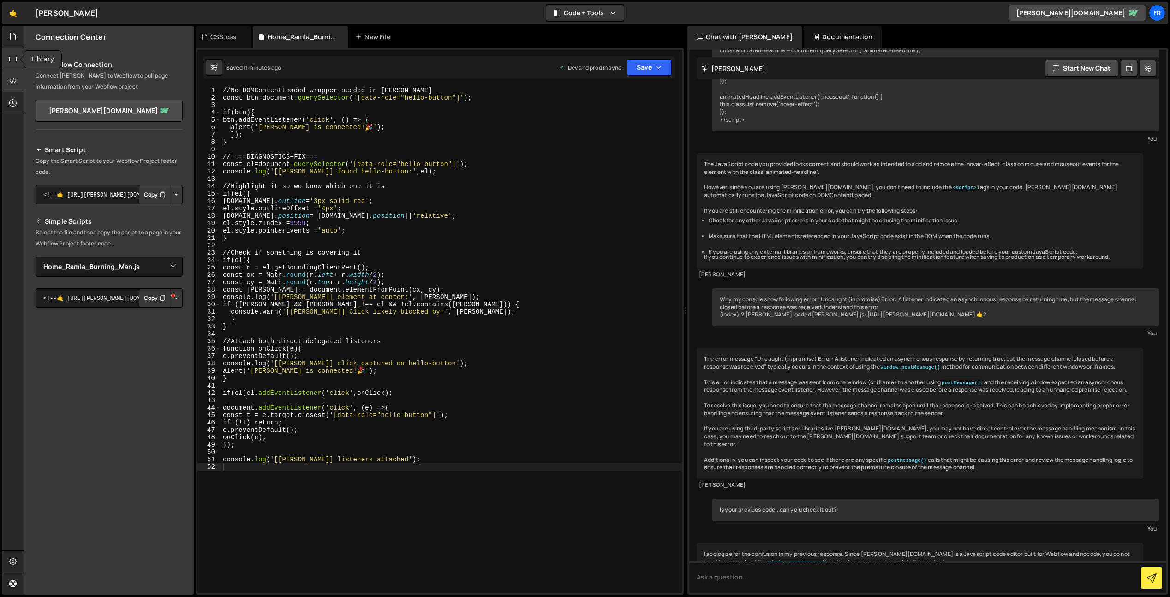
click at [12, 63] on icon at bounding box center [12, 59] width 7 height 10
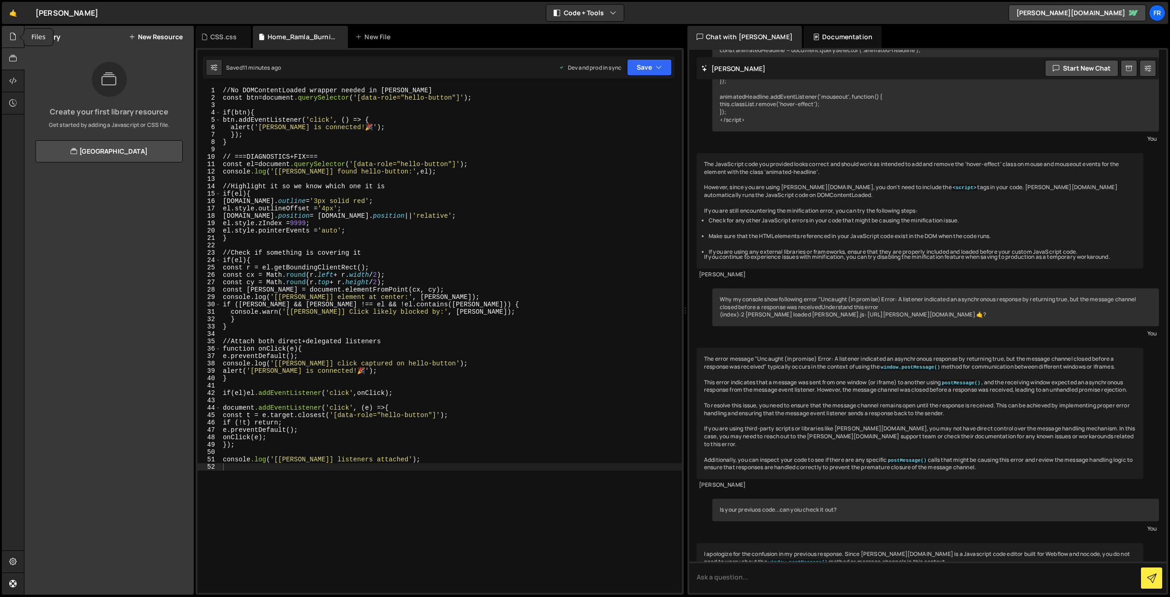
click at [9, 36] on icon at bounding box center [12, 36] width 7 height 10
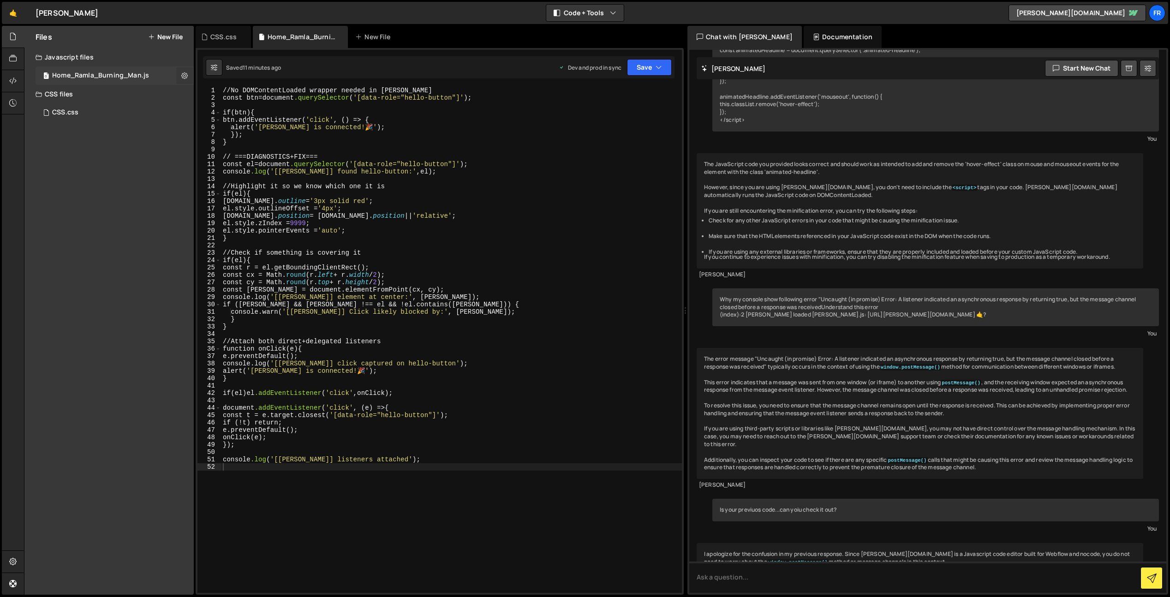
click at [185, 77] on icon at bounding box center [184, 75] width 6 height 9
type input "Home_Ramla_Burning_Man"
radio input "true"
click at [237, 93] on button "Edit File Settings" at bounding box center [241, 95] width 90 height 18
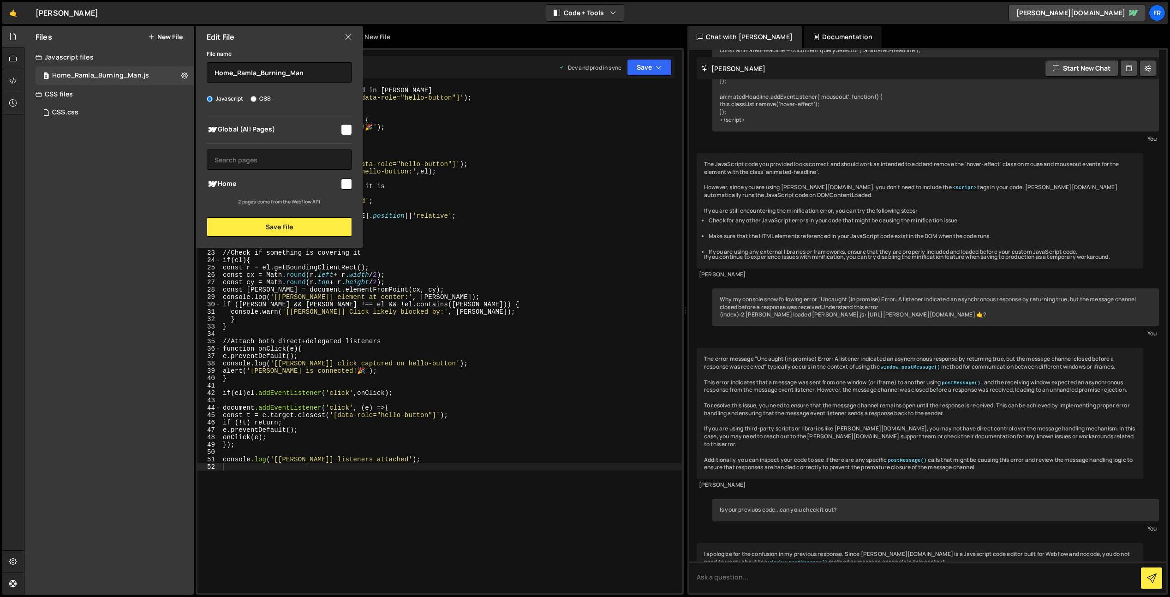
click at [340, 128] on div at bounding box center [346, 129] width 12 height 12
click at [344, 131] on input "checkbox" at bounding box center [346, 129] width 11 height 11
click at [342, 131] on input "checkbox" at bounding box center [346, 129] width 11 height 11
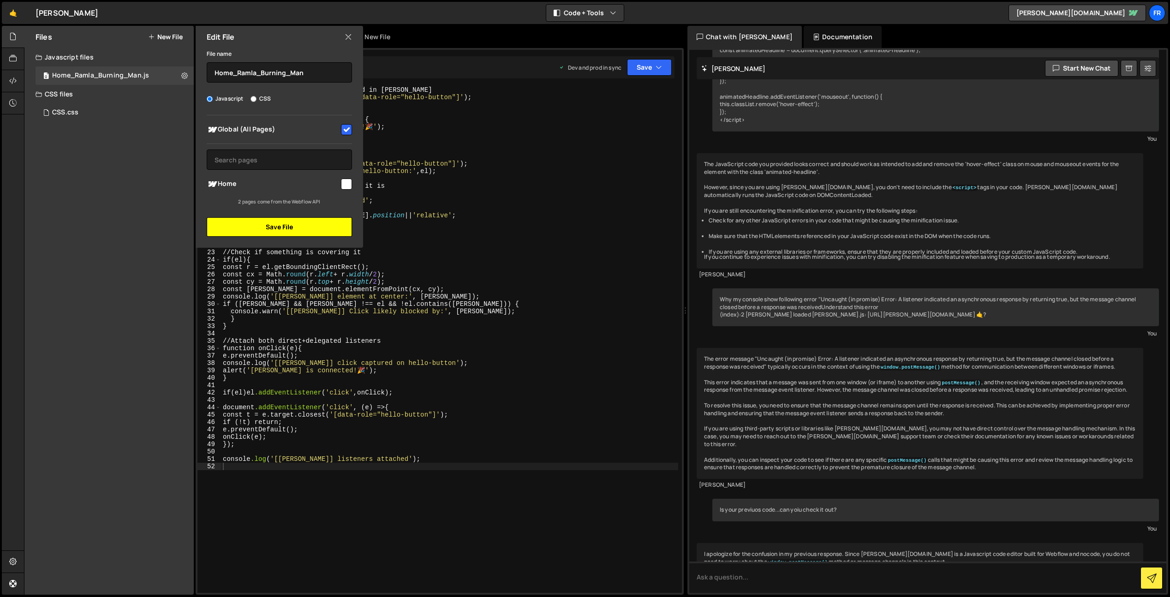
click at [266, 228] on button "Save File" at bounding box center [279, 226] width 145 height 19
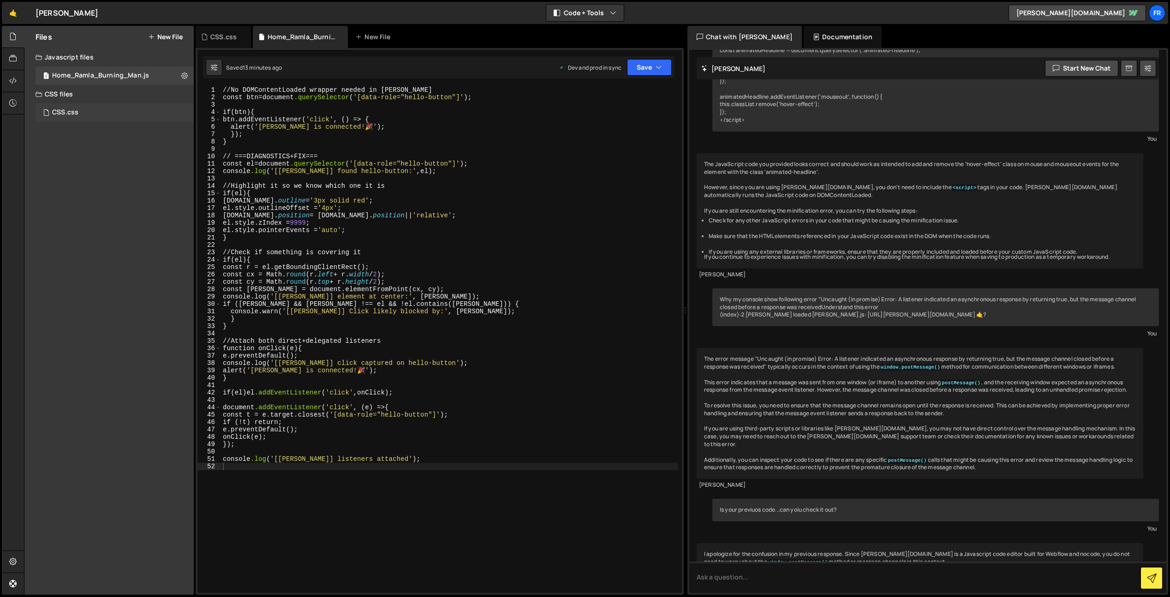
click at [178, 110] on div "CSS.css 0" at bounding box center [115, 112] width 158 height 18
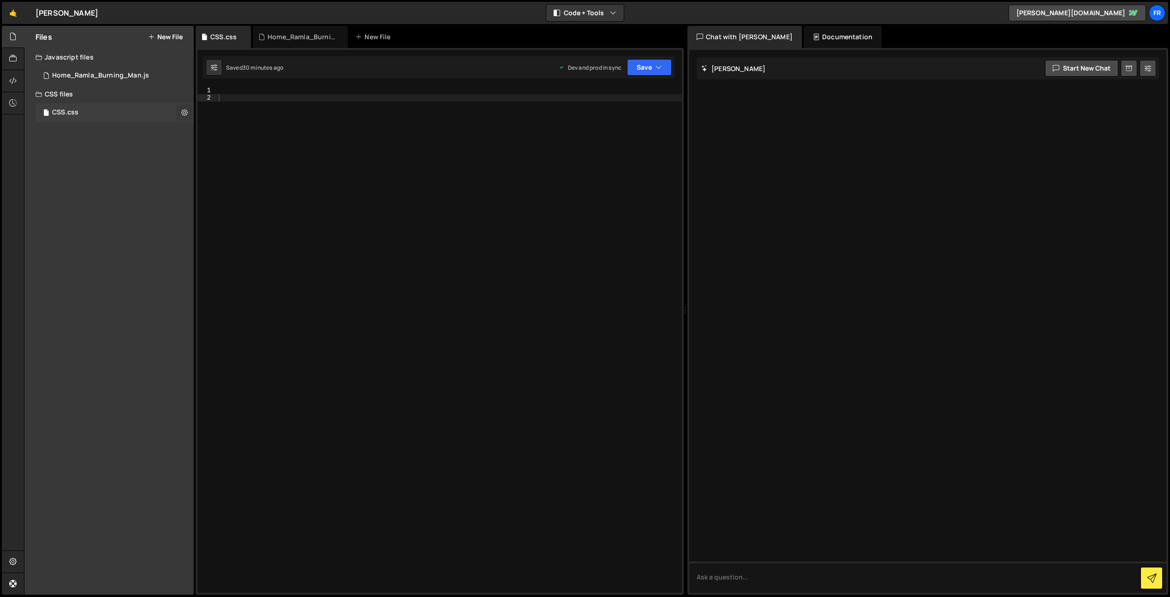
scroll to position [0, 0]
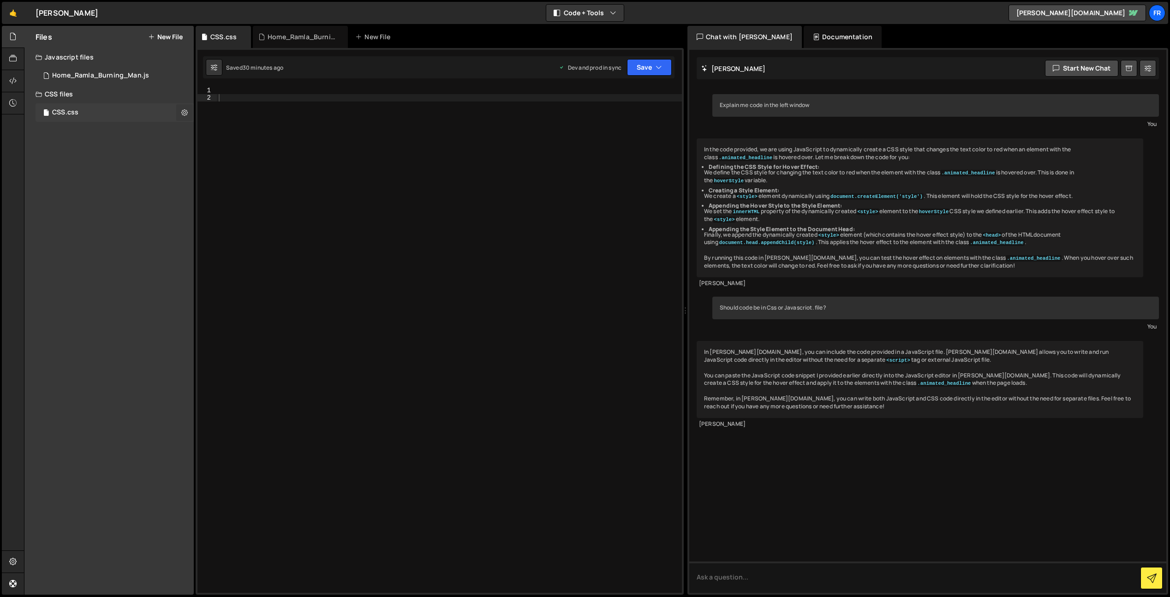
click at [181, 112] on icon at bounding box center [184, 112] width 6 height 9
click at [217, 130] on button "Edit File Settings" at bounding box center [241, 132] width 90 height 18
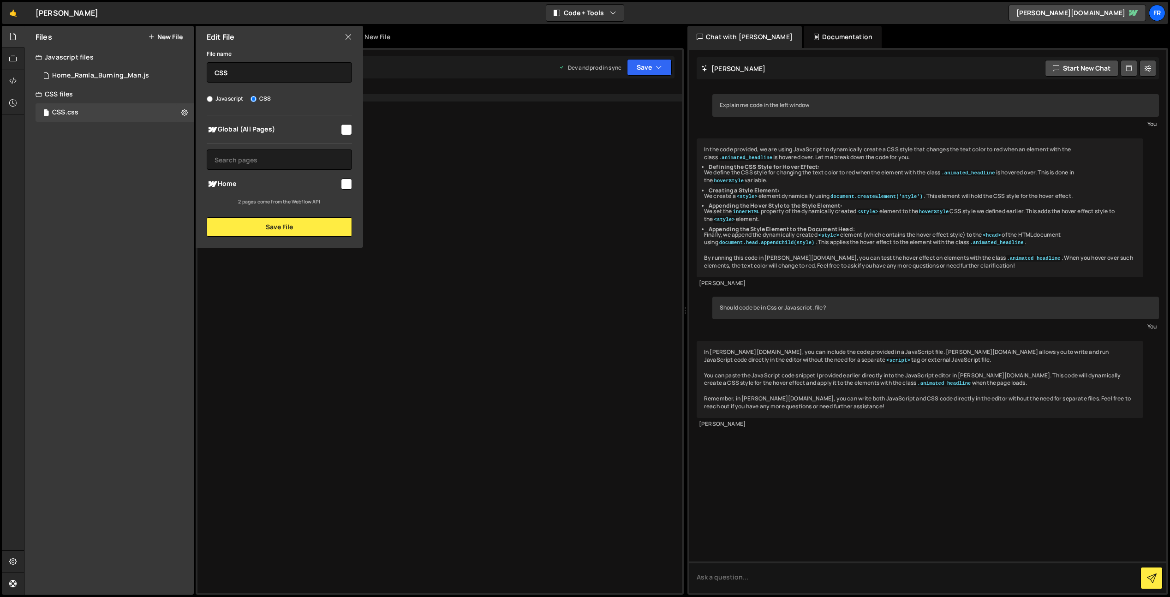
click at [351, 130] on input "checkbox" at bounding box center [346, 129] width 11 height 11
checkbox input "true"
click at [653, 64] on button "Save" at bounding box center [649, 67] width 45 height 17
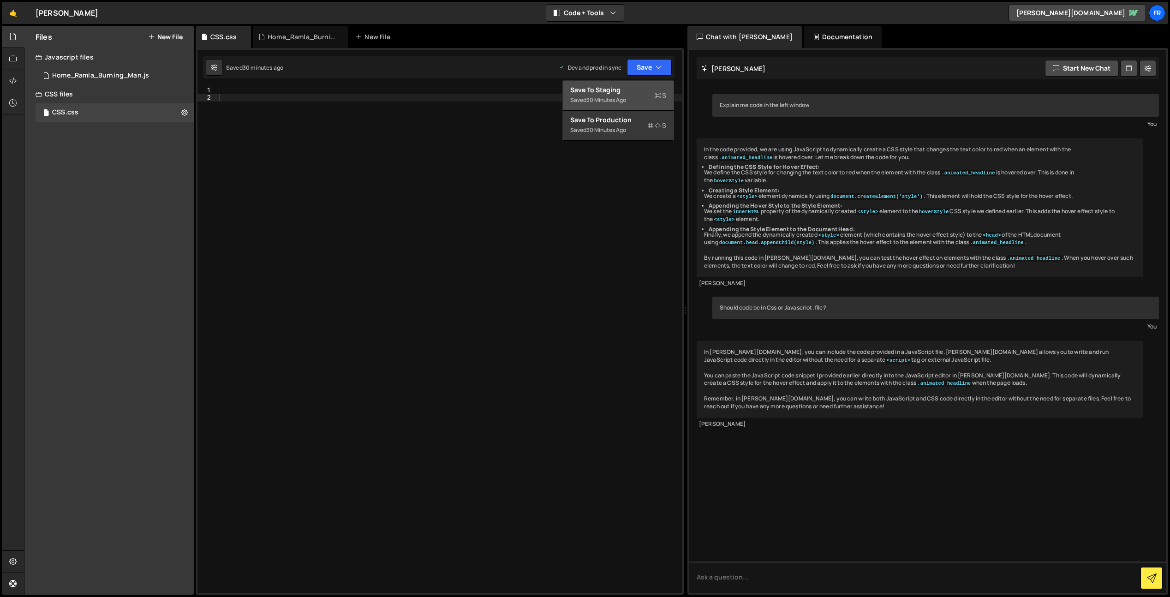
click at [629, 84] on button "Save to Staging S Saved 30 minutes ago" at bounding box center [618, 96] width 111 height 30
click at [646, 72] on button "Save" at bounding box center [649, 67] width 45 height 17
click at [617, 115] on div "Save to Production S" at bounding box center [618, 119] width 96 height 9
click at [270, 34] on div "Home_Ramla_Burning_Man.js" at bounding box center [302, 36] width 69 height 9
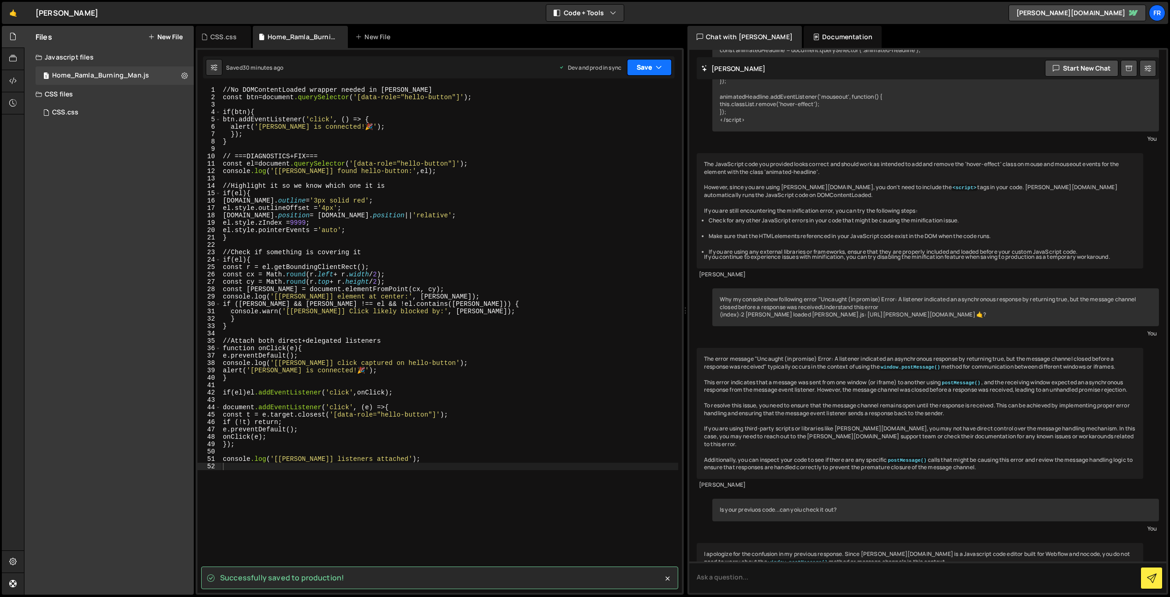
scroll to position [4340, 0]
click at [643, 71] on button "Save" at bounding box center [649, 67] width 45 height 17
click at [628, 98] on div "Saved 31 minutes ago" at bounding box center [618, 100] width 96 height 11
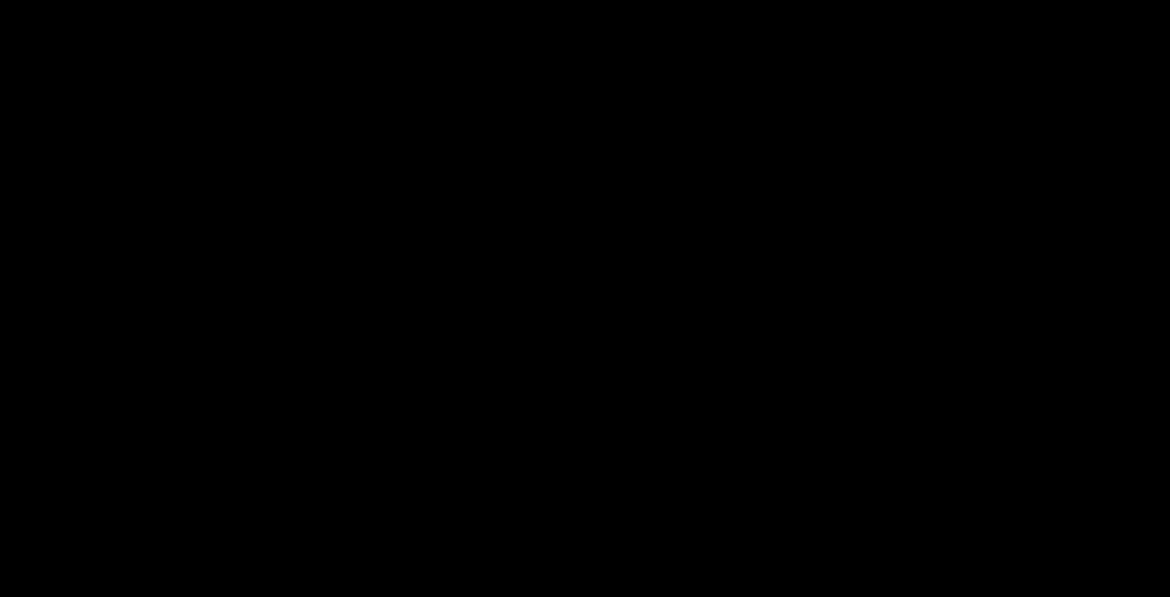
select select "688ab5bba4c8a2a5870e0f7b"
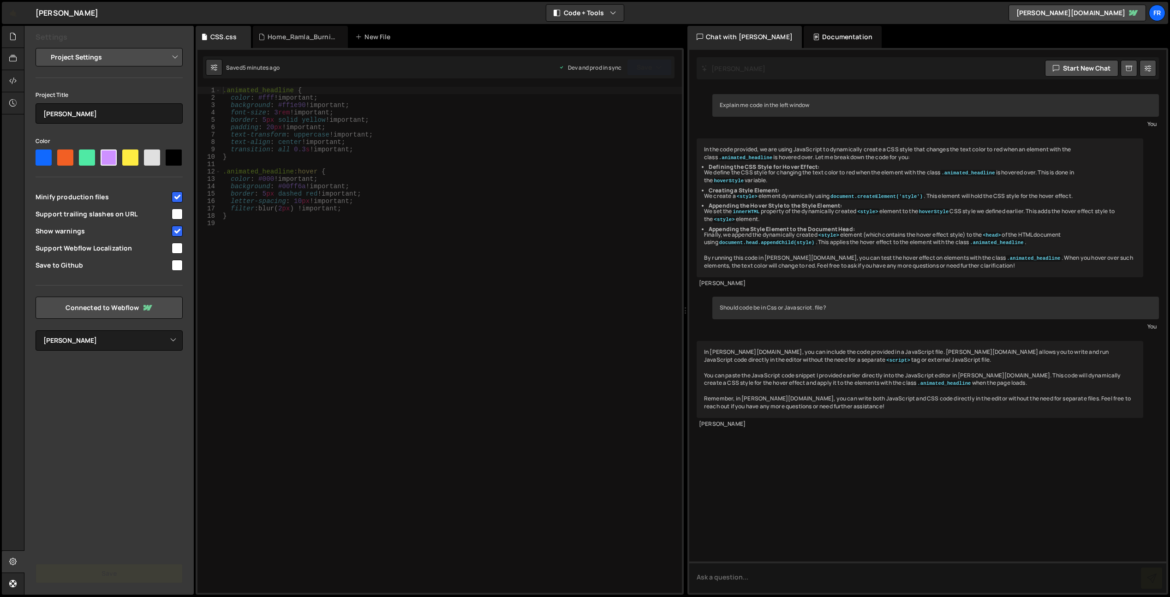
click at [138, 568] on button "Save" at bounding box center [109, 573] width 147 height 19
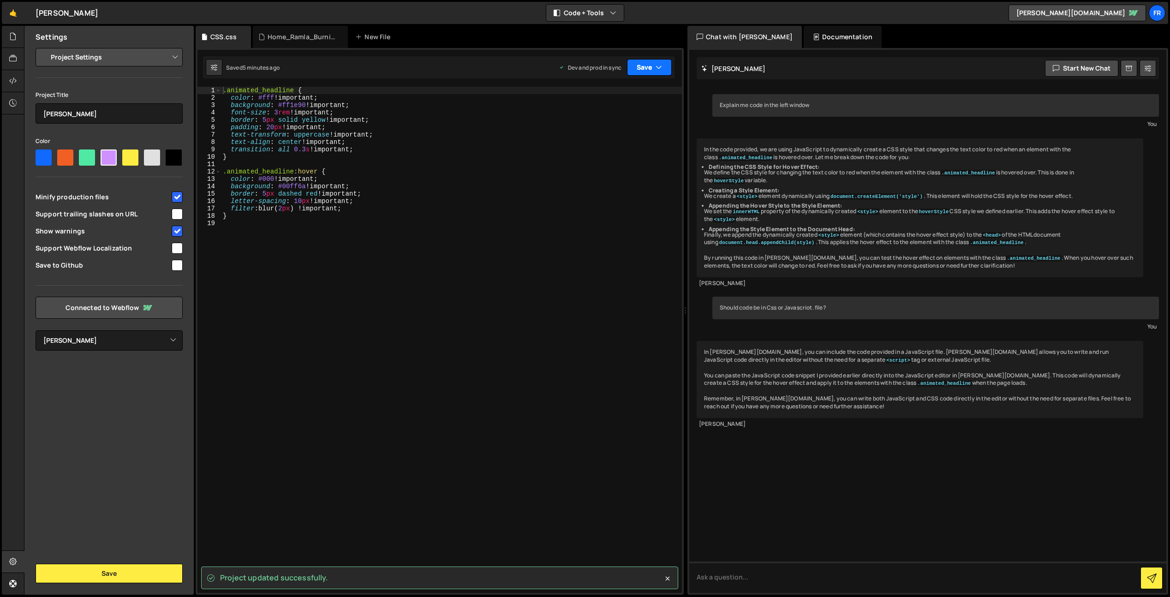
click at [638, 69] on button "Save" at bounding box center [649, 67] width 45 height 17
click at [626, 86] on div "Save to Staging S" at bounding box center [618, 89] width 96 height 9
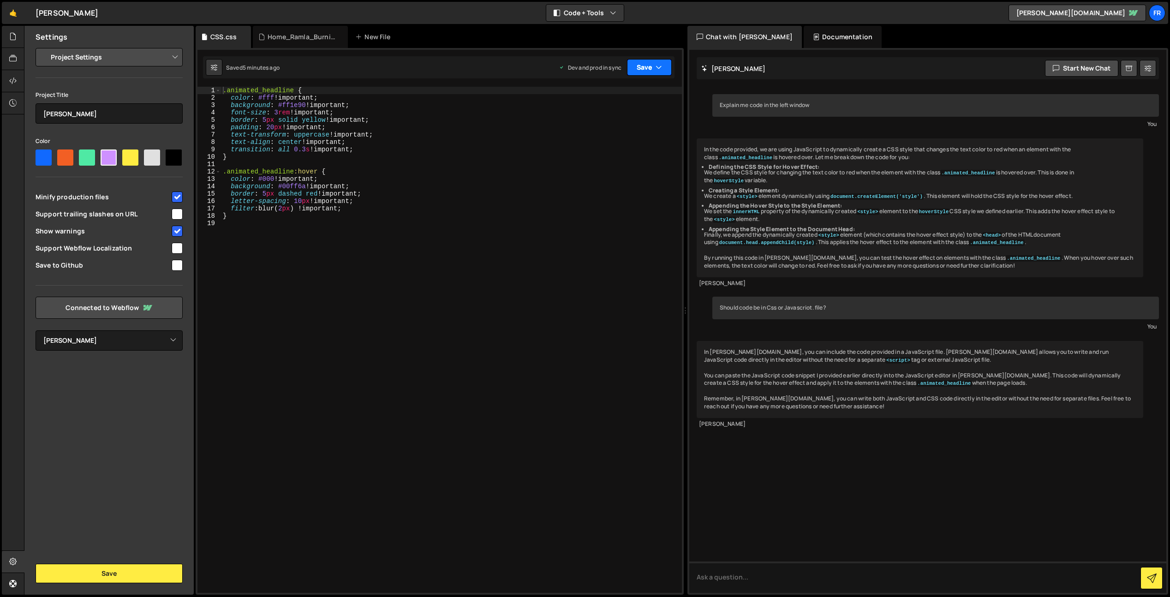
click at [651, 62] on button "Save" at bounding box center [649, 67] width 45 height 17
click at [612, 128] on div "5 minutes ago" at bounding box center [605, 130] width 36 height 8
click at [288, 38] on div "Home_Ramla_Burning_Man.js" at bounding box center [302, 36] width 69 height 9
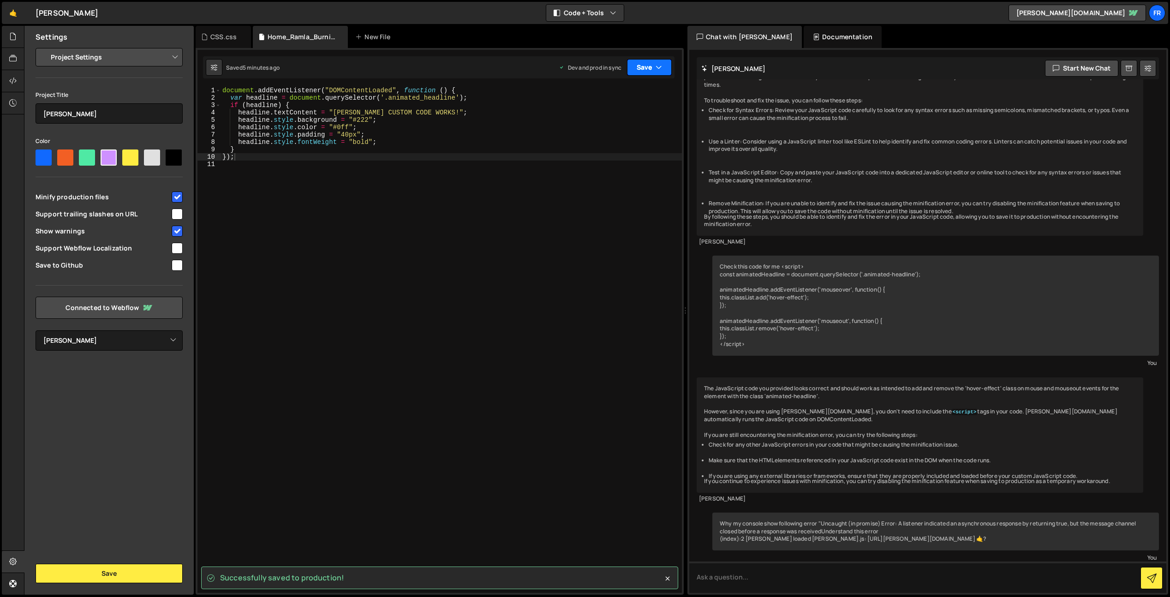
scroll to position [4340, 0]
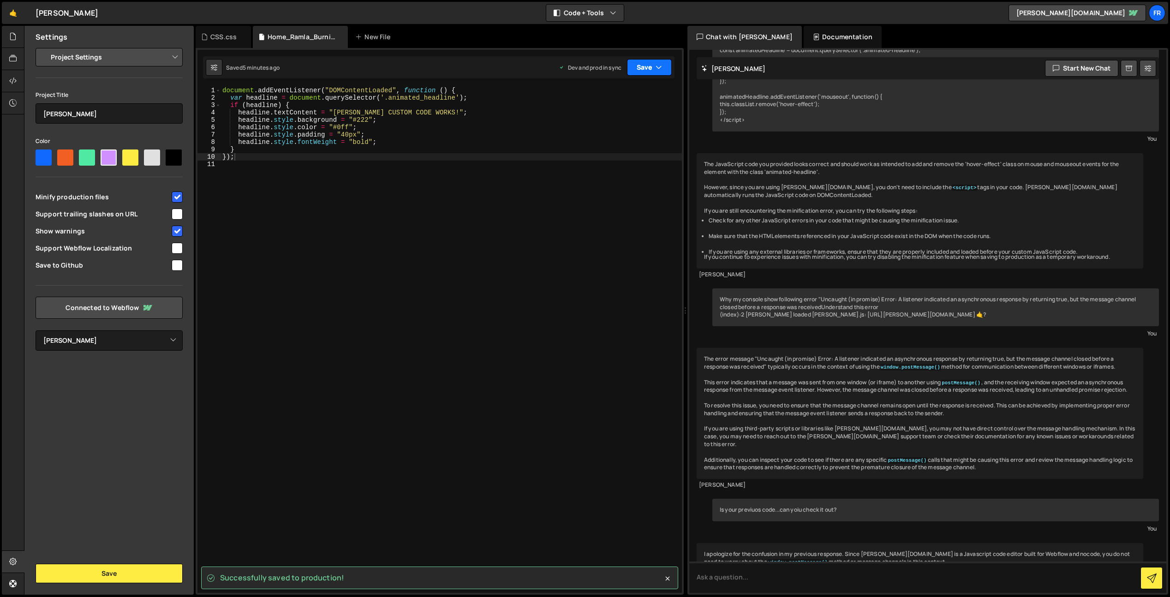
click at [647, 73] on button "Save" at bounding box center [649, 67] width 45 height 17
click at [629, 92] on div "Save to Staging S" at bounding box center [618, 89] width 96 height 9
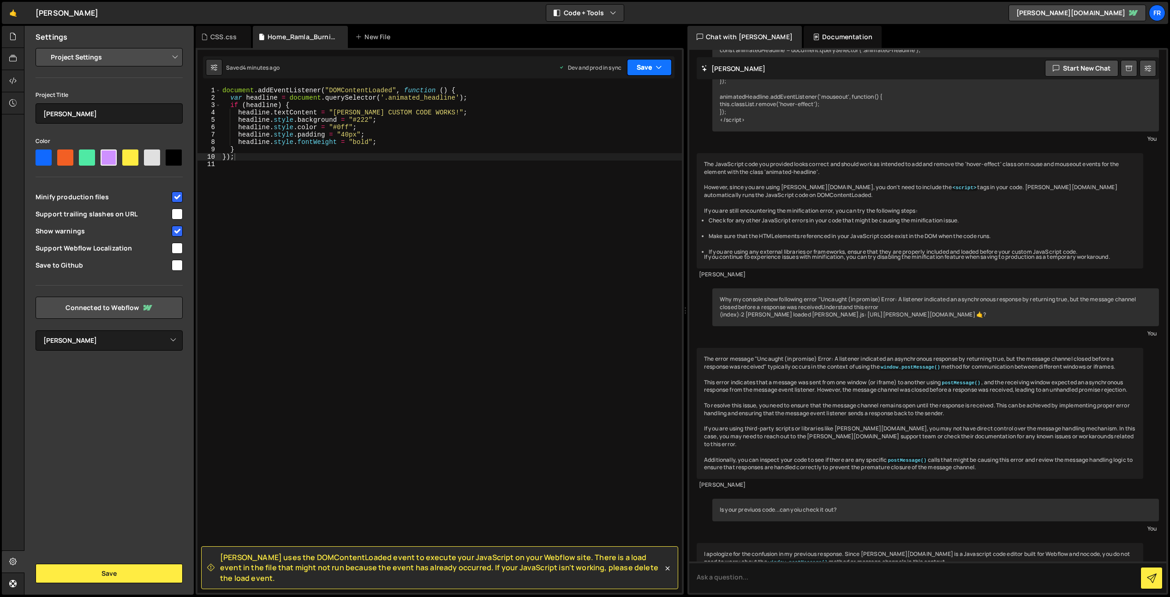
click at [657, 64] on icon "button" at bounding box center [659, 67] width 6 height 9
drag, startPoint x: 602, startPoint y: 121, endPoint x: 524, endPoint y: 55, distance: 101.8
click at [602, 121] on div "Save to Production S" at bounding box center [618, 119] width 96 height 9
click at [226, 40] on div "CSS.css" at bounding box center [223, 36] width 26 height 9
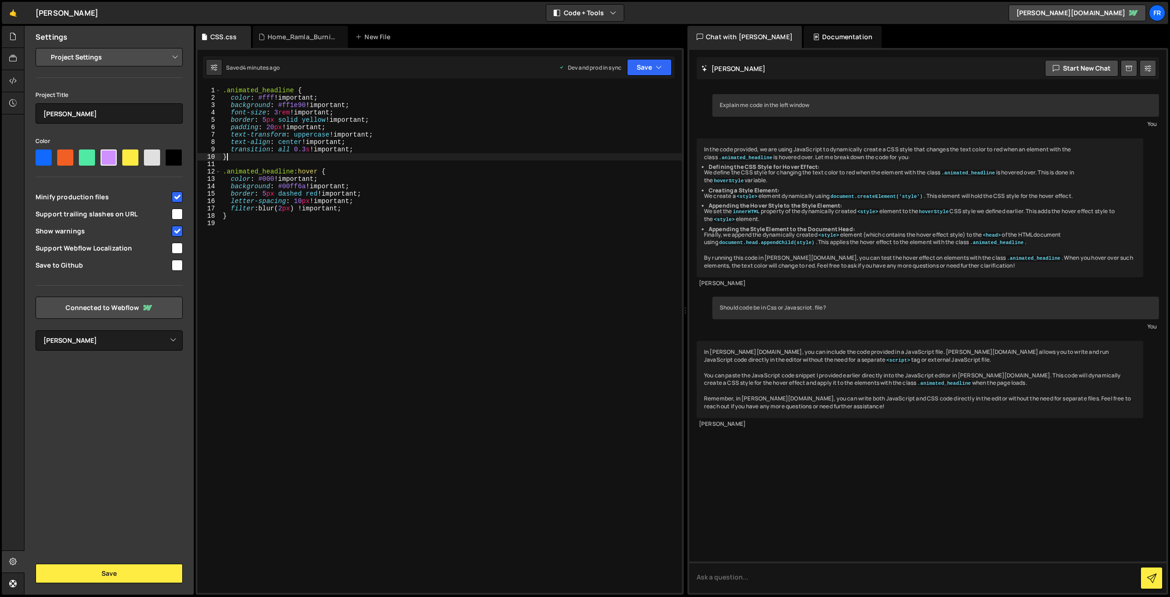
click at [306, 158] on div ".animated_headline { color : #fff !important ; background : #ff1e90 !important …" at bounding box center [451, 347] width 461 height 521
type textarea "}"
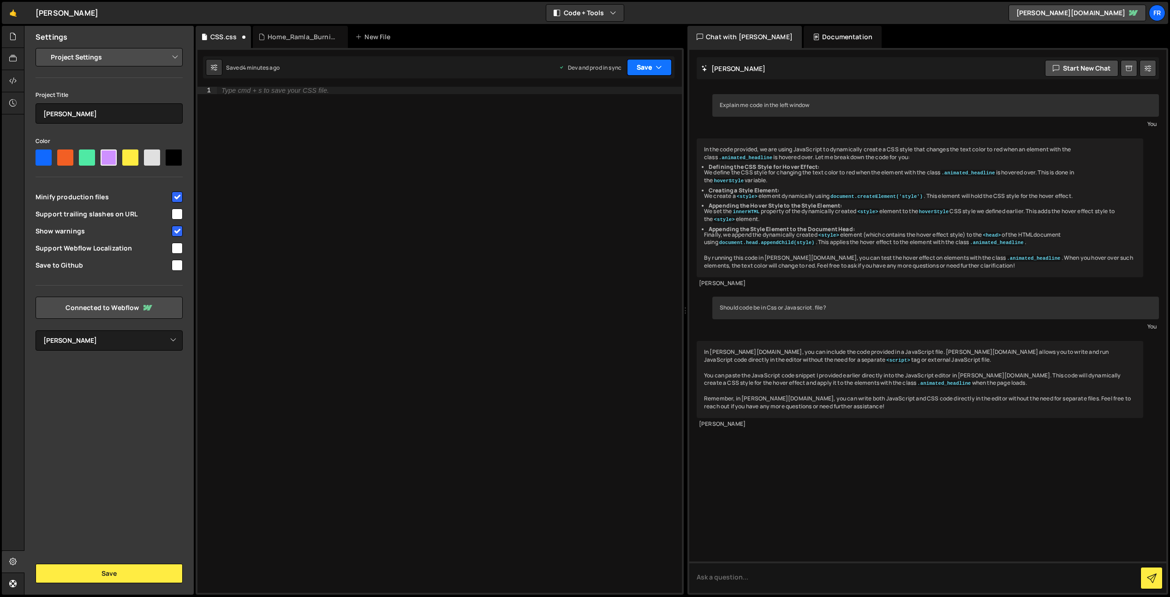
click at [651, 69] on button "Save" at bounding box center [649, 67] width 45 height 17
click at [623, 121] on div "Save to Production S" at bounding box center [618, 119] width 96 height 9
click at [647, 64] on button "Save" at bounding box center [644, 67] width 56 height 17
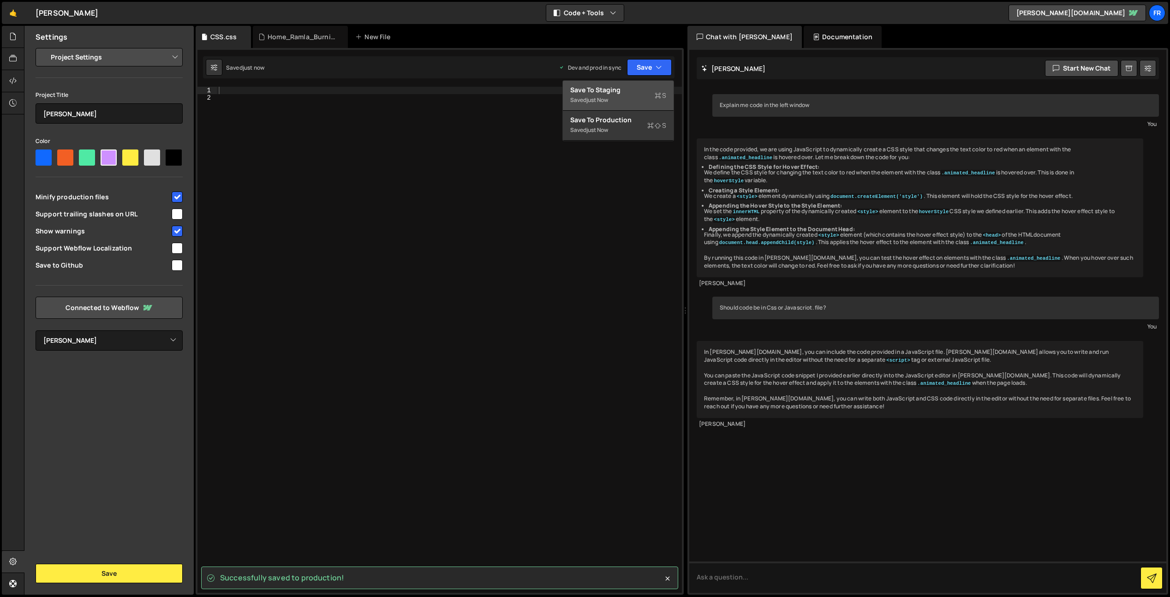
click at [610, 87] on div "Save to Staging S" at bounding box center [618, 89] width 96 height 9
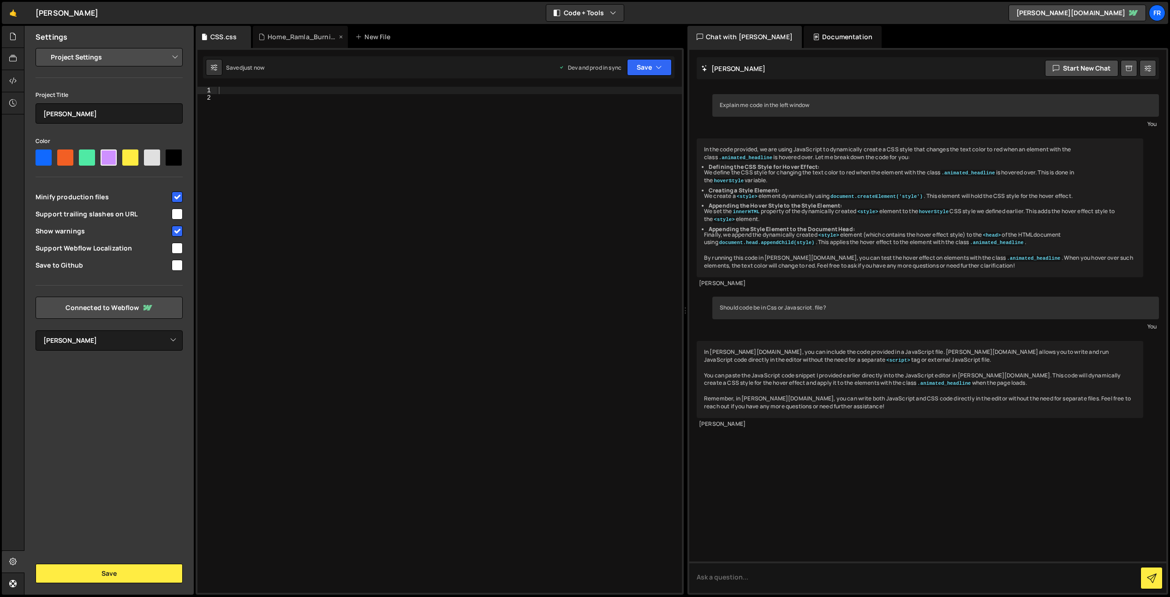
click at [293, 39] on div "Home_Ramla_Burning_Man.js" at bounding box center [302, 36] width 69 height 9
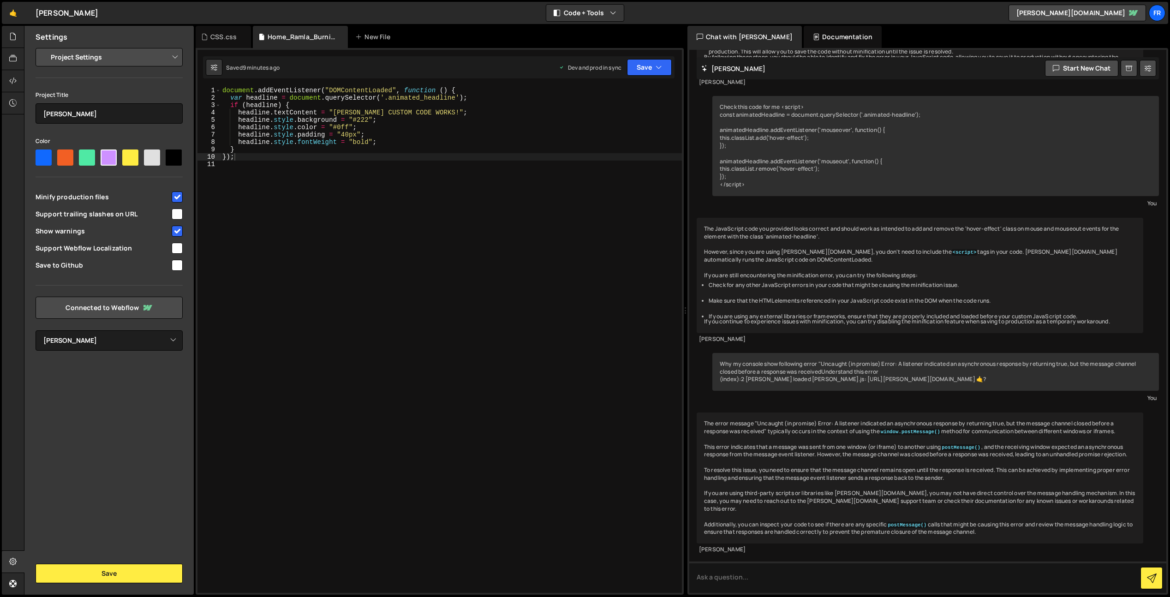
scroll to position [4340, 0]
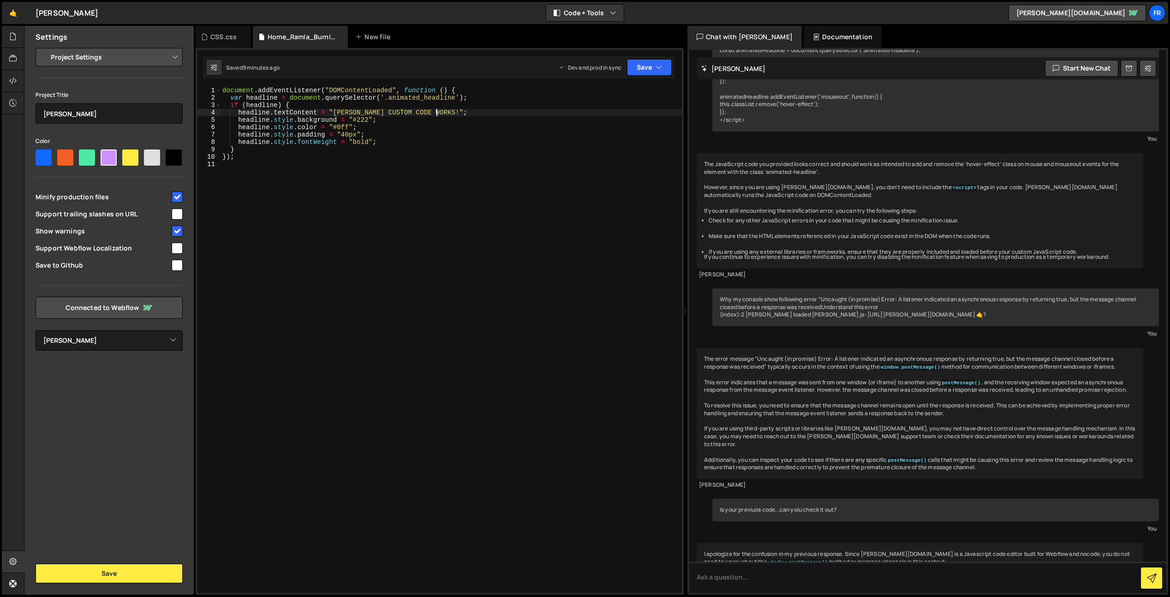
click at [436, 113] on div "document . addEventListener ( "DOMContentLoaded" , function ( ) { var headline …" at bounding box center [452, 347] width 462 height 521
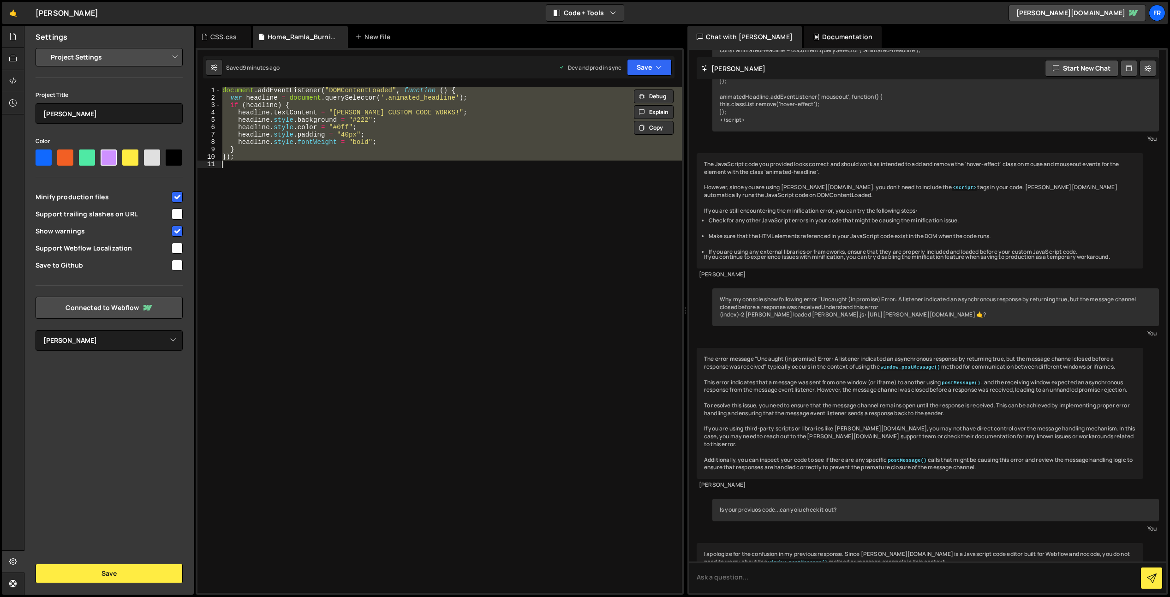
paste textarea
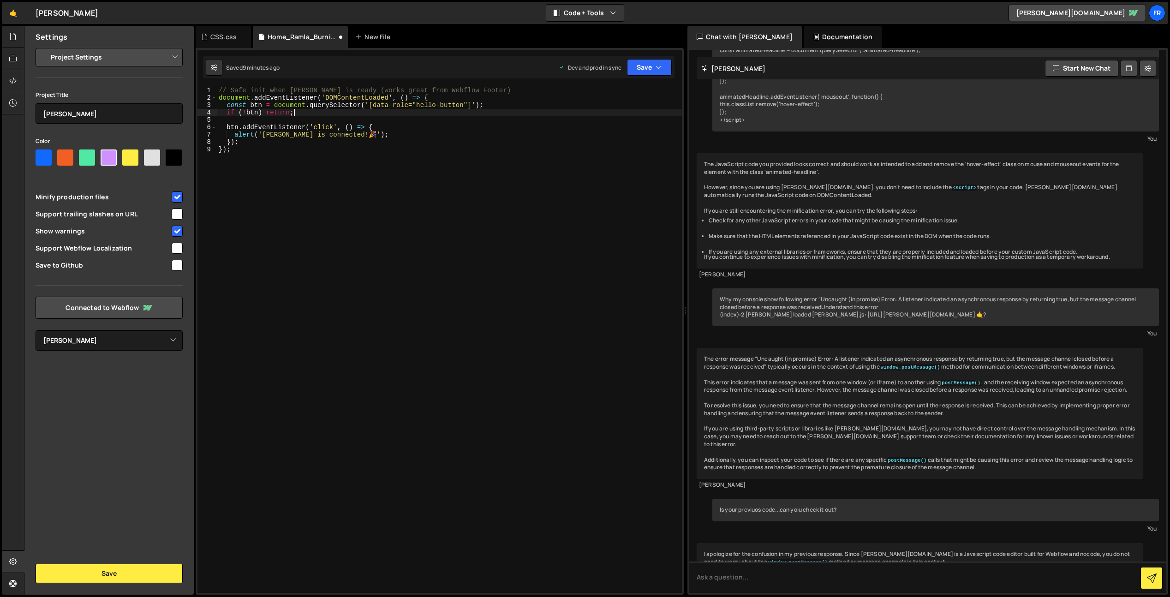
click at [435, 111] on div "// Safe init when DOM is ready (works great from Webflow Footer) document . add…" at bounding box center [449, 347] width 465 height 521
type textarea "if (!btn) return;"
click at [671, 69] on button "Save" at bounding box center [649, 67] width 45 height 17
click at [636, 85] on div "Save to Staging S" at bounding box center [618, 89] width 96 height 9
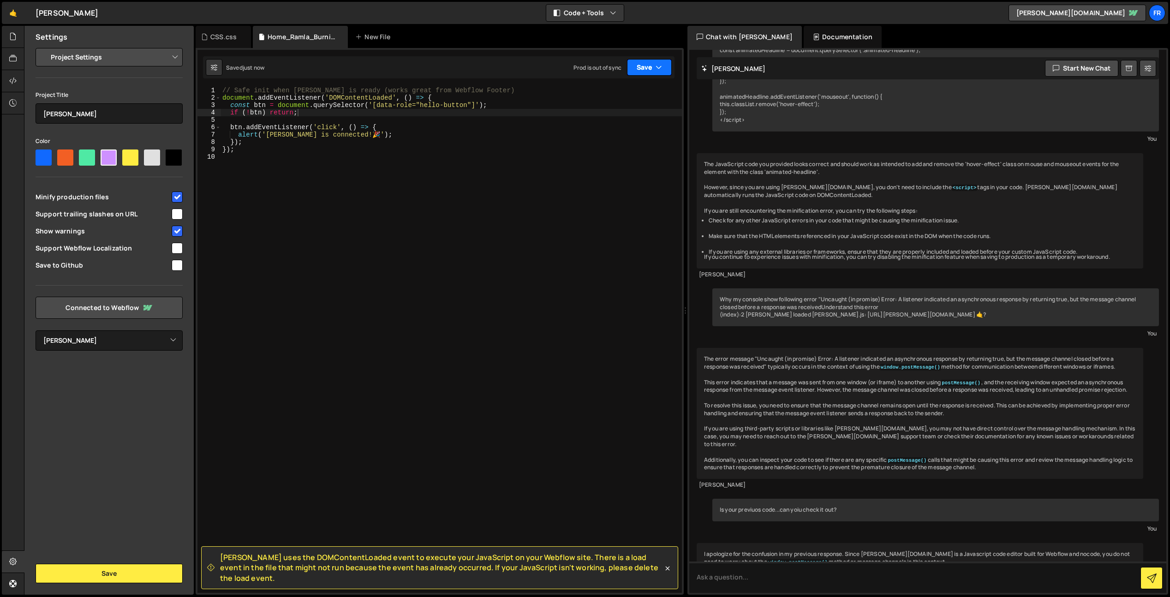
click at [652, 69] on button "Save" at bounding box center [649, 67] width 45 height 17
drag, startPoint x: 522, startPoint y: 226, endPoint x: 522, endPoint y: 221, distance: 5.6
click at [522, 226] on div "// Safe init when DOM is ready (works great from Webflow Footer) document . add…" at bounding box center [452, 347] width 462 height 521
click at [649, 70] on button "Save" at bounding box center [649, 67] width 45 height 17
click at [616, 125] on div "Saved 4 minutes ago" at bounding box center [618, 130] width 96 height 11
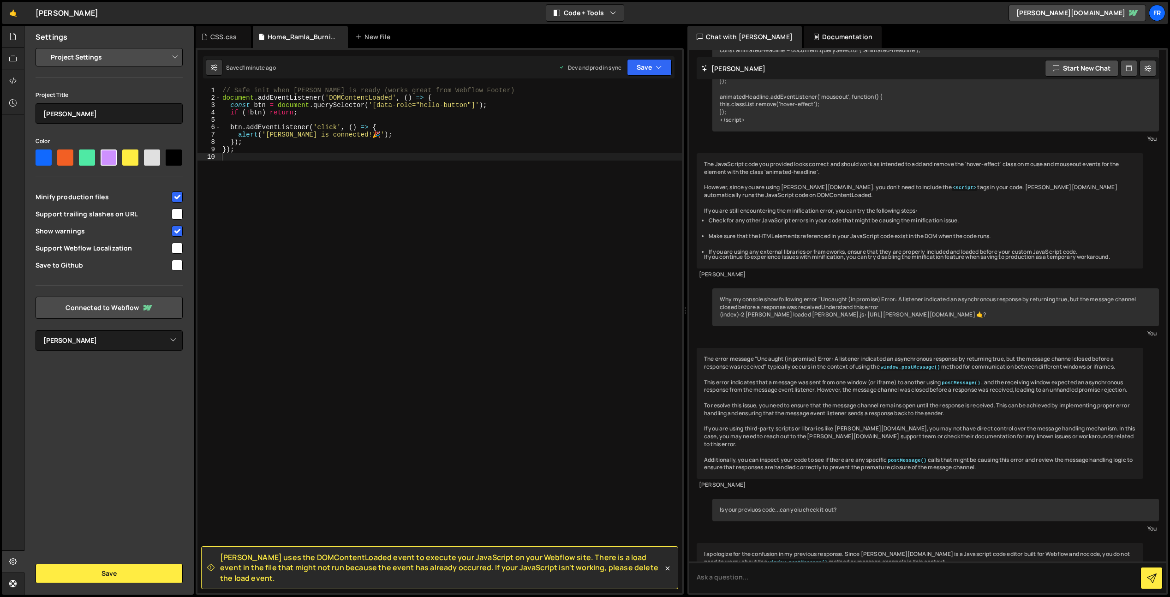
click at [354, 146] on div "// Safe init when DOM is ready (works great from Webflow Footer) document . add…" at bounding box center [452, 347] width 462 height 521
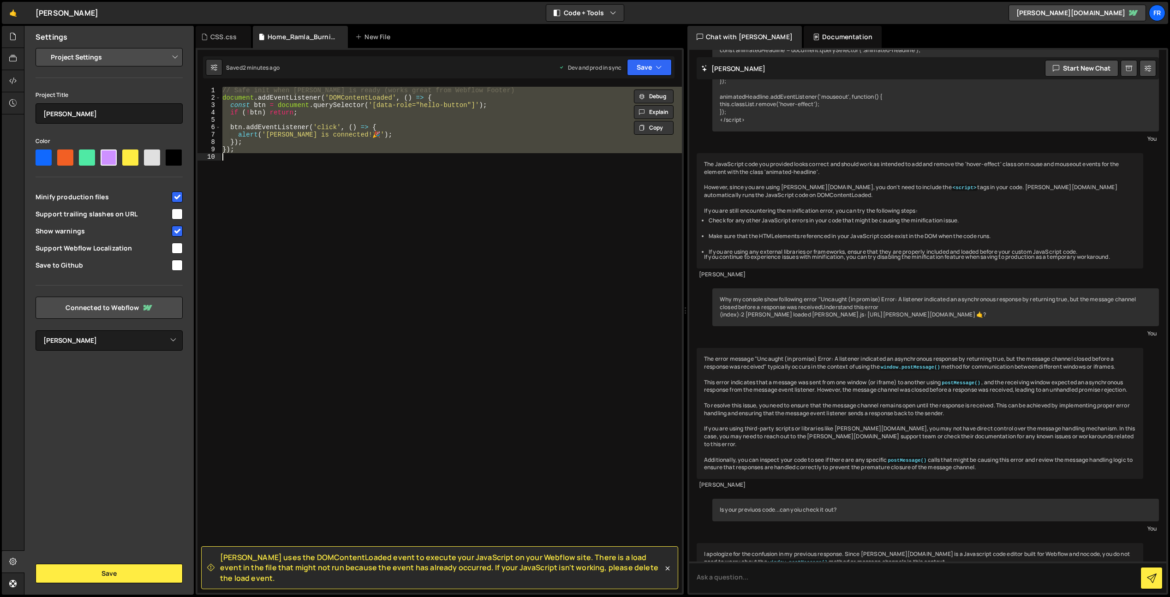
paste textarea
type textarea "});"
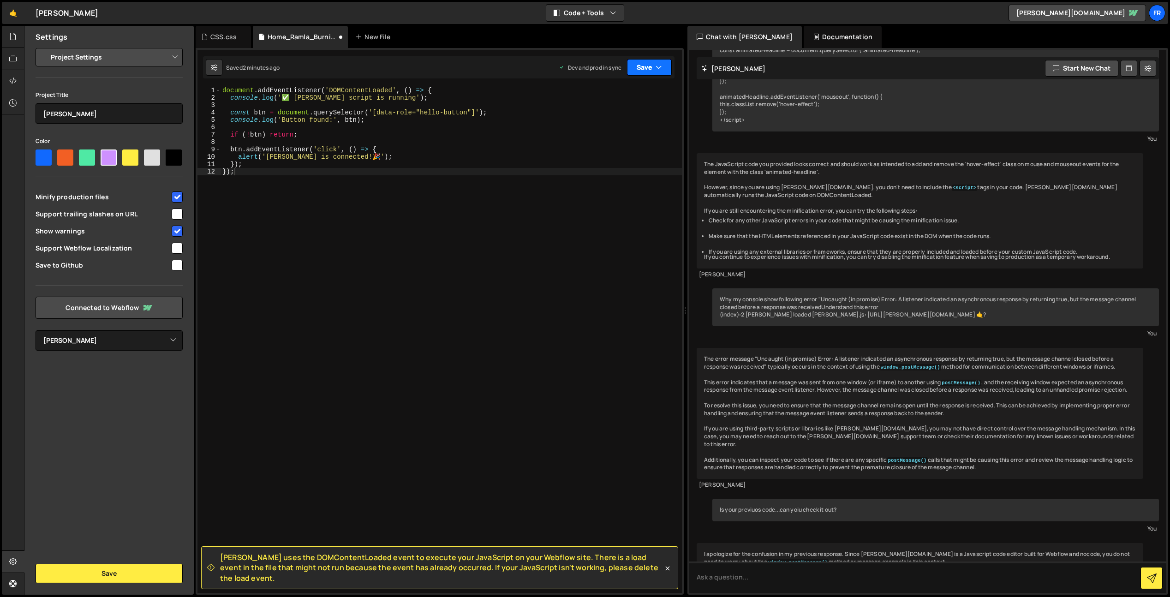
drag, startPoint x: 641, startPoint y: 69, endPoint x: 636, endPoint y: 78, distance: 10.4
click at [641, 69] on button "Save" at bounding box center [649, 67] width 45 height 17
click at [624, 87] on div "Save to Staging S" at bounding box center [618, 89] width 96 height 9
drag, startPoint x: 220, startPoint y: 569, endPoint x: 627, endPoint y: 583, distance: 407.8
click at [650, 582] on span "[PERSON_NAME] uses the DOMContentLoaded event to execute your JavaScript on you…" at bounding box center [441, 567] width 443 height 31
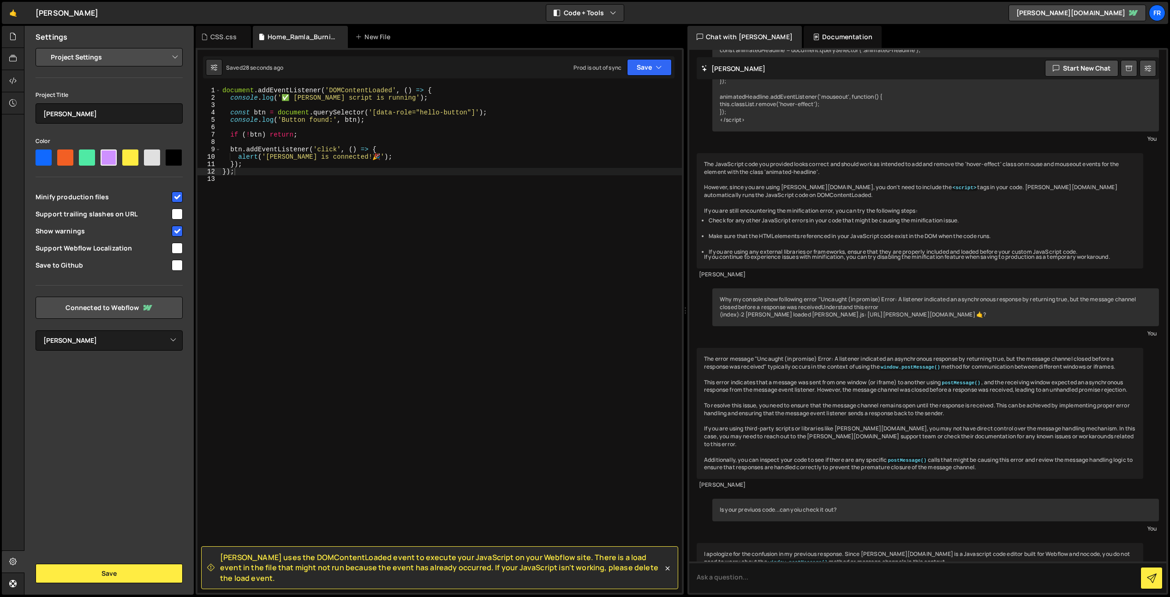
copy span "[PERSON_NAME] uses the DOMContentLoaded event to execute your JavaScript on you…"
click at [354, 139] on div "document . addEventListener ( 'DOMContentLoaded' , ( ) => { console . log ( '✅ …" at bounding box center [452, 347] width 462 height 521
type textarea "});"
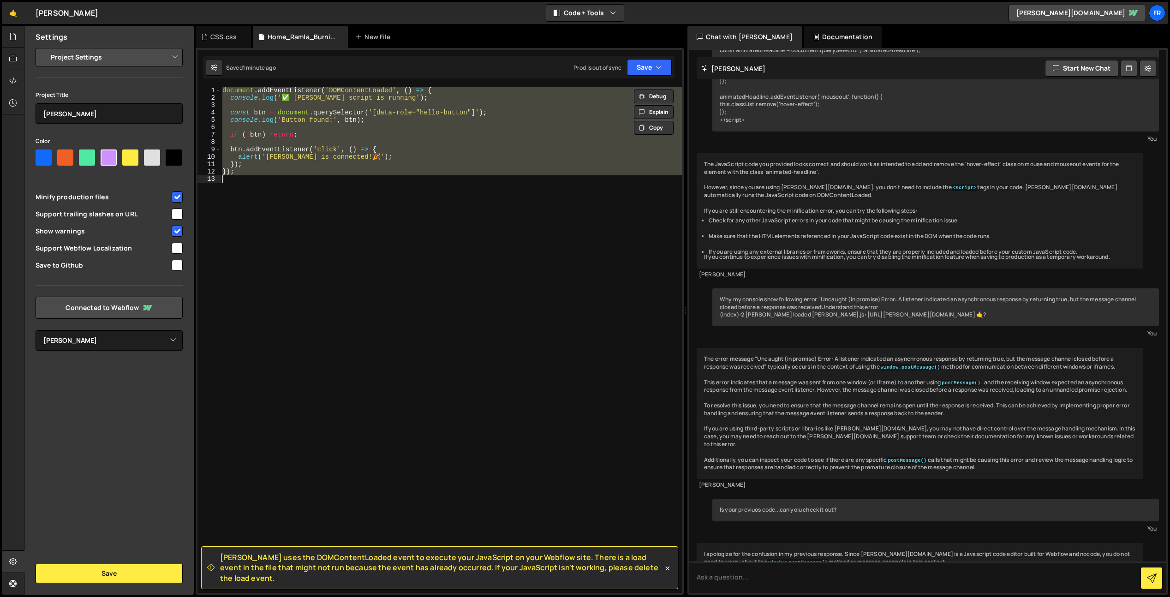
paste textarea
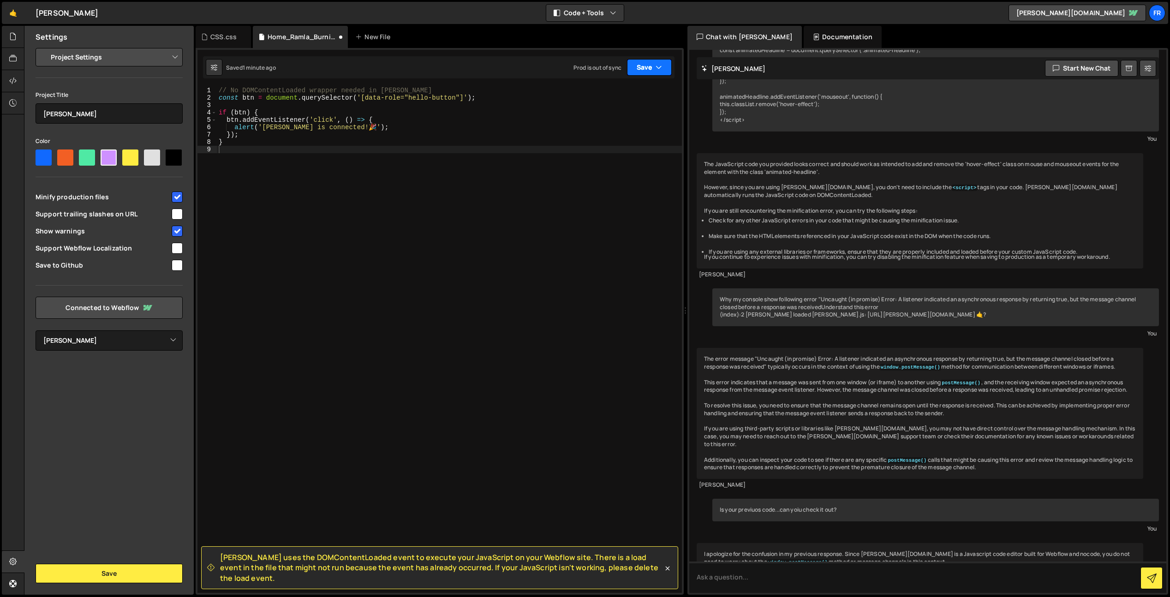
click at [658, 72] on icon "button" at bounding box center [659, 67] width 6 height 9
click at [616, 105] on div "Saved 1 minute ago" at bounding box center [618, 100] width 96 height 11
click at [671, 569] on icon at bounding box center [667, 568] width 9 height 9
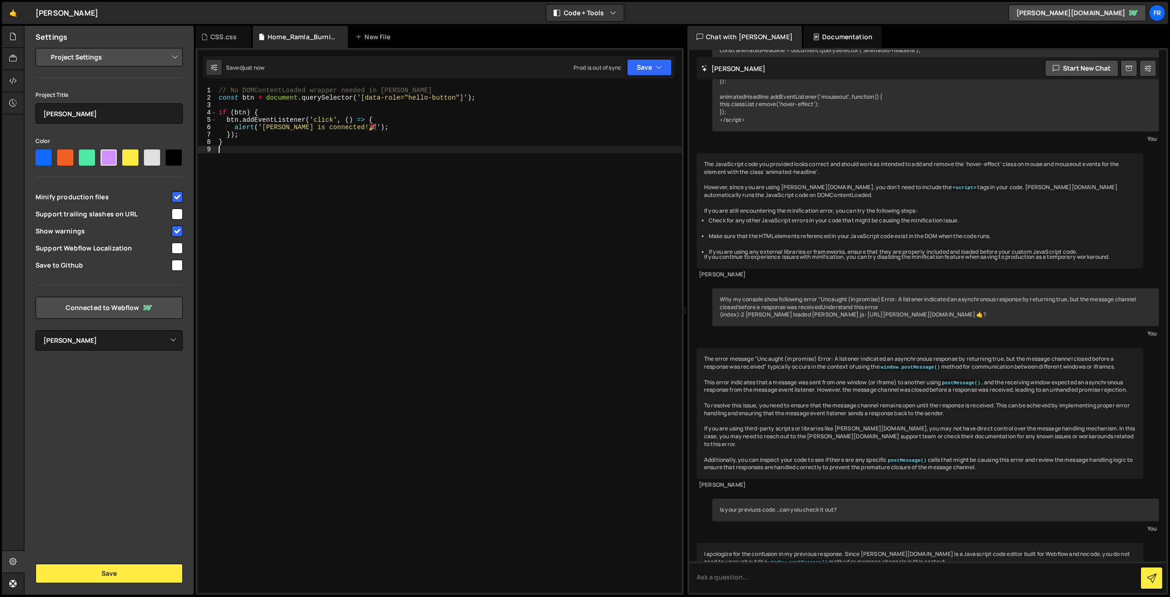
click at [366, 184] on div "// No DOMContentLoaded wrapper needed in [PERSON_NAME] const btn = document . q…" at bounding box center [449, 347] width 465 height 521
type textarea "}"
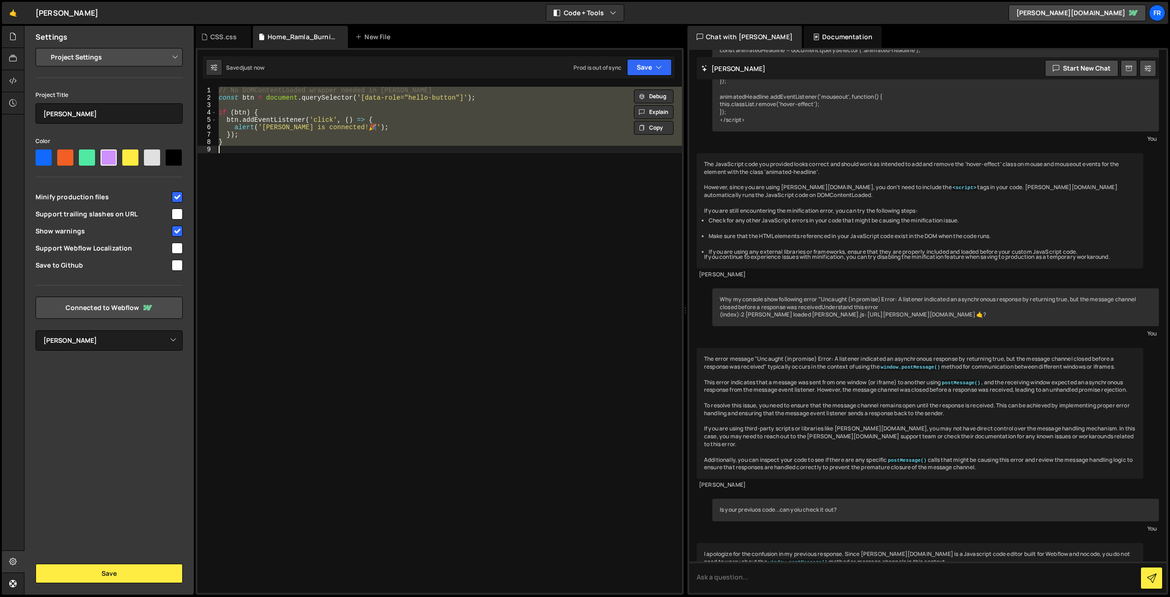
paste textarea
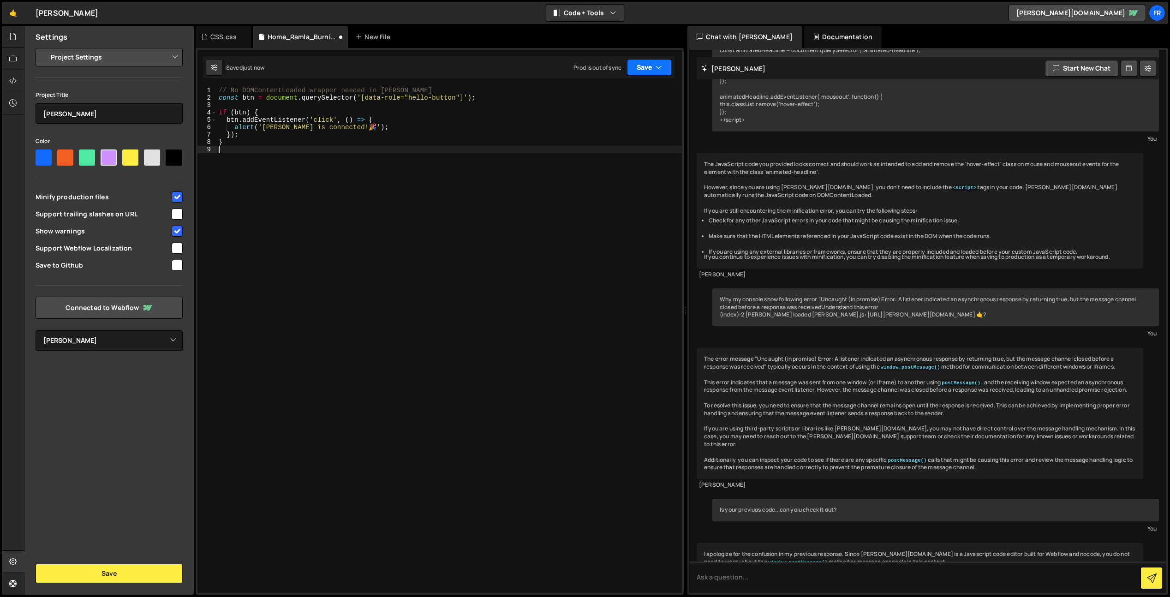
click at [656, 68] on icon "button" at bounding box center [659, 67] width 6 height 9
click at [622, 118] on div "Save to Production S" at bounding box center [618, 119] width 96 height 9
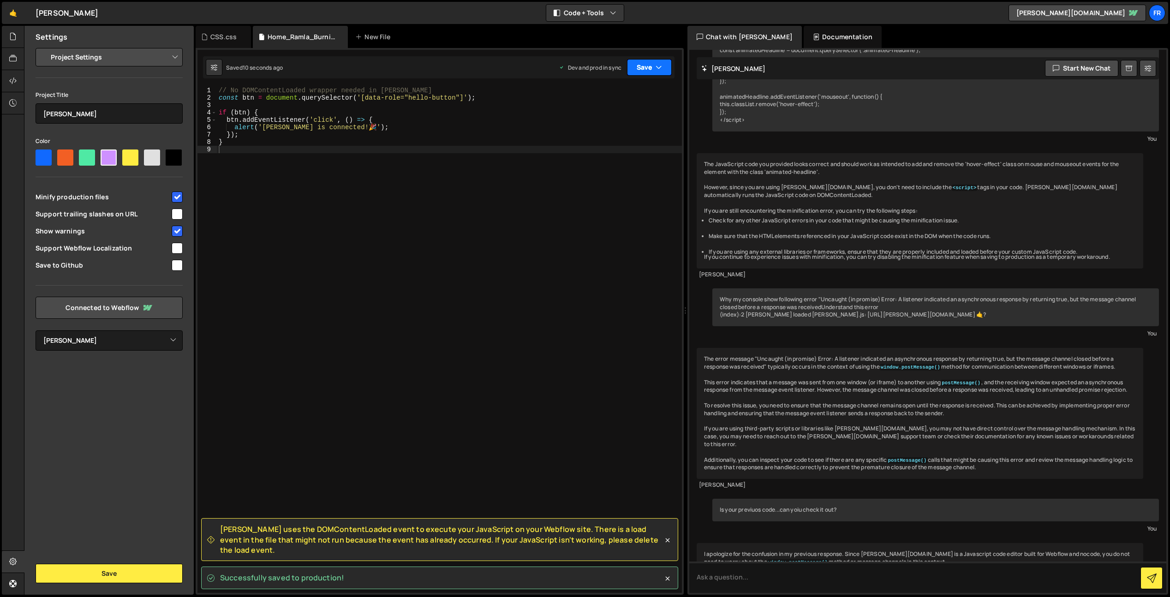
click at [636, 69] on button "Save" at bounding box center [649, 67] width 45 height 17
click at [606, 91] on div "Save to Staging S" at bounding box center [618, 89] width 96 height 9
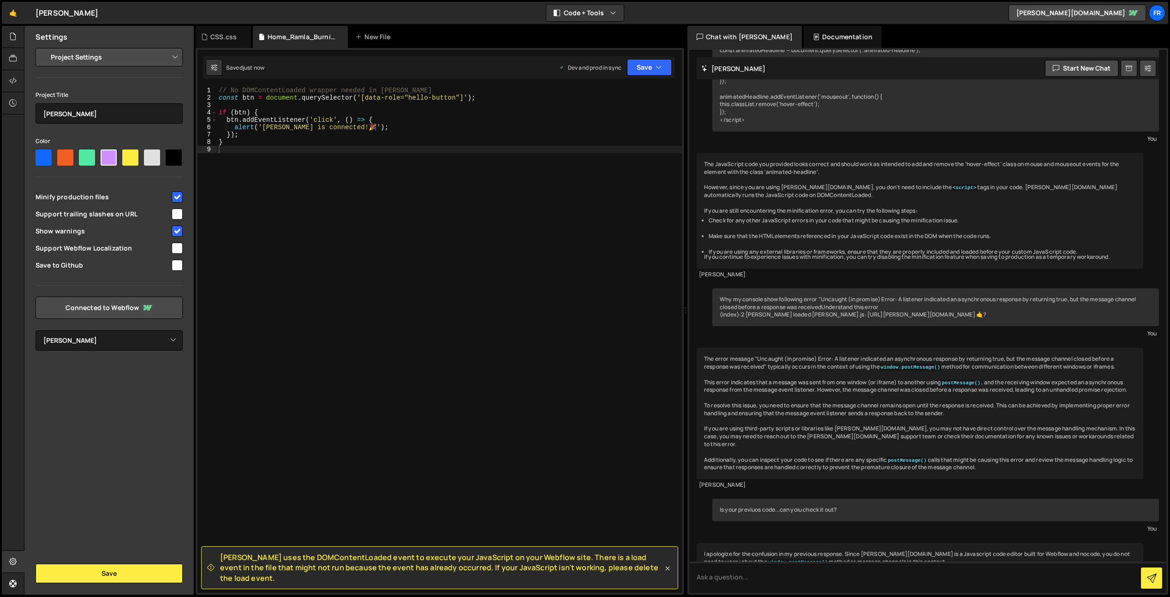
click at [665, 573] on icon at bounding box center [667, 568] width 9 height 9
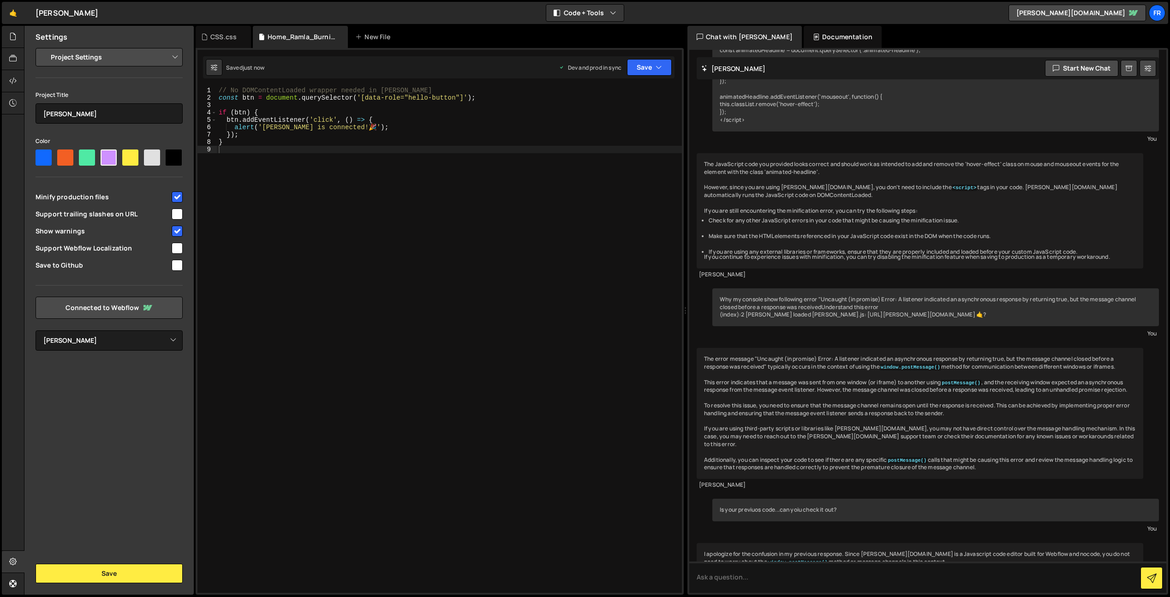
click at [399, 348] on div "// No DOMContentLoaded wrapper needed in [PERSON_NAME] const btn = document . q…" at bounding box center [449, 347] width 465 height 521
type textarea "}"
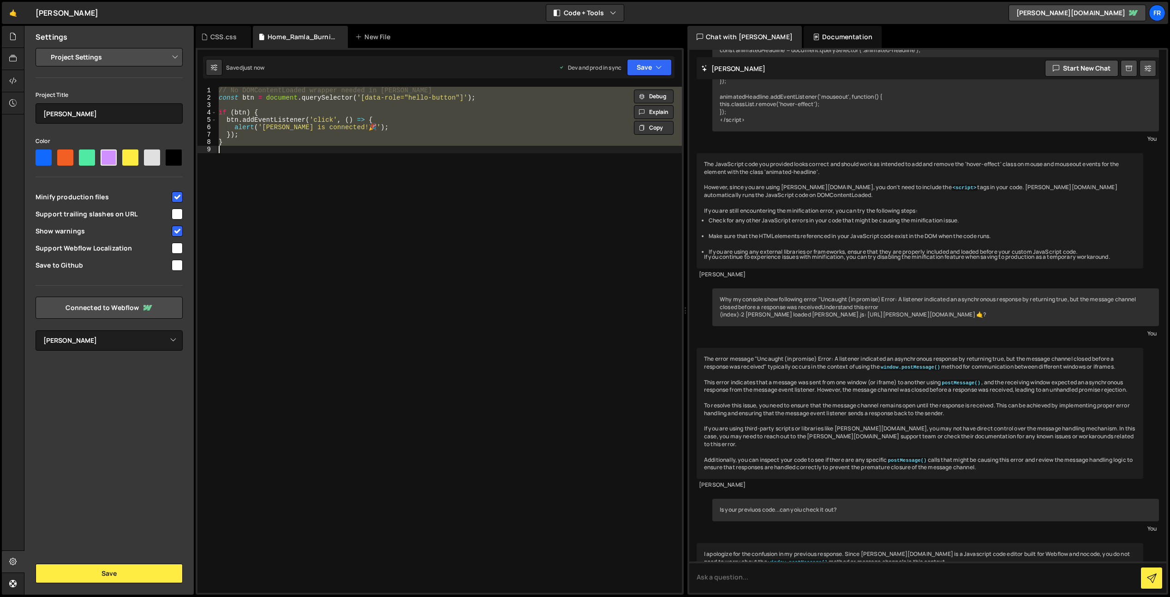
paste textarea
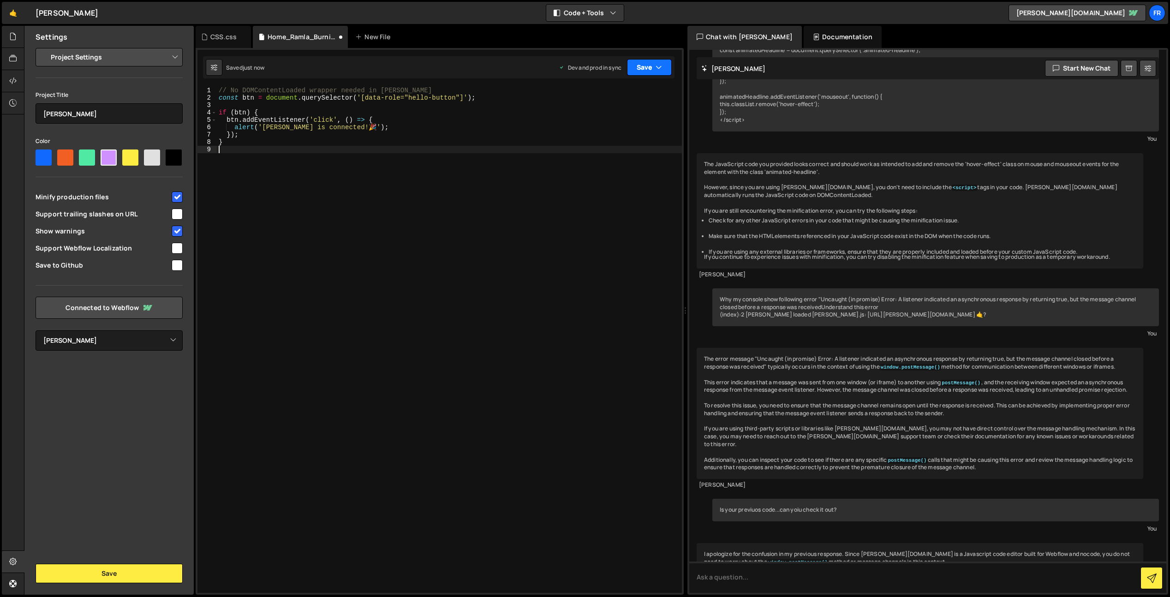
click at [636, 66] on button "Save" at bounding box center [649, 67] width 45 height 17
click at [615, 119] on div "Save to Production S" at bounding box center [618, 119] width 96 height 9
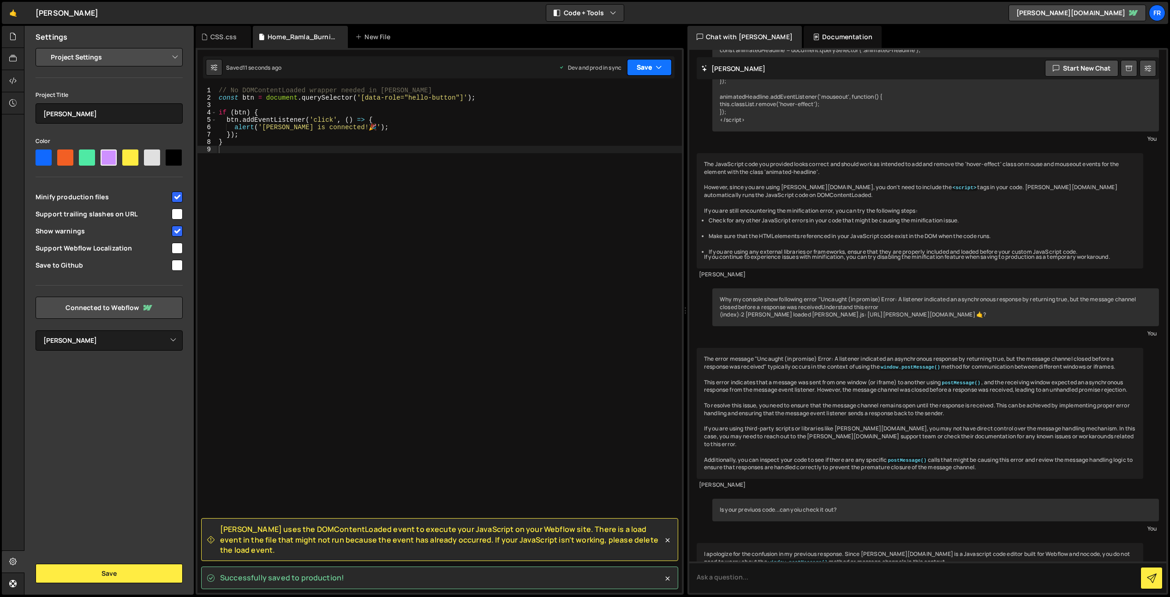
click at [640, 59] on button "Save" at bounding box center [649, 67] width 45 height 17
click at [611, 91] on div "Save to Staging S" at bounding box center [618, 89] width 96 height 9
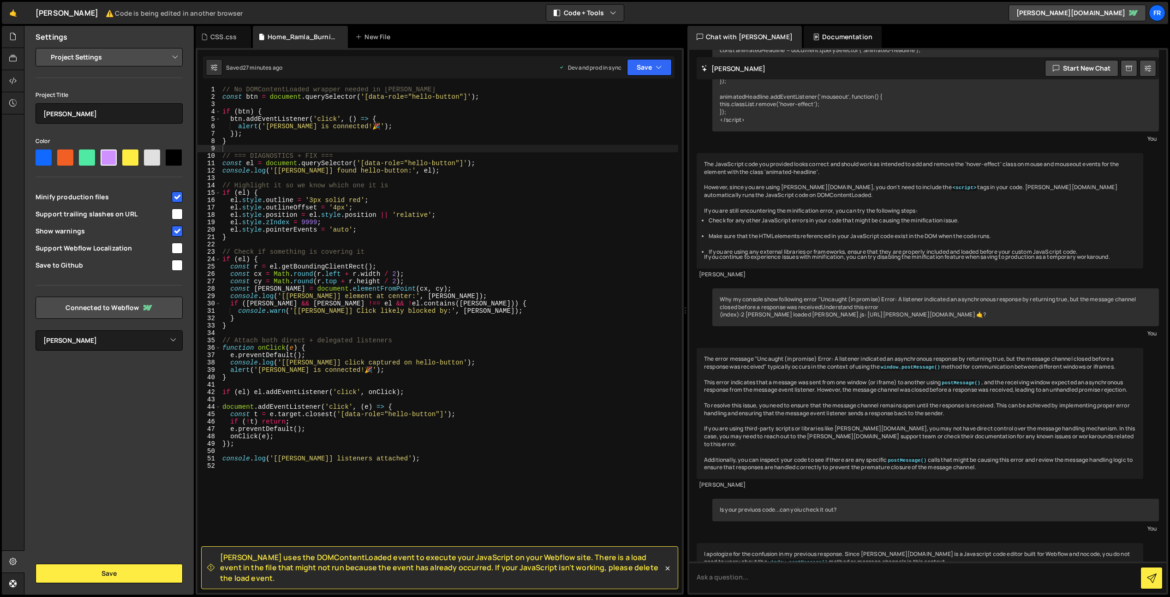
scroll to position [1, 0]
click at [299, 118] on div "// No DOMContentLoaded wrapper needed in Slater const btn = document . querySel…" at bounding box center [450, 346] width 458 height 521
type textarea "console.log('[Slater] listeners attached');"
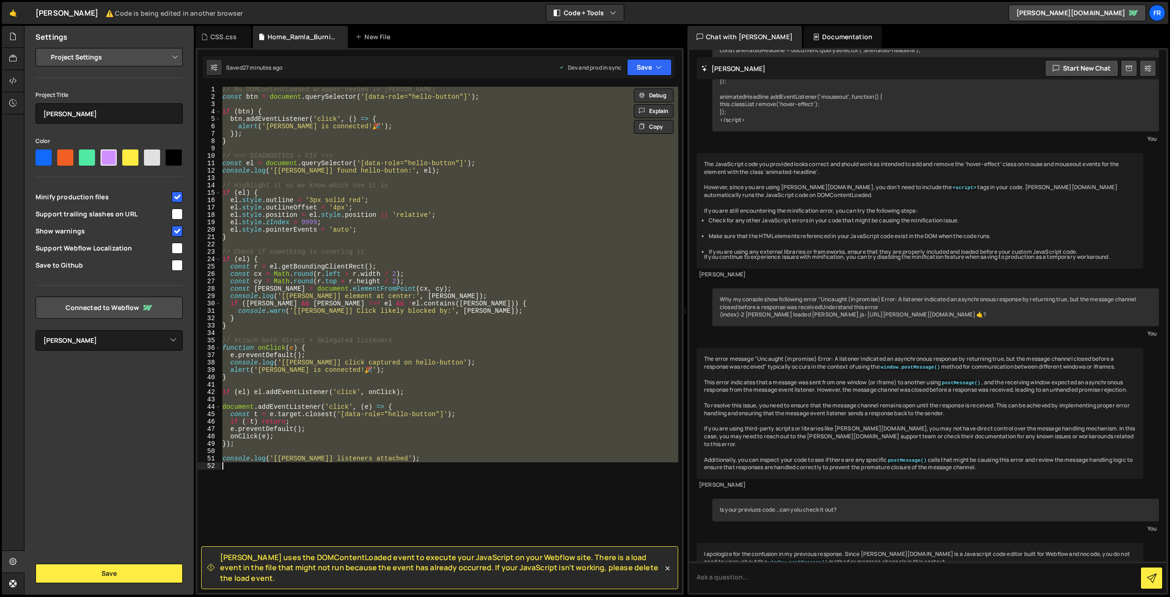
paste textarea
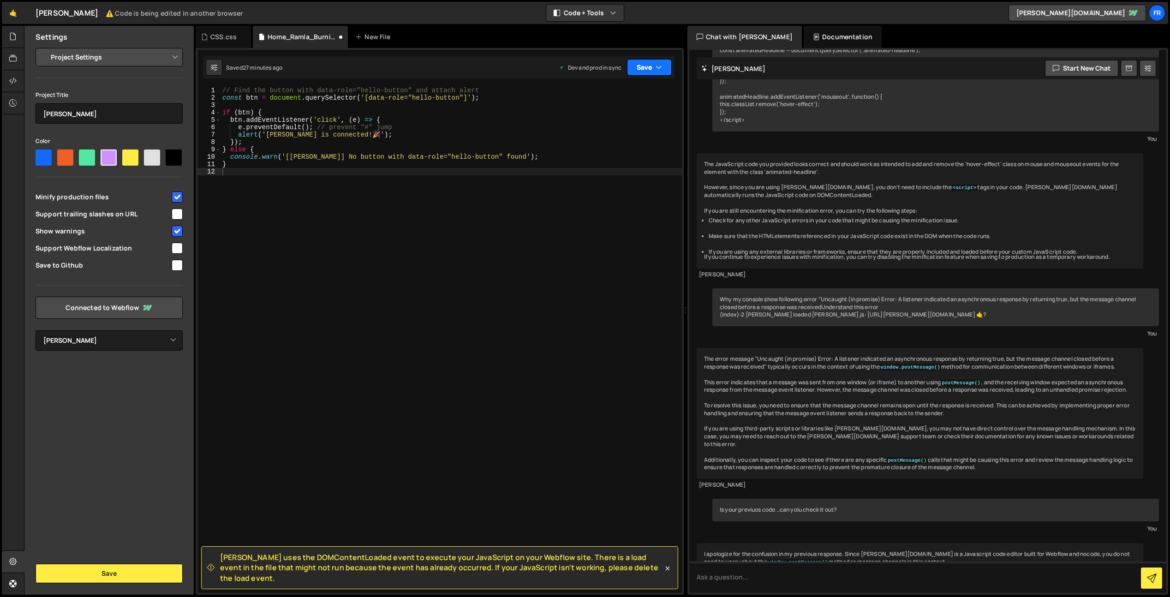
click at [644, 70] on button "Save" at bounding box center [649, 67] width 45 height 17
click at [603, 129] on div "28 minutes ago" at bounding box center [606, 130] width 39 height 8
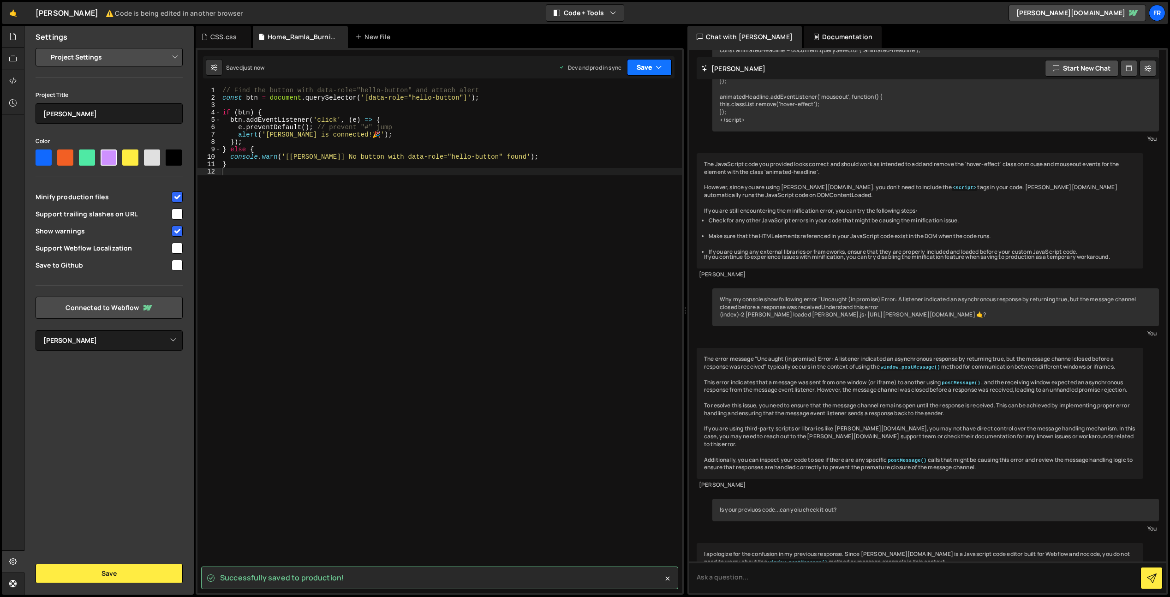
click at [642, 69] on button "Save" at bounding box center [649, 67] width 45 height 17
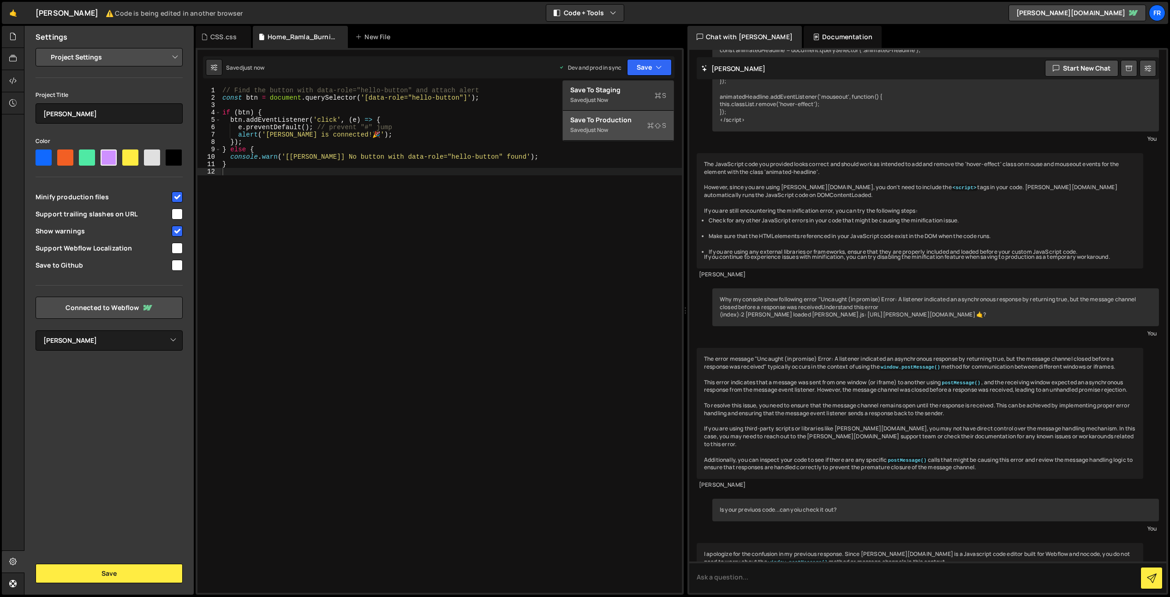
click at [212, 49] on div "1 2 3 4 5 6 7 8 9 10 11 12 // Find the button with data-role="hello-button" and…" at bounding box center [440, 321] width 488 height 547
click at [214, 44] on div "CSS.css" at bounding box center [223, 37] width 55 height 22
